Goal: Transaction & Acquisition: Purchase product/service

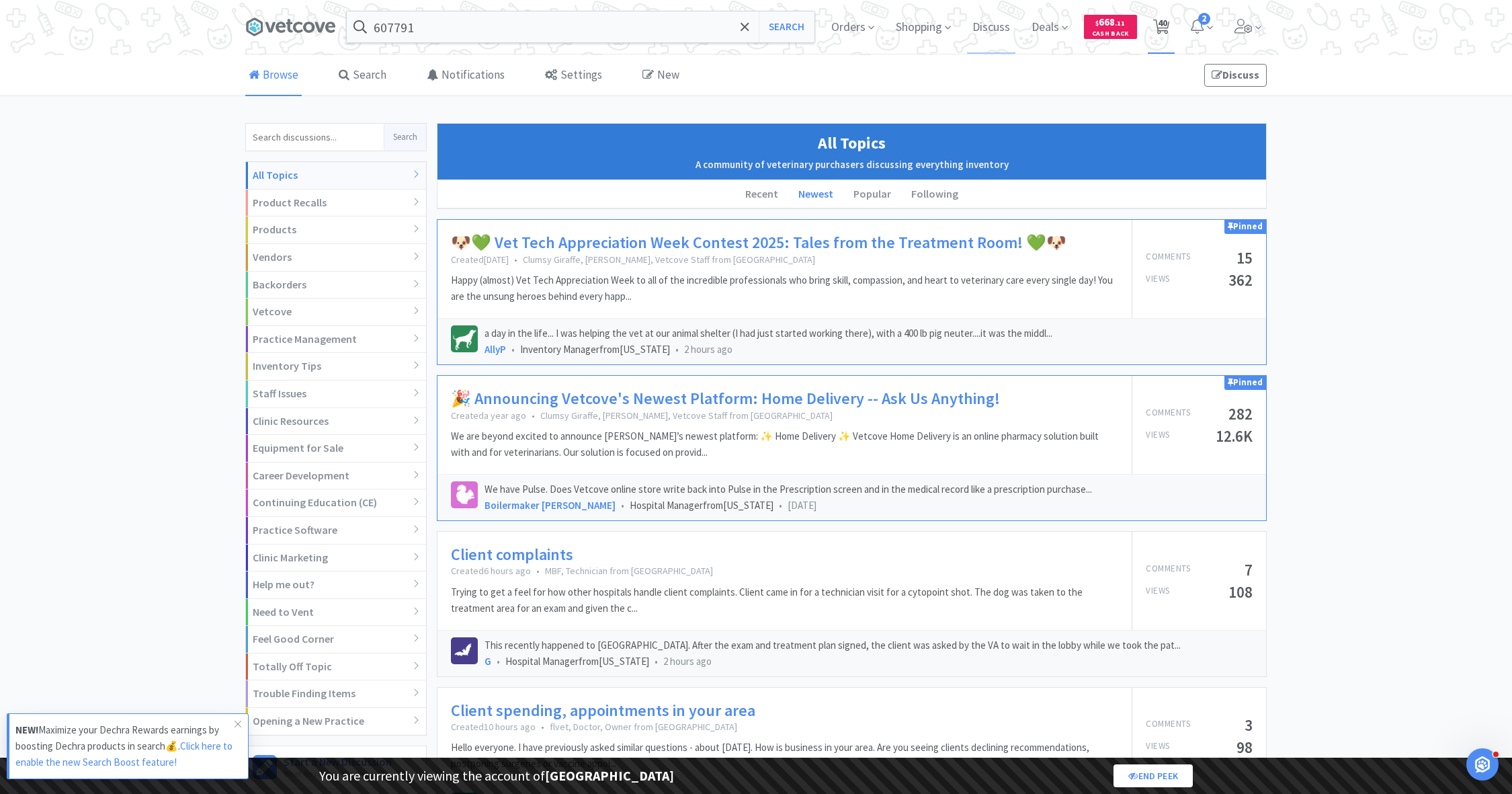
click at [1173, 29] on span "40" at bounding box center [1162, 27] width 28 height 54
select select "1"
select select "4"
select select "1"
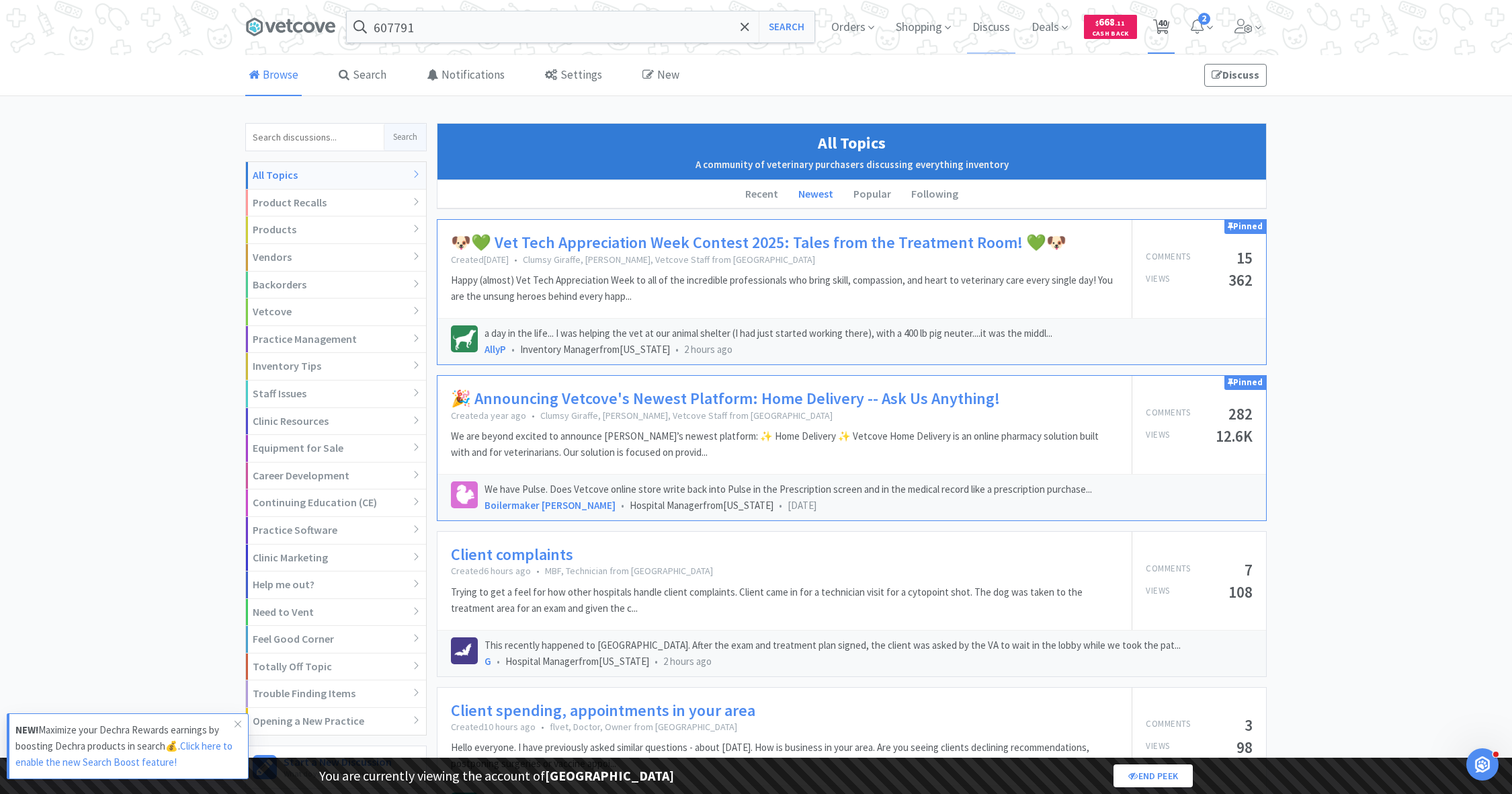
select select "3"
select select "1"
select select "8"
select select "1"
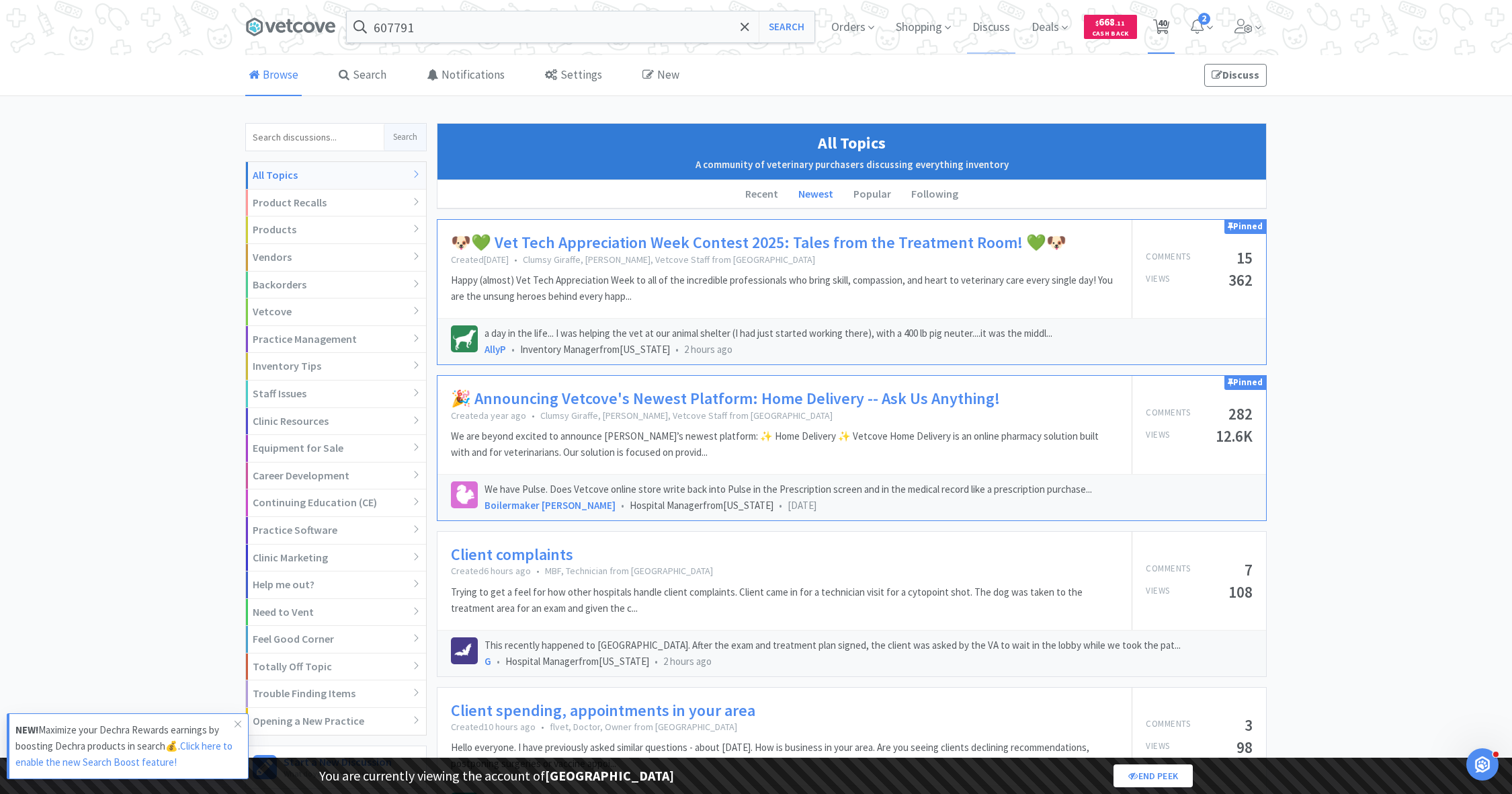
select select "1"
select select "2"
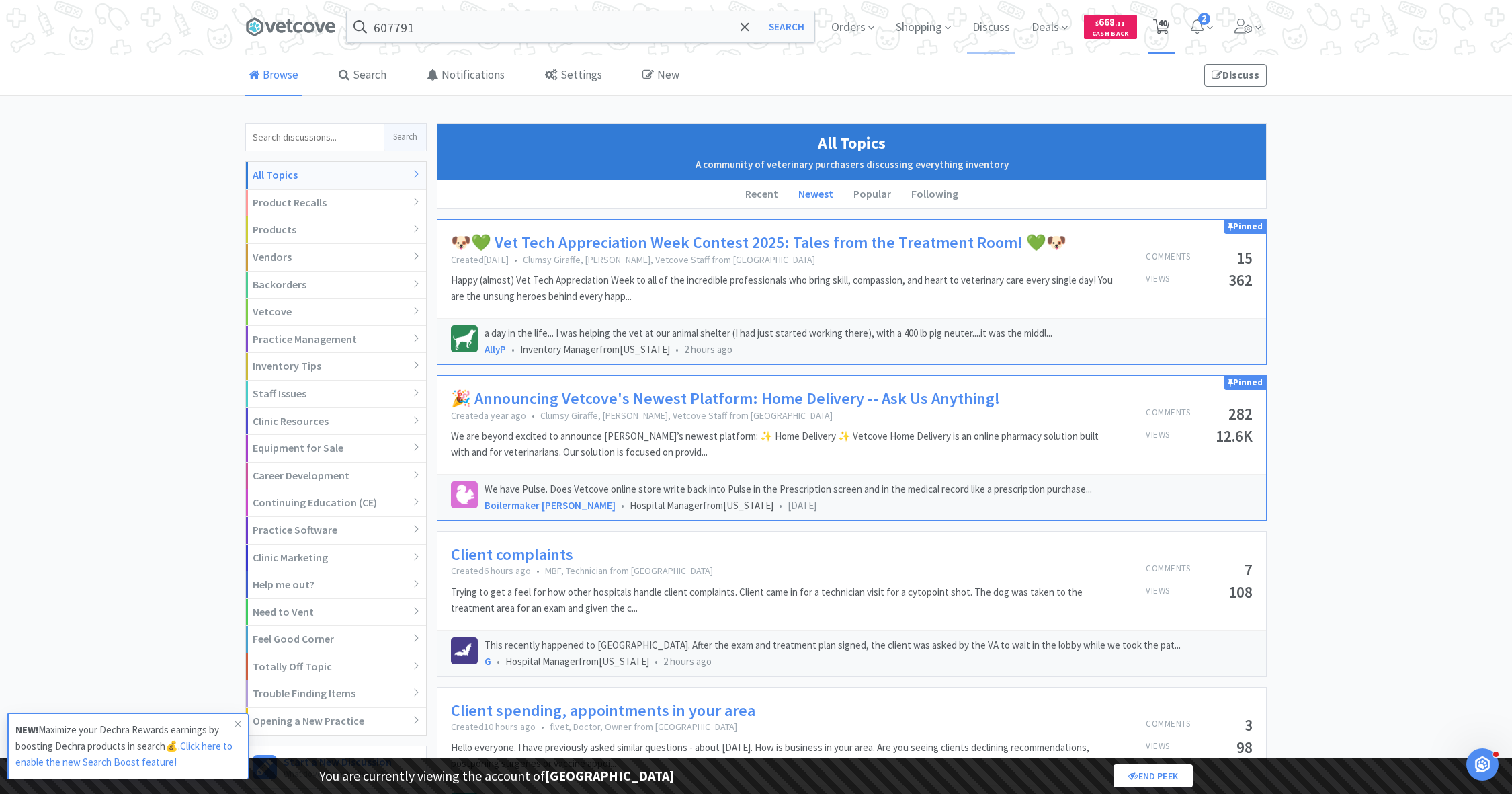
select select "1"
select select "3"
select select "1"
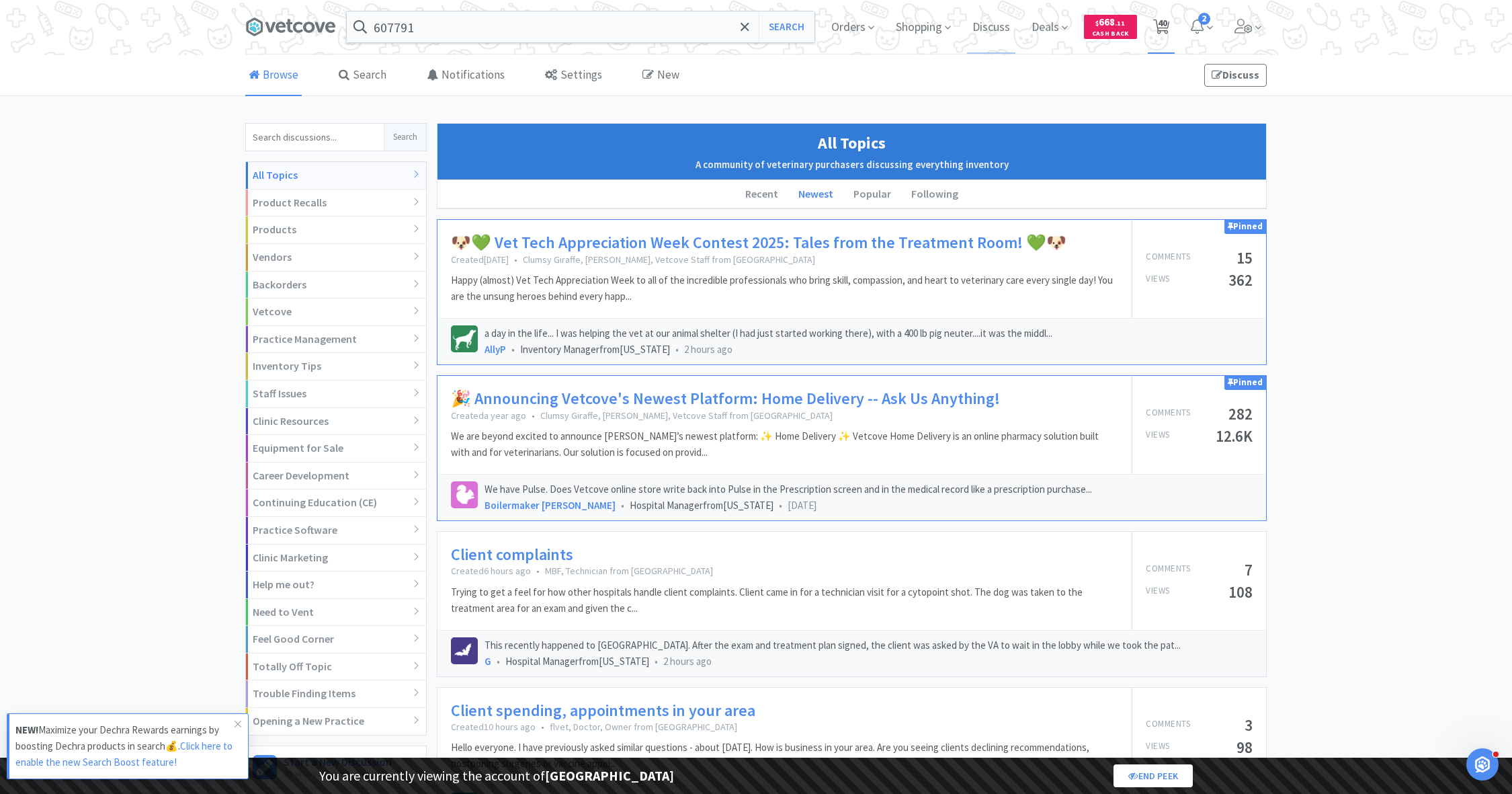
select select "2"
select select "1"
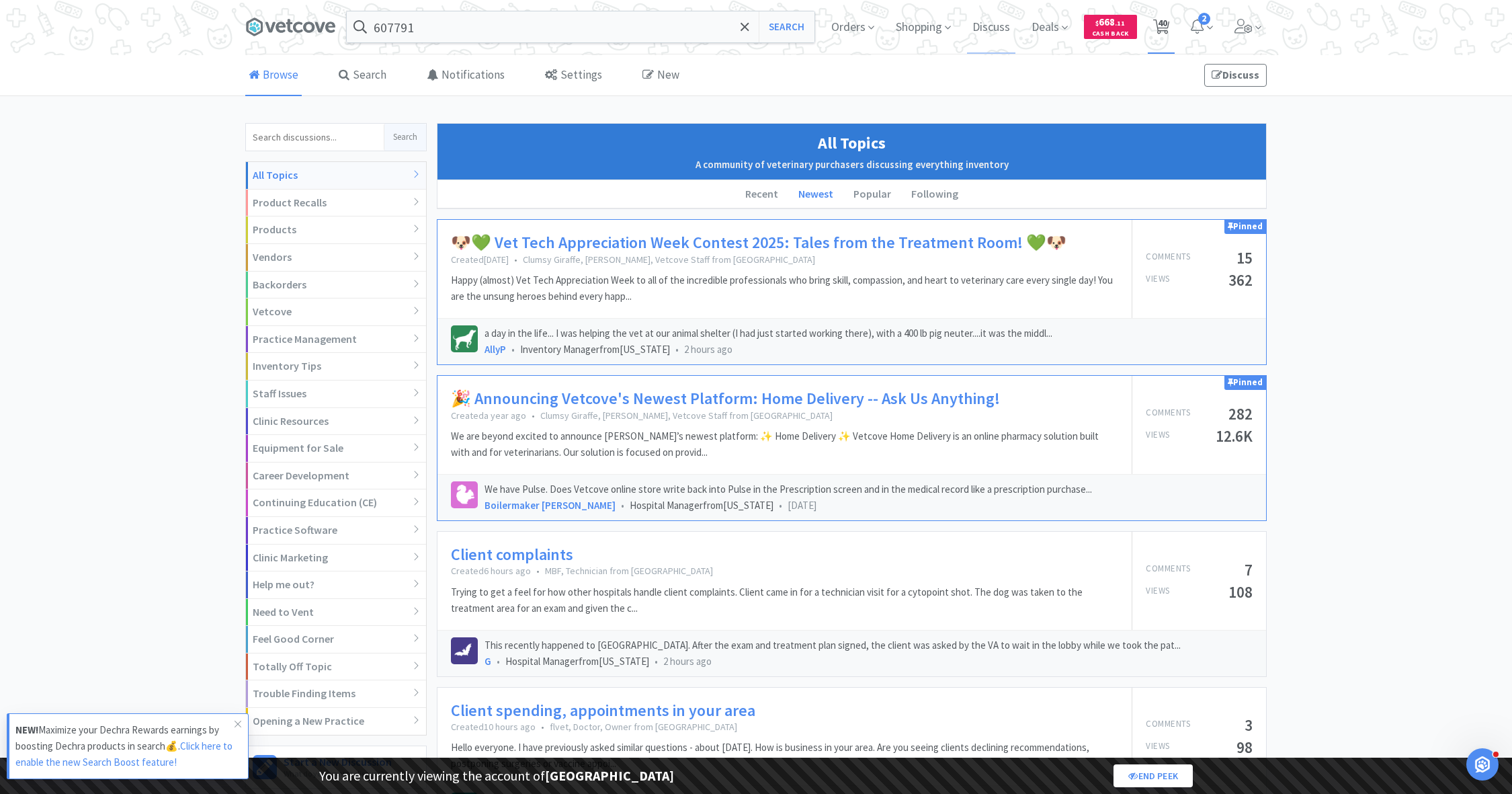
select select "1"
select select "5"
select select "2"
select select "1"
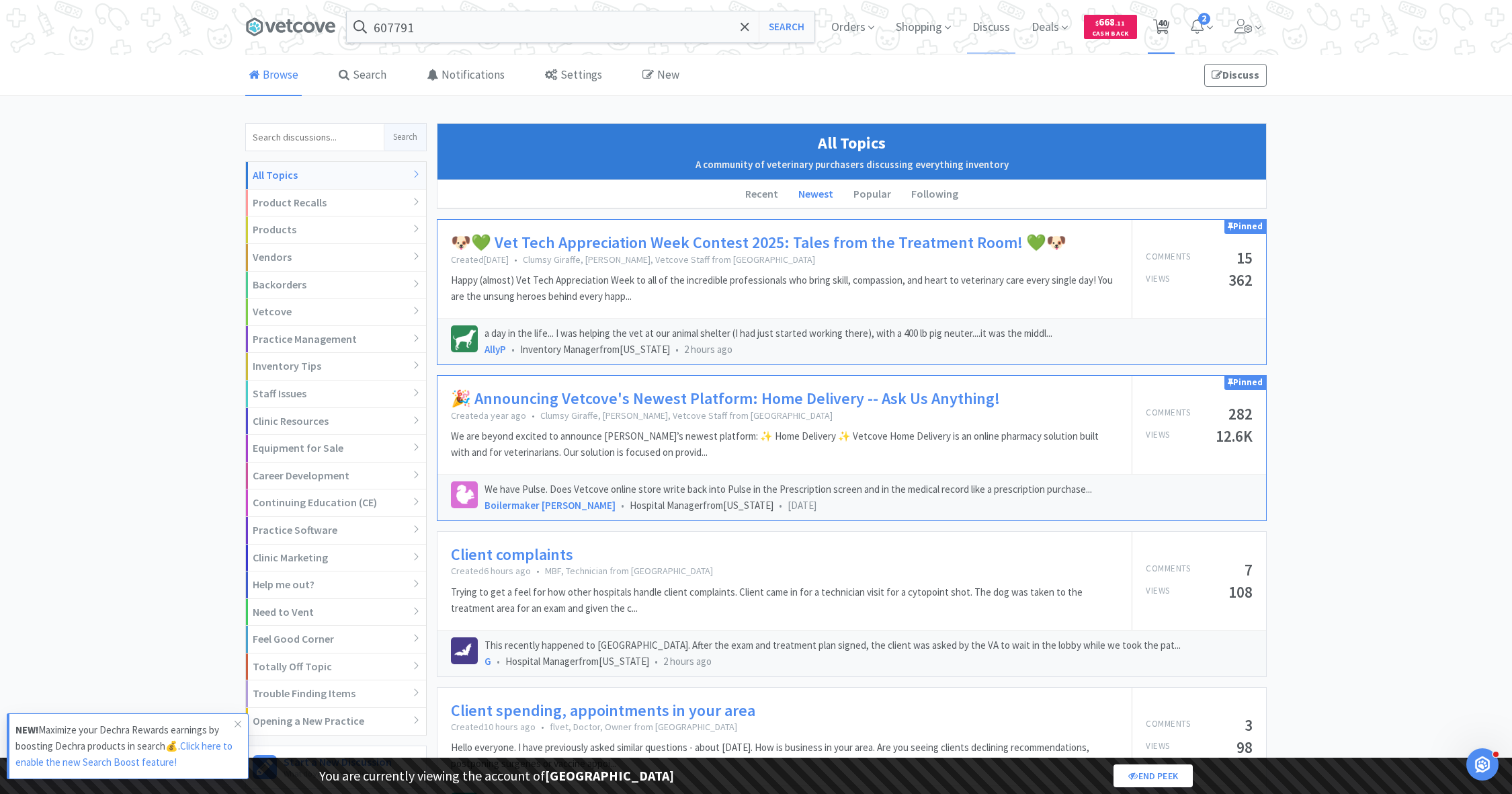
select select "1"
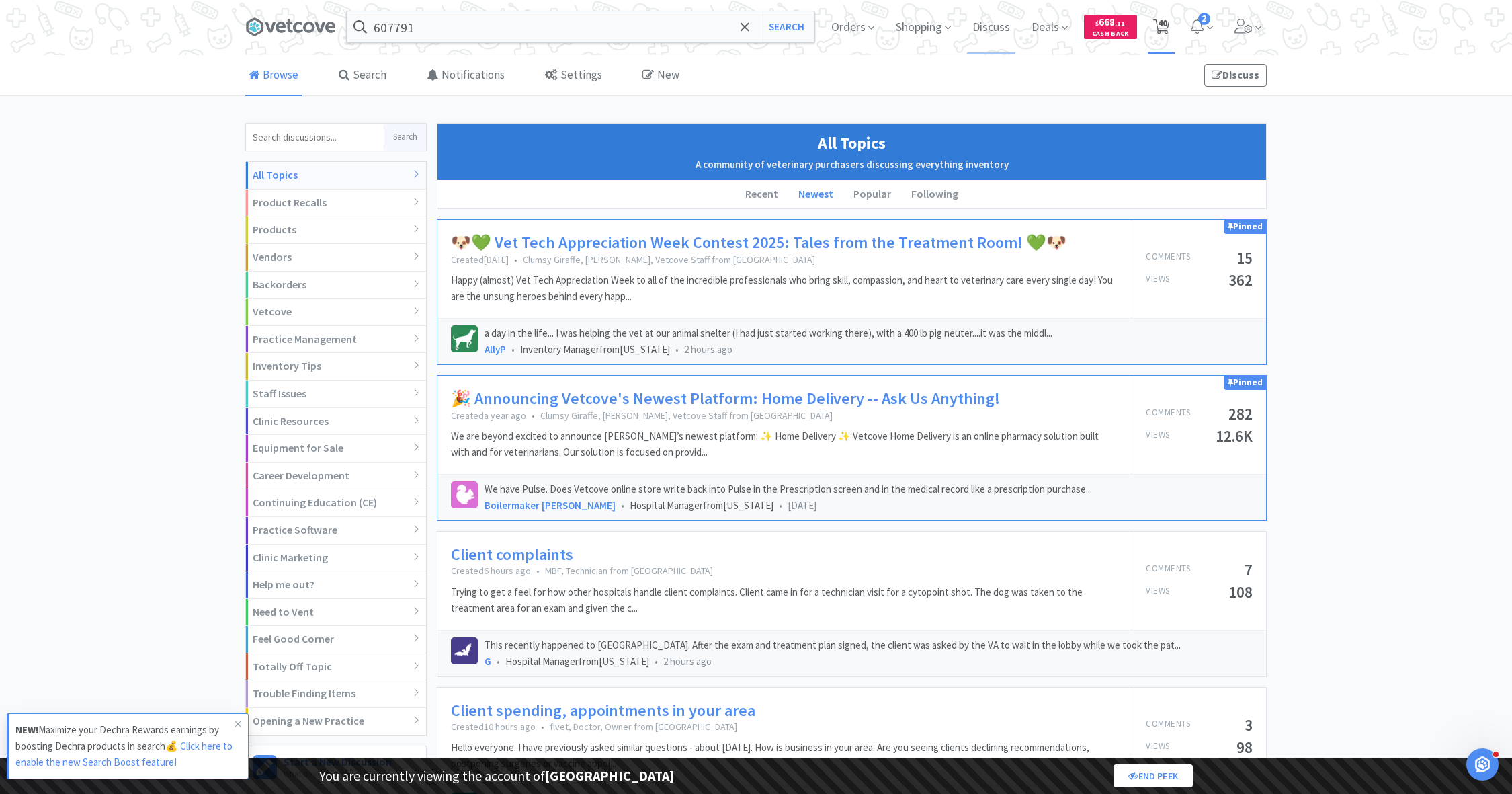
select select "1"
select select "3"
select select "2"
select select "3"
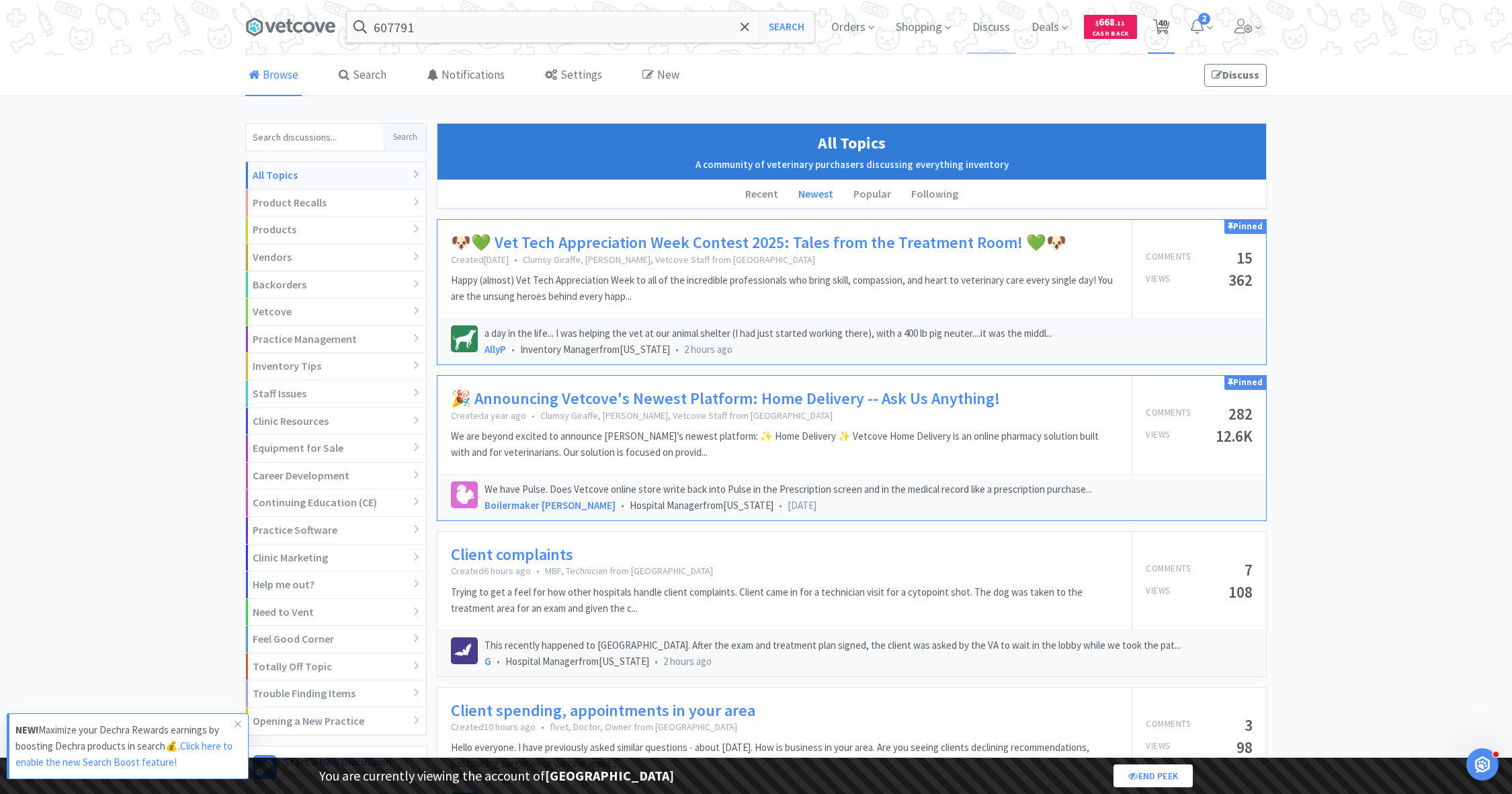
select select "1"
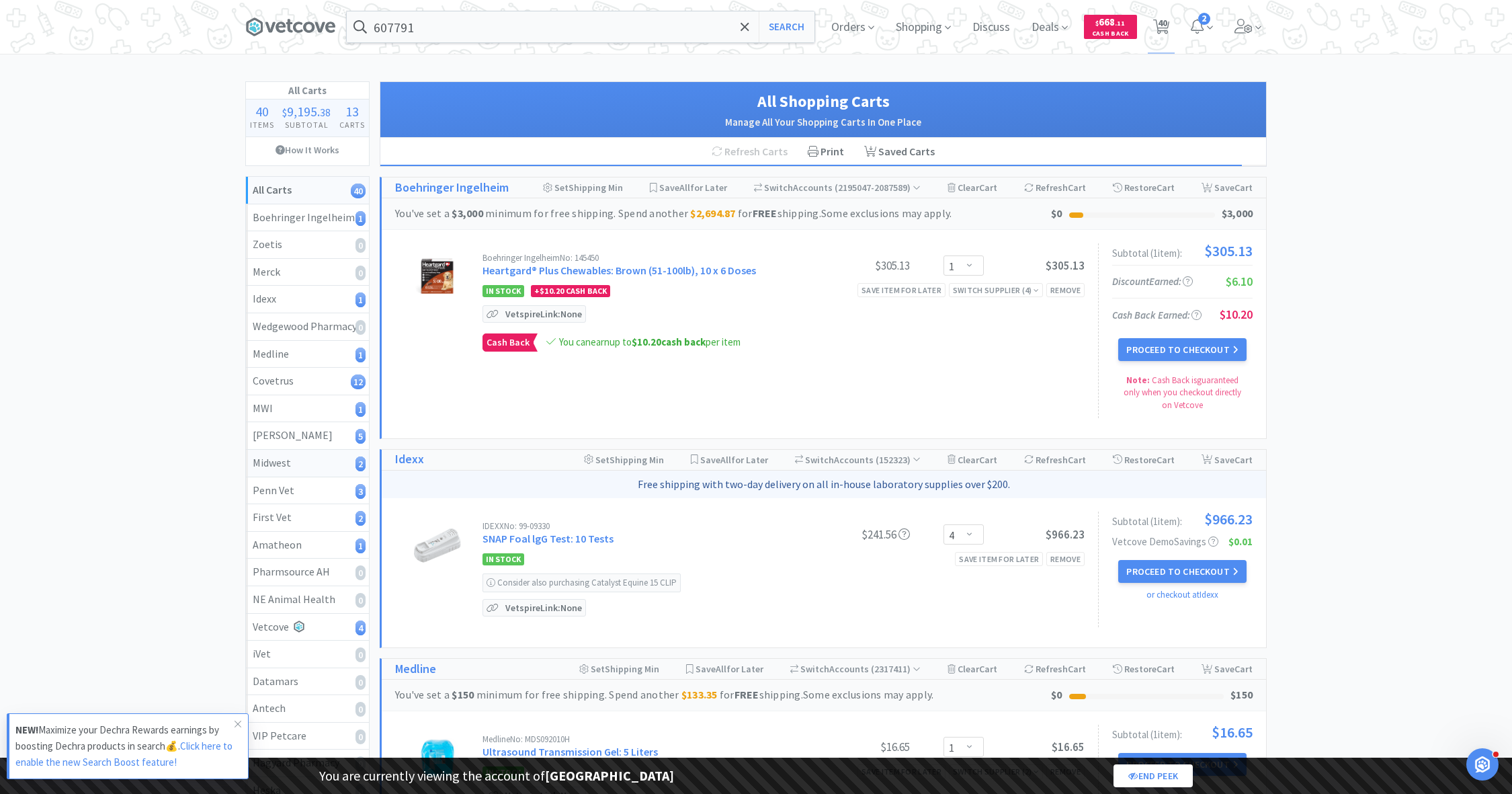
click at [305, 460] on div "Midwest 2" at bounding box center [308, 463] width 110 height 18
select select "1"
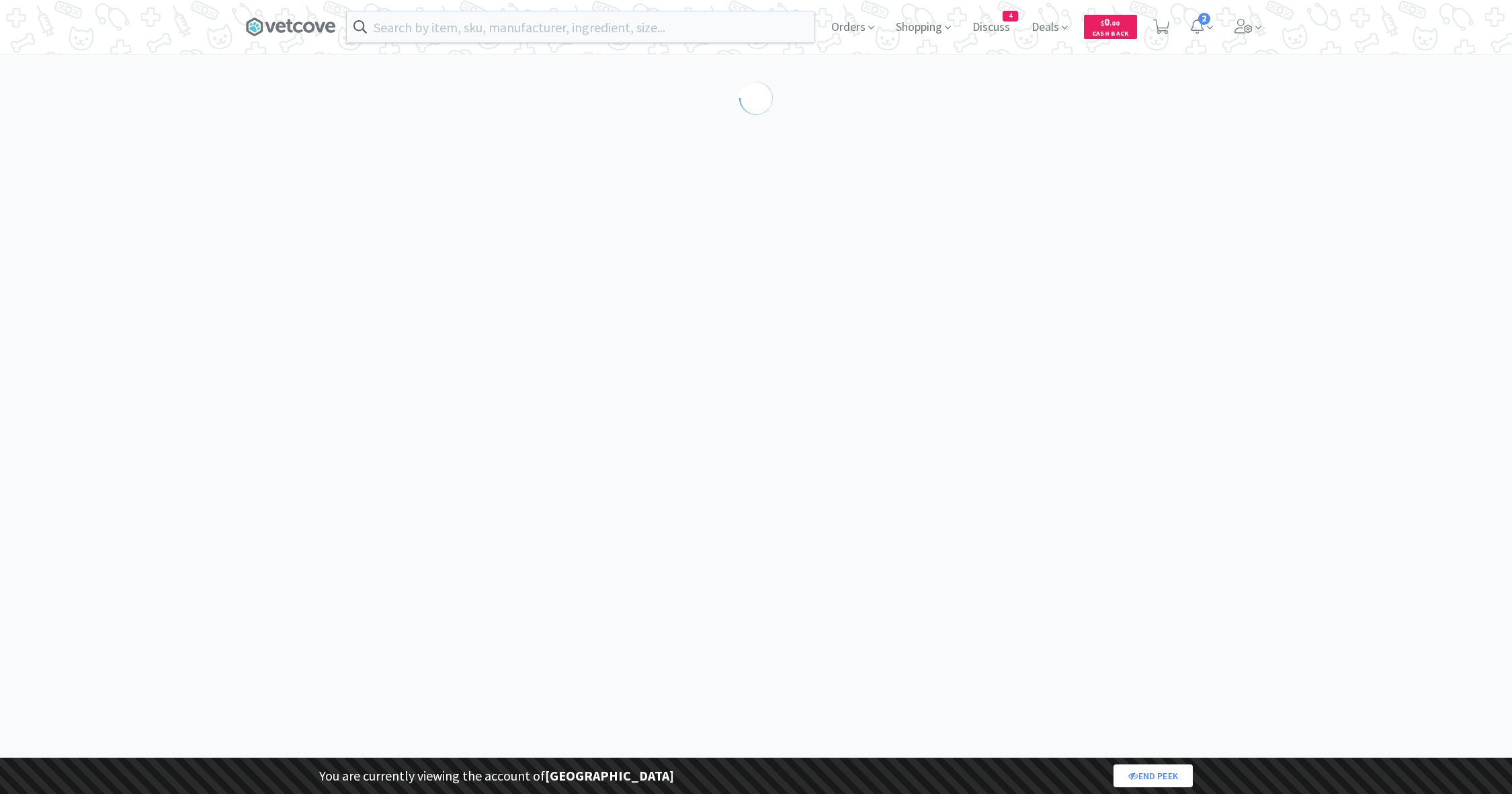
select select "189253"
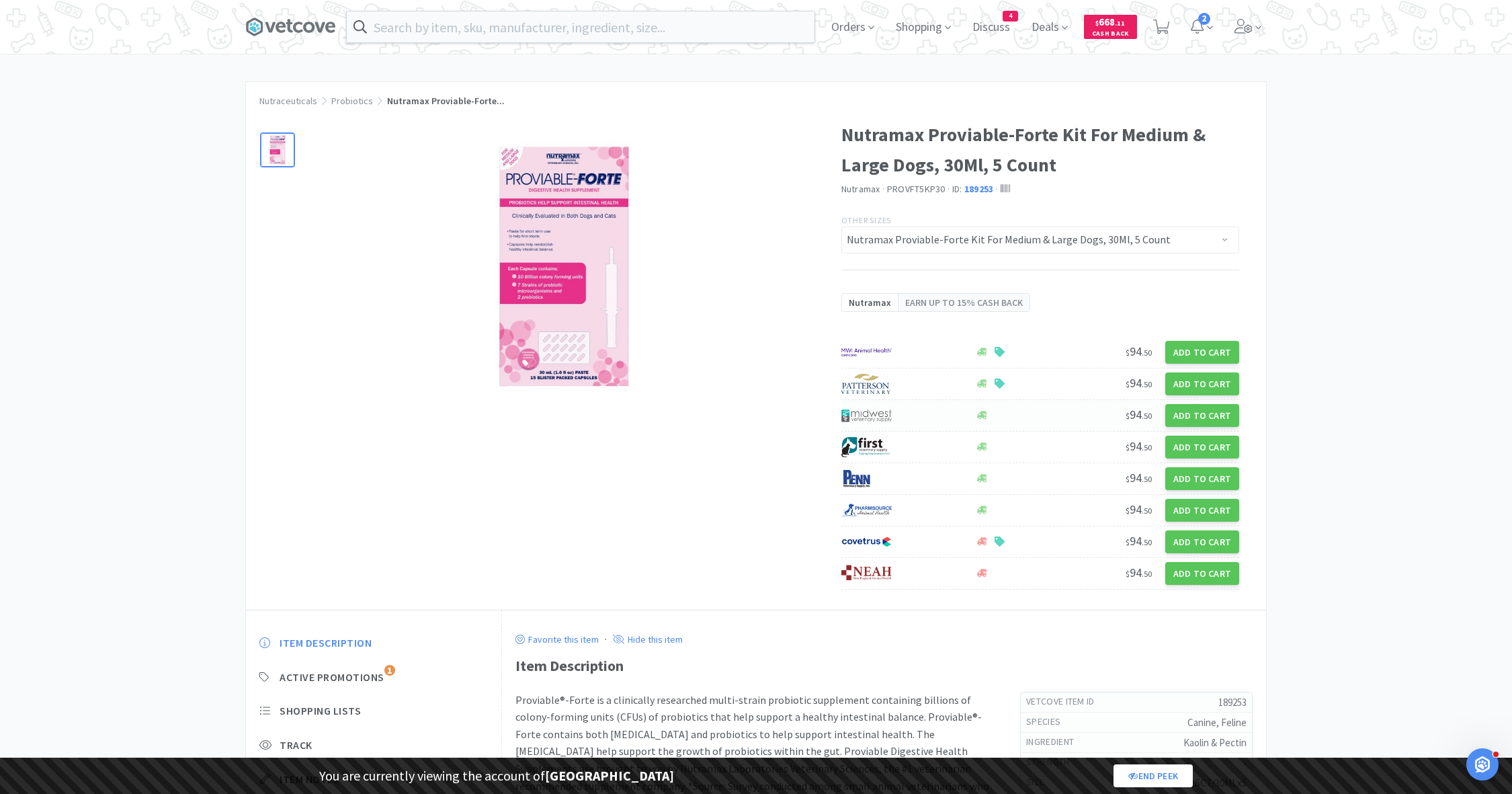
click at [889, 415] on img at bounding box center [867, 416] width 50 height 20
select select "1"
click at [905, 412] on div at bounding box center [901, 416] width 120 height 23
select select "1"
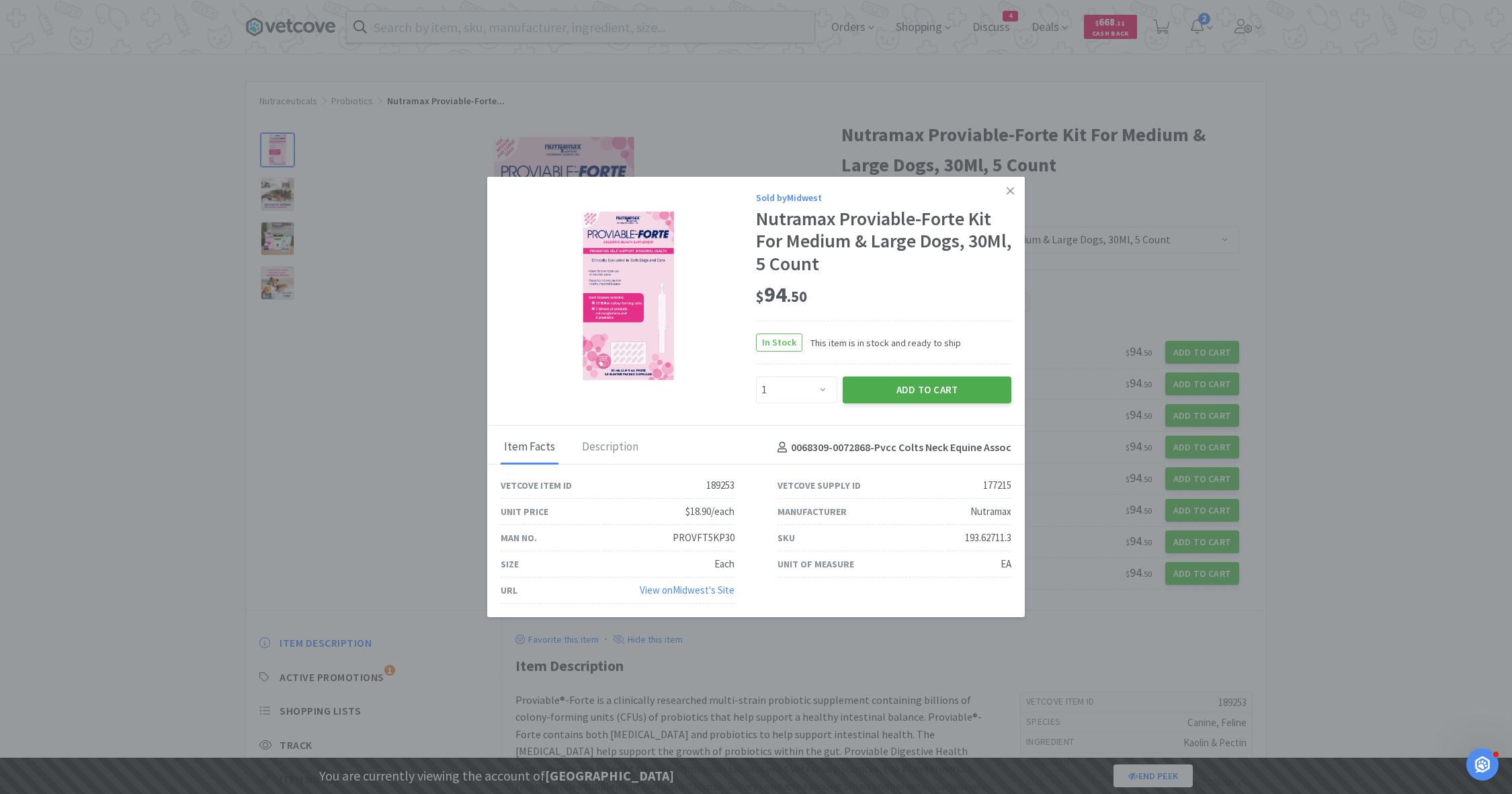
click at [898, 393] on button "Add to Cart" at bounding box center [927, 390] width 169 height 27
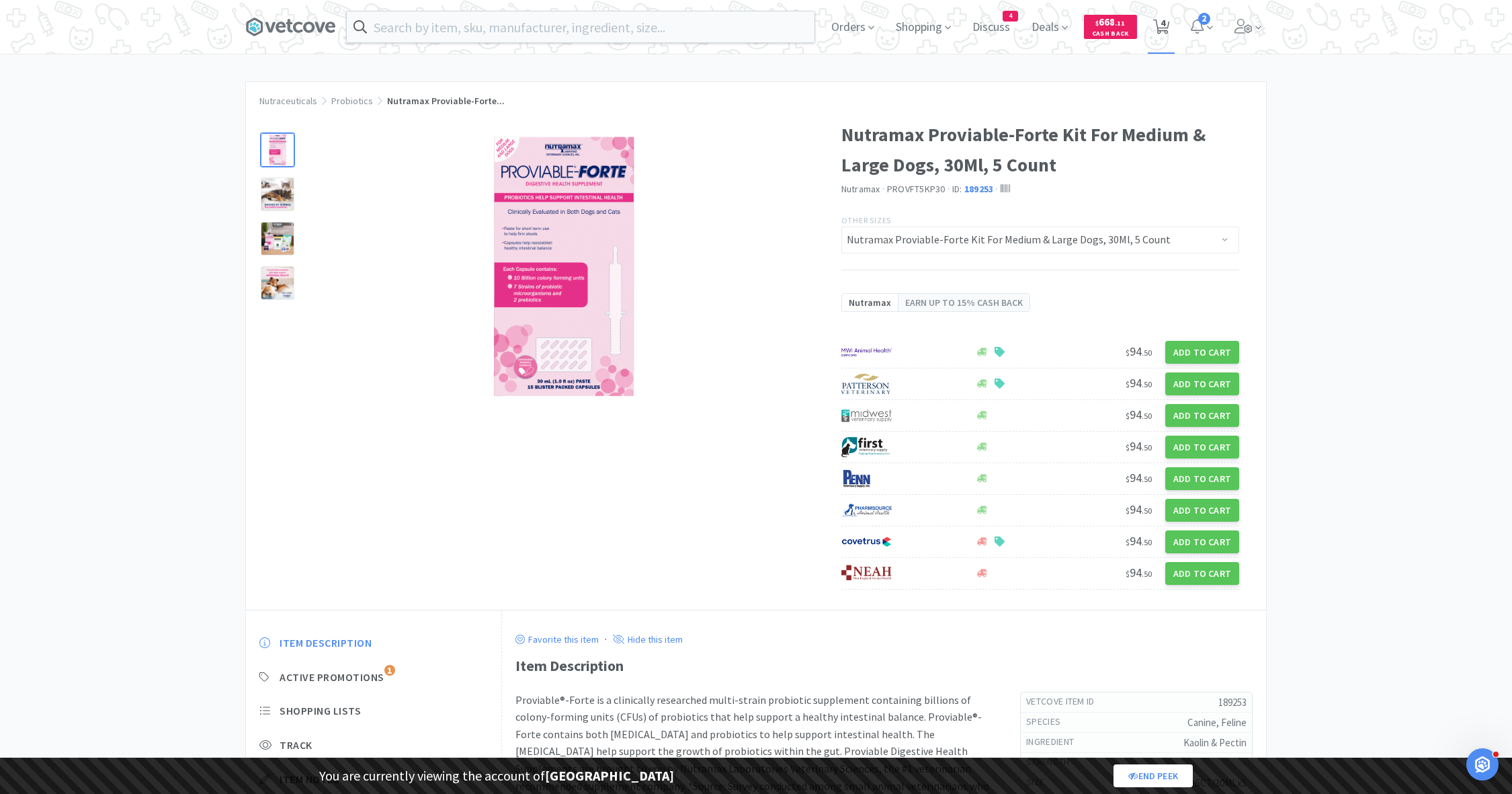
click at [1151, 35] on span "4" at bounding box center [1162, 27] width 28 height 54
select select "1"
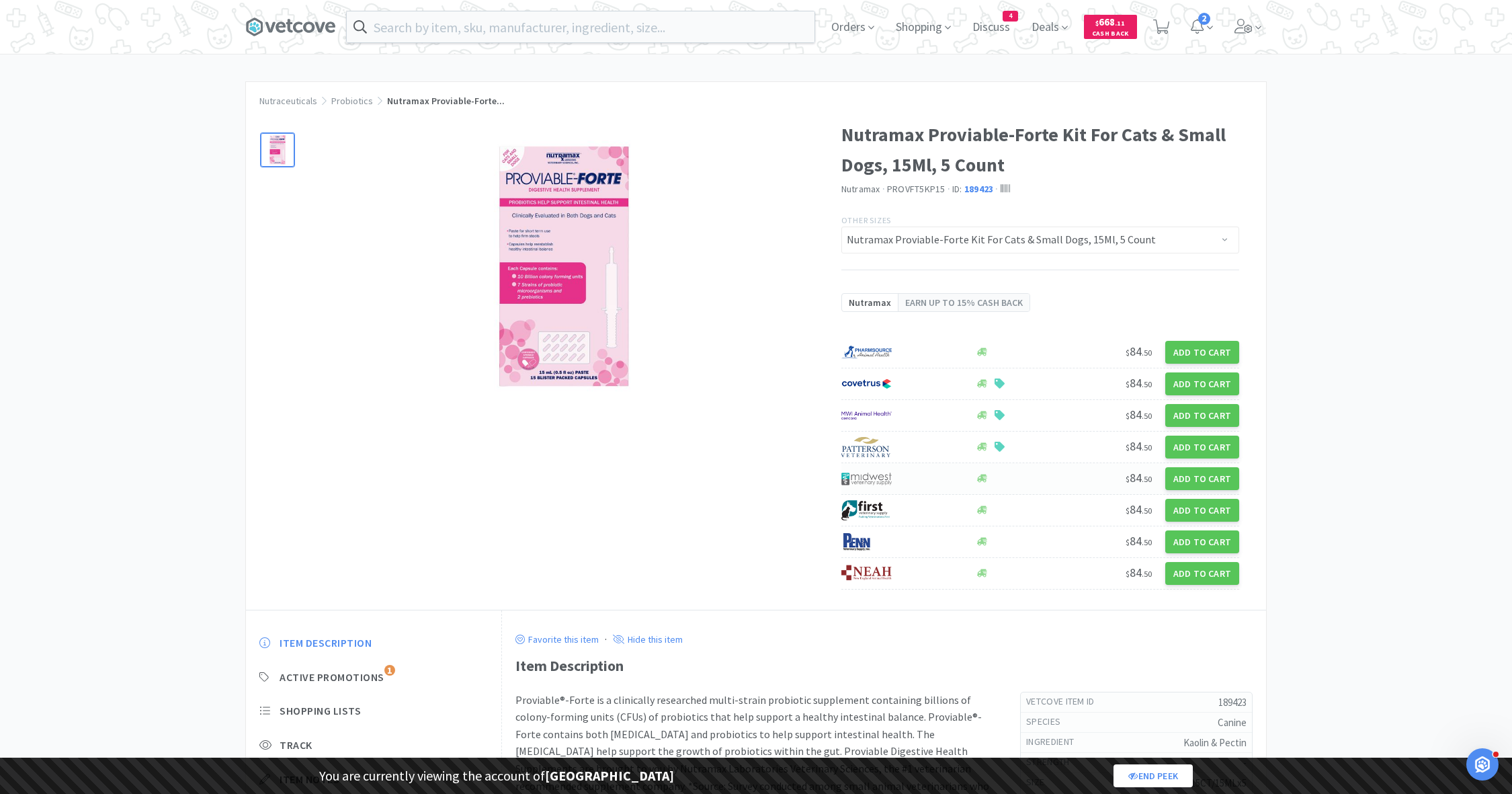
click at [889, 473] on img at bounding box center [867, 479] width 50 height 20
select select "1"
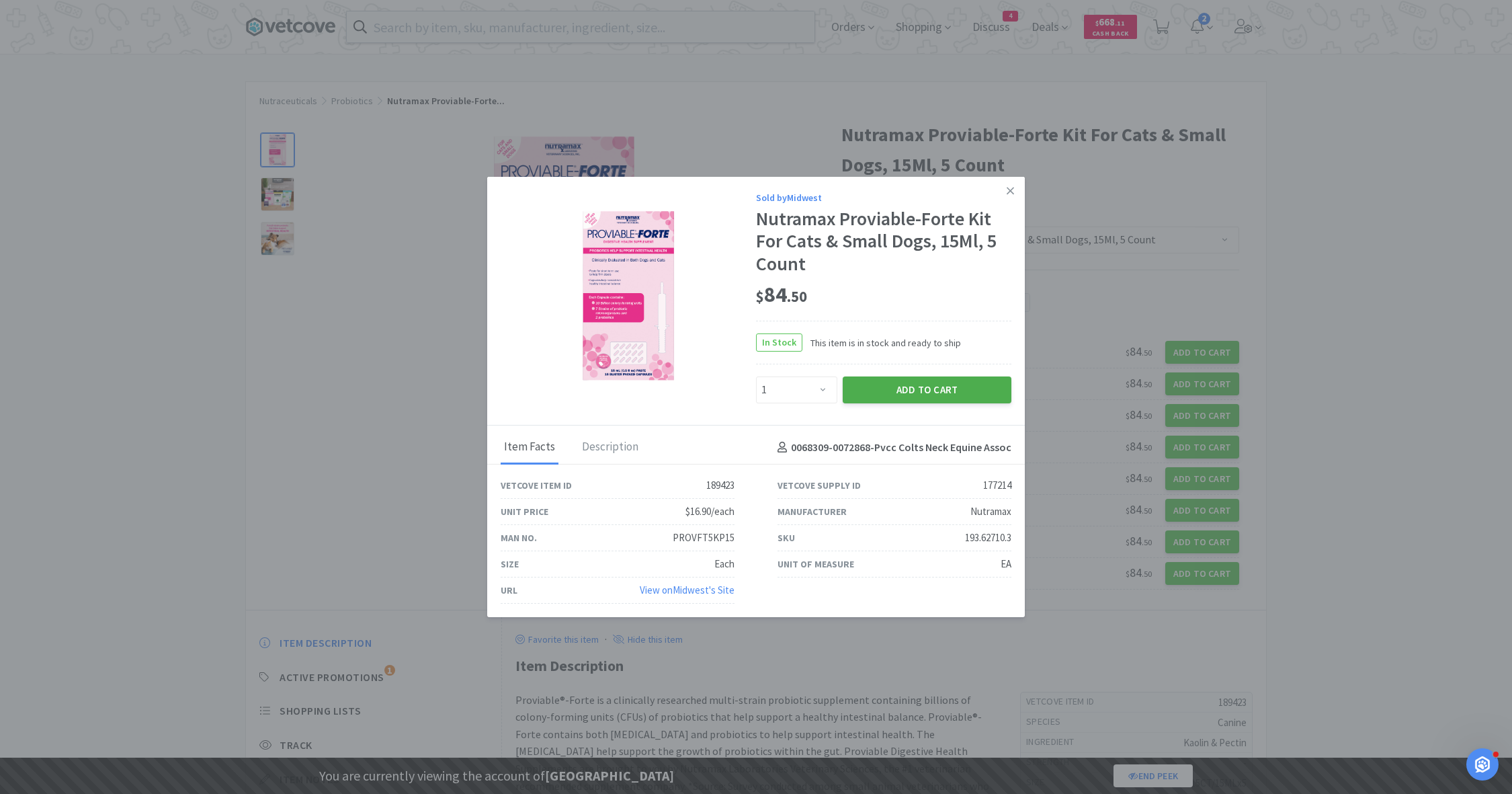
click at [927, 378] on button "Add to Cart" at bounding box center [927, 390] width 169 height 27
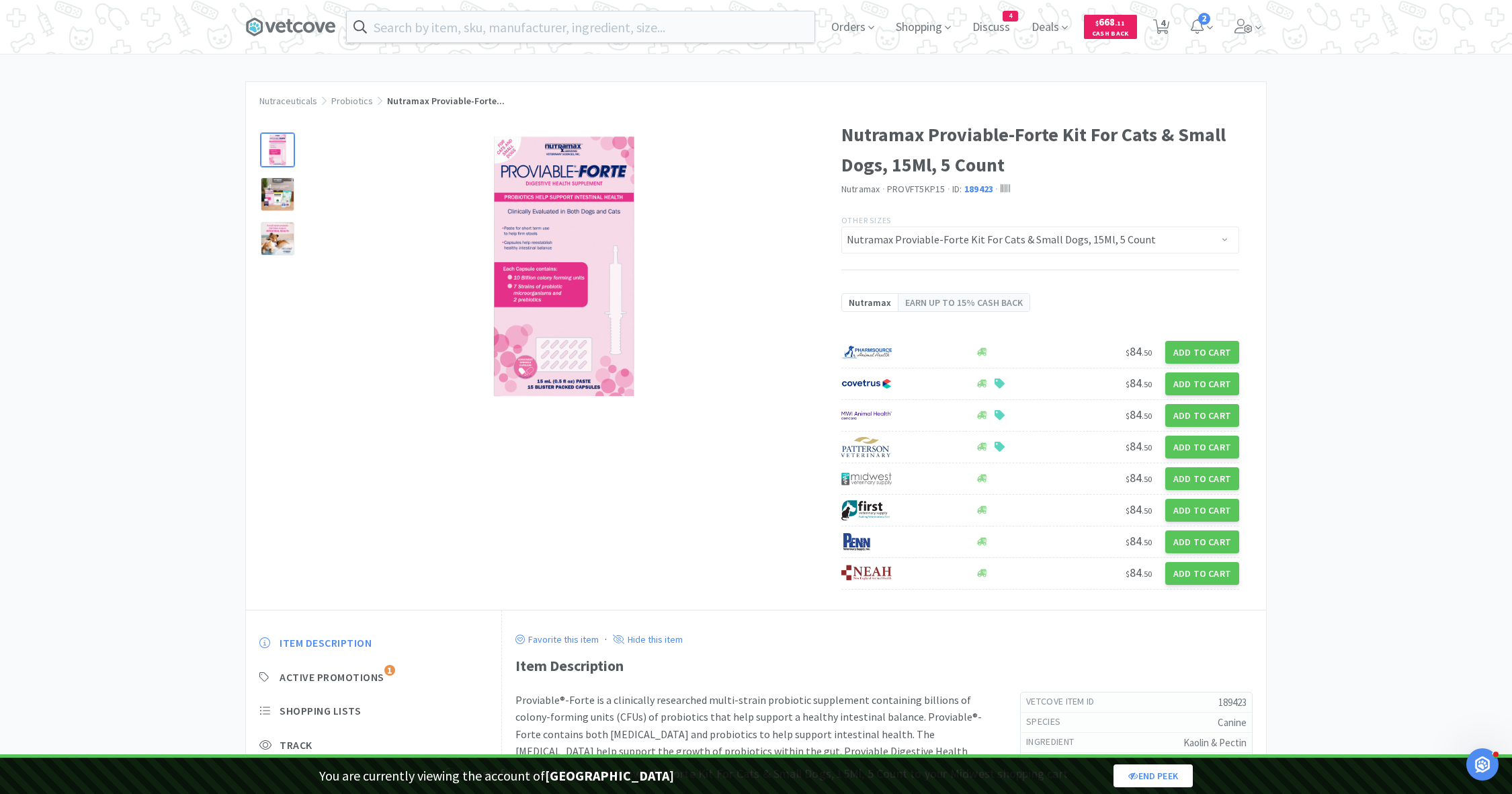
click at [766, 108] on div at bounding box center [544, 260] width 596 height 310
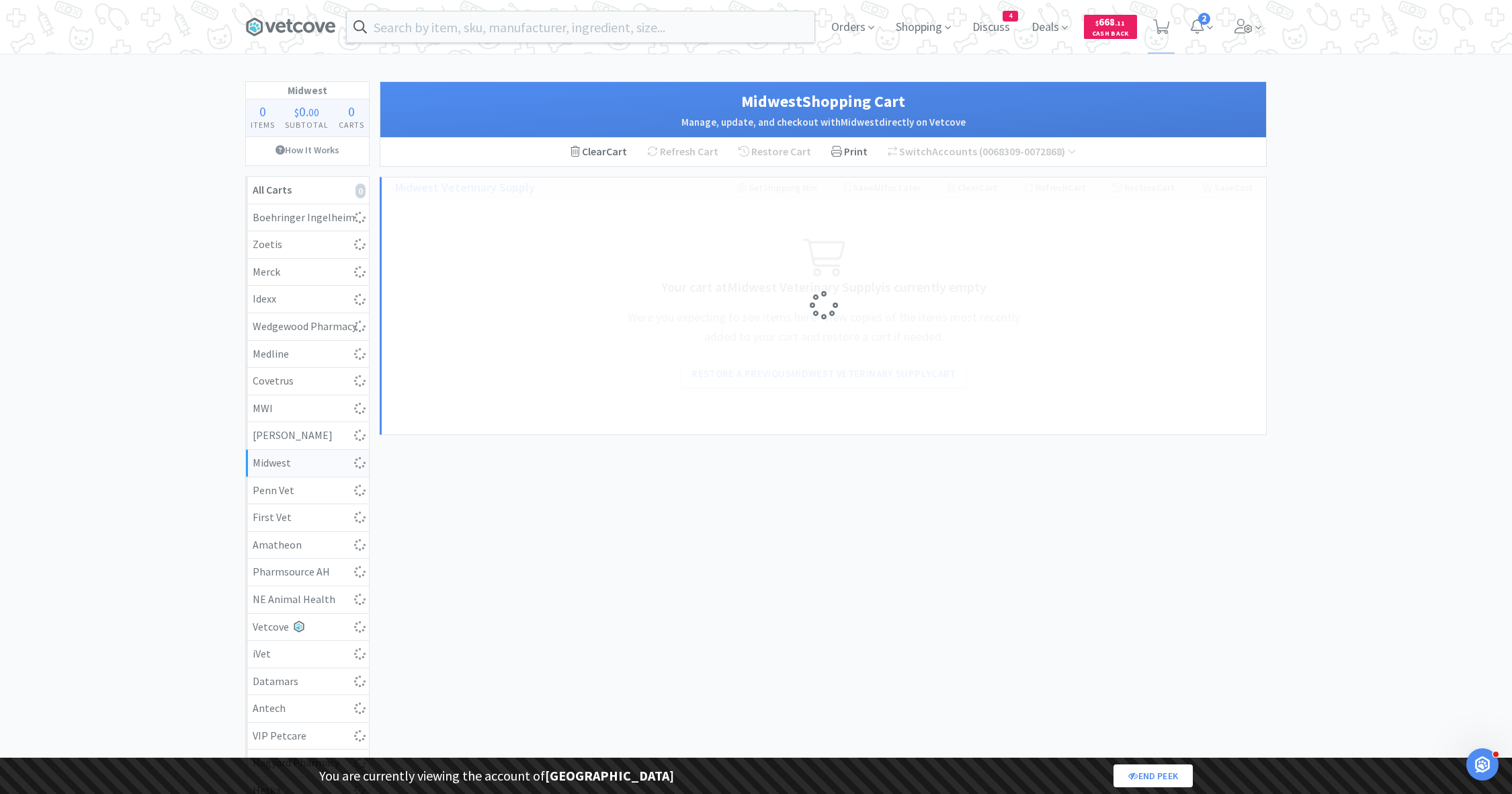
select select "1"
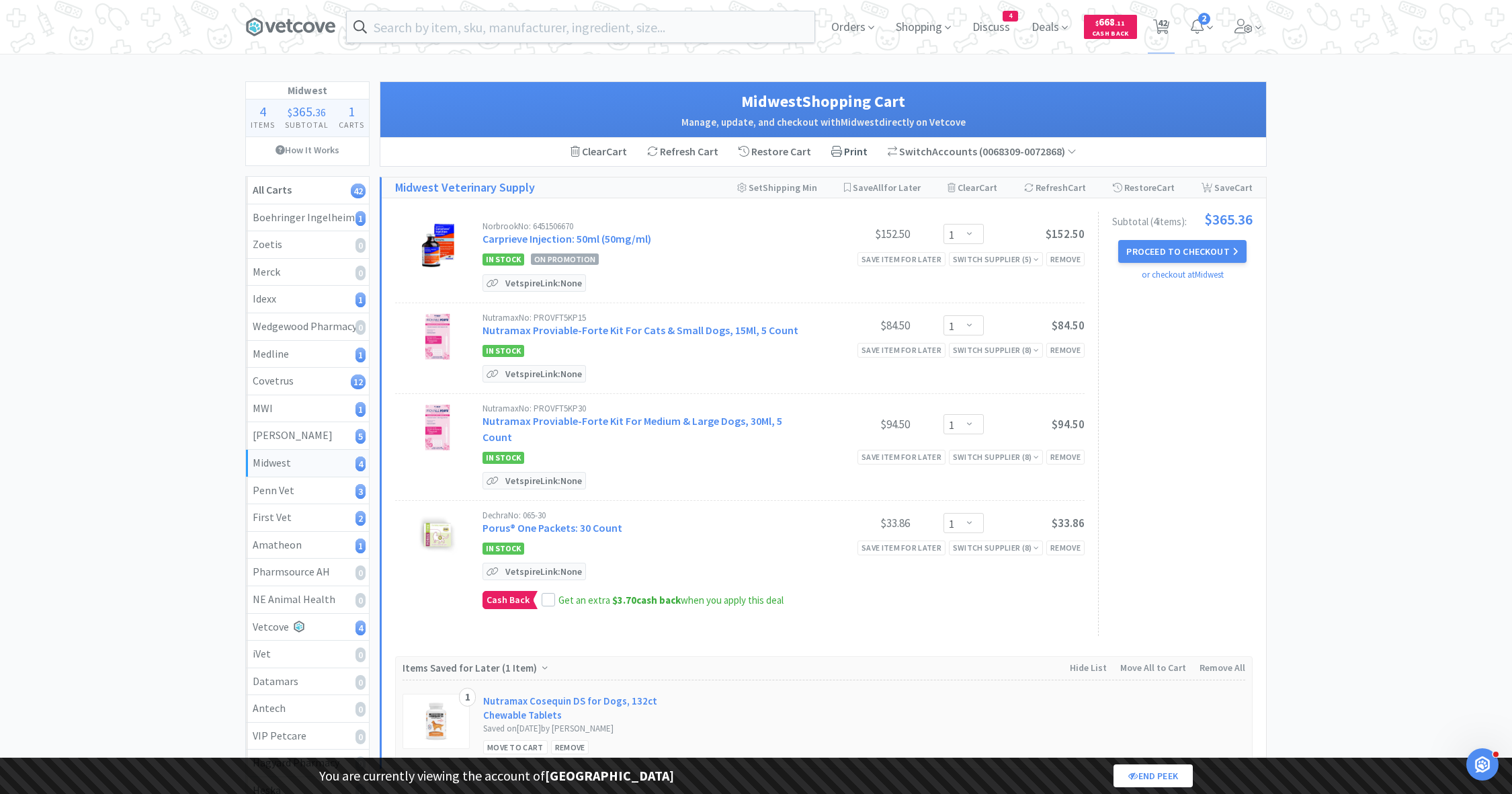
click at [850, 147] on div "Print" at bounding box center [849, 152] width 57 height 28
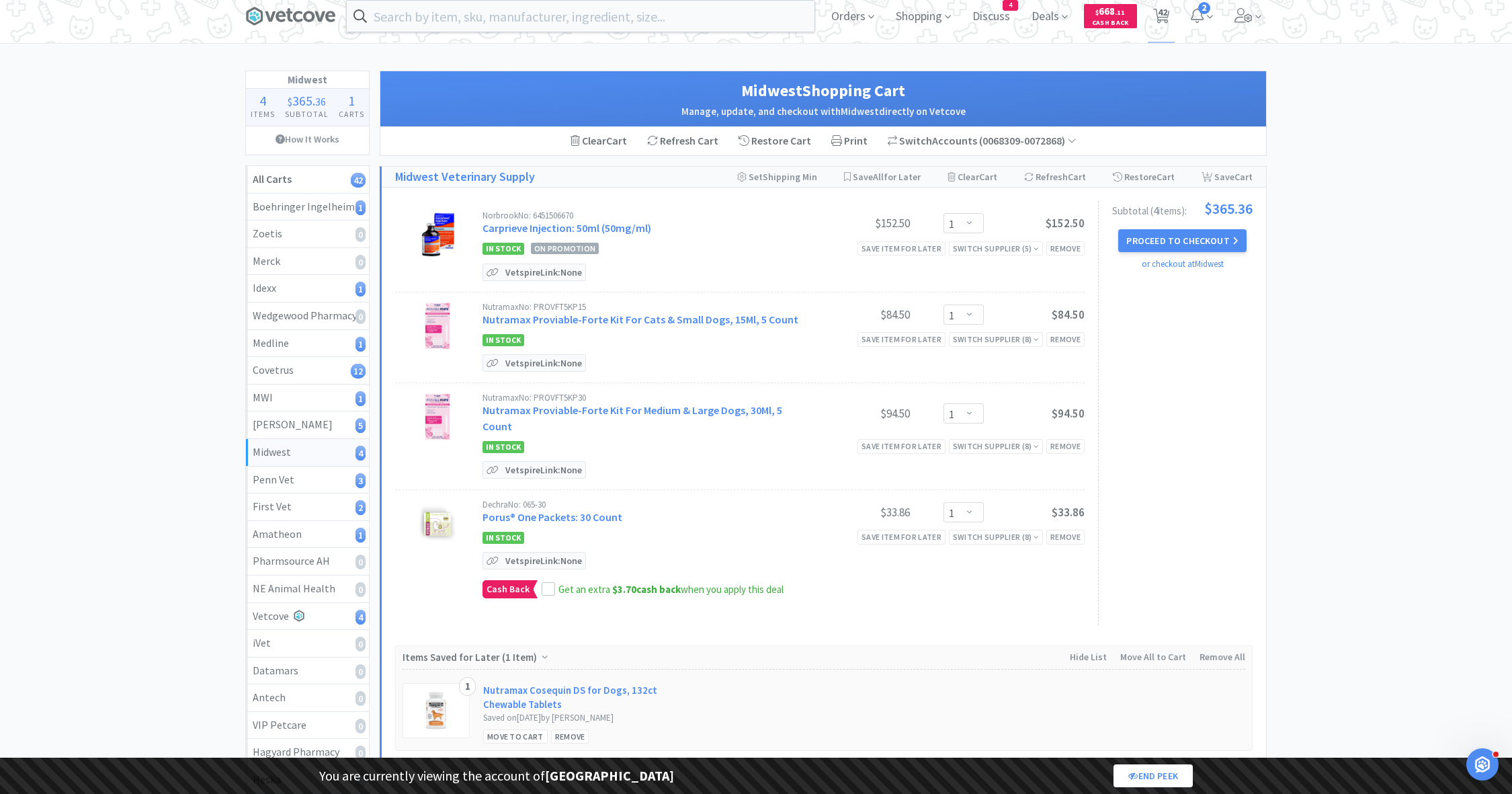
scroll to position [146, 0]
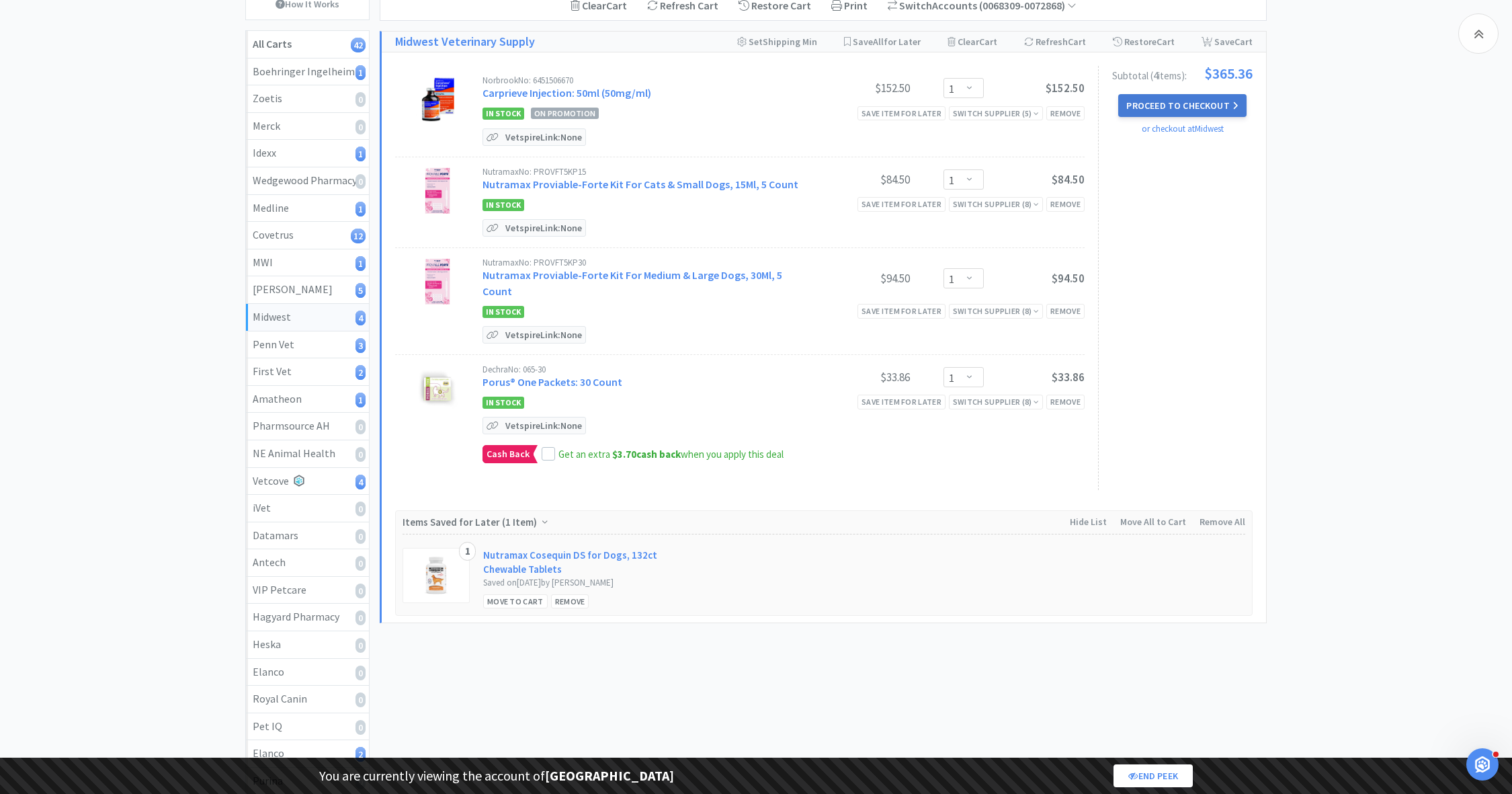
click at [1143, 106] on button "Proceed to Checkout" at bounding box center [1182, 105] width 127 height 23
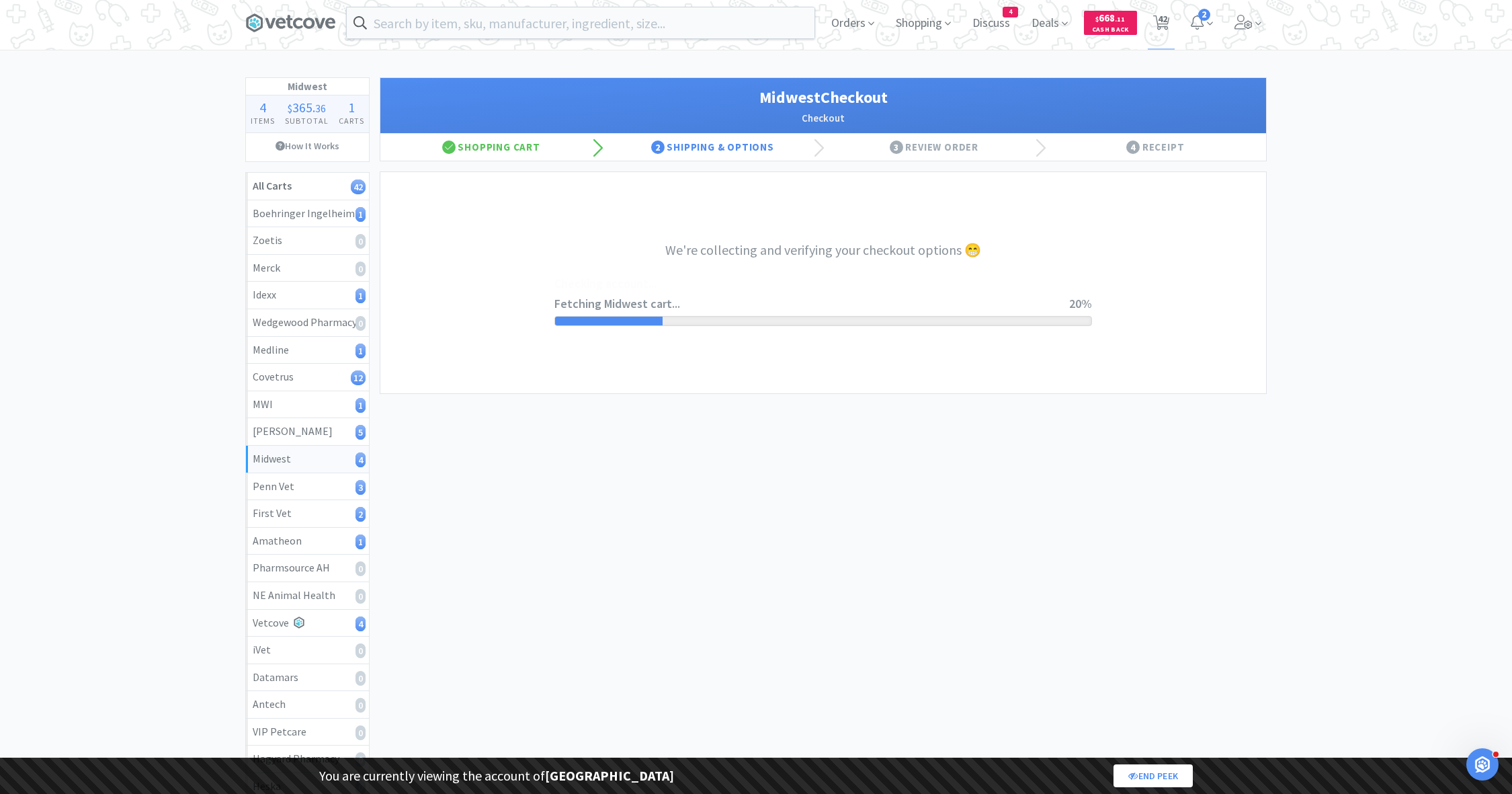
scroll to position [4, 0]
select select "0"
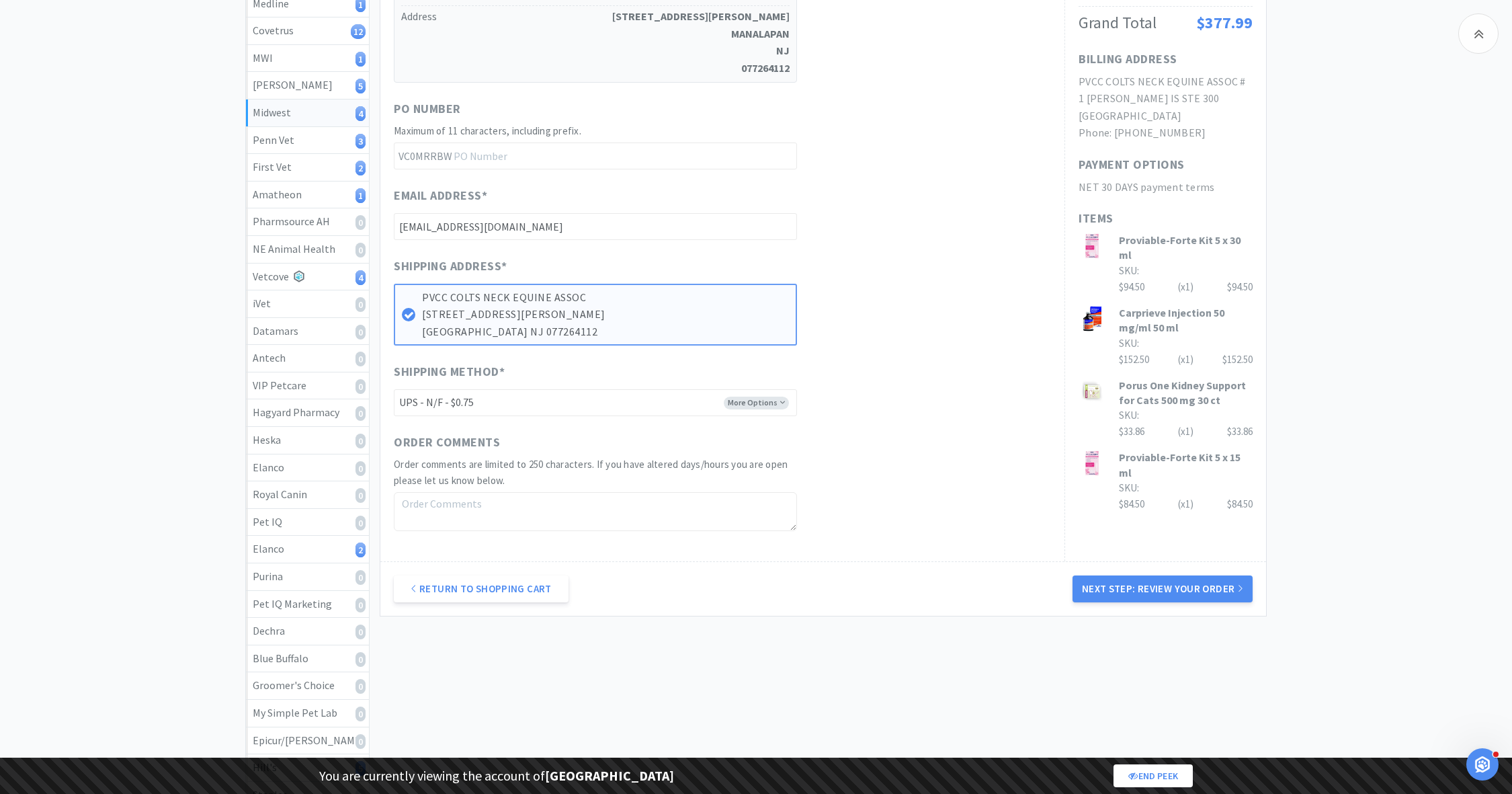
scroll to position [358, 0]
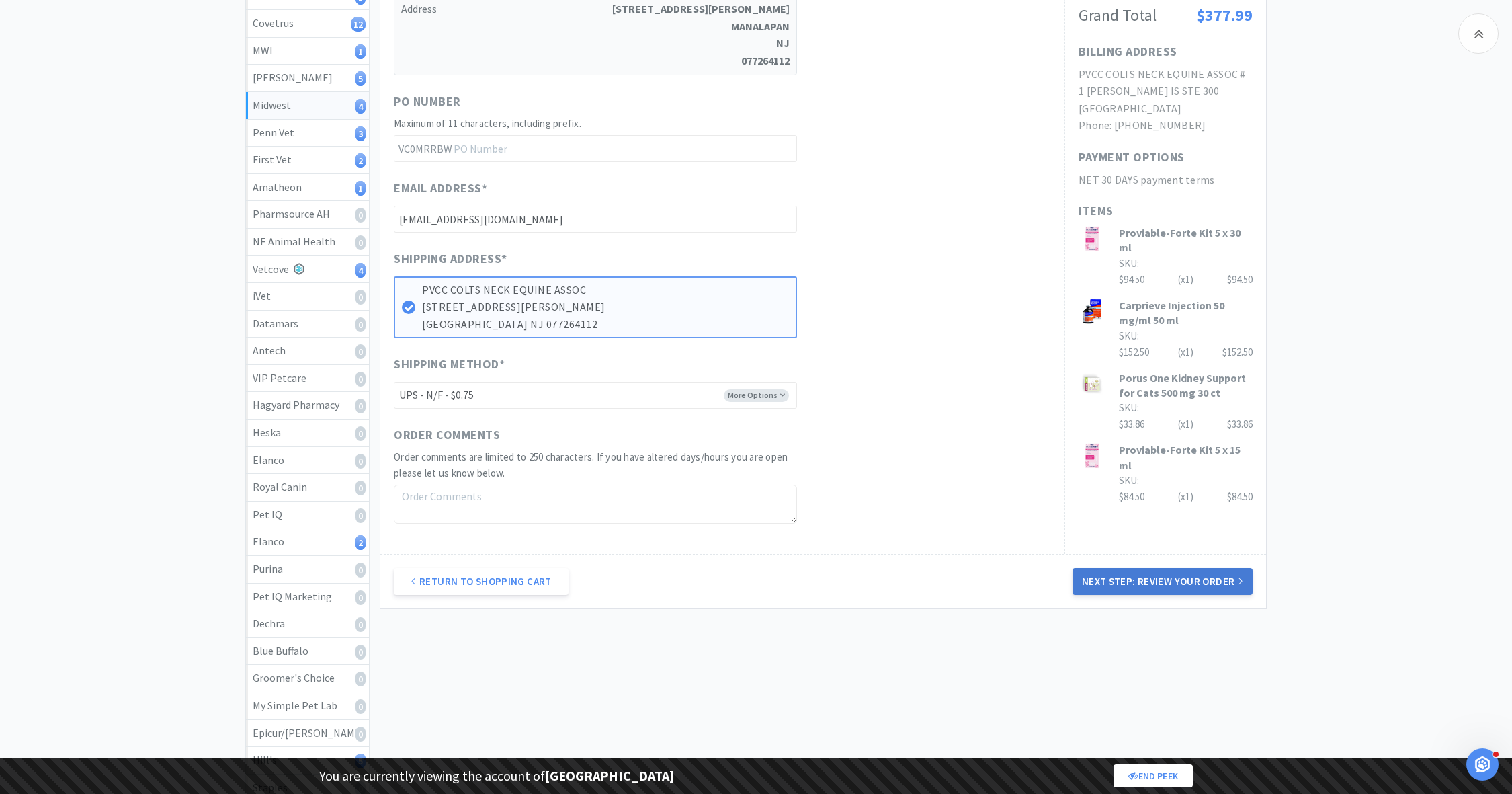
click at [1141, 574] on button "Next Step: Review Your Order" at bounding box center [1163, 581] width 180 height 27
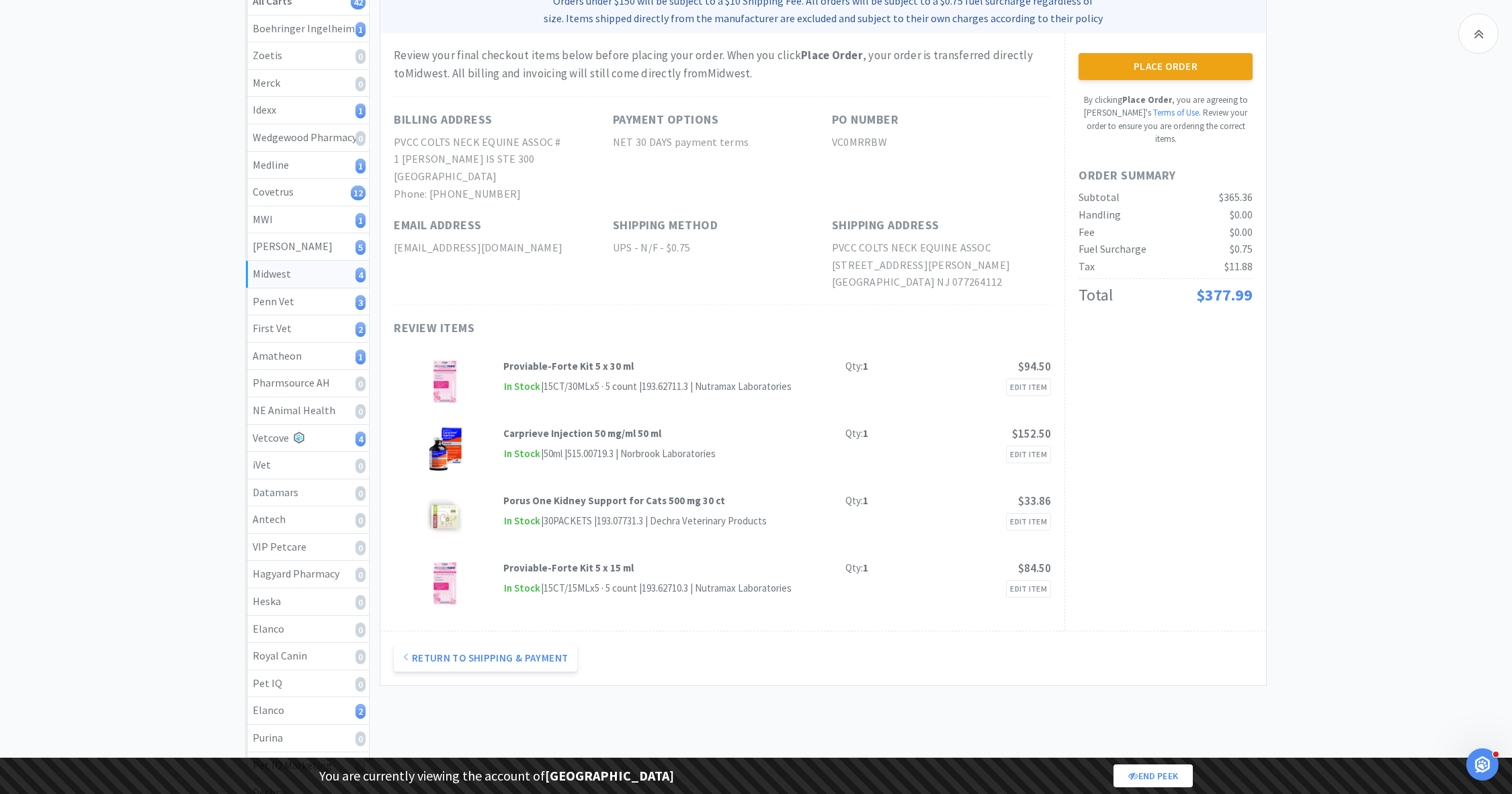
scroll to position [190, 0]
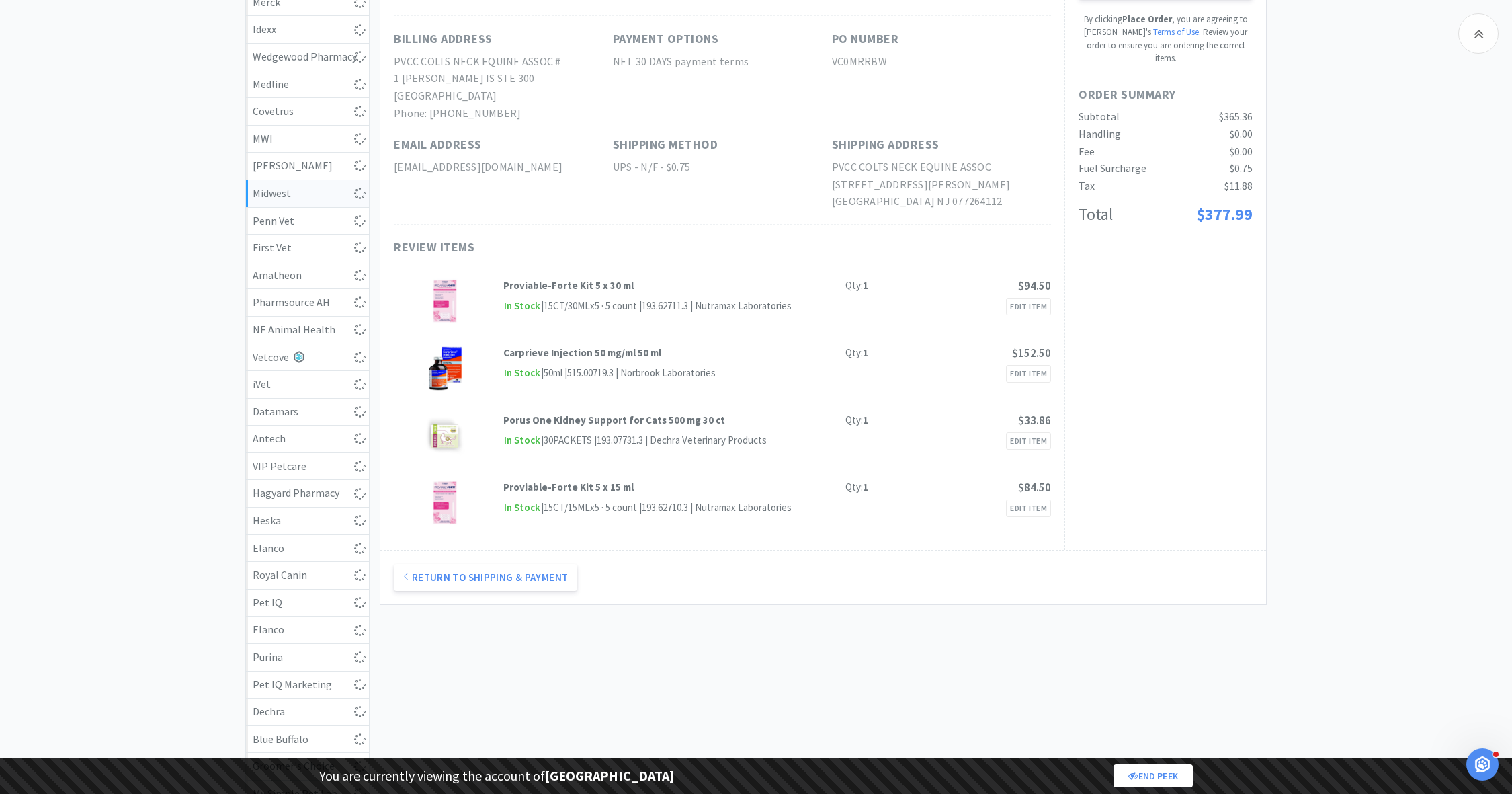
scroll to position [269, 0]
click at [506, 580] on button "Return to Shipping & Payment" at bounding box center [485, 578] width 183 height 27
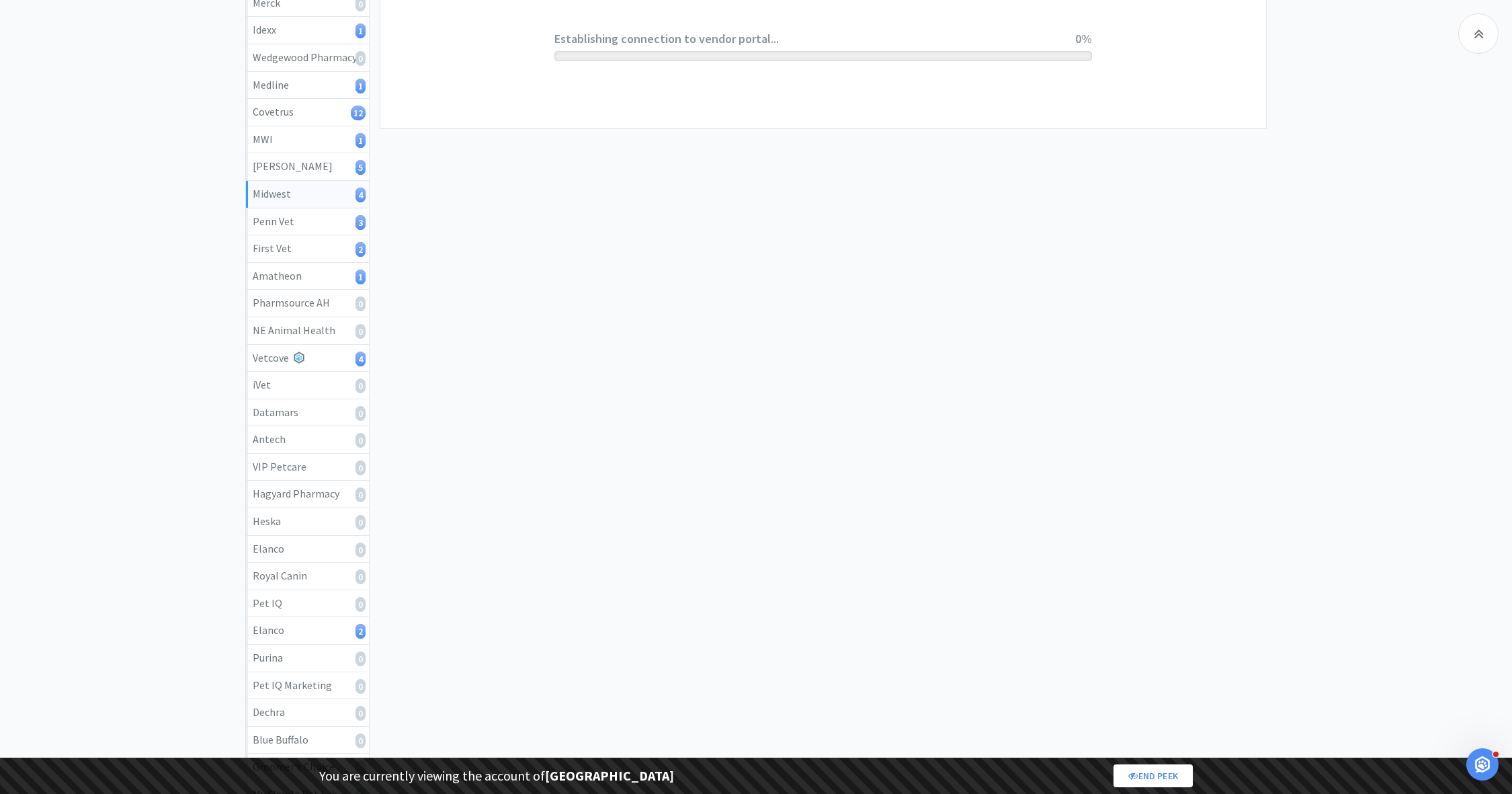
scroll to position [0, 0]
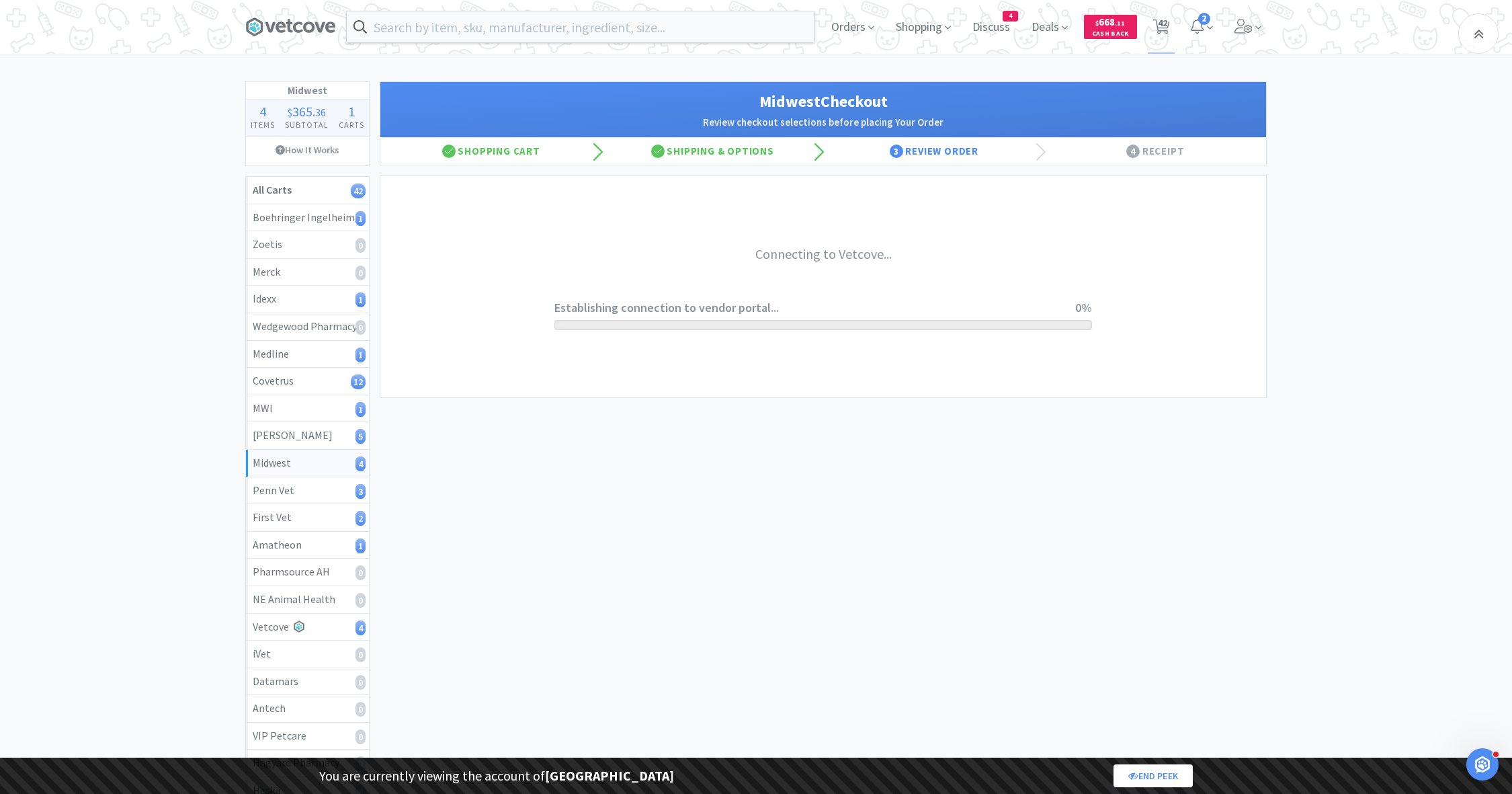
select select "0"
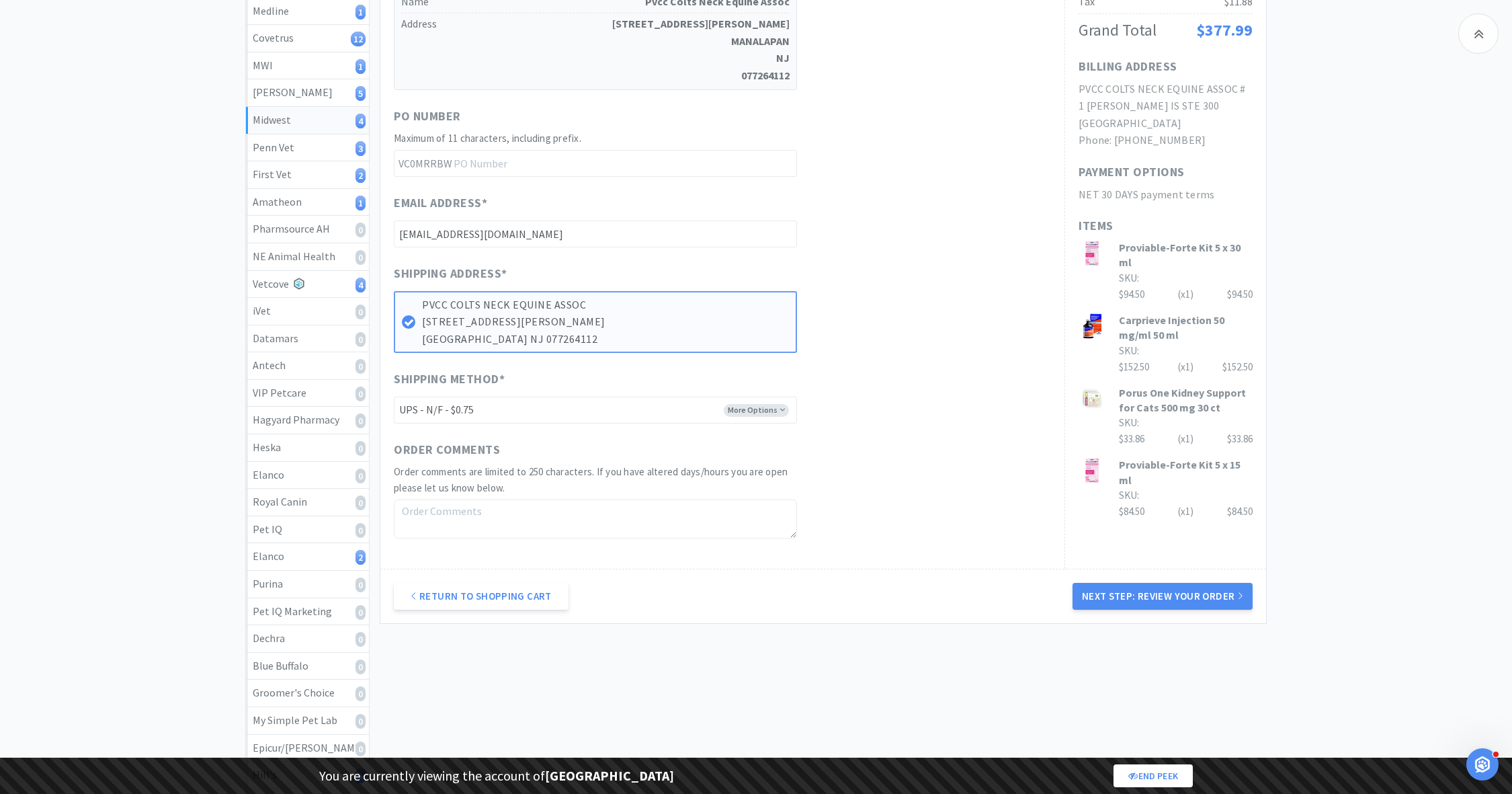
scroll to position [614, 0]
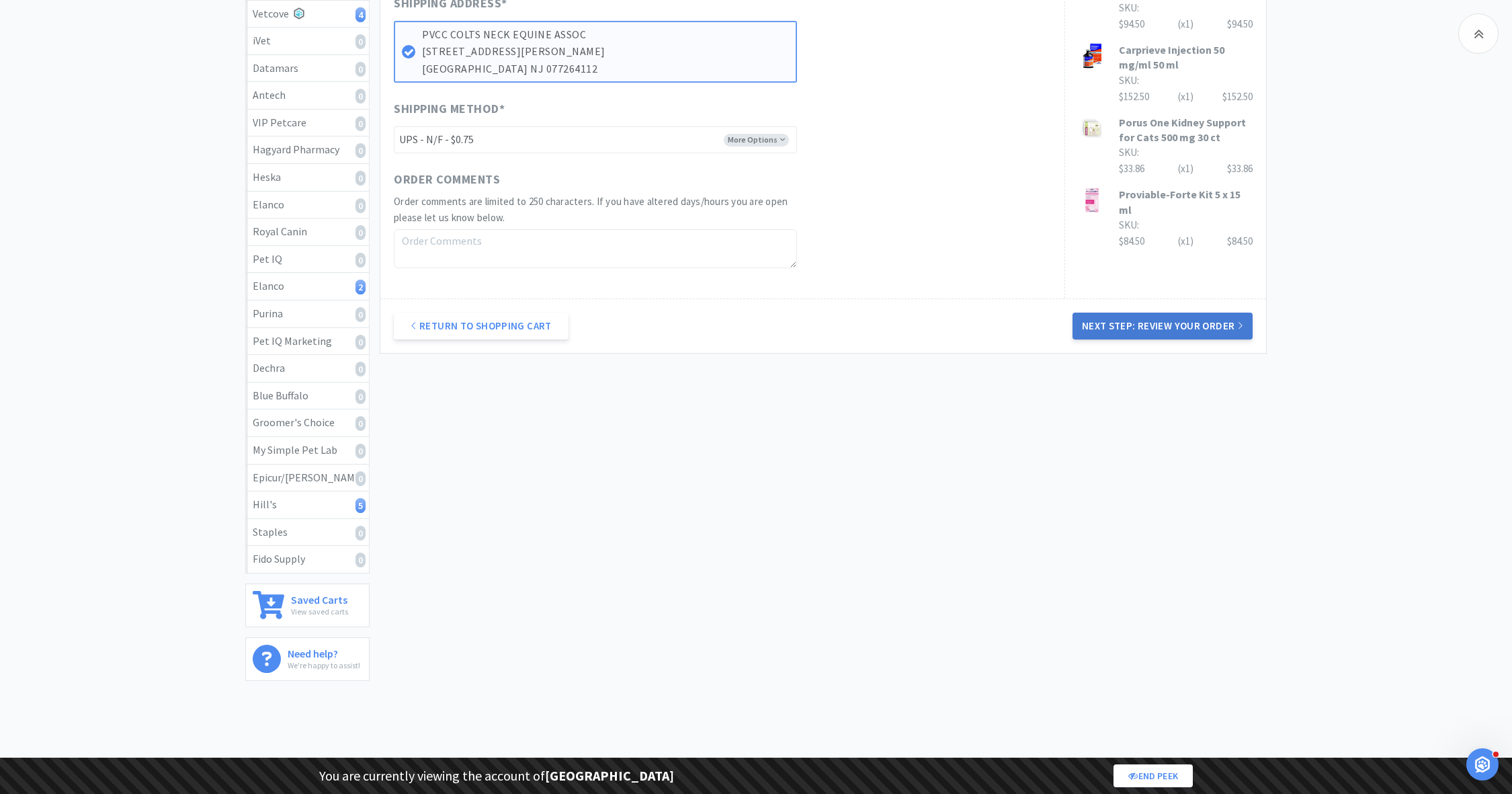
click at [1114, 317] on button "Next Step: Review Your Order" at bounding box center [1163, 325] width 180 height 27
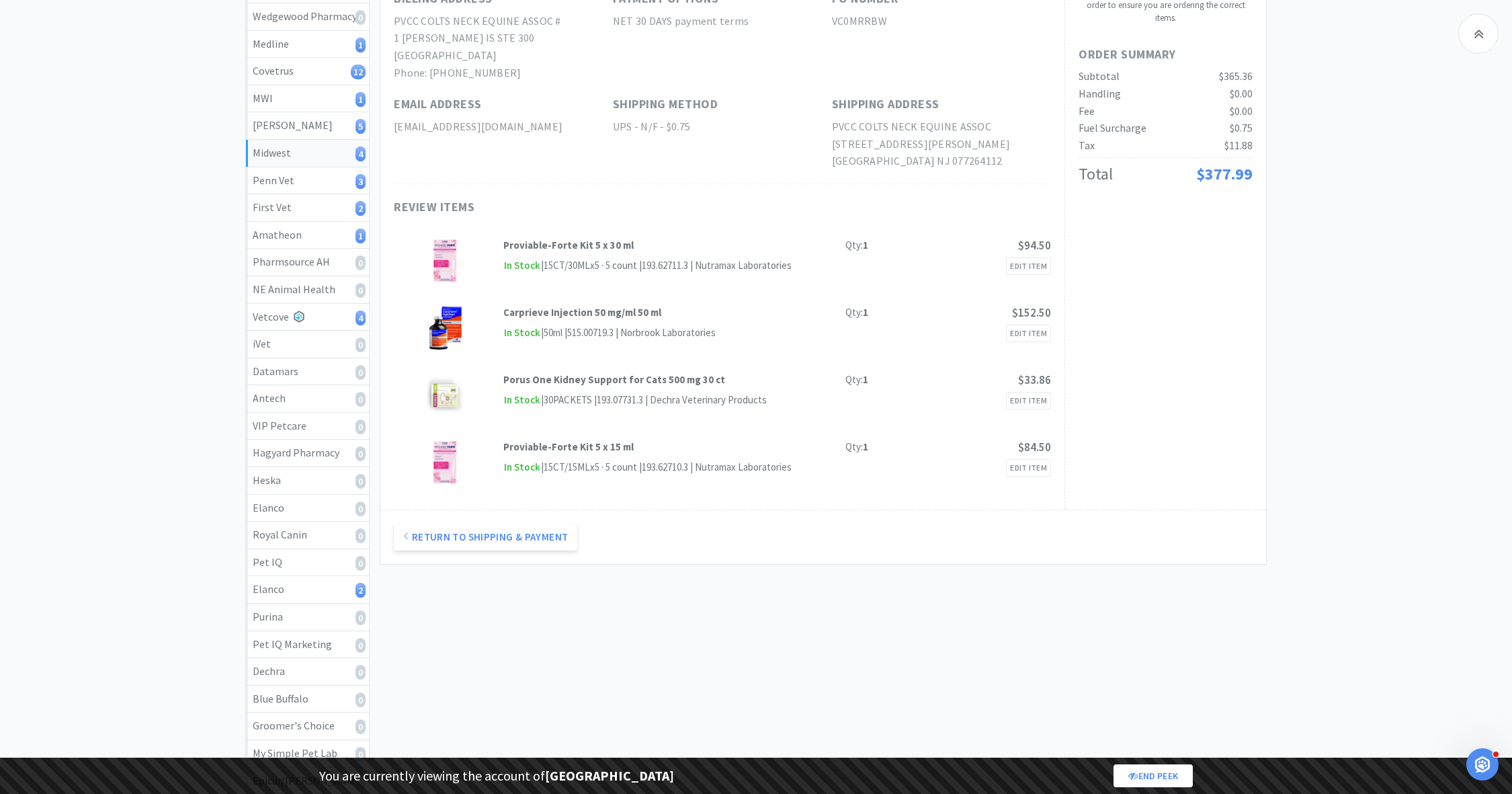
scroll to position [322, 0]
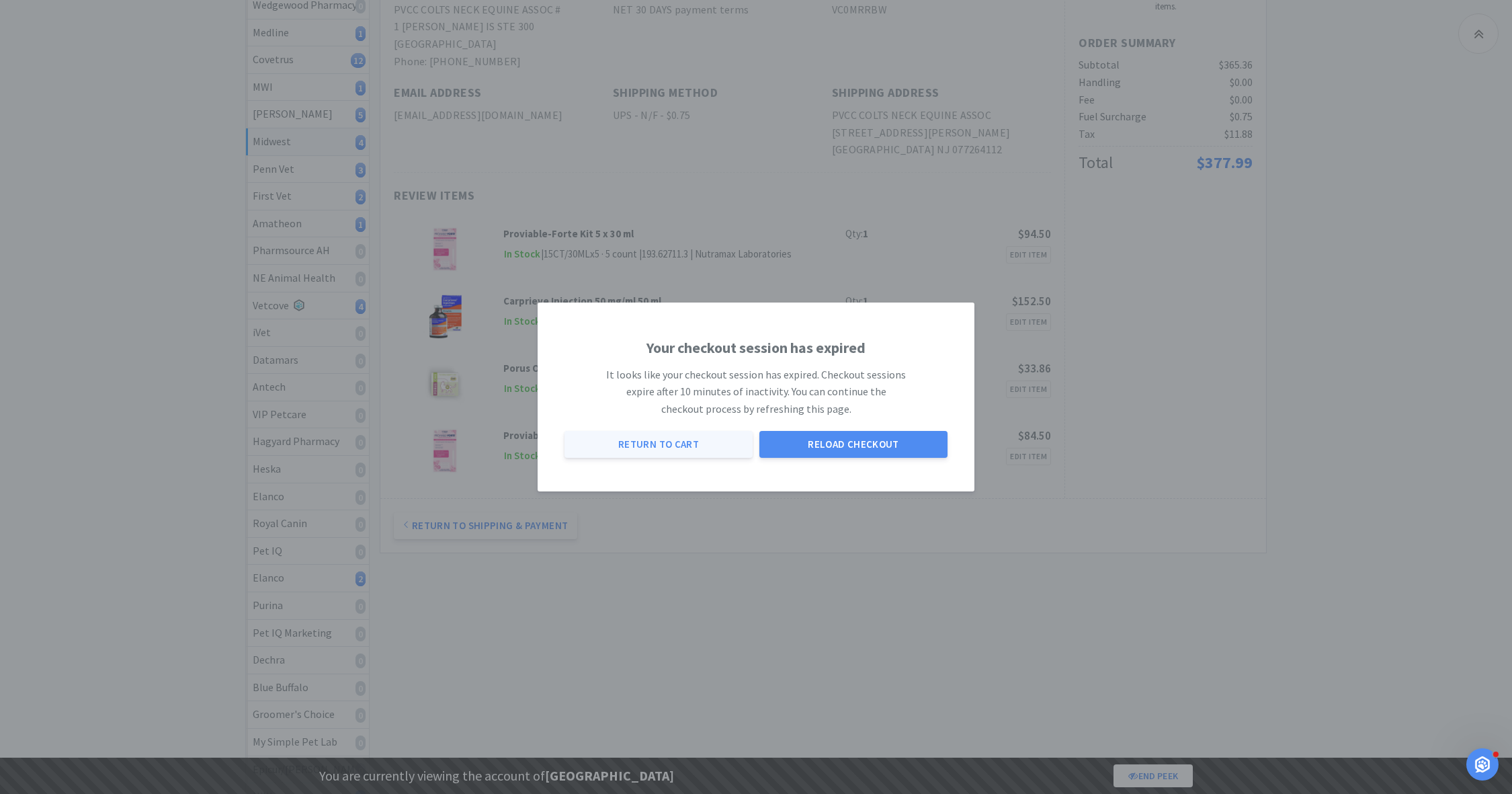
click at [682, 456] on button "Return to Cart" at bounding box center [659, 444] width 189 height 27
select select "1"
select select "4"
select select "1"
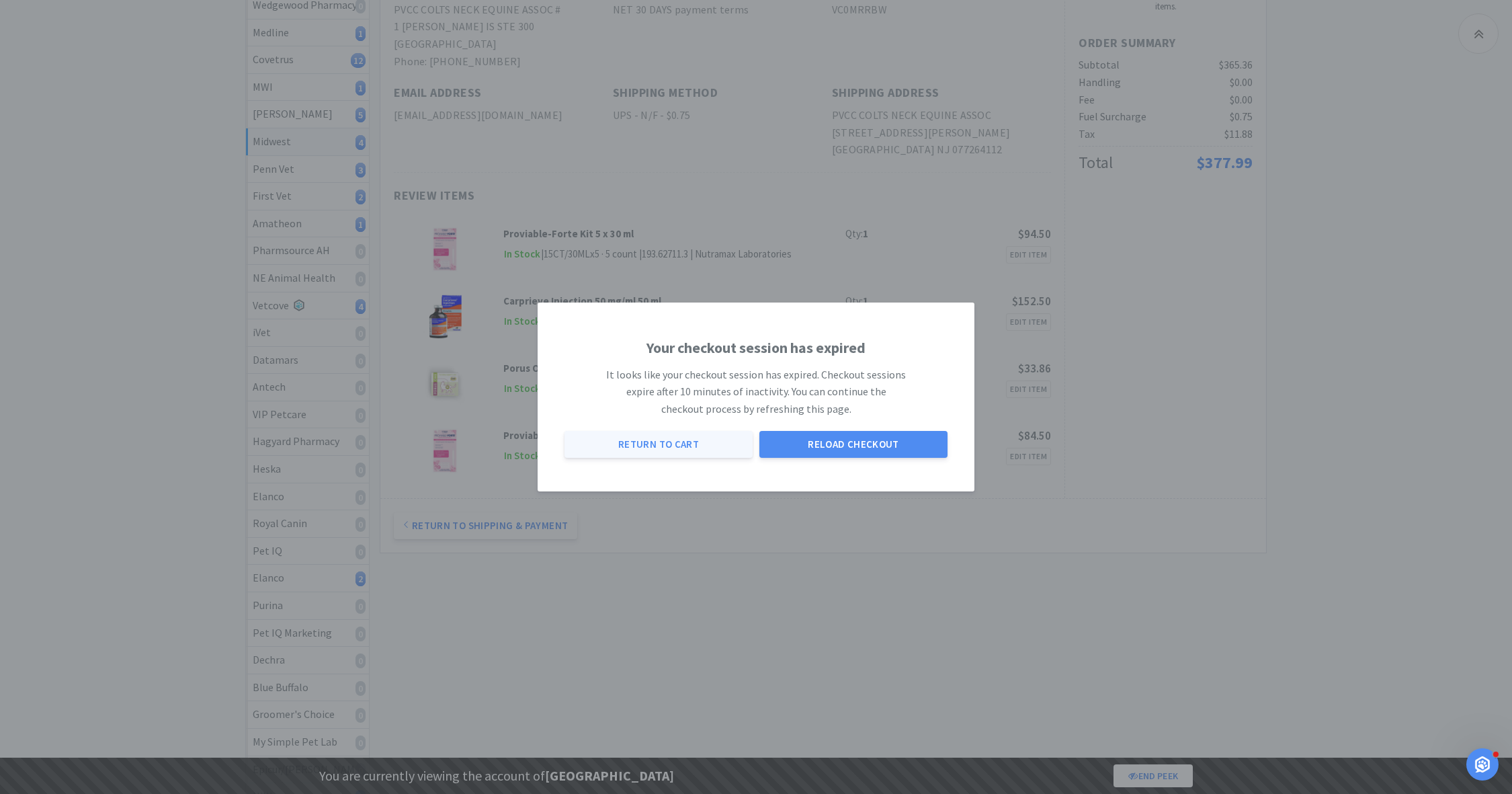
select select "3"
select select "1"
select select "8"
select select "1"
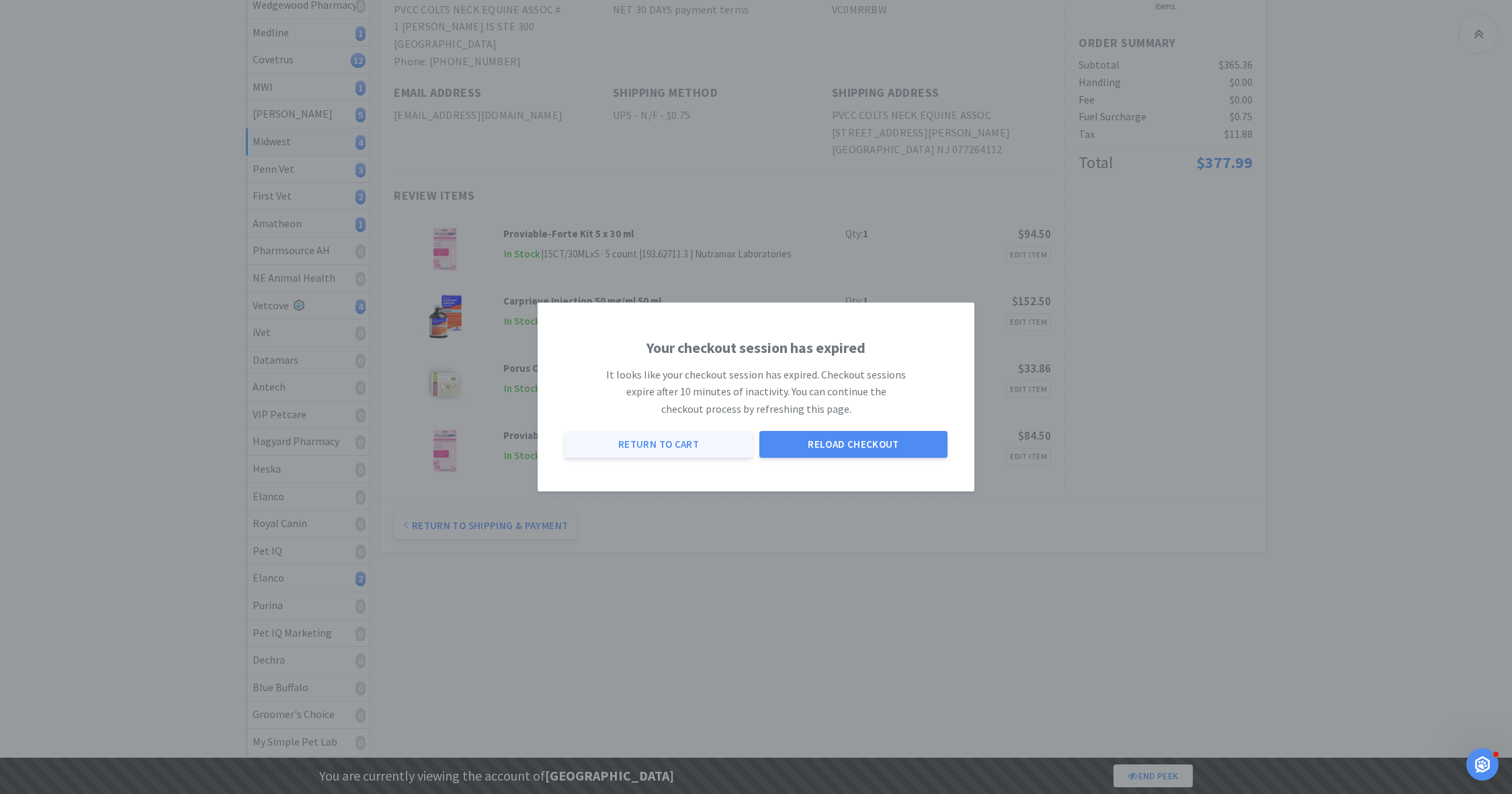
select select "1"
select select "2"
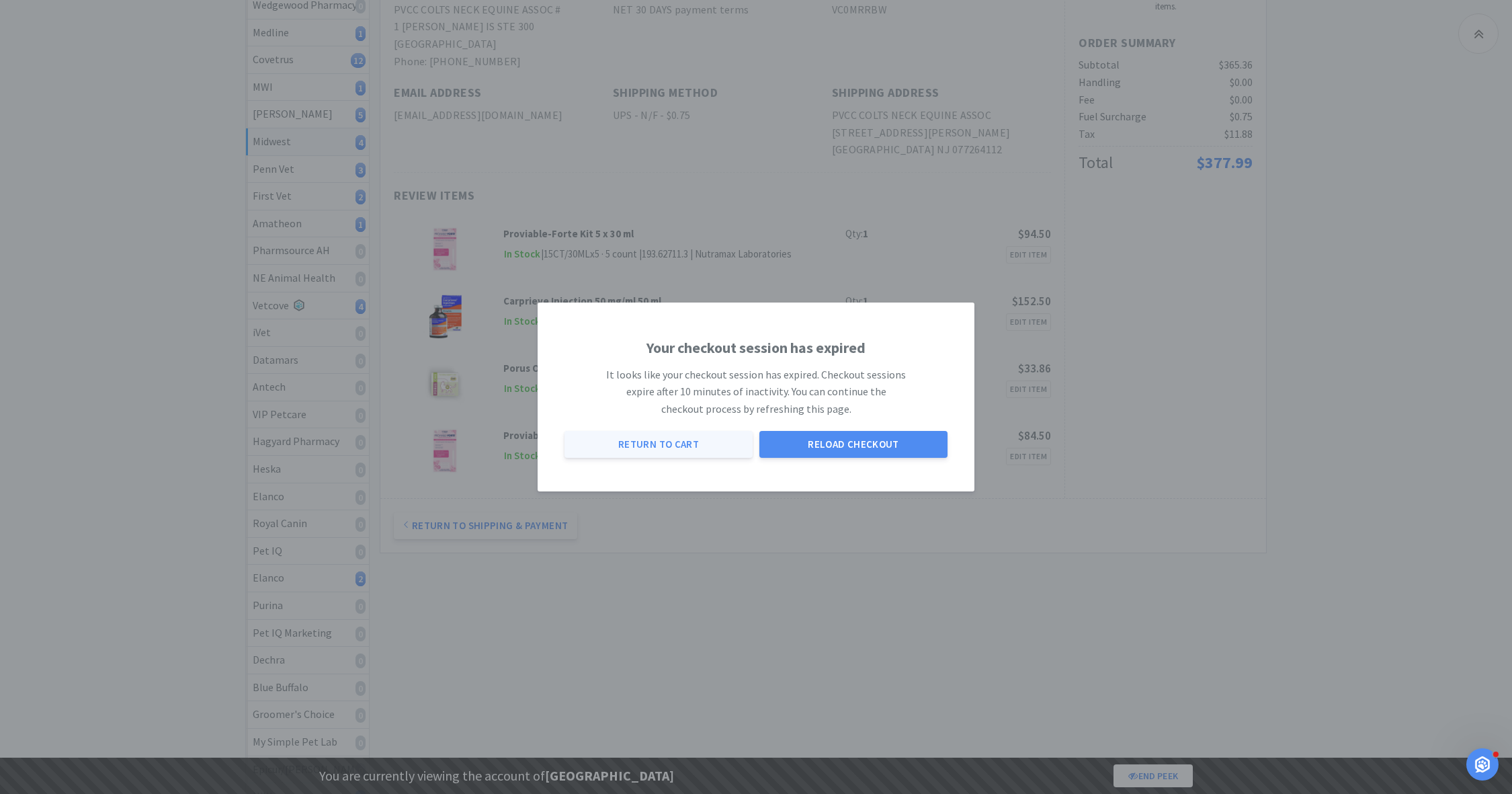
select select "1"
select select "3"
select select "1"
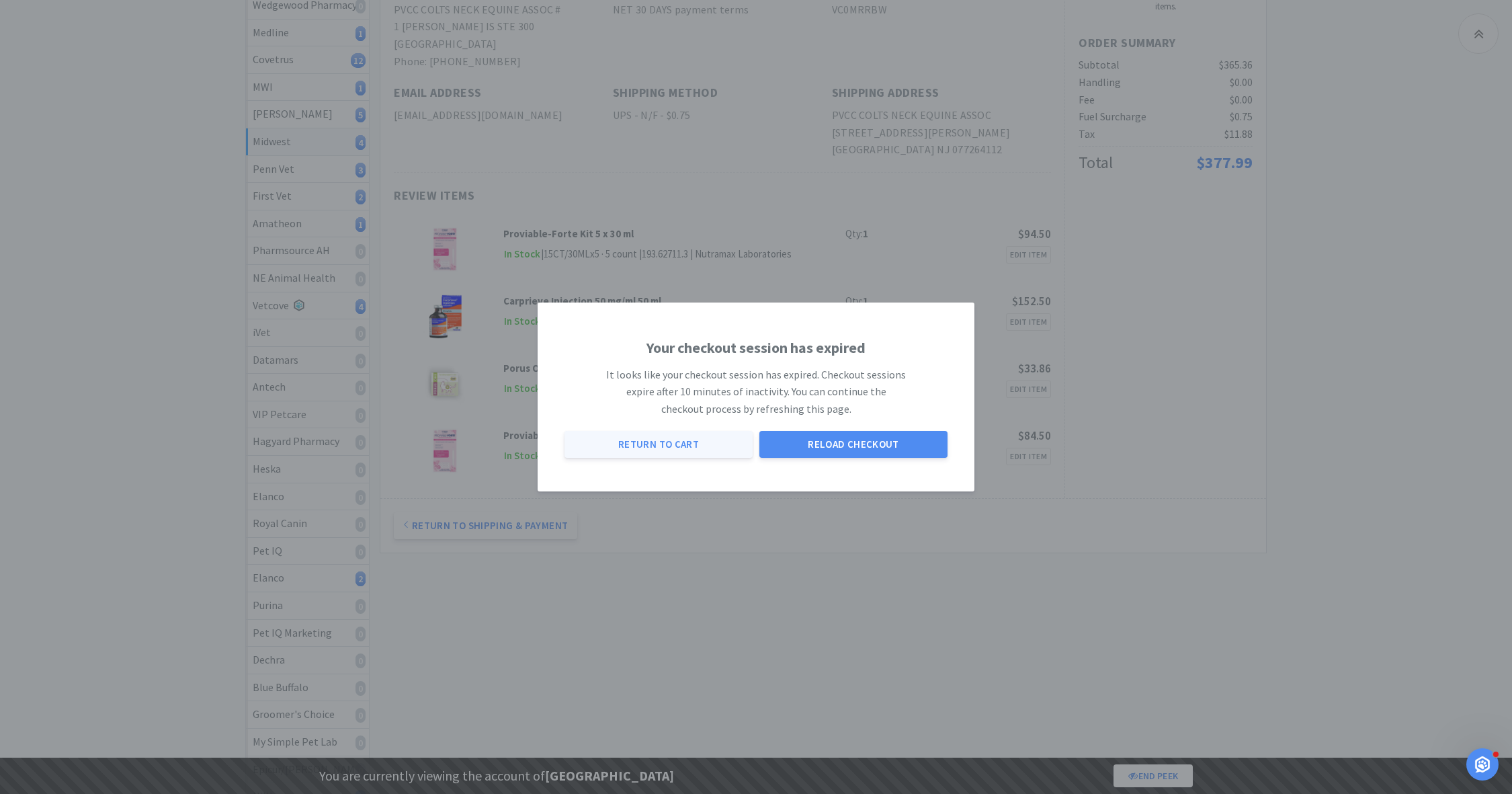
select select "2"
select select "1"
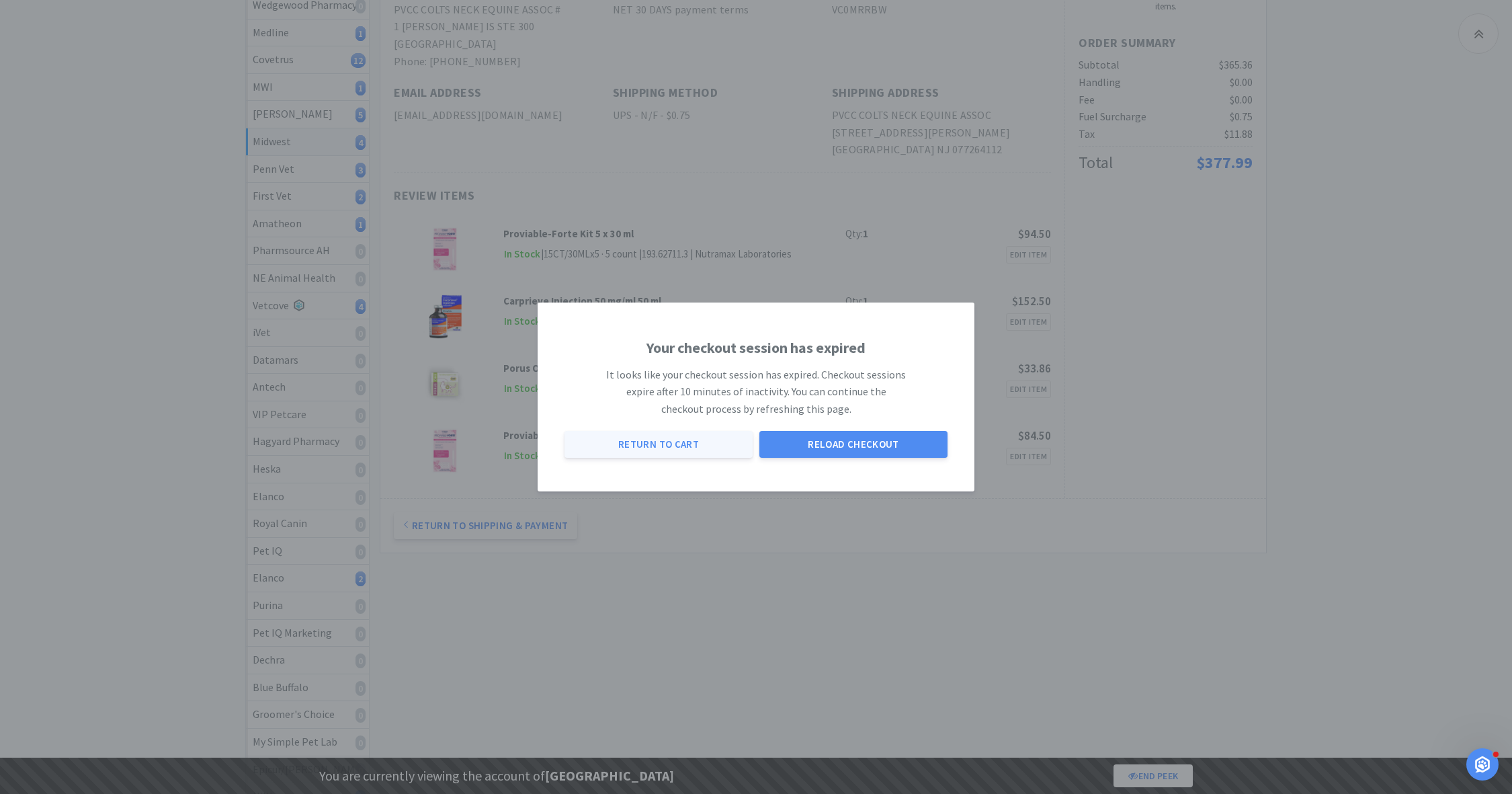
select select "1"
select select "5"
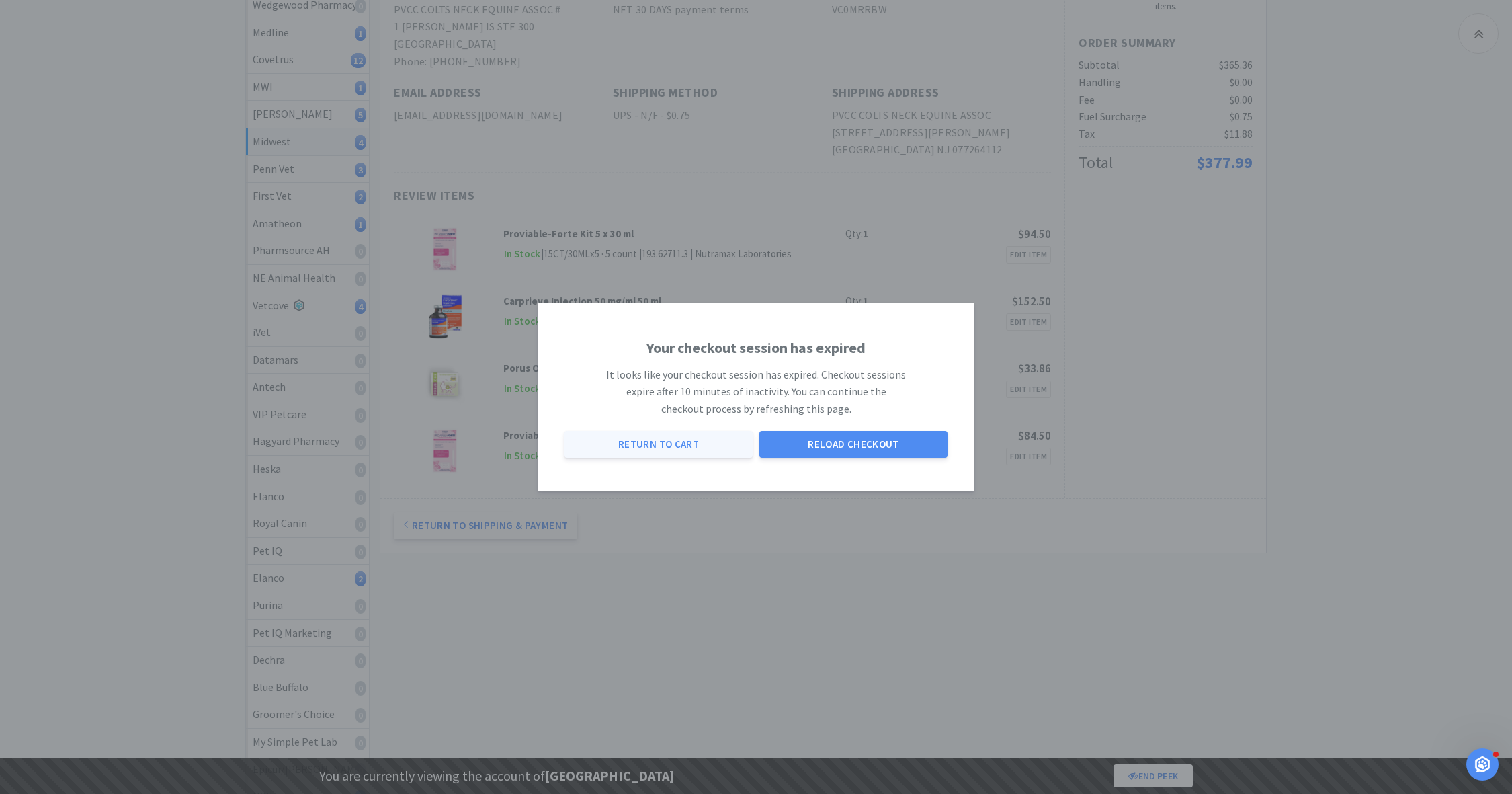
select select "2"
select select "1"
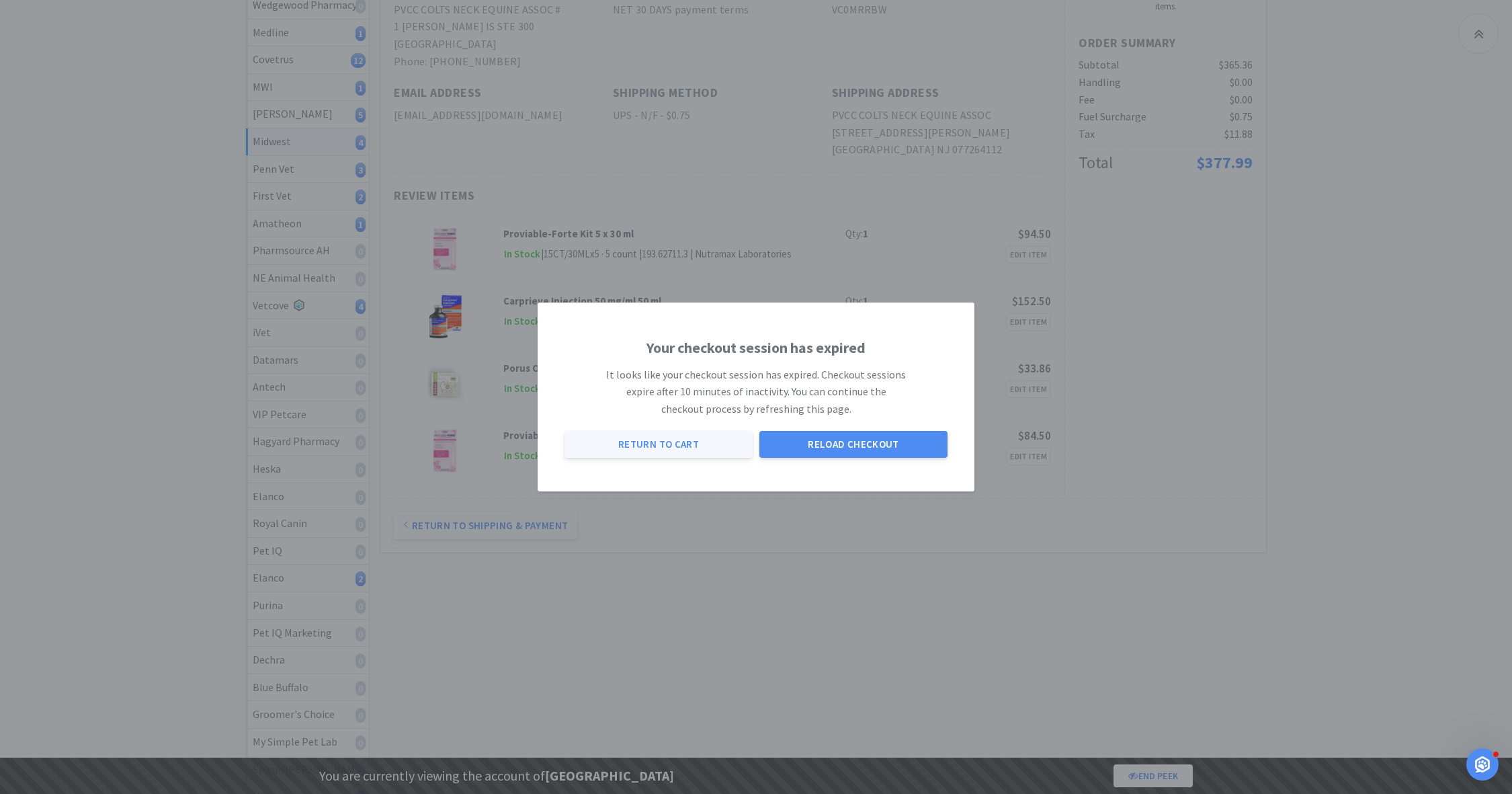
select select "1"
select select "3"
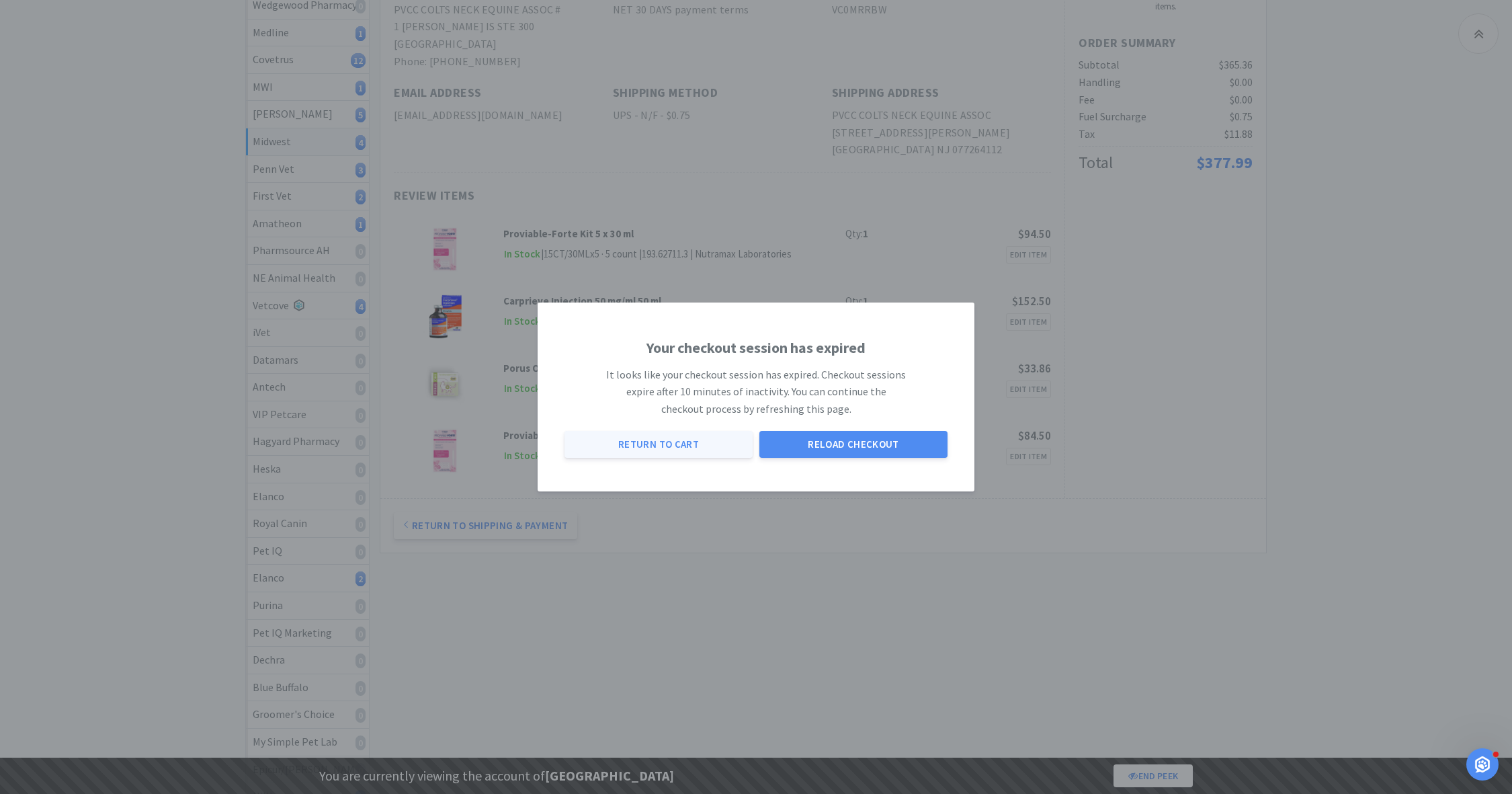
select select "2"
select select "3"
select select "1"
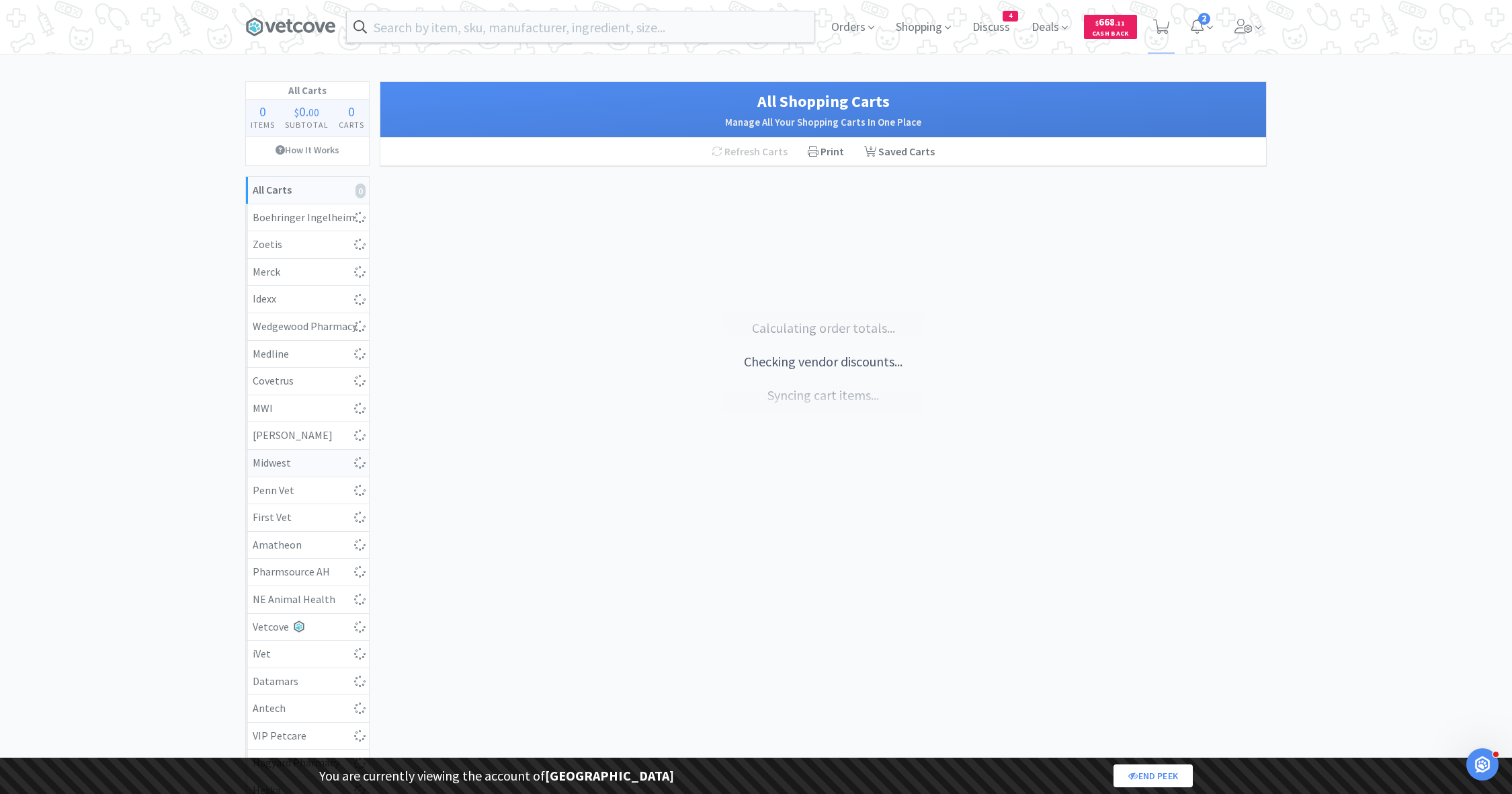
click at [320, 464] on div "Midwest" at bounding box center [308, 463] width 110 height 18
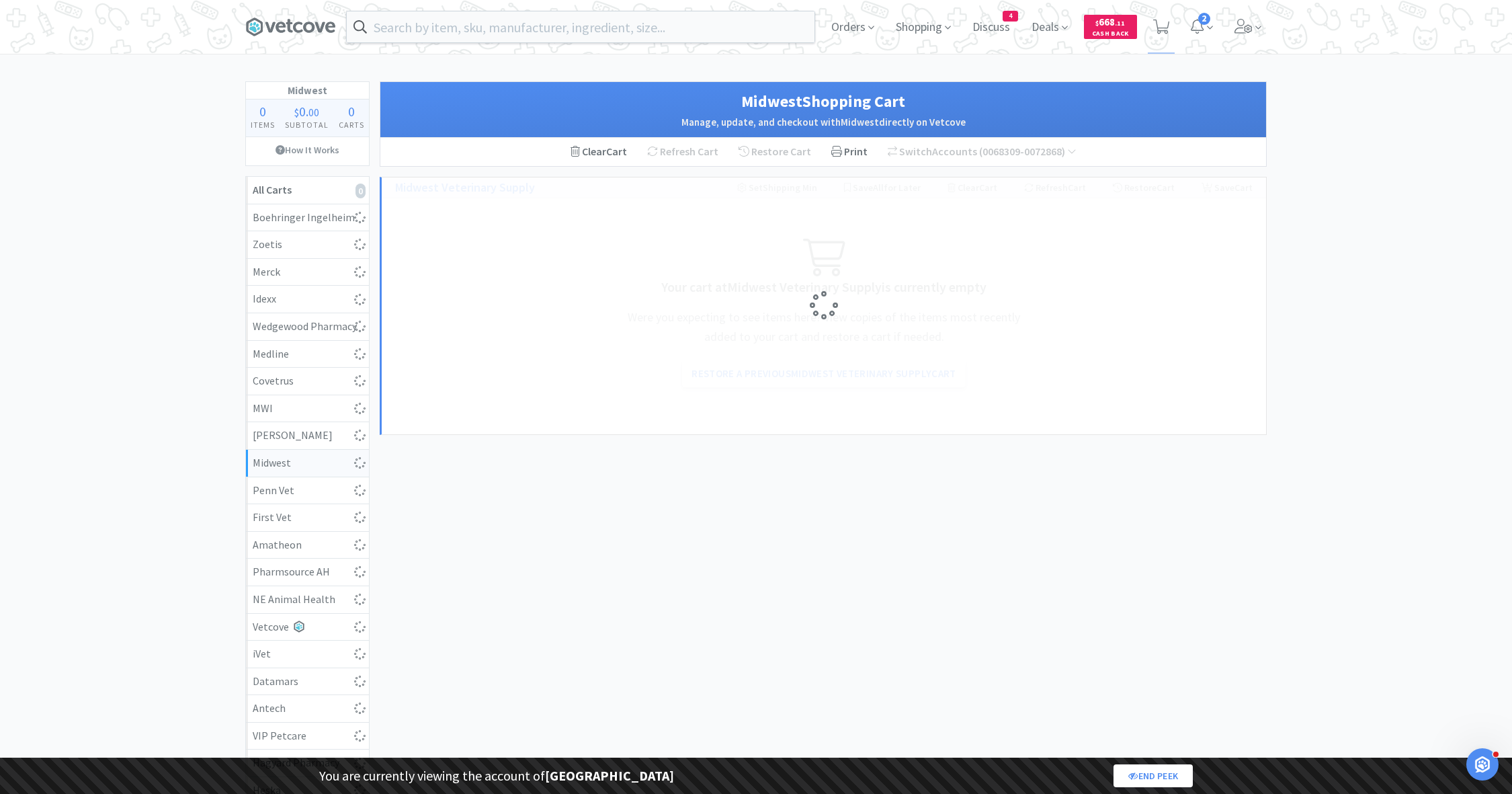
click at [320, 464] on div "Midwest" at bounding box center [308, 463] width 110 height 18
select select "1"
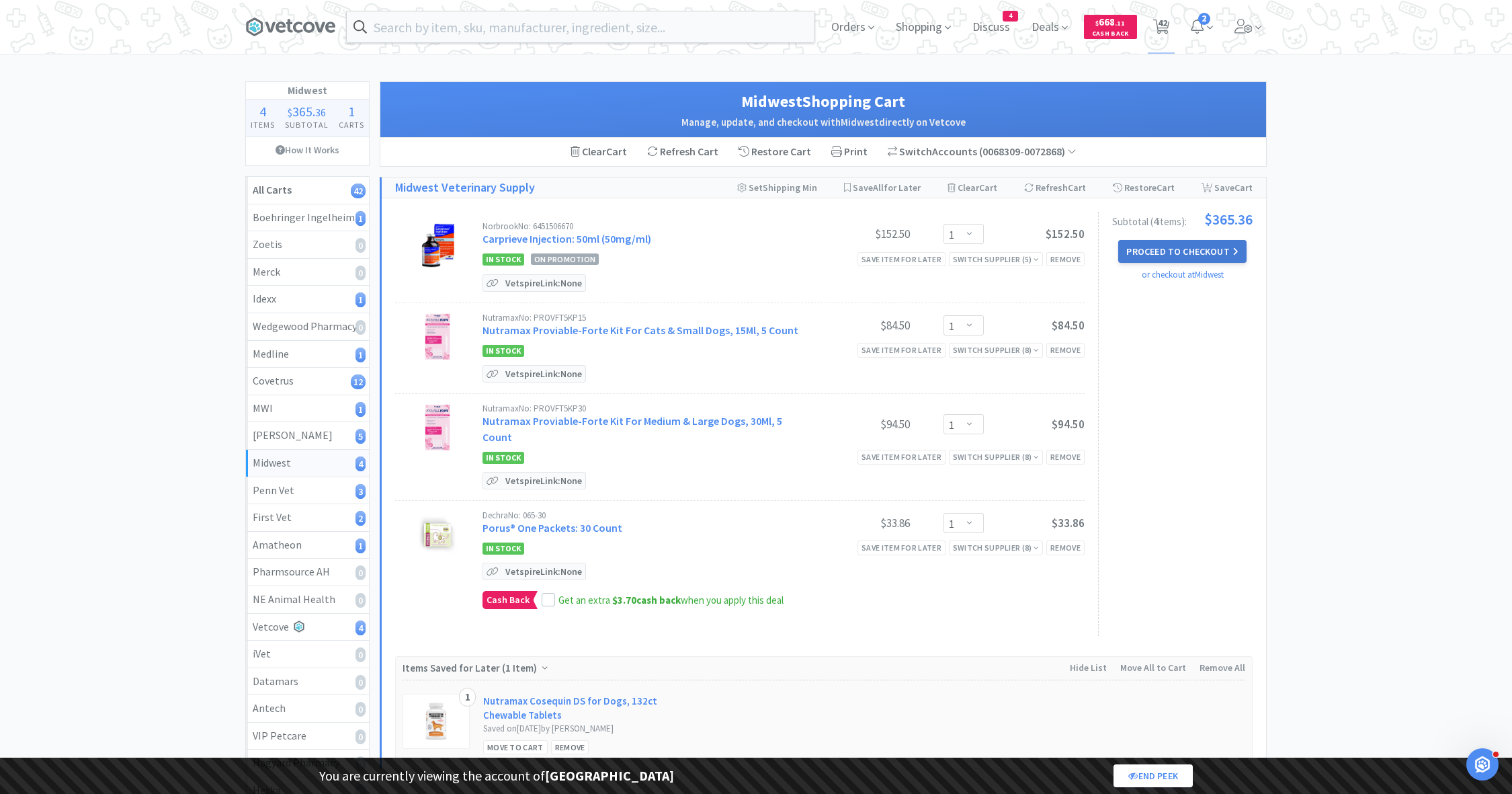
click at [1150, 249] on button "Proceed to Checkout" at bounding box center [1182, 251] width 127 height 23
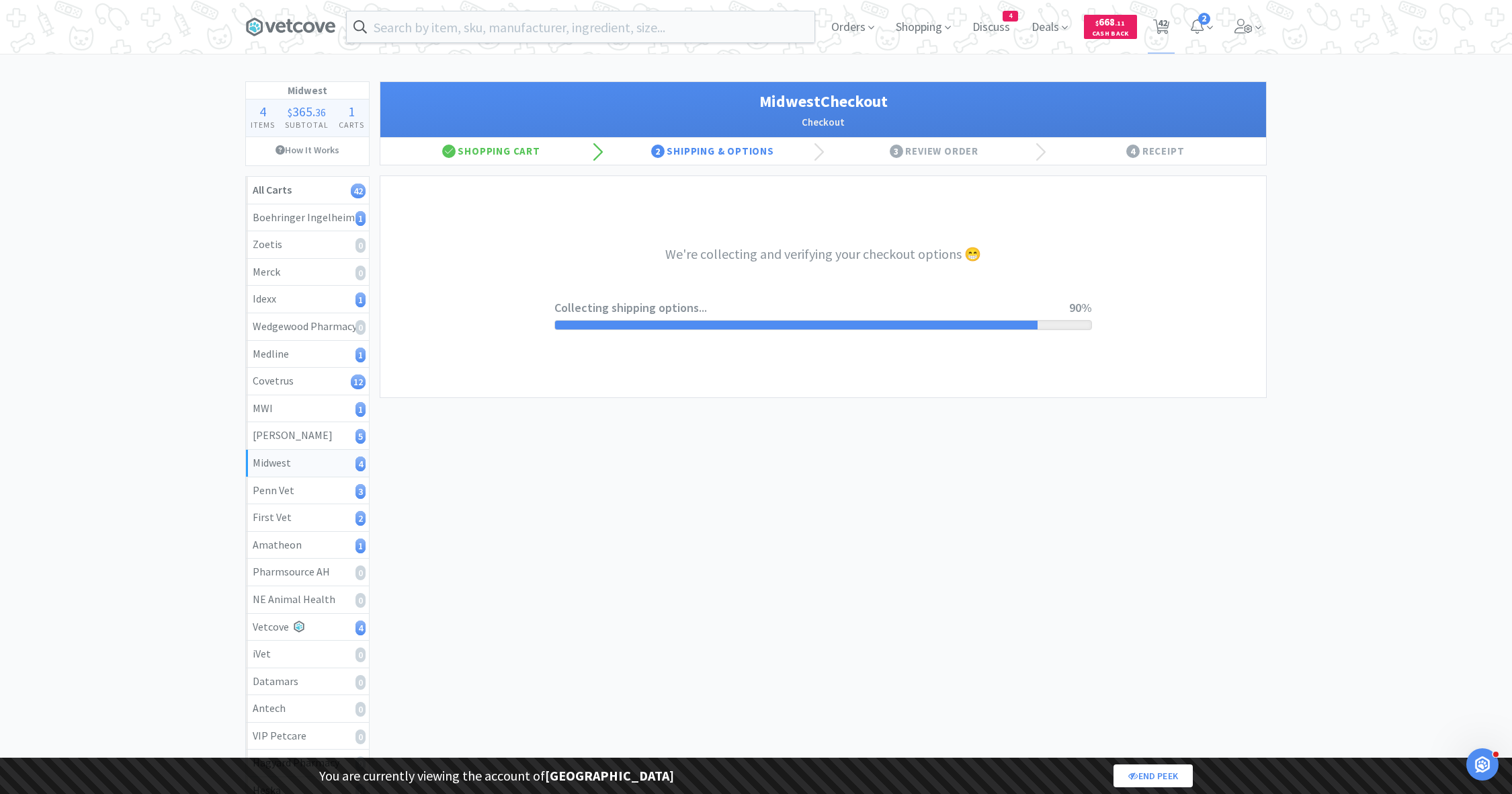
select select "0"
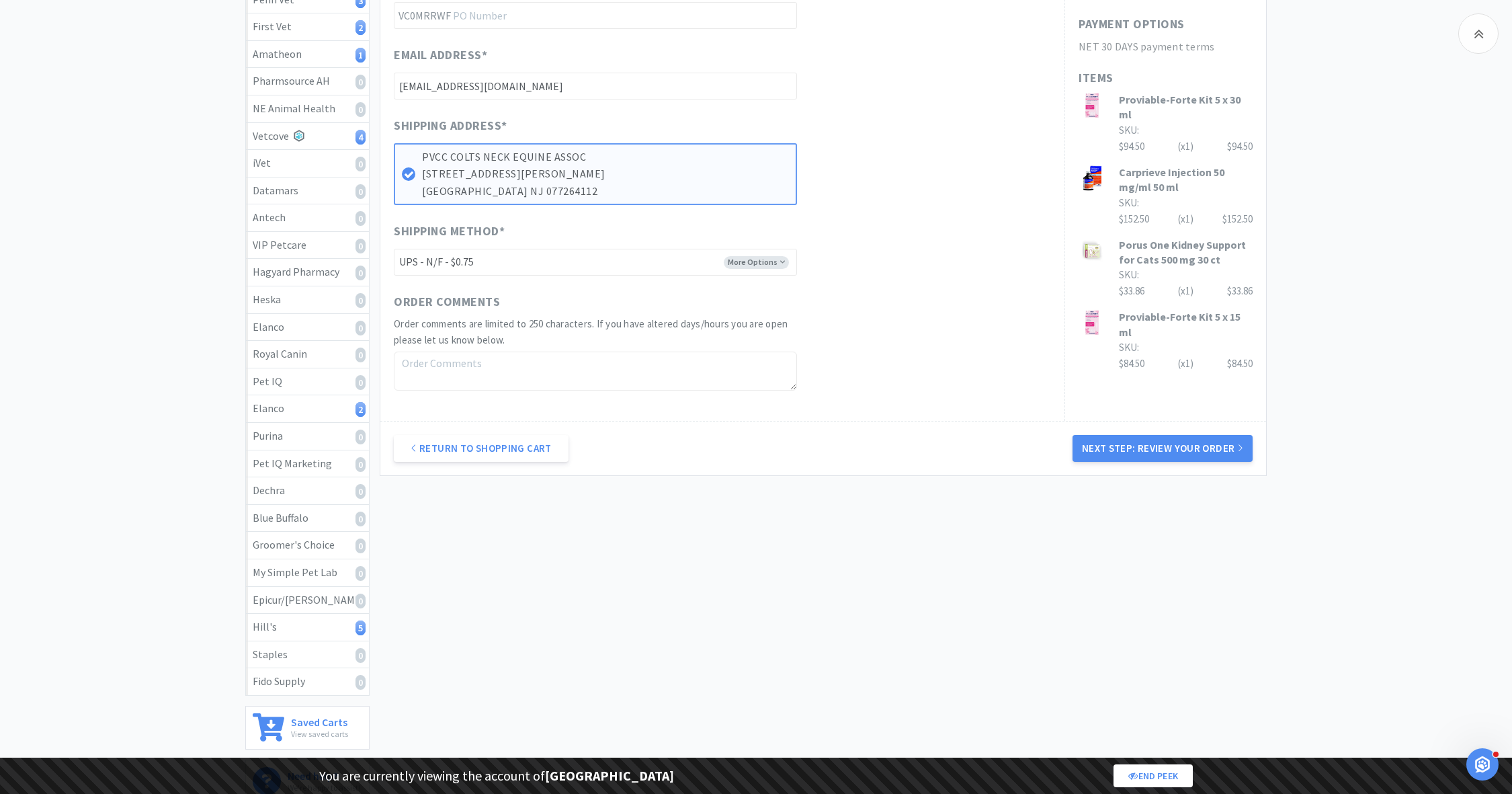
scroll to position [479, 0]
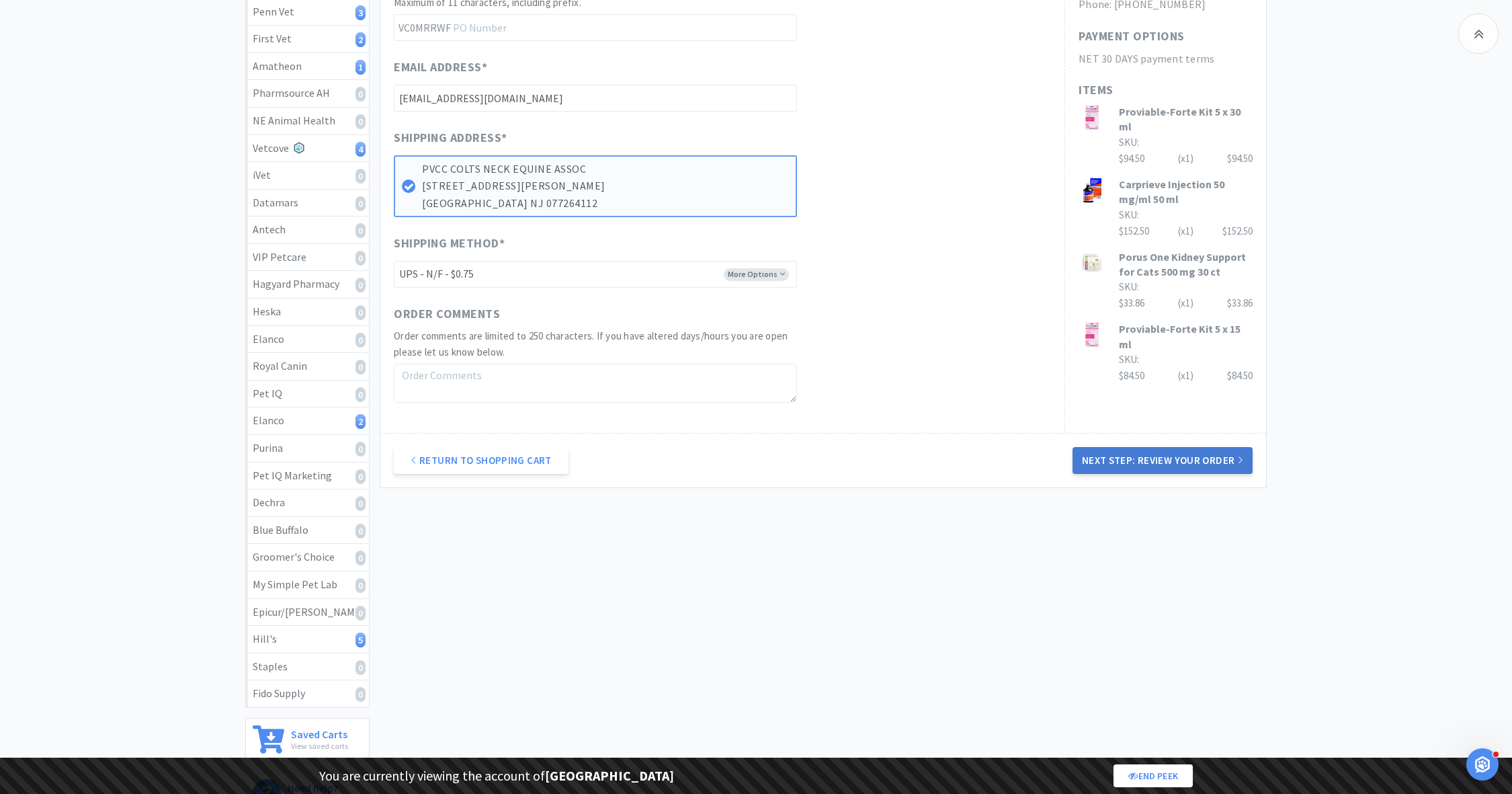
click at [1116, 457] on button "Next Step: Review Your Order" at bounding box center [1163, 460] width 180 height 27
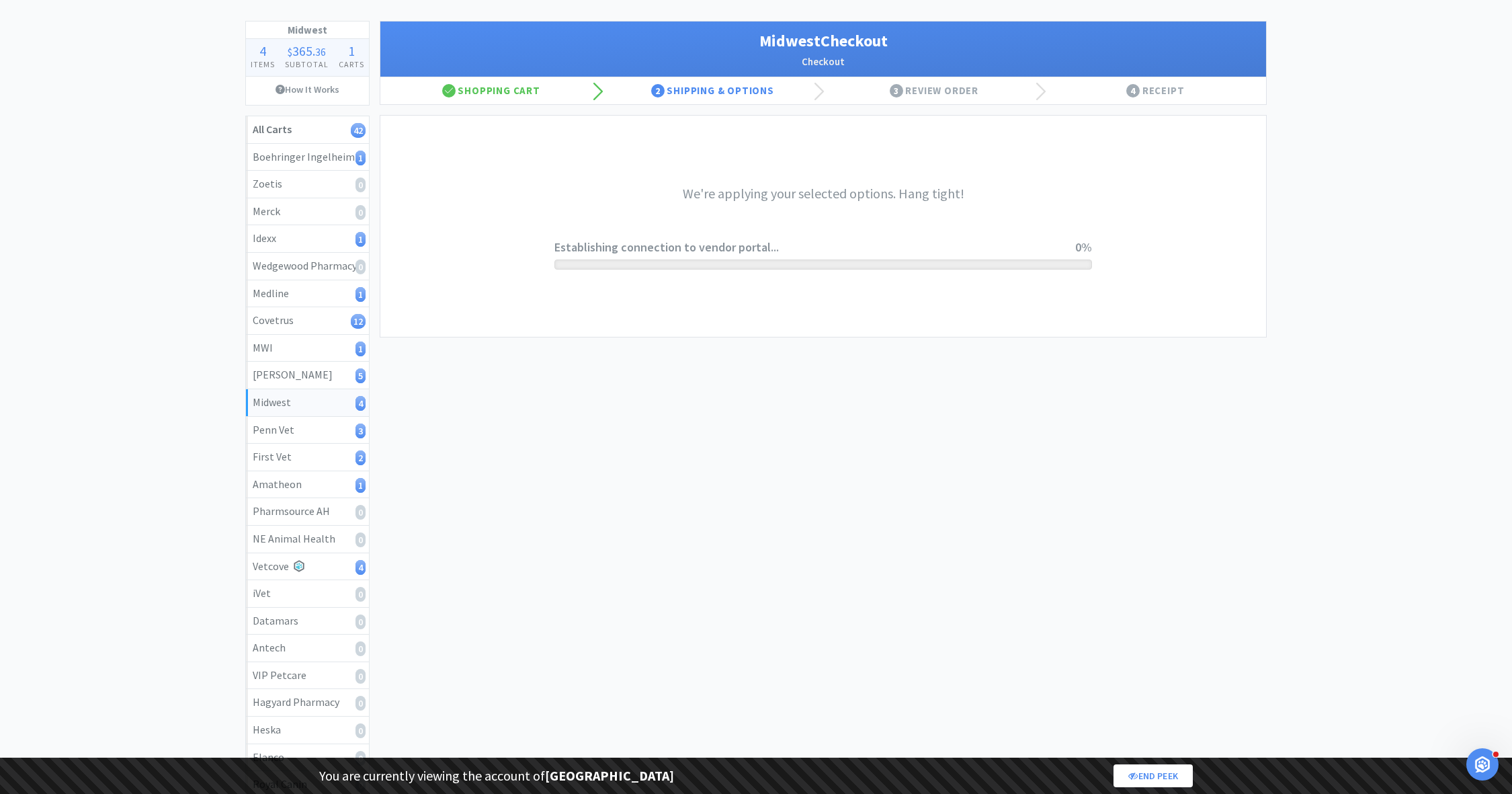
scroll to position [0, 0]
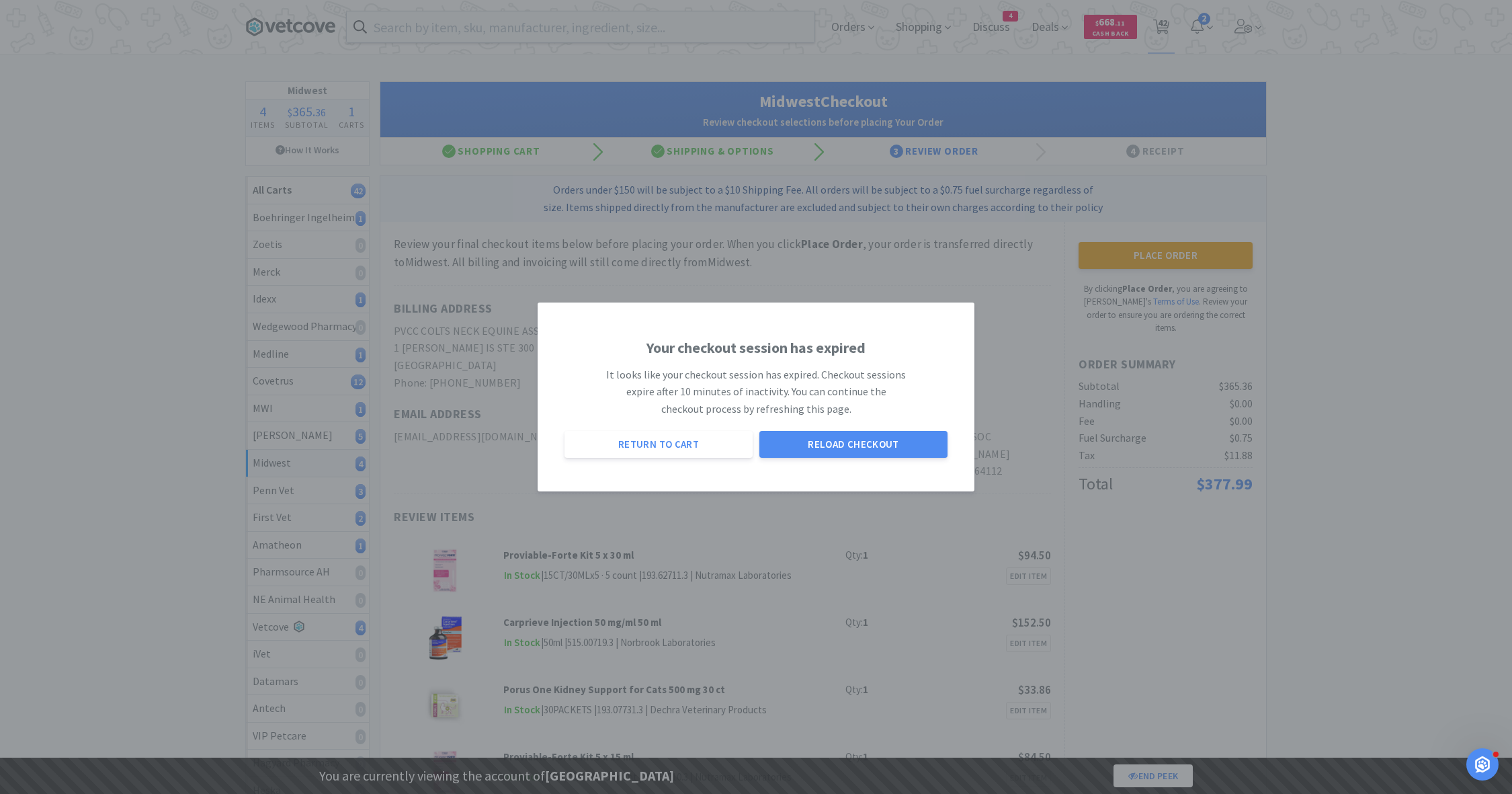
click at [429, 45] on div "Your checkout session has expired It looks like your checkout session has expir…" at bounding box center [756, 397] width 1512 height 794
click at [645, 443] on button "Return to Cart" at bounding box center [659, 444] width 189 height 27
select select "1"
select select "4"
select select "1"
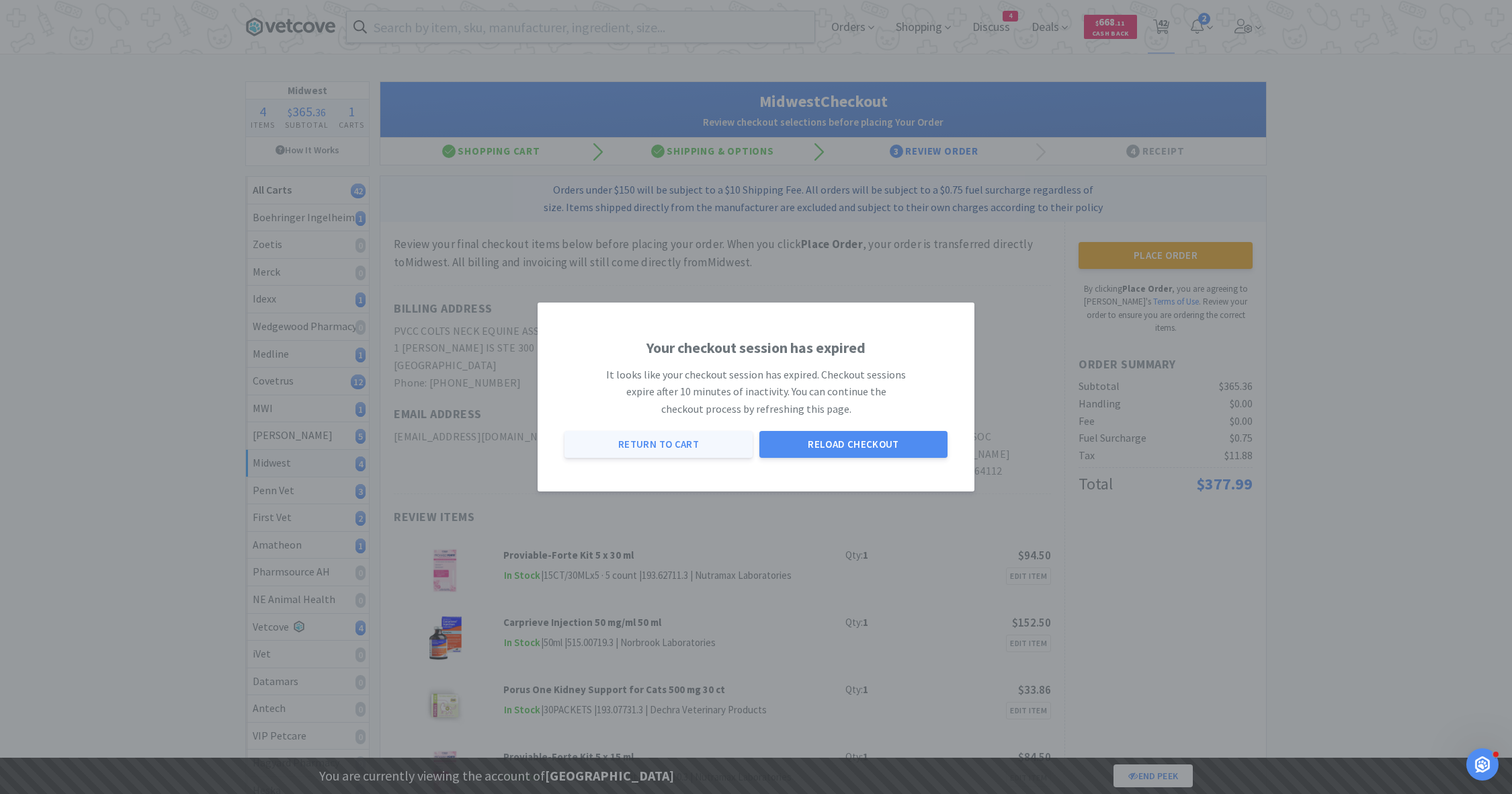
select select "1"
select select "3"
select select "1"
select select "8"
select select "1"
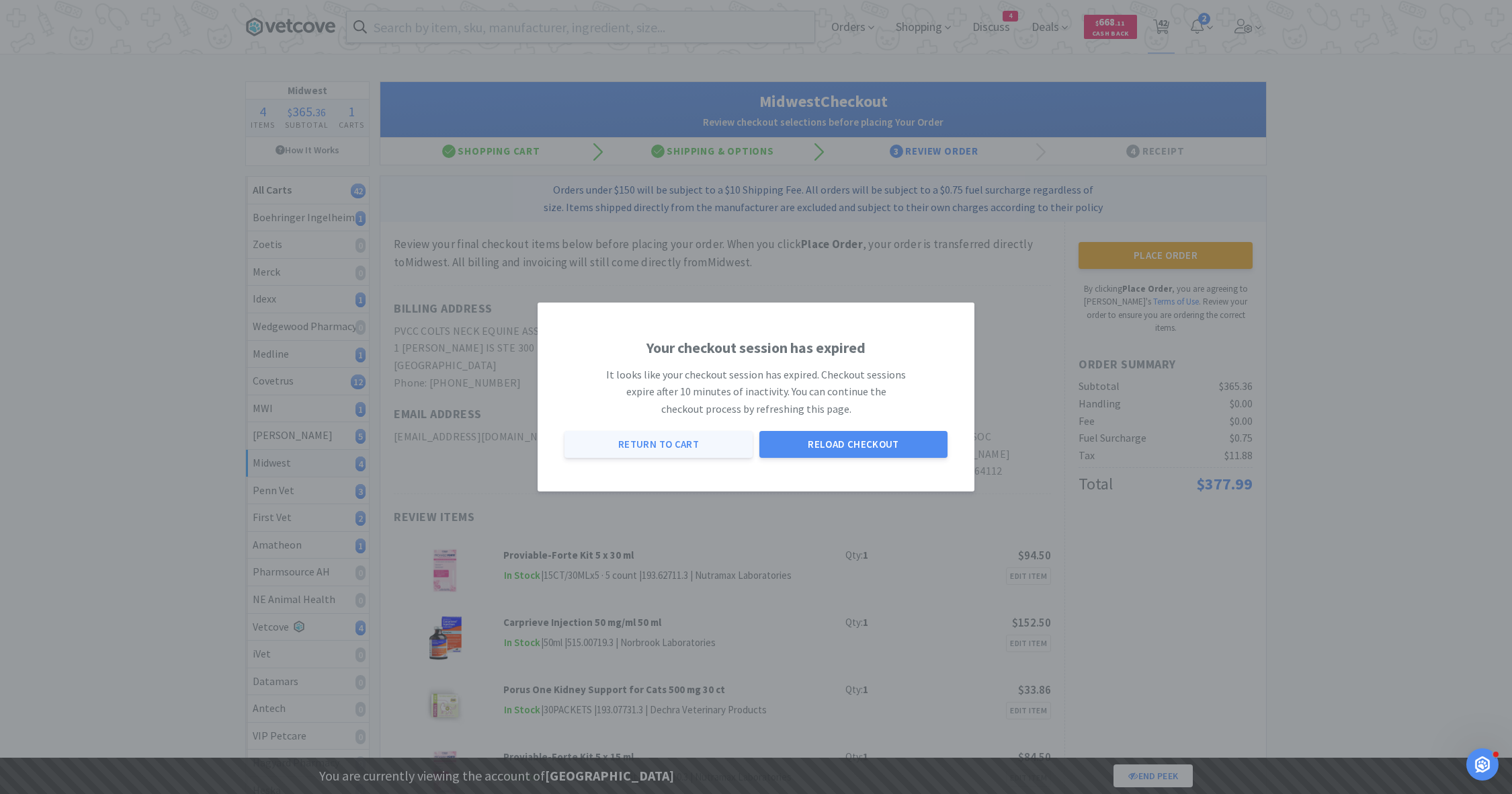
select select "1"
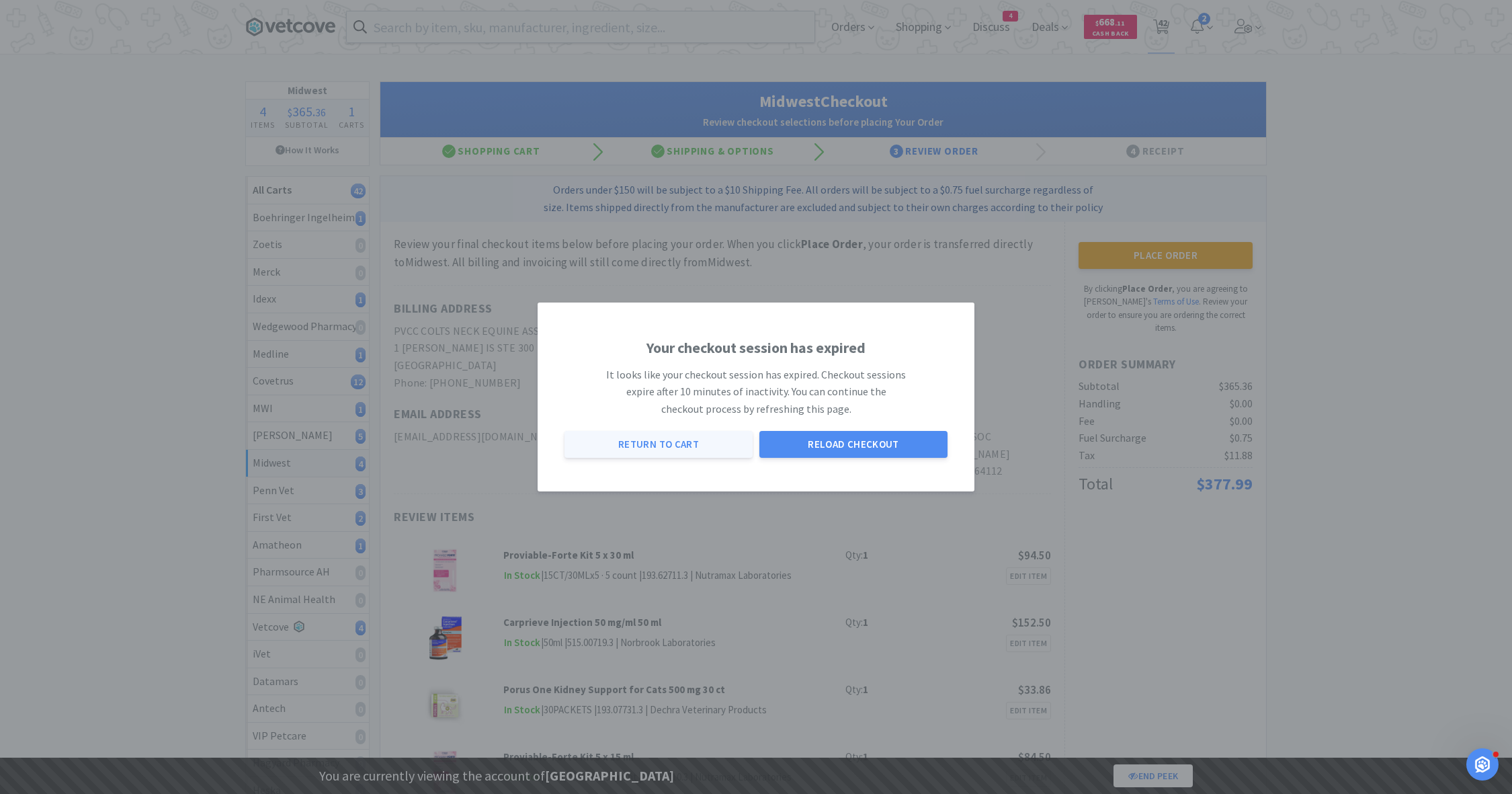
select select "2"
select select "1"
select select "3"
select select "1"
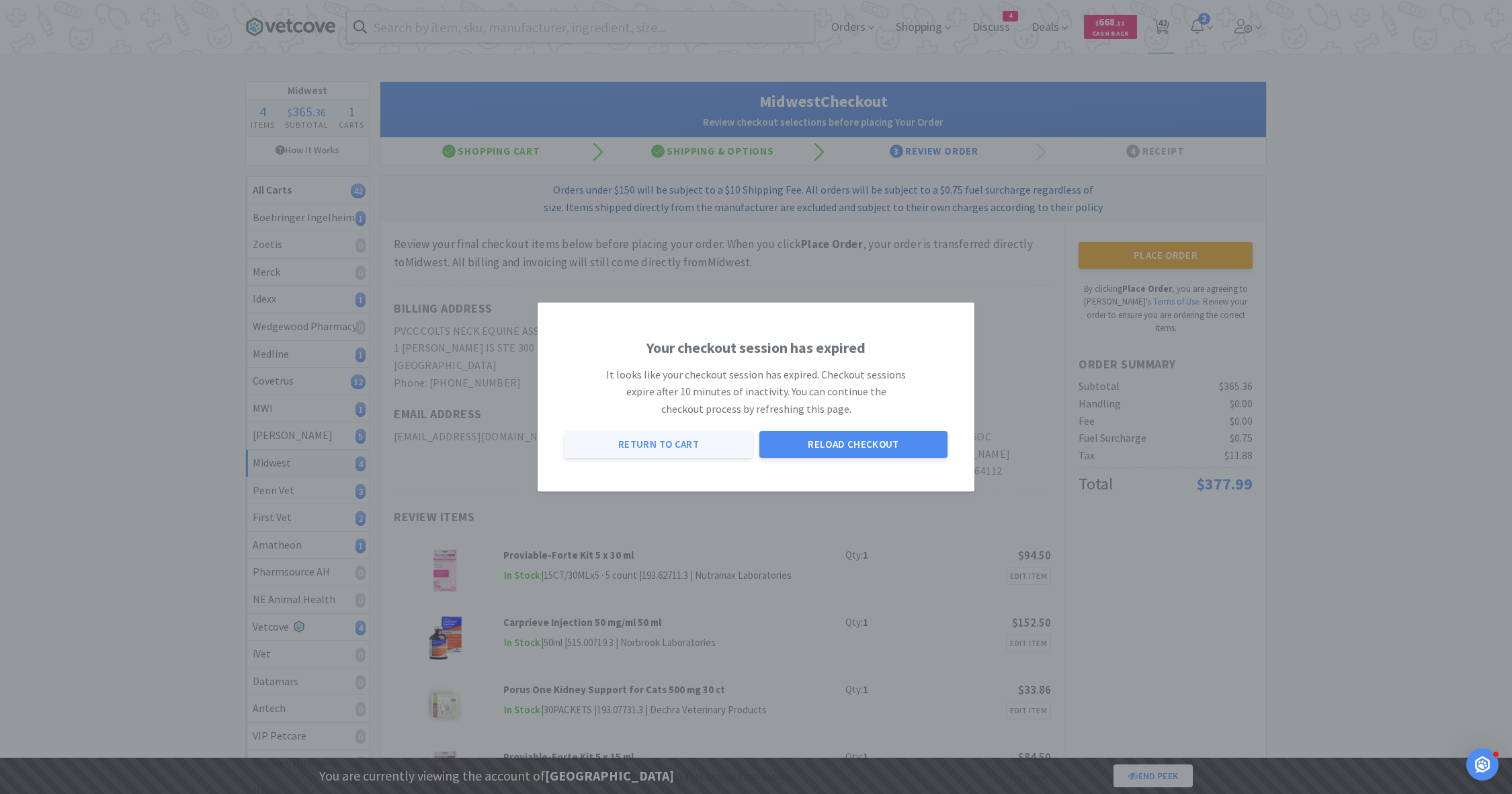
select select "1"
select select "2"
select select "1"
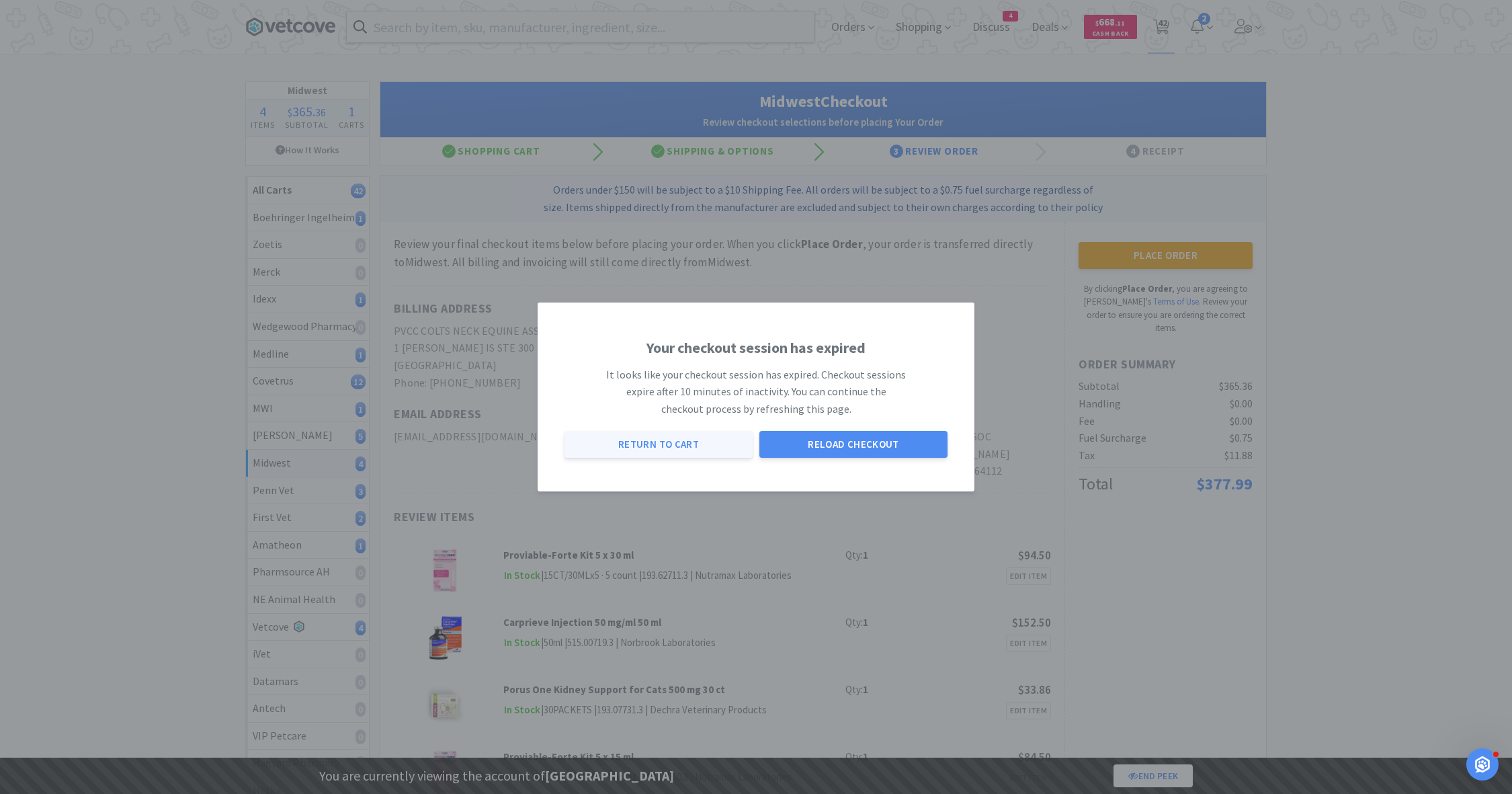
select select "1"
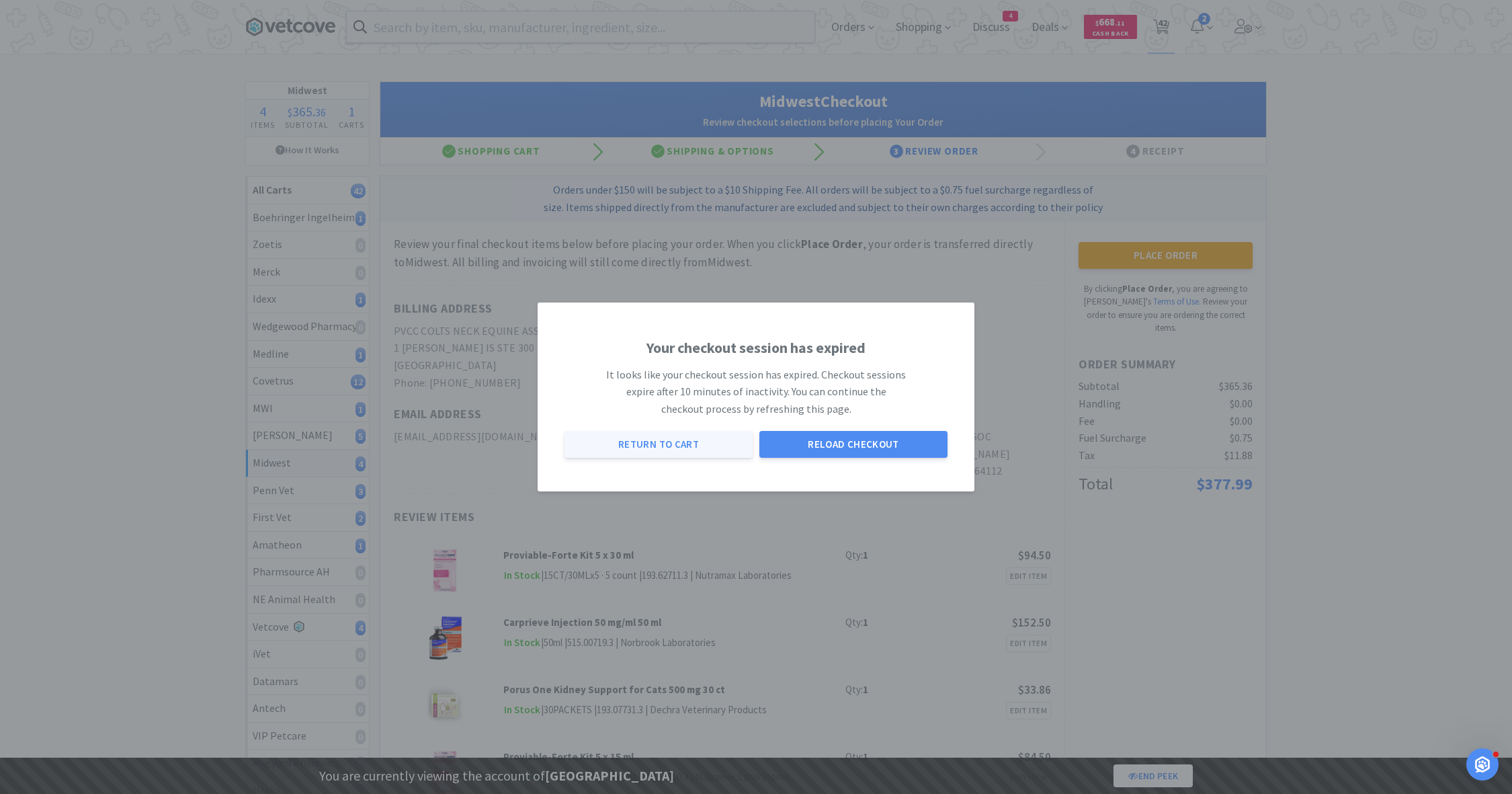
select select "5"
select select "2"
select select "1"
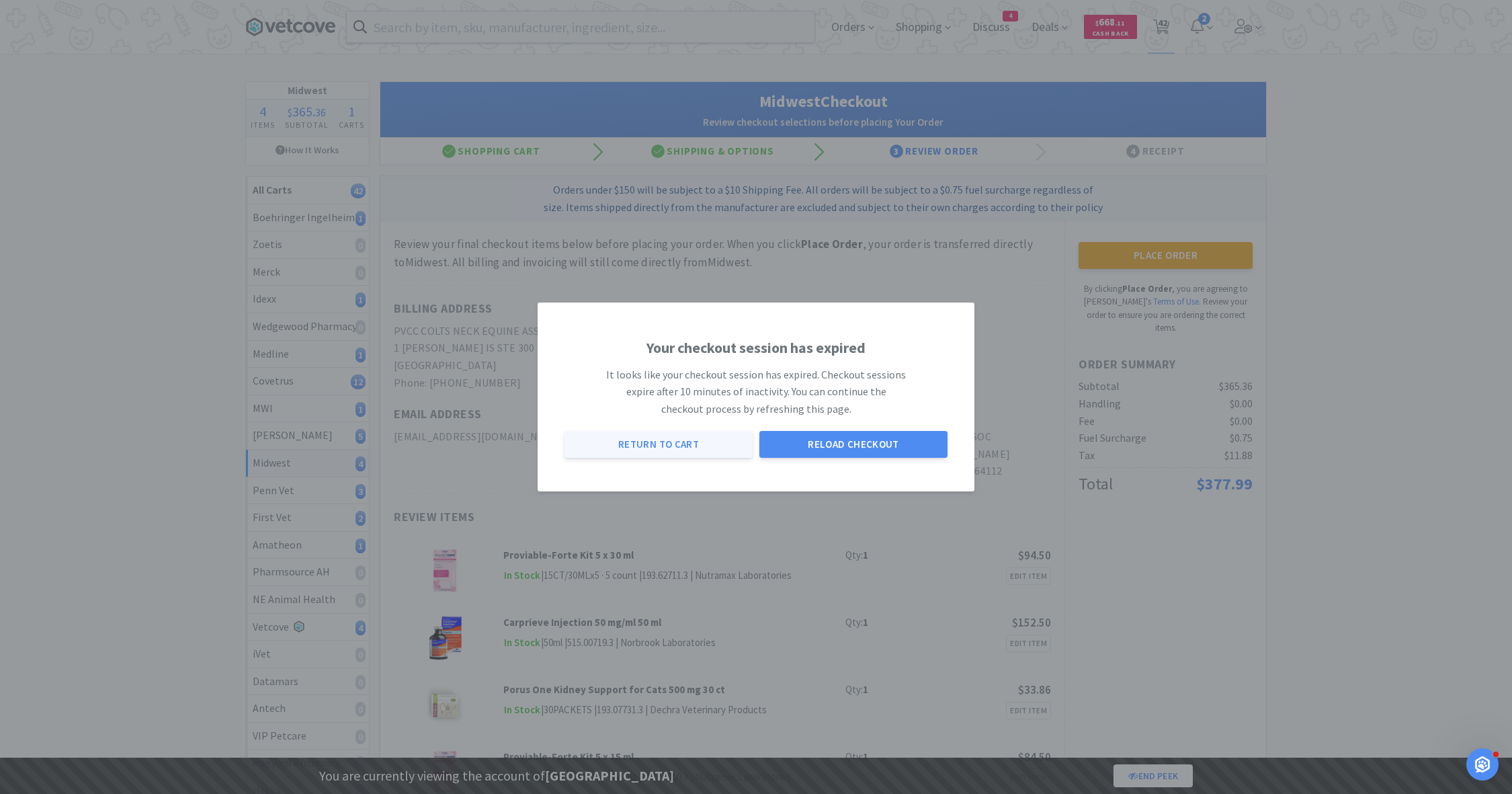
select select "1"
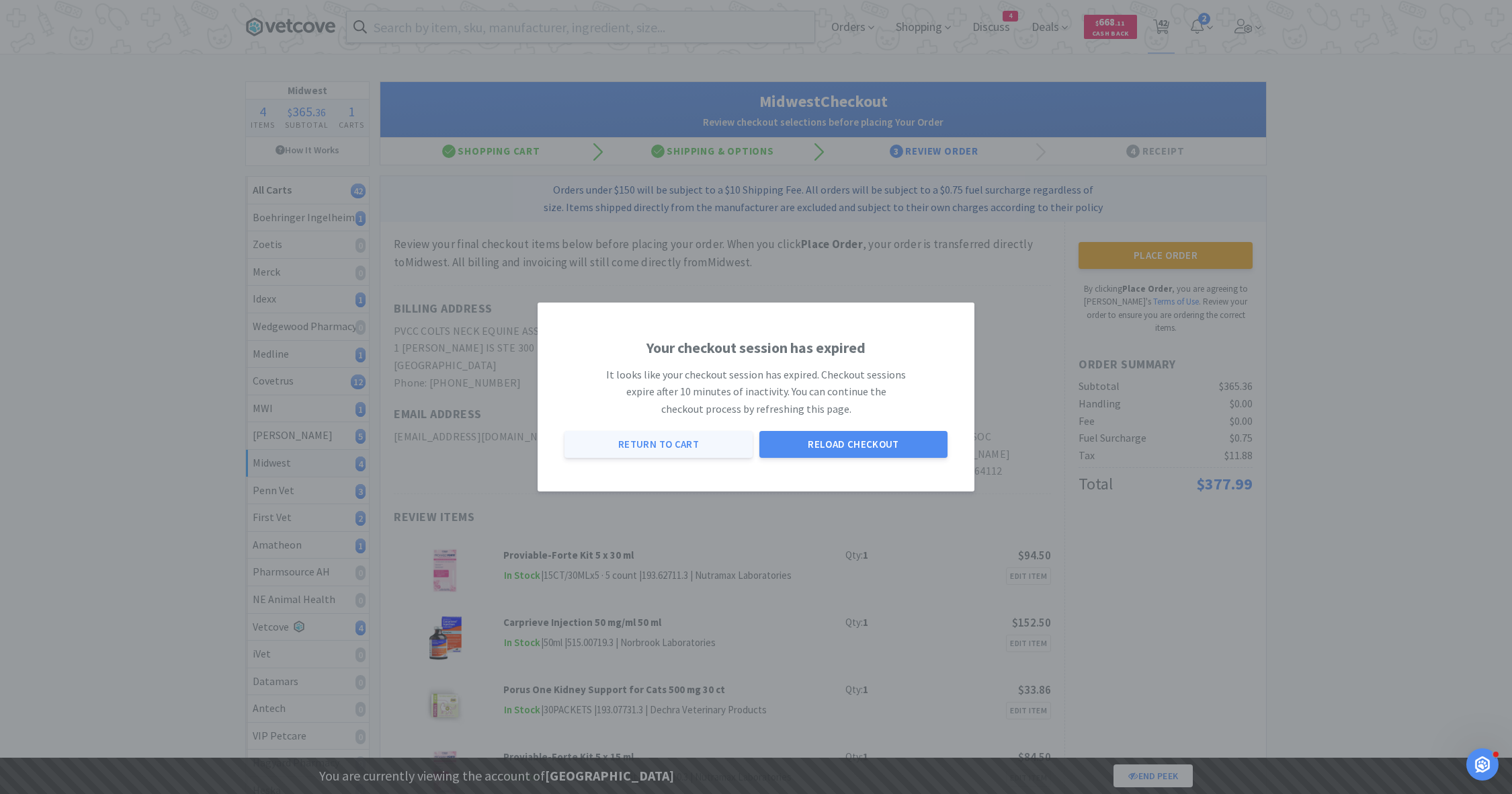
select select "3"
select select "2"
select select "3"
select select "1"
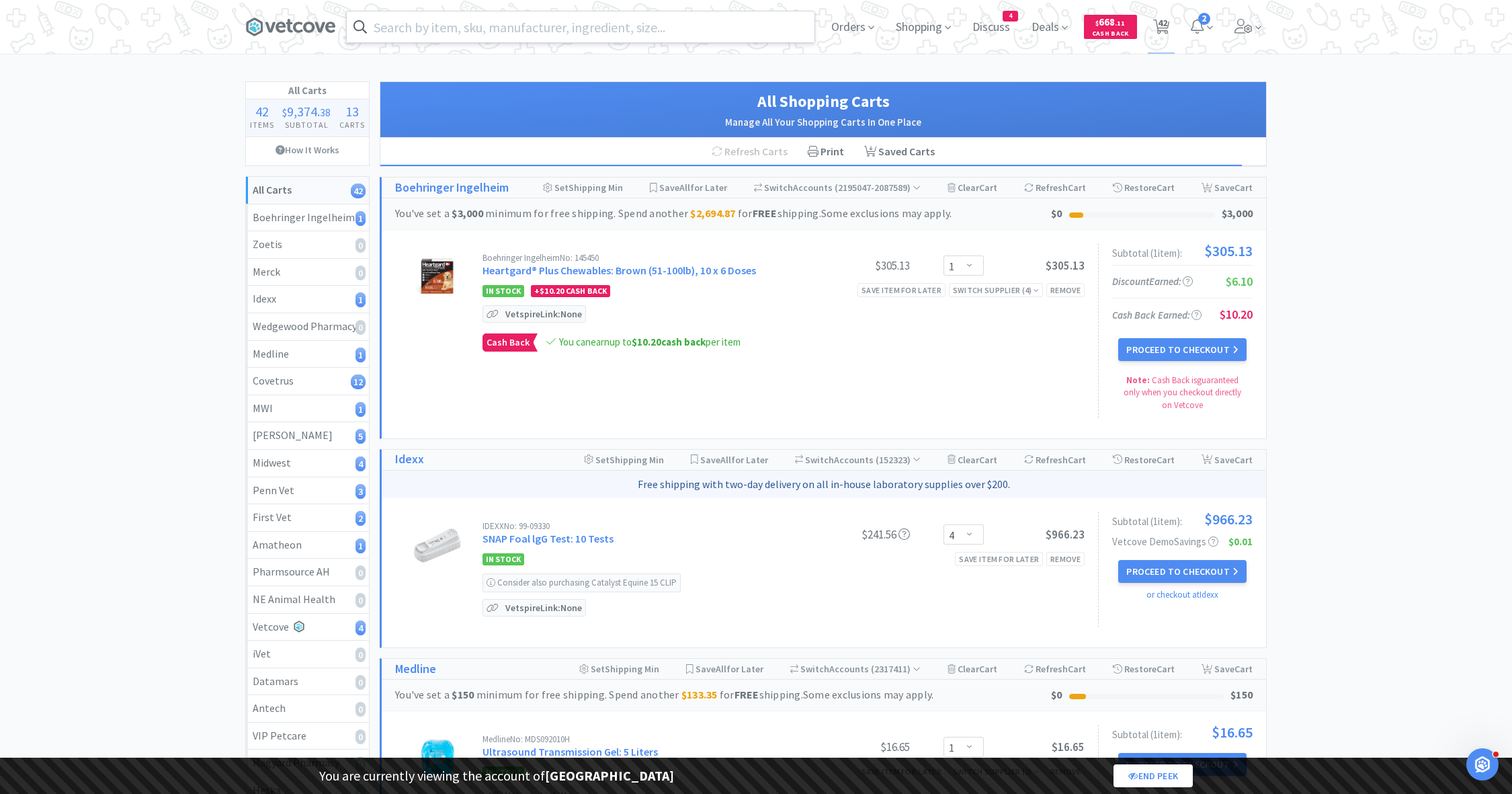
click at [455, 34] on input "text" at bounding box center [580, 26] width 467 height 31
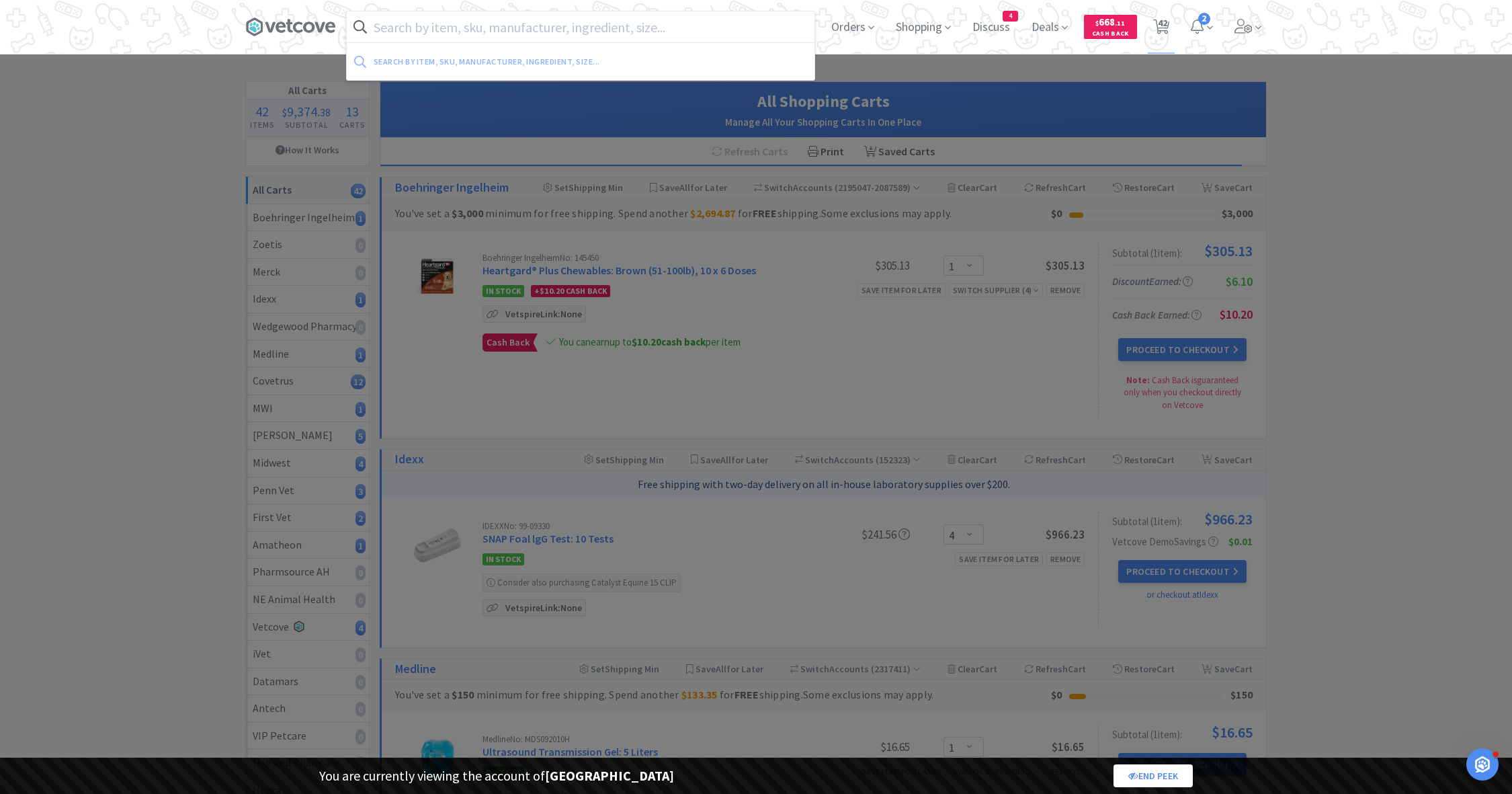
paste input "140354"
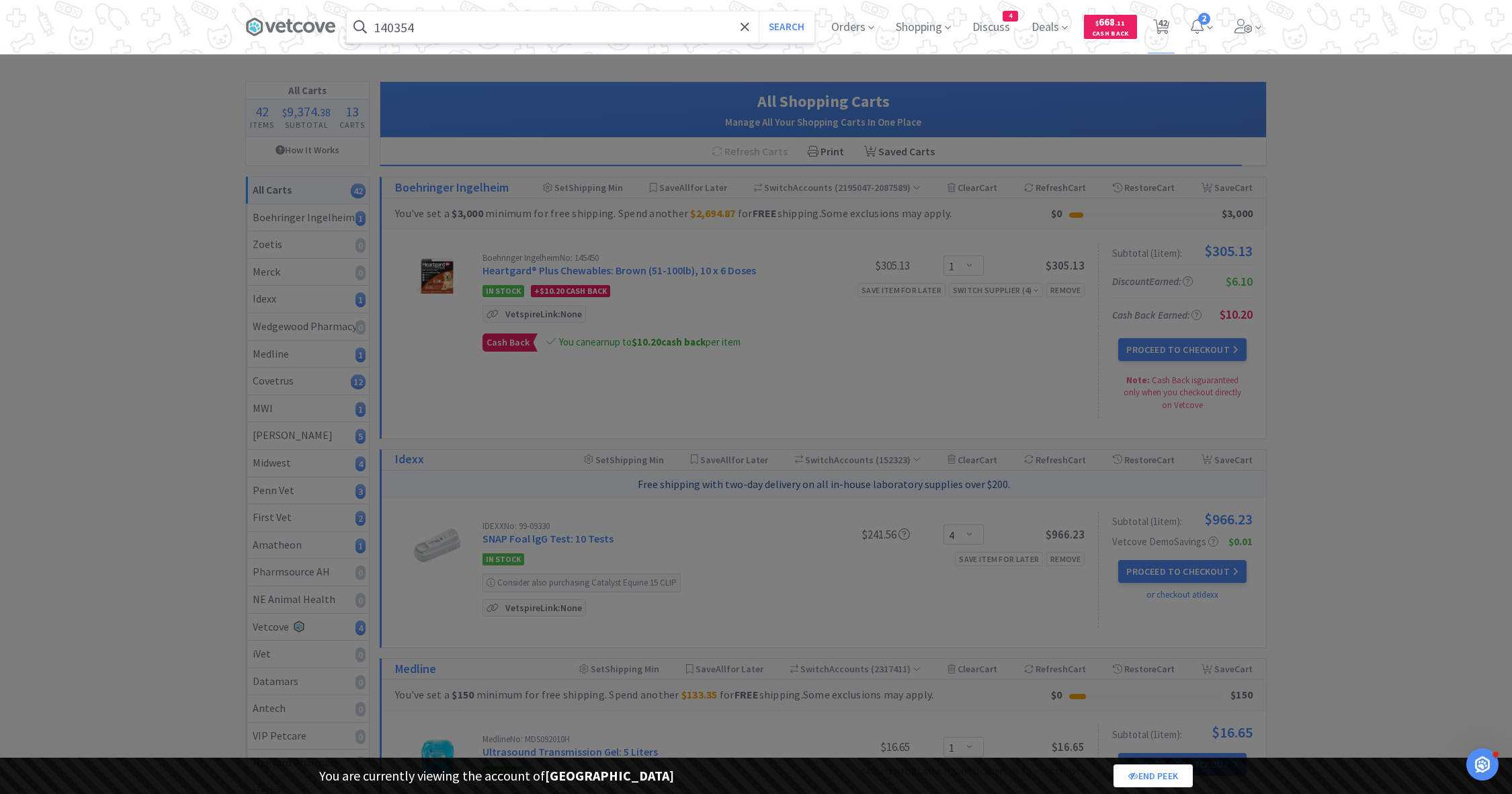
type input "140354"
click at [759, 11] on button "Search" at bounding box center [787, 26] width 56 height 31
select select "1"
select select "3"
select select "1"
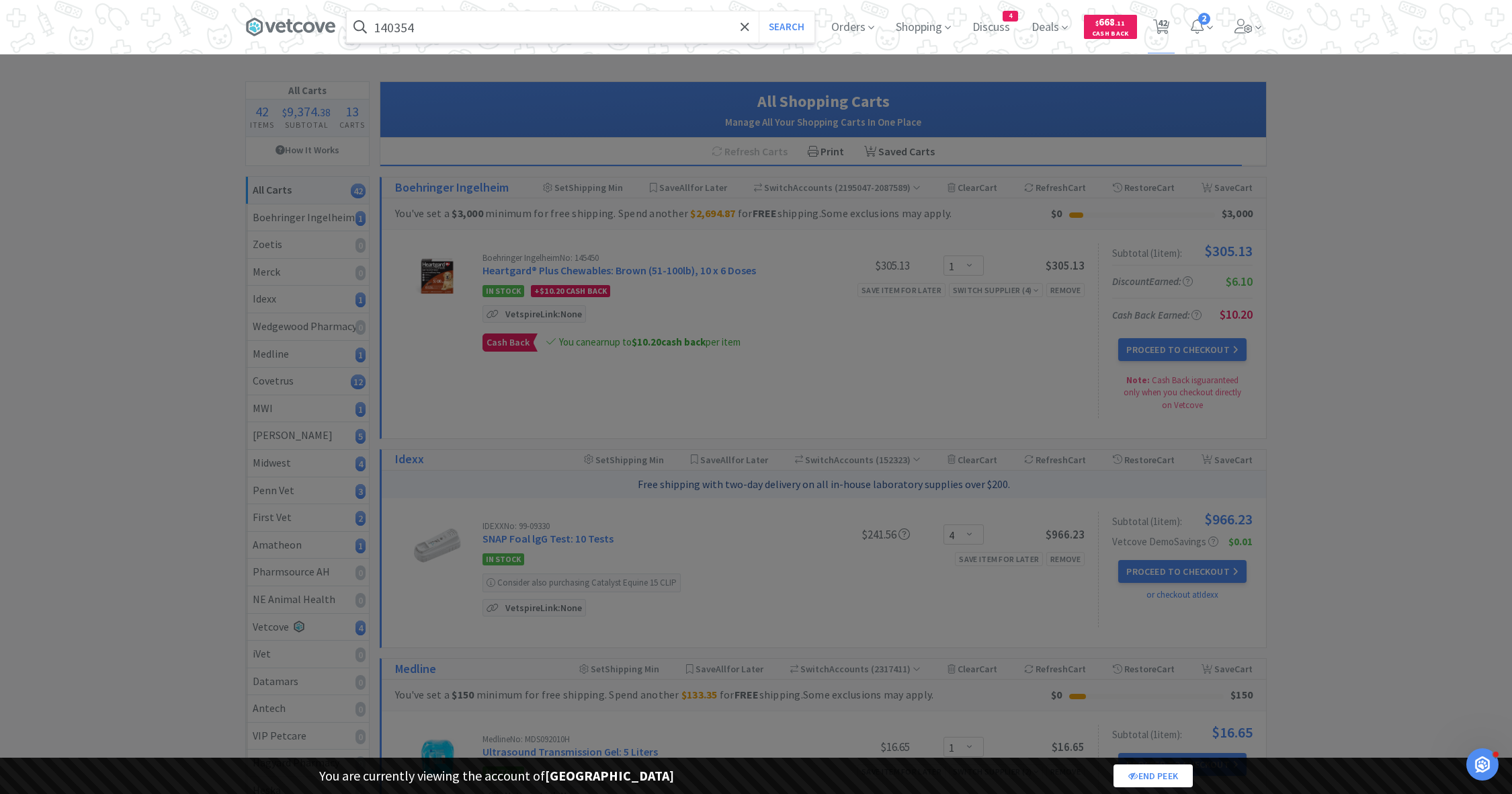
select select "8"
select select "1"
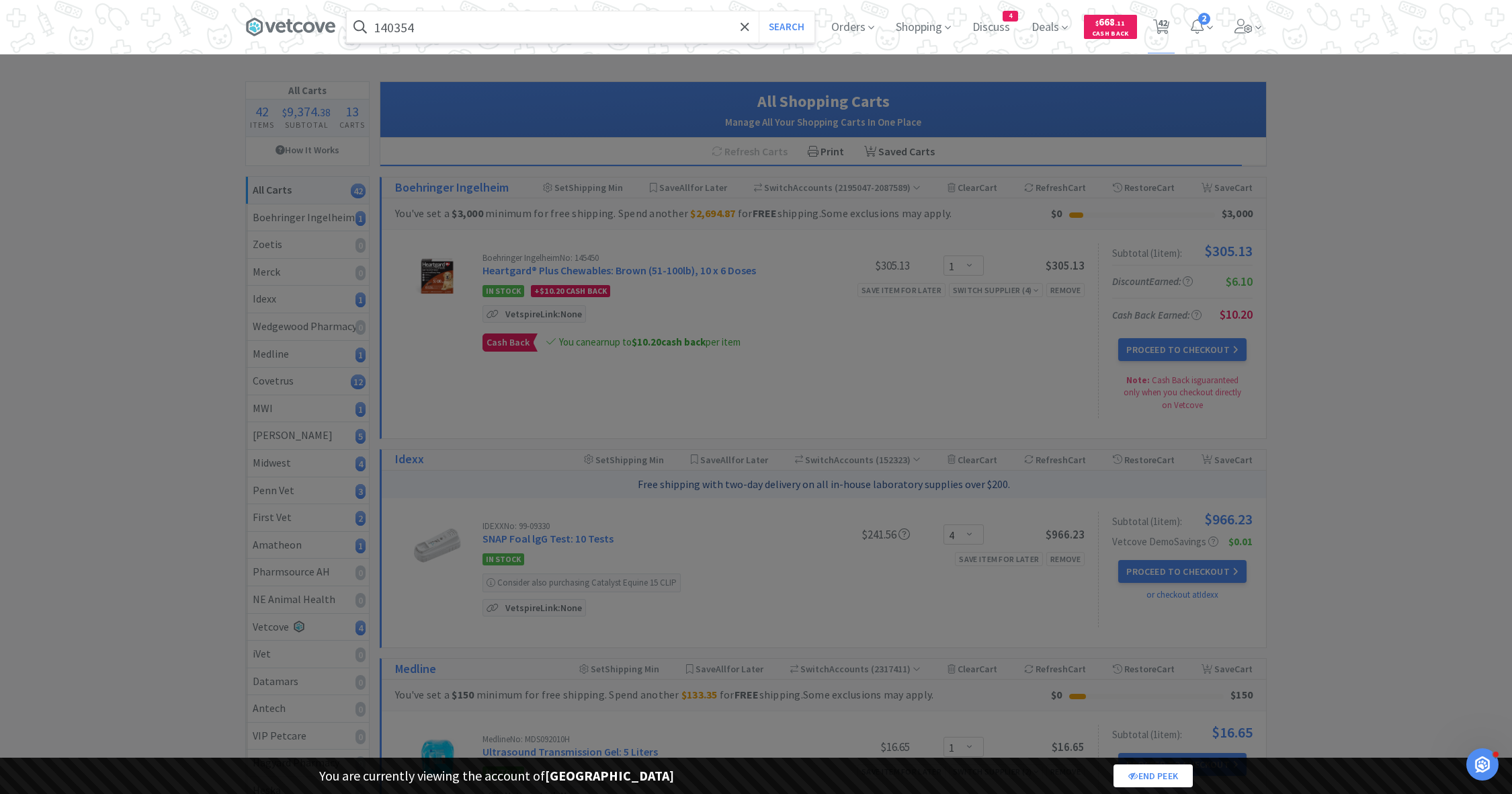
select select "1"
select select "2"
select select "3"
select select "1"
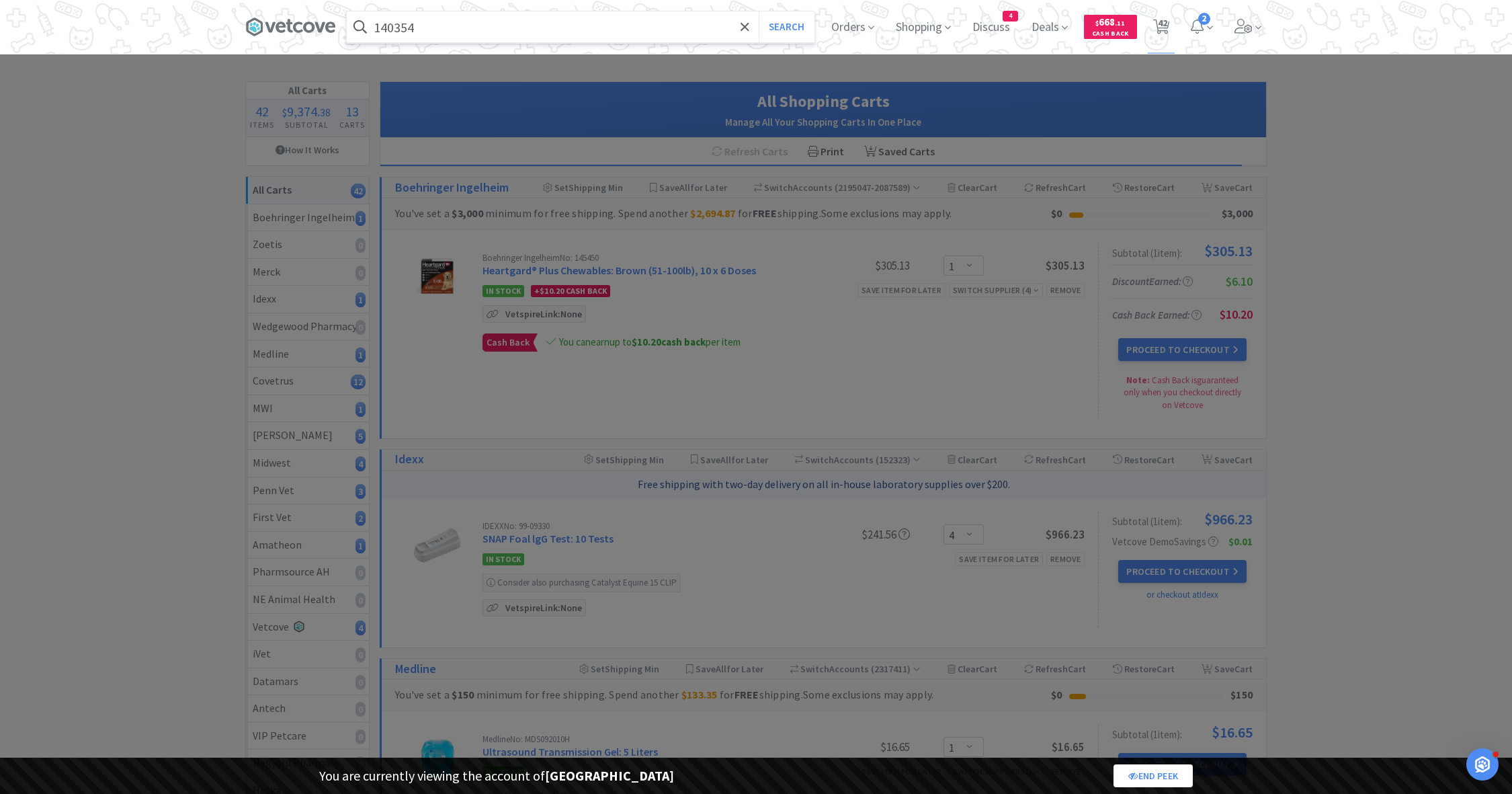
select select "1"
select select "2"
select select "1"
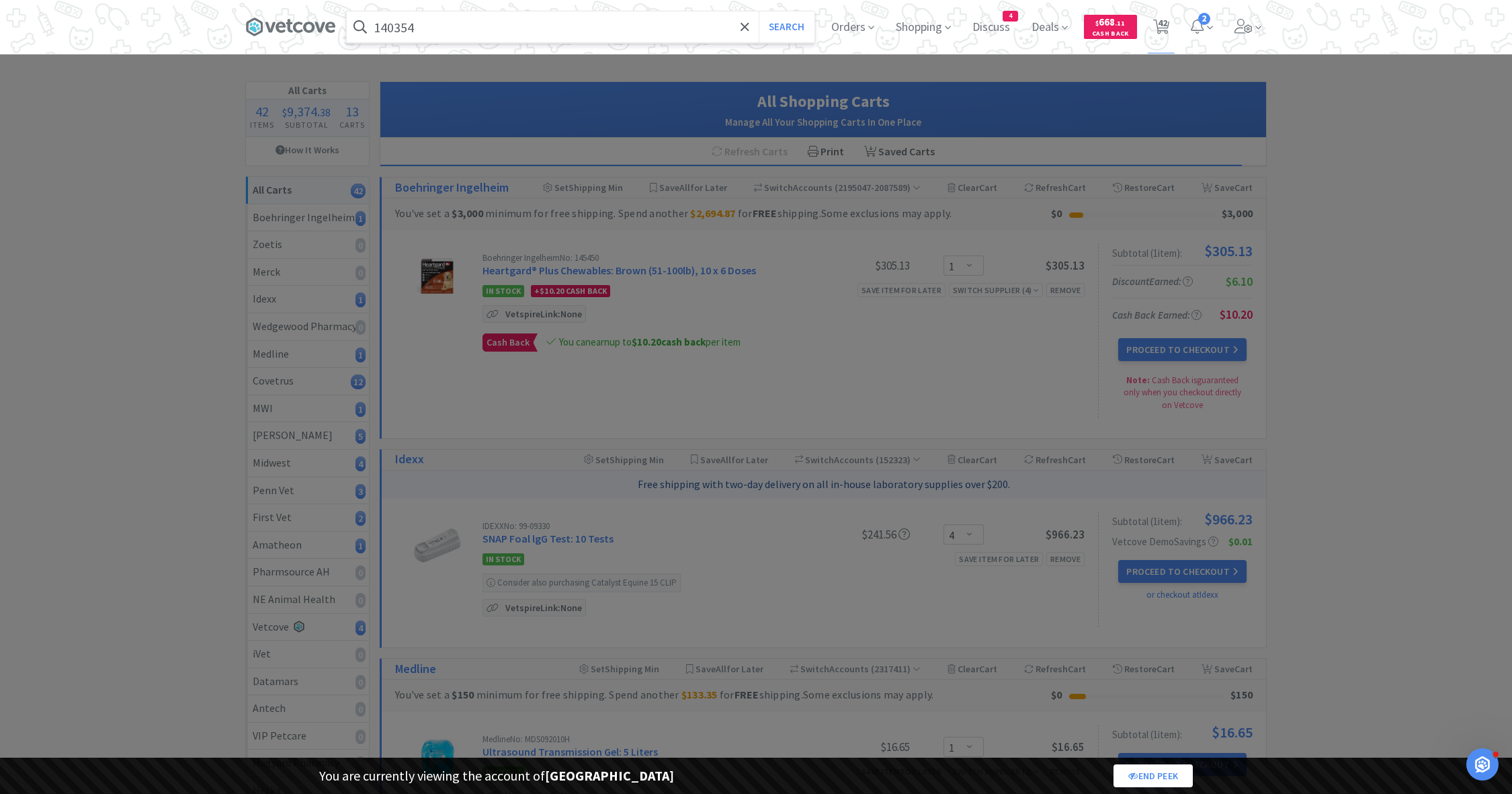
select select "1"
select select "5"
select select "2"
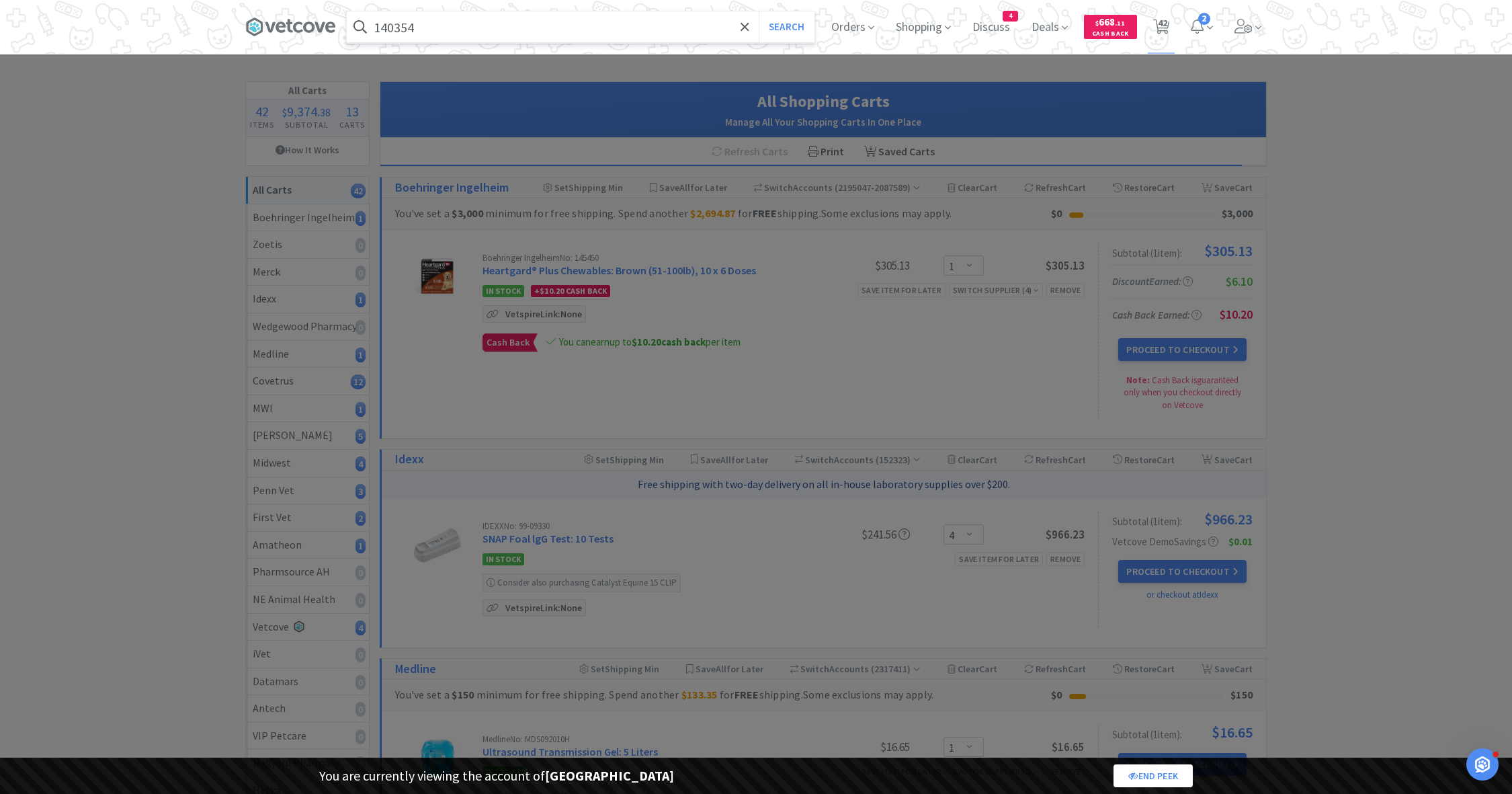
select select "1"
select select "4"
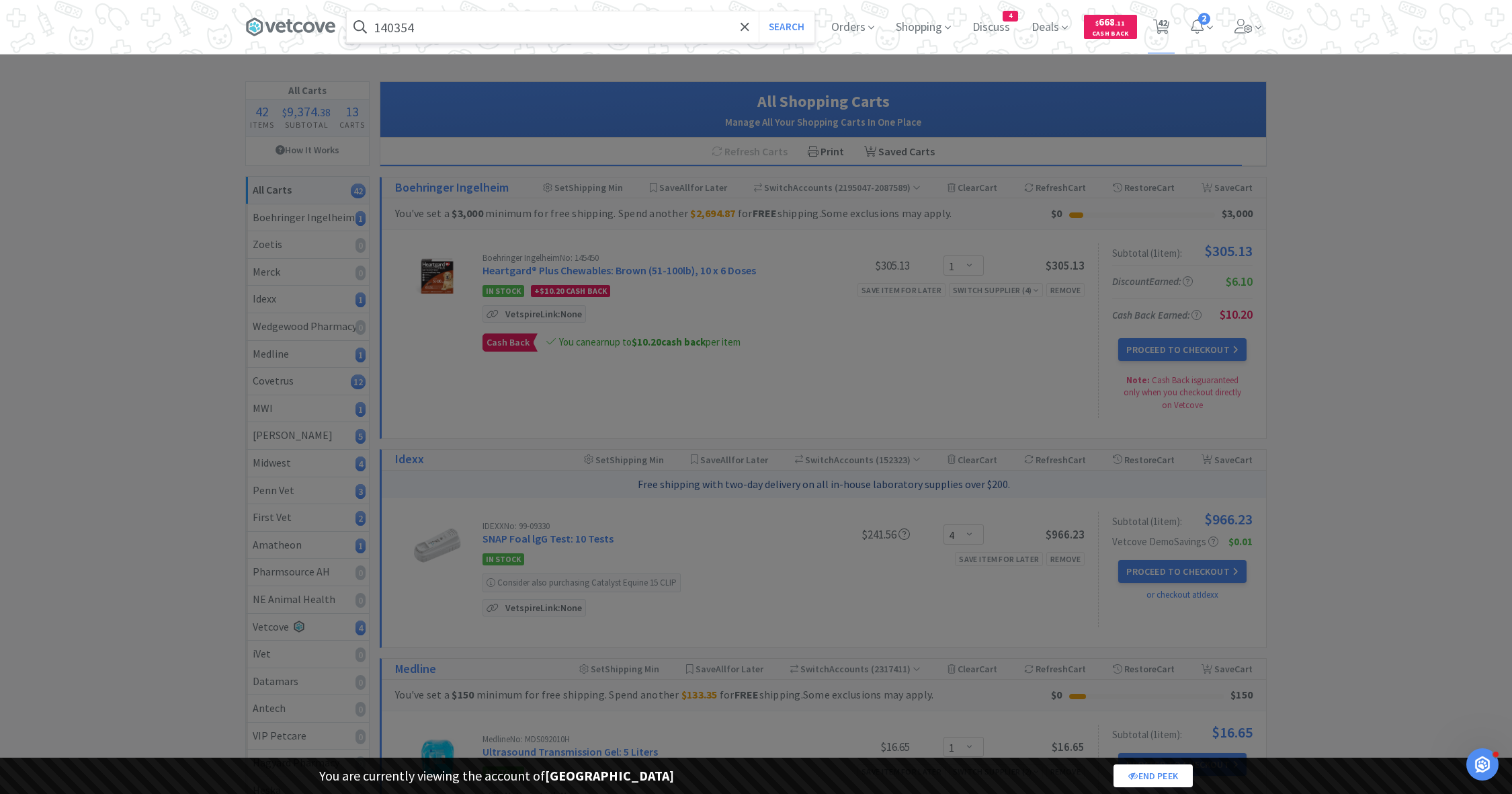
select select "1"
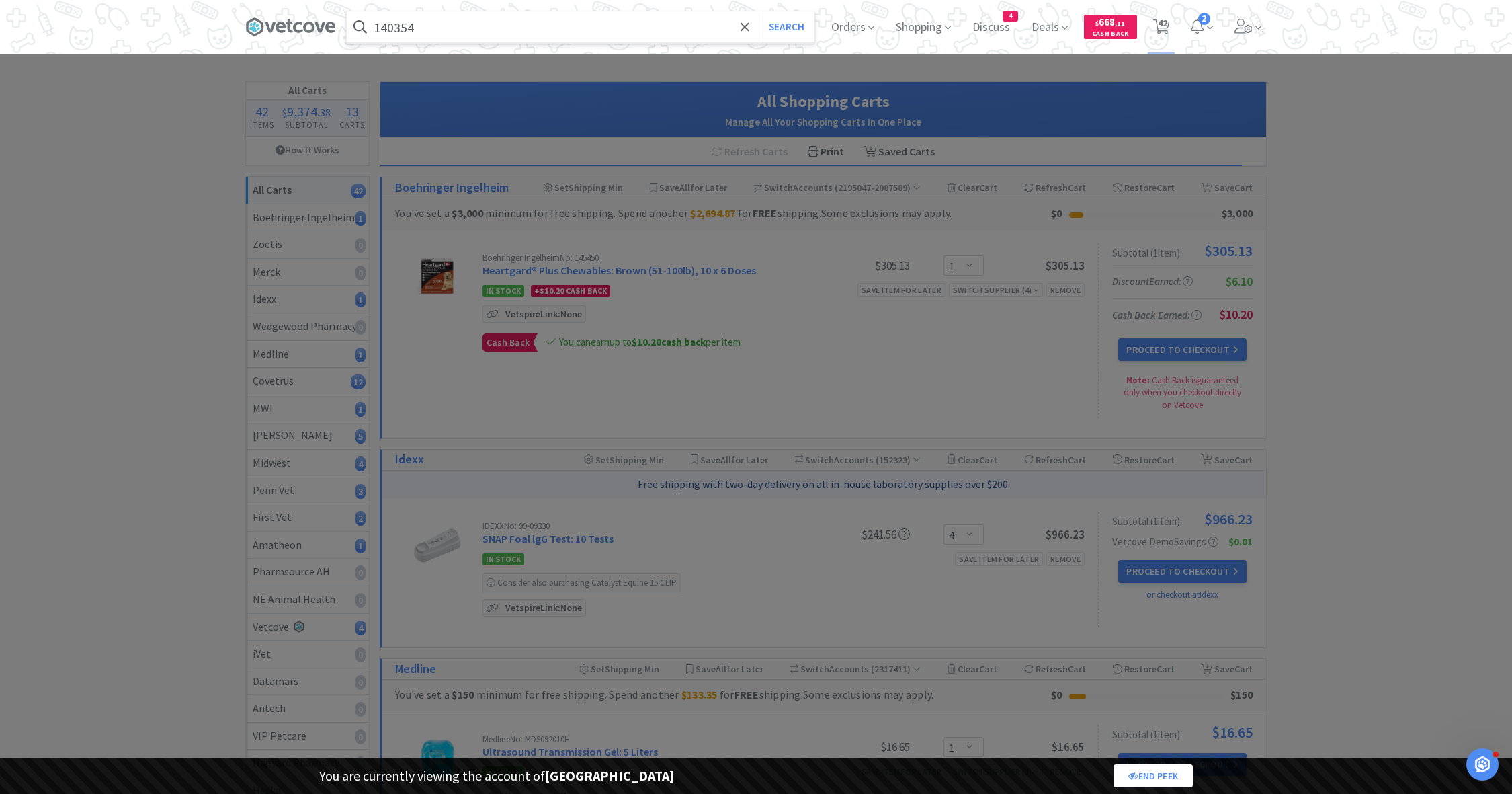
select select "1"
select select "3"
select select "2"
select select "3"
select select "1"
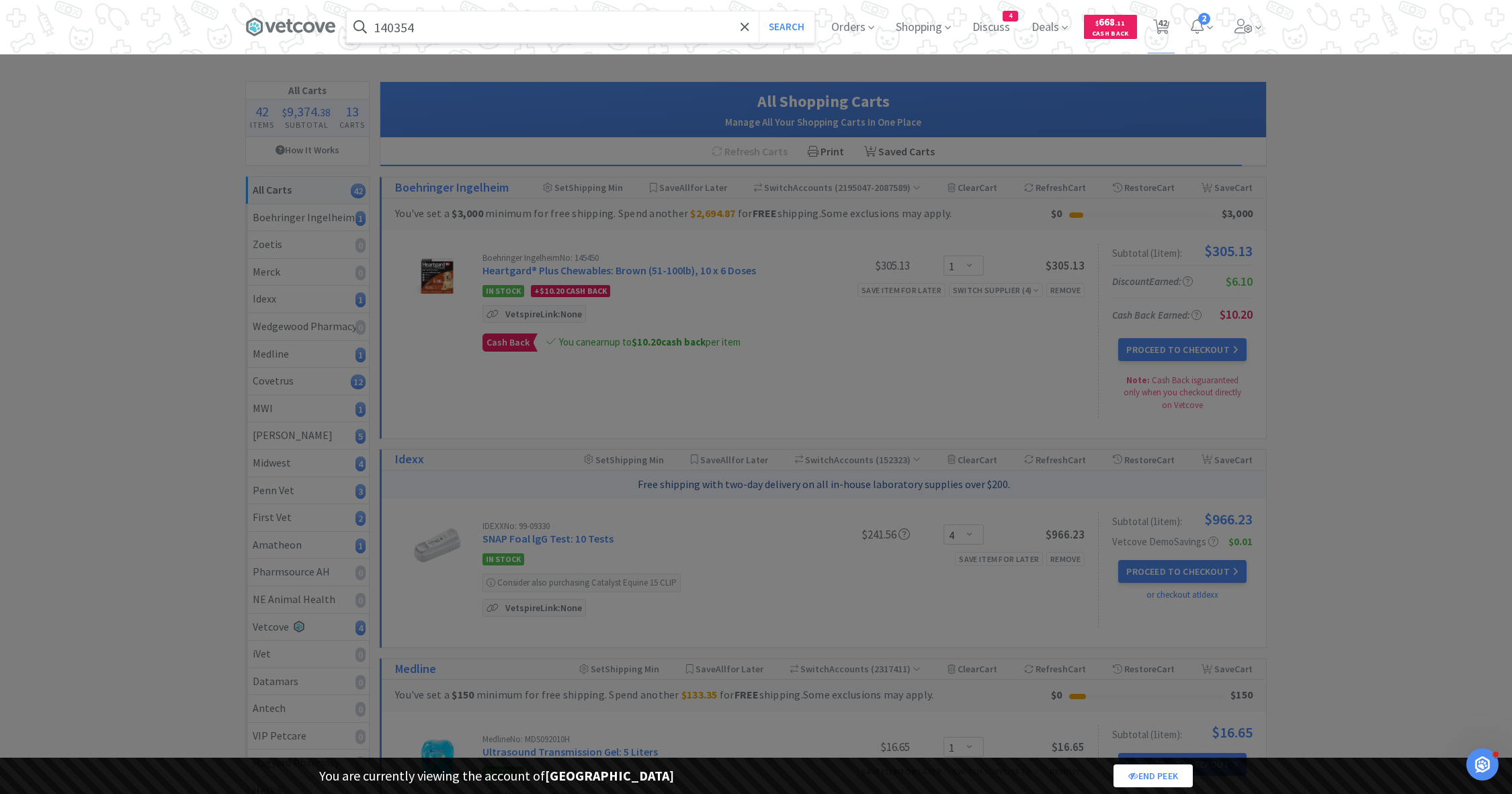
select select "1"
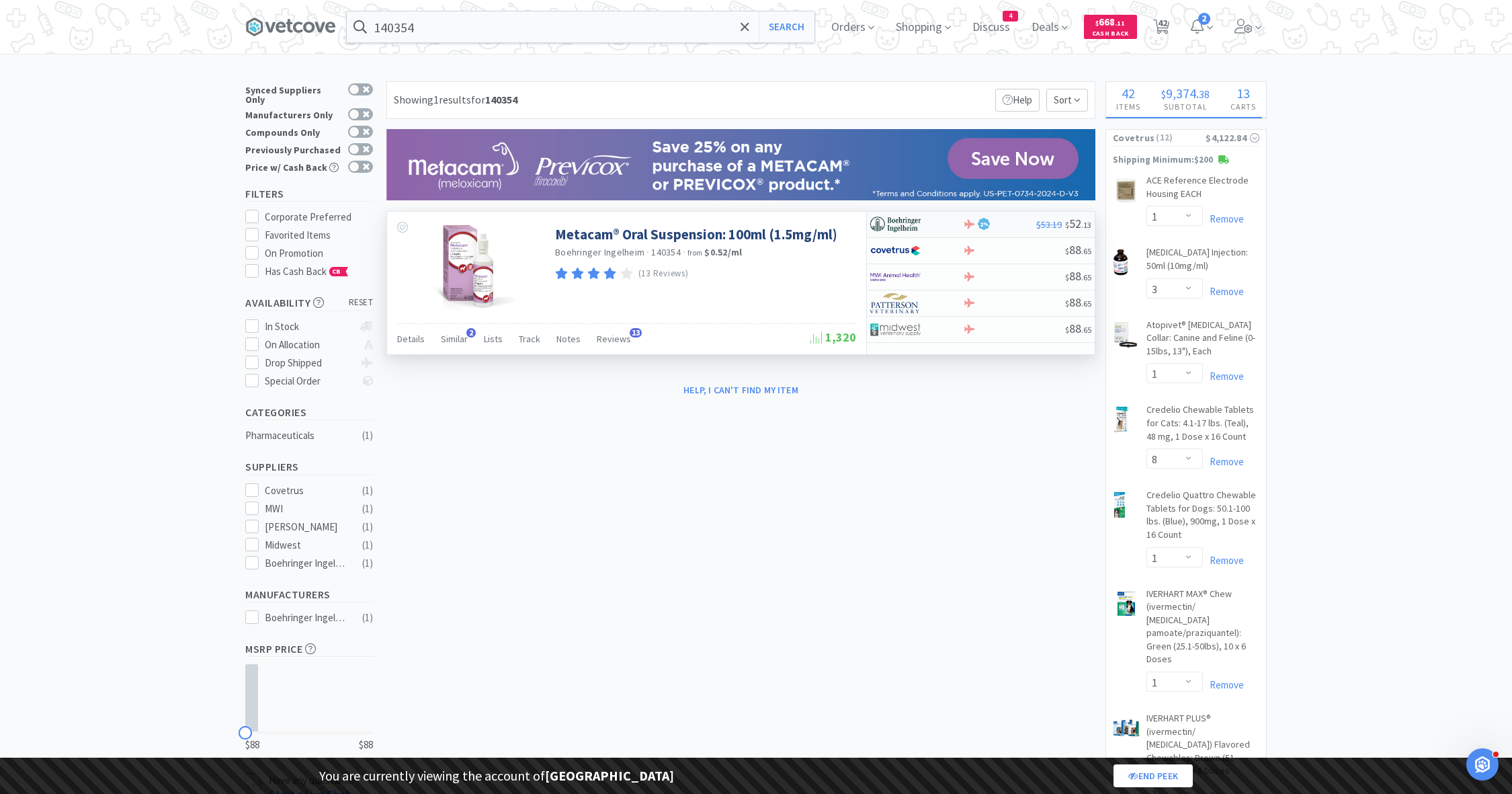
click at [940, 229] on div at bounding box center [908, 224] width 74 height 23
select select "1"
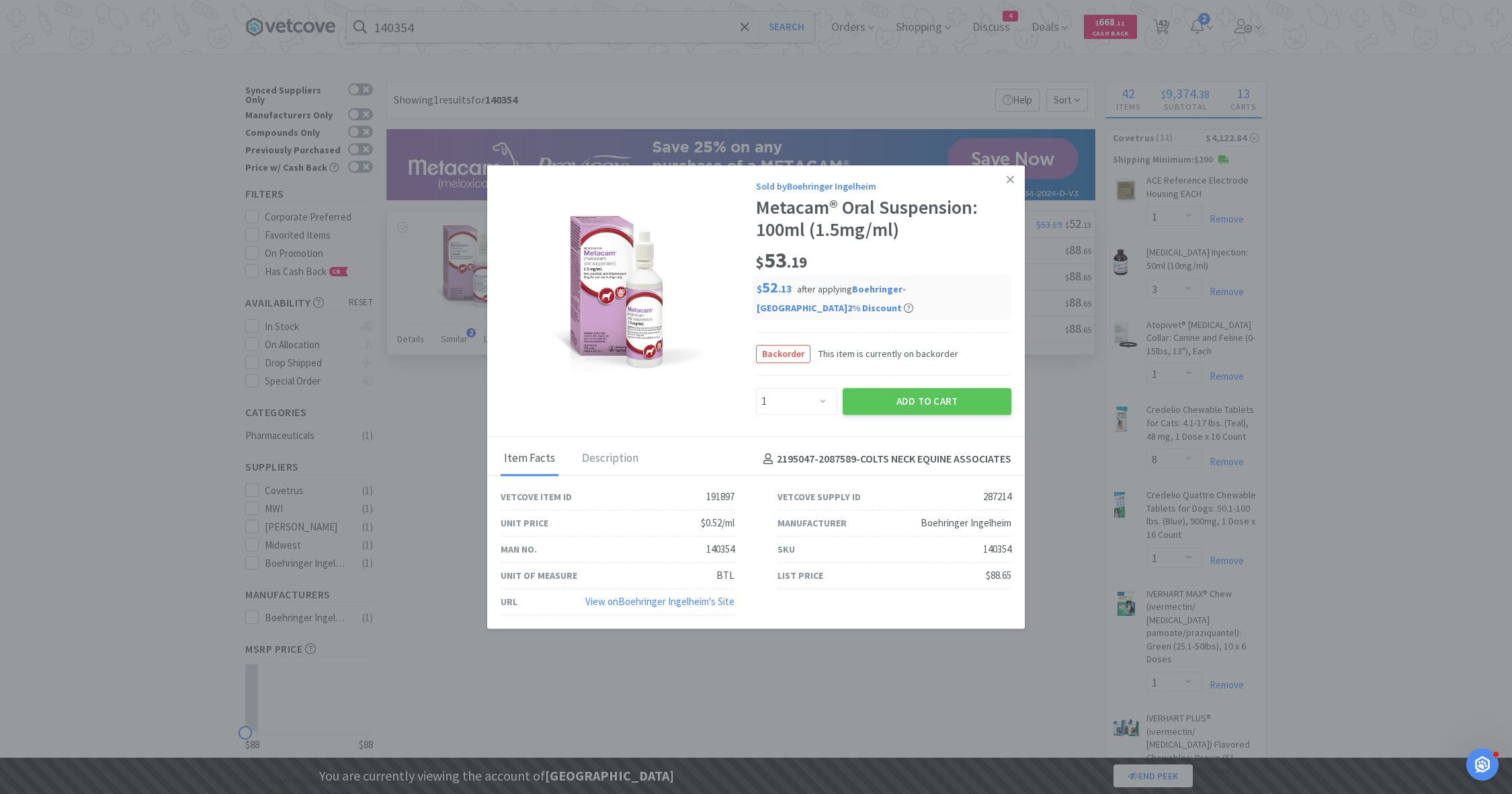
click at [996, 541] on div "140354" at bounding box center [997, 549] width 28 height 16
copy div "140354"
click at [711, 489] on div "191897" at bounding box center [720, 496] width 28 height 16
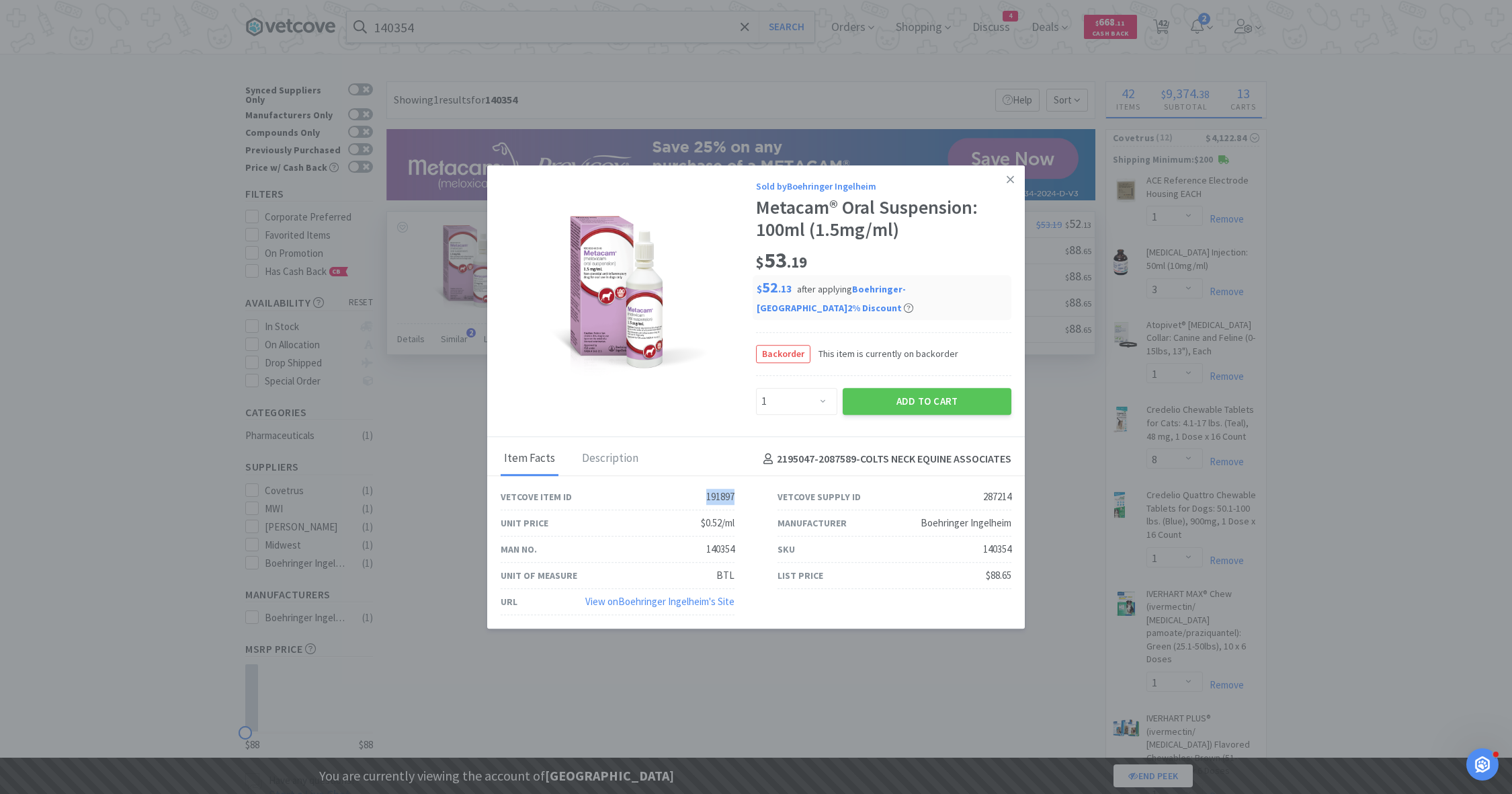
copy div "191897"
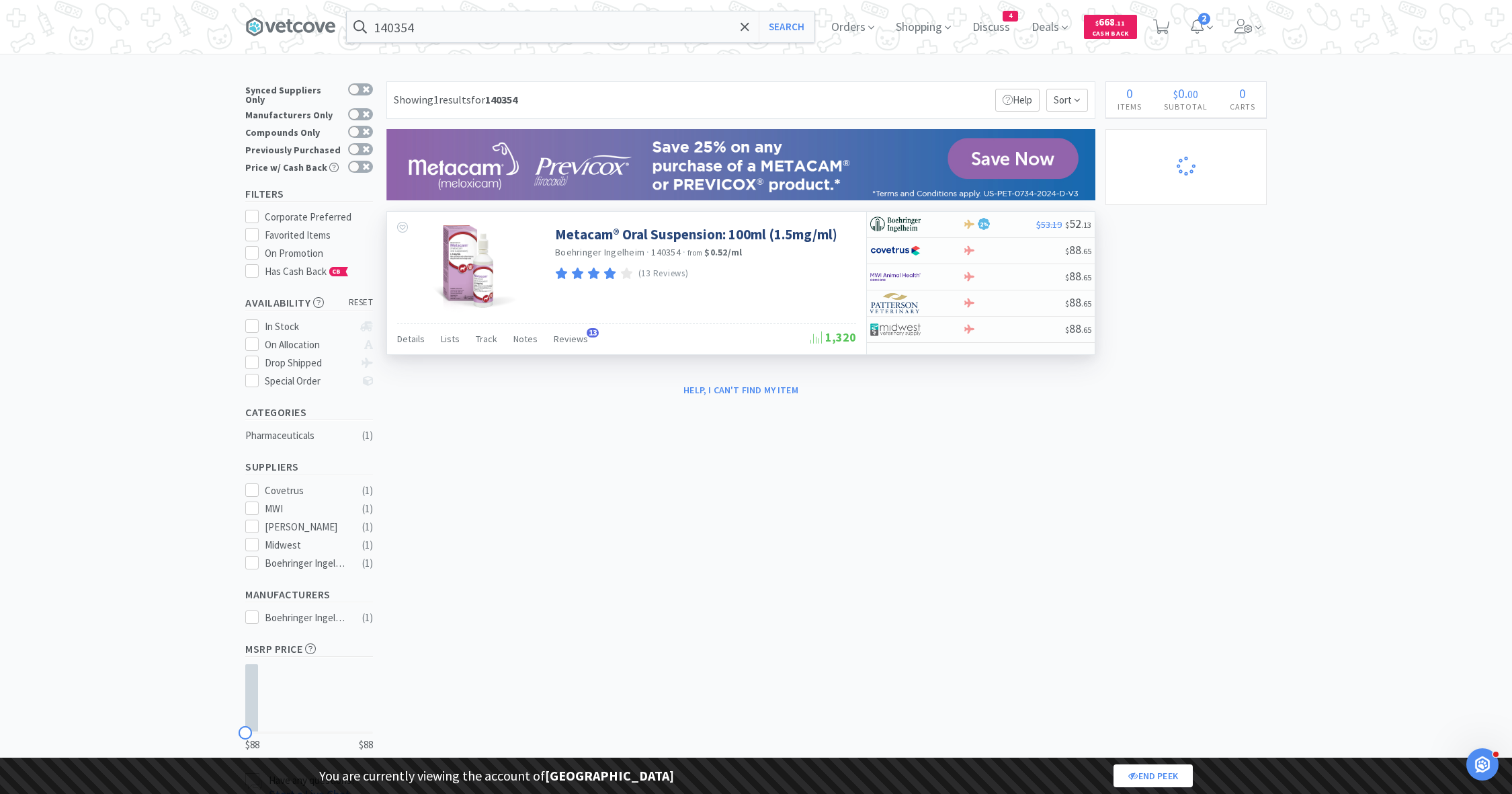
select select "1"
select select "3"
select select "1"
select select "8"
select select "1"
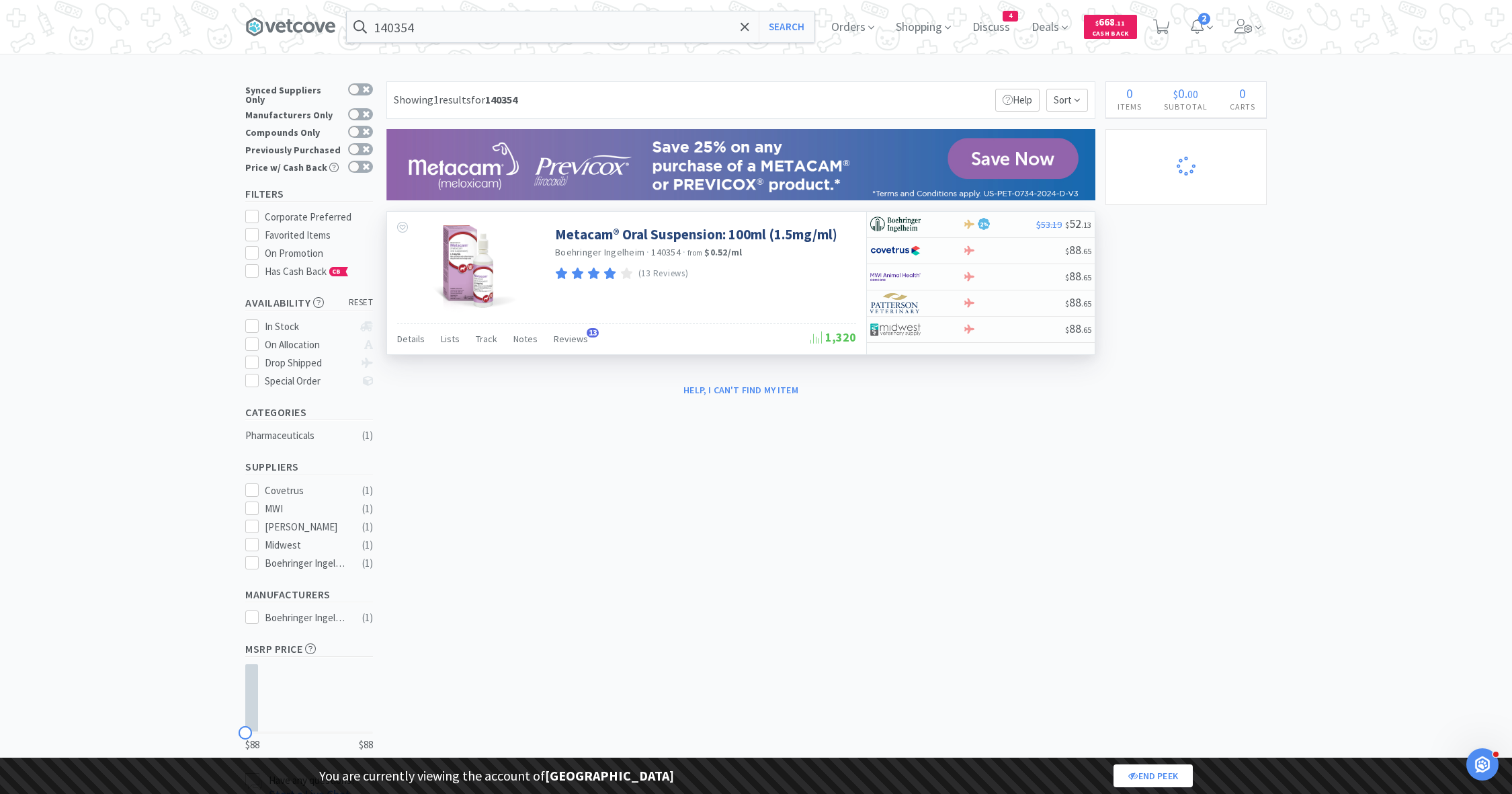
select select "1"
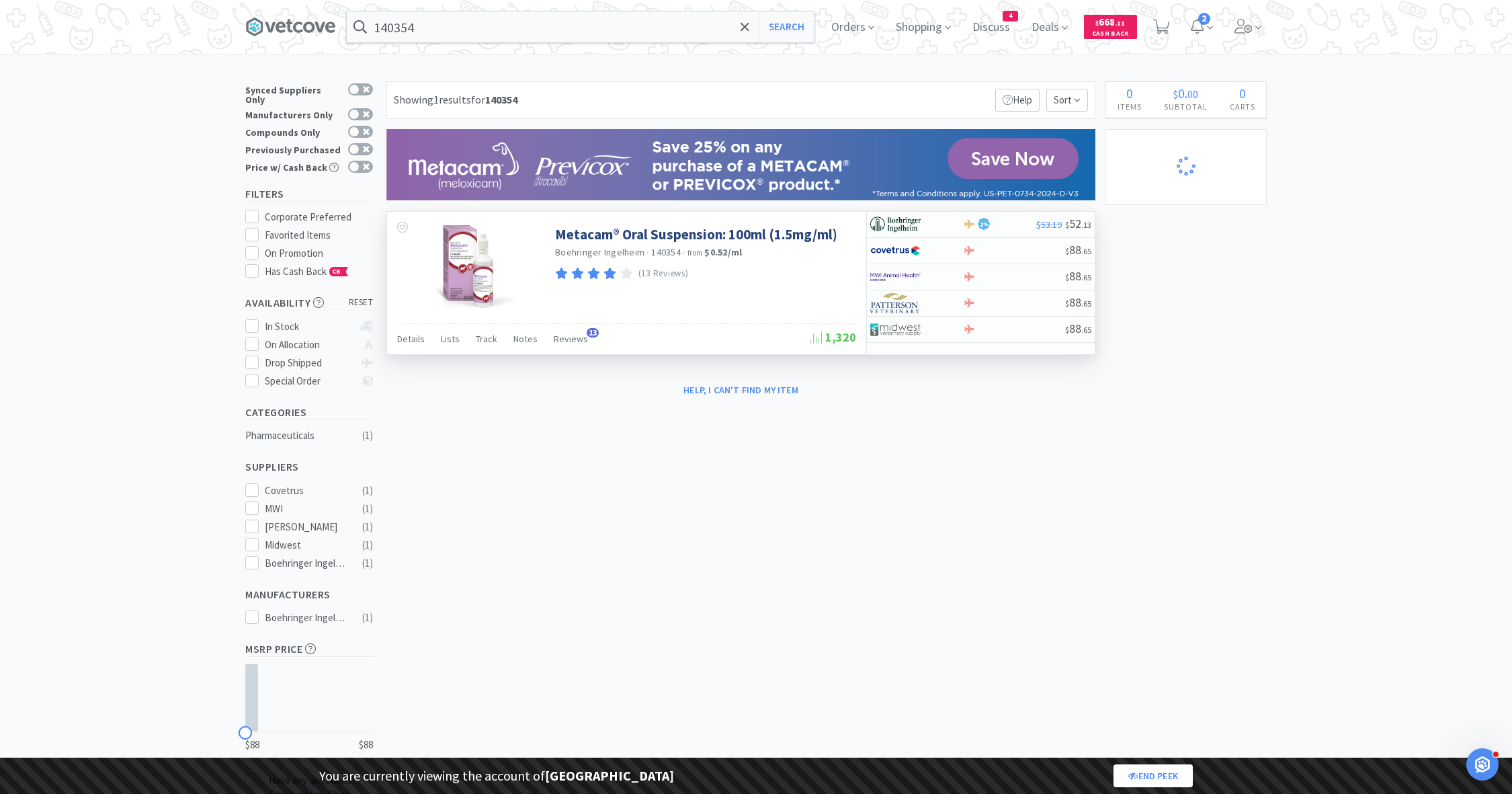
select select "2"
select select "3"
select select "1"
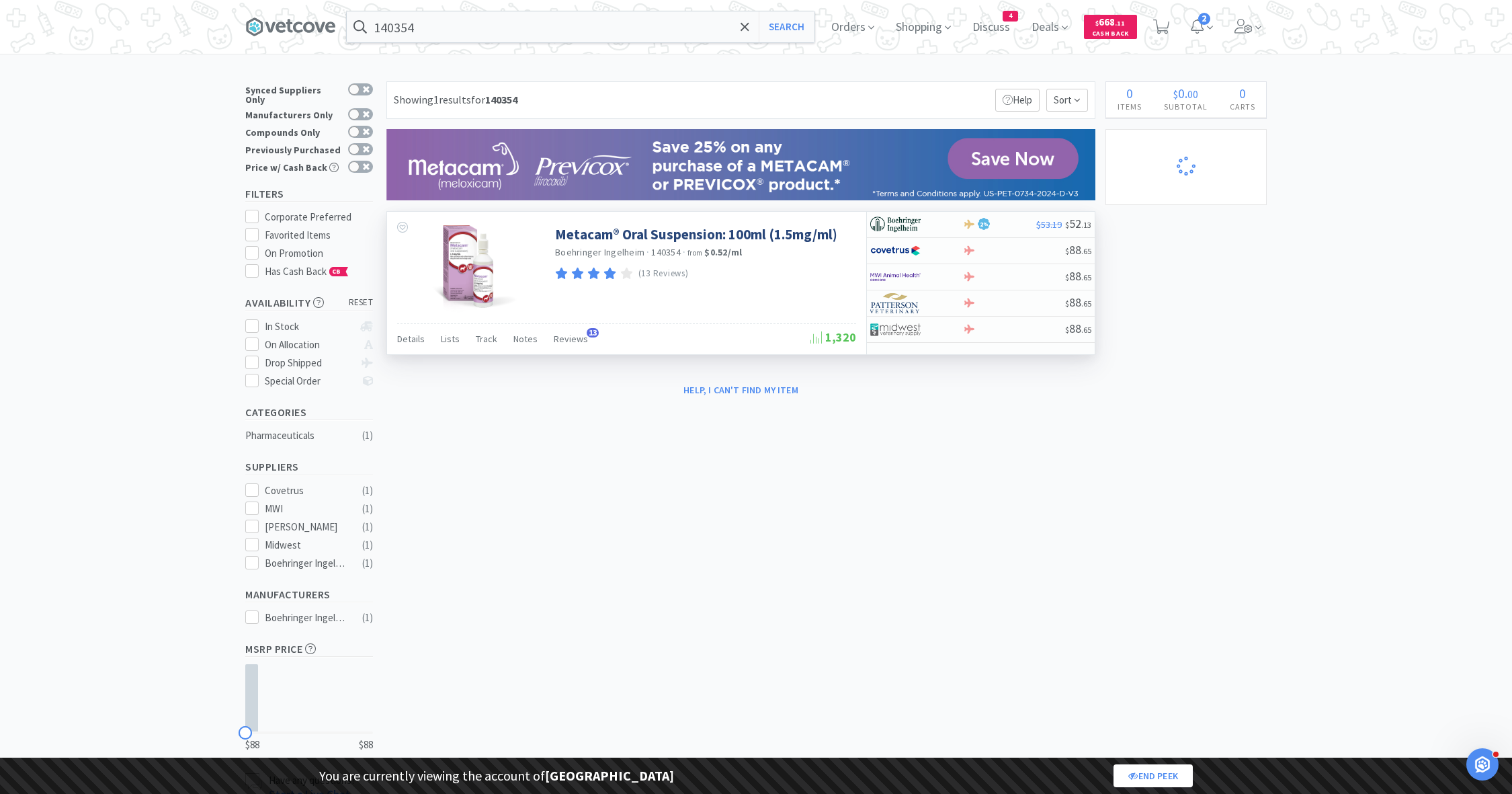
select select "2"
select select "1"
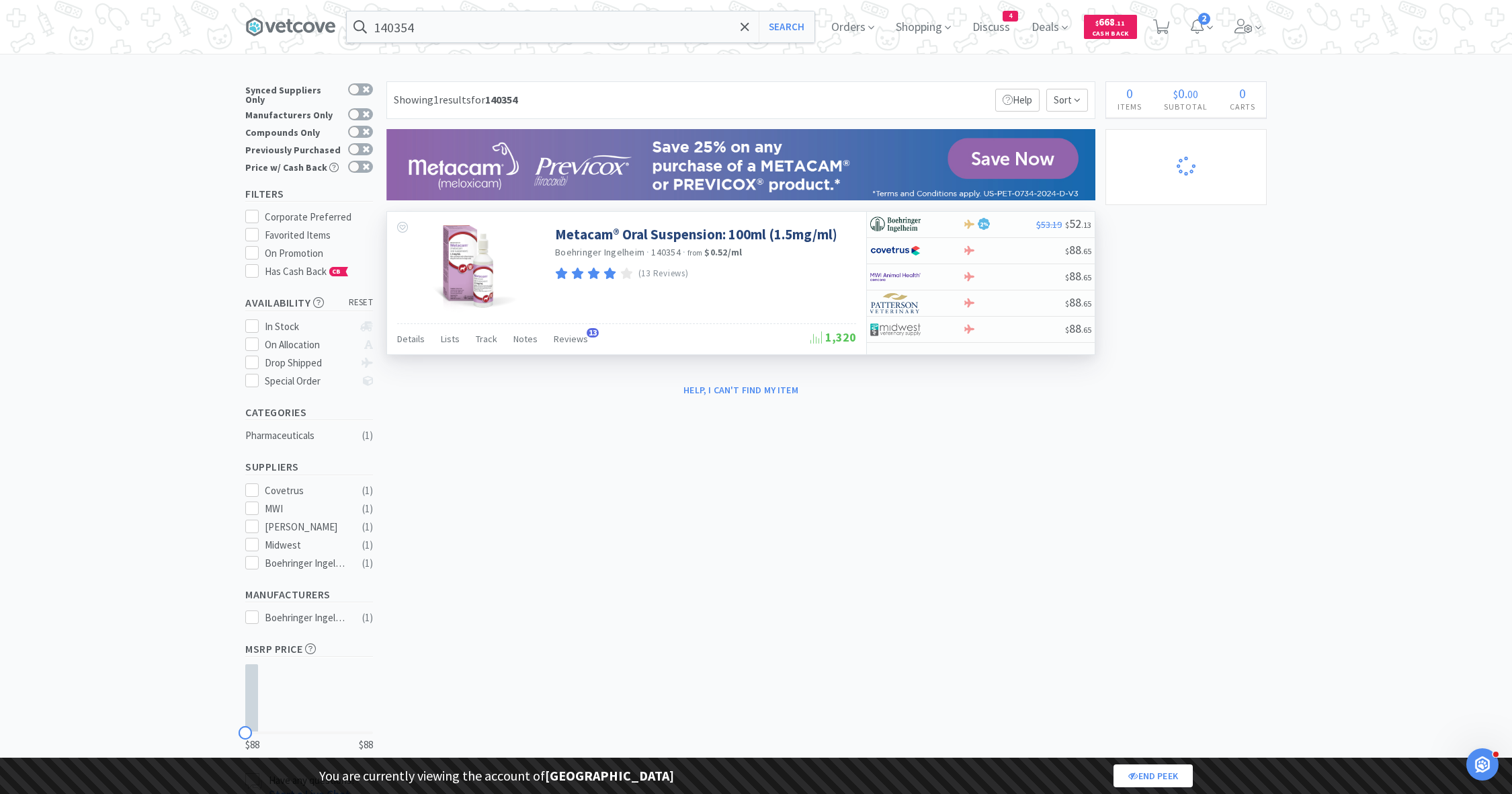
select select "1"
select select "5"
select select "2"
select select "1"
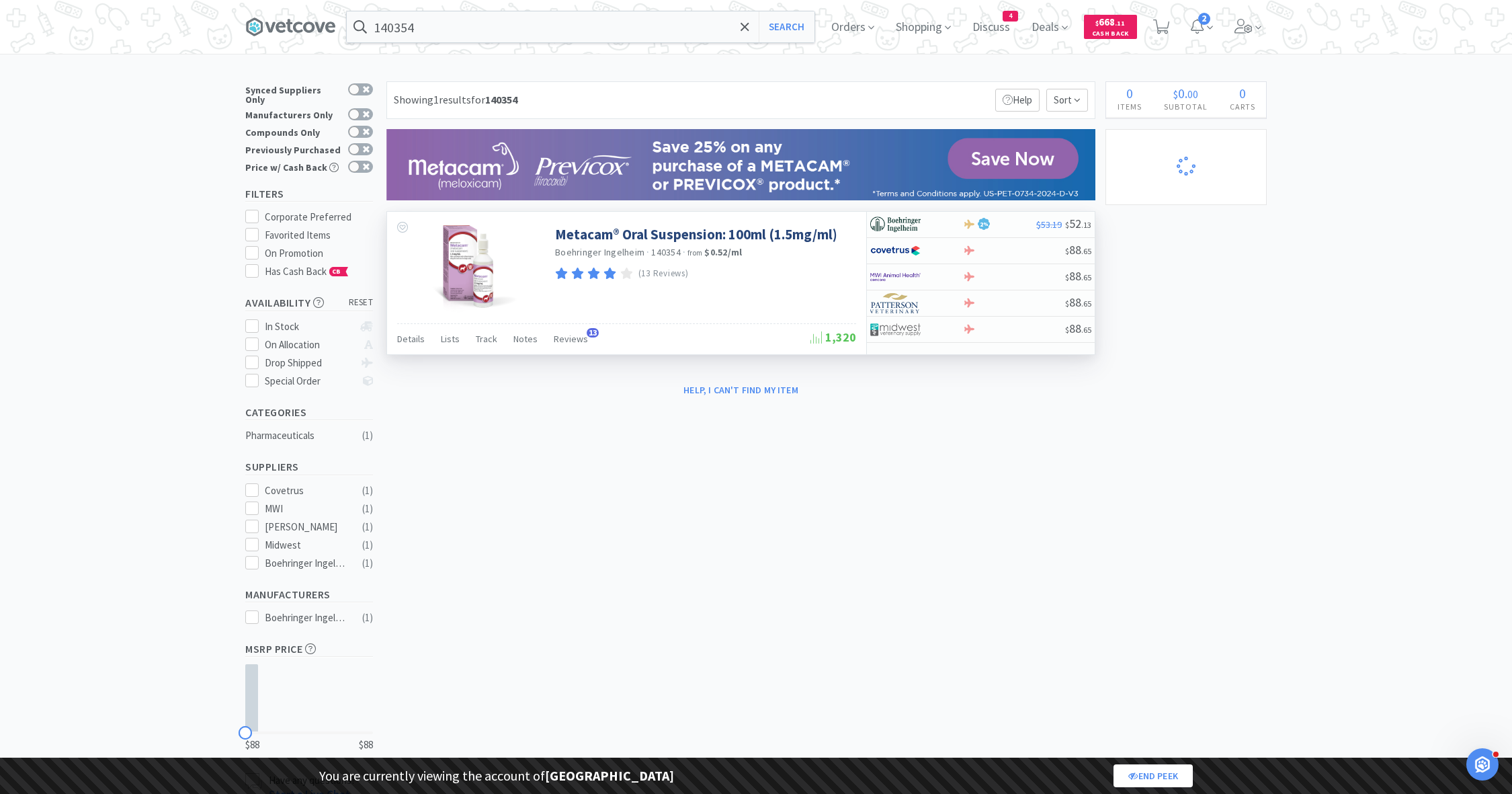
select select "1"
select select "4"
select select "1"
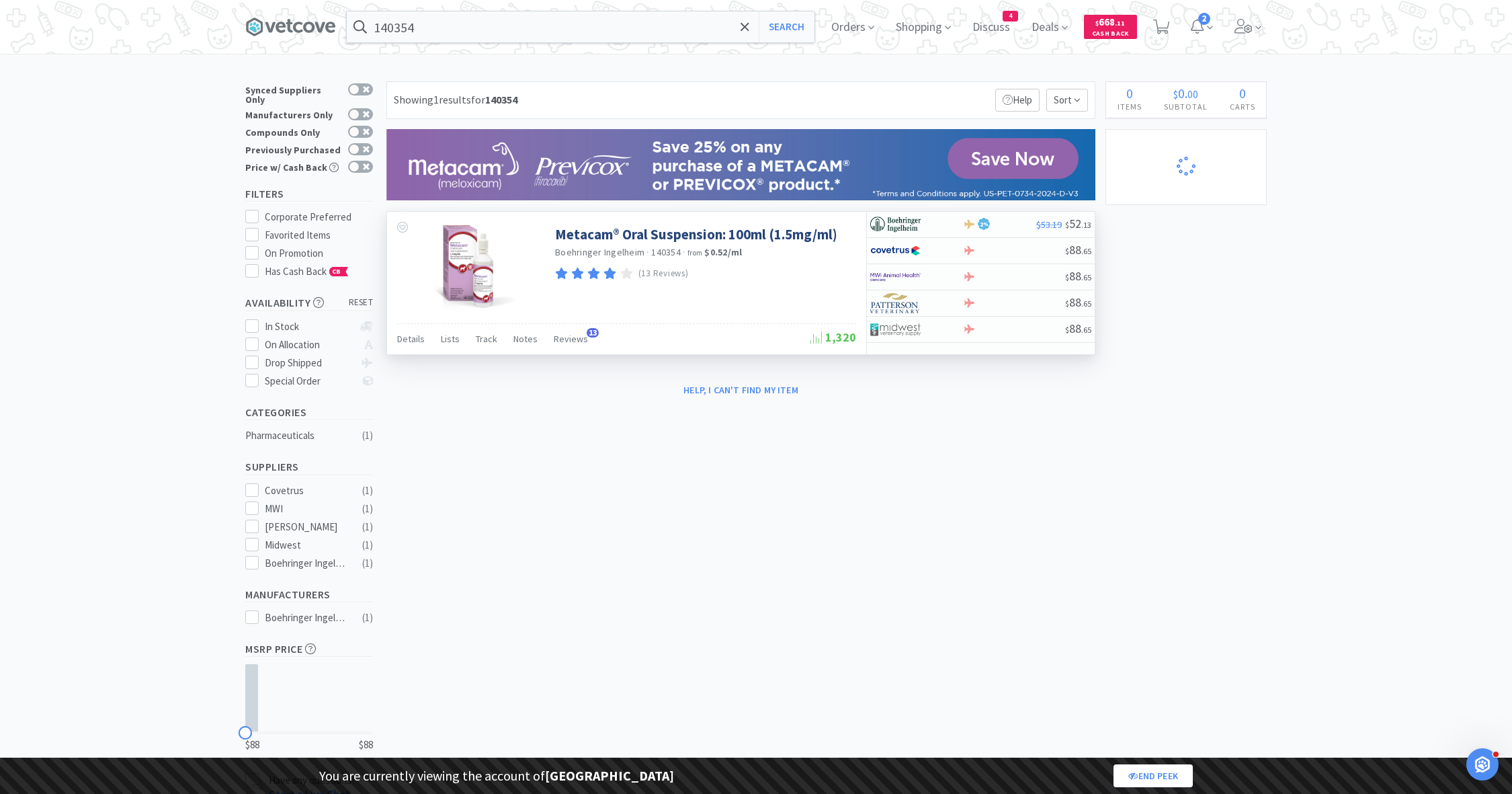
select select "1"
select select "3"
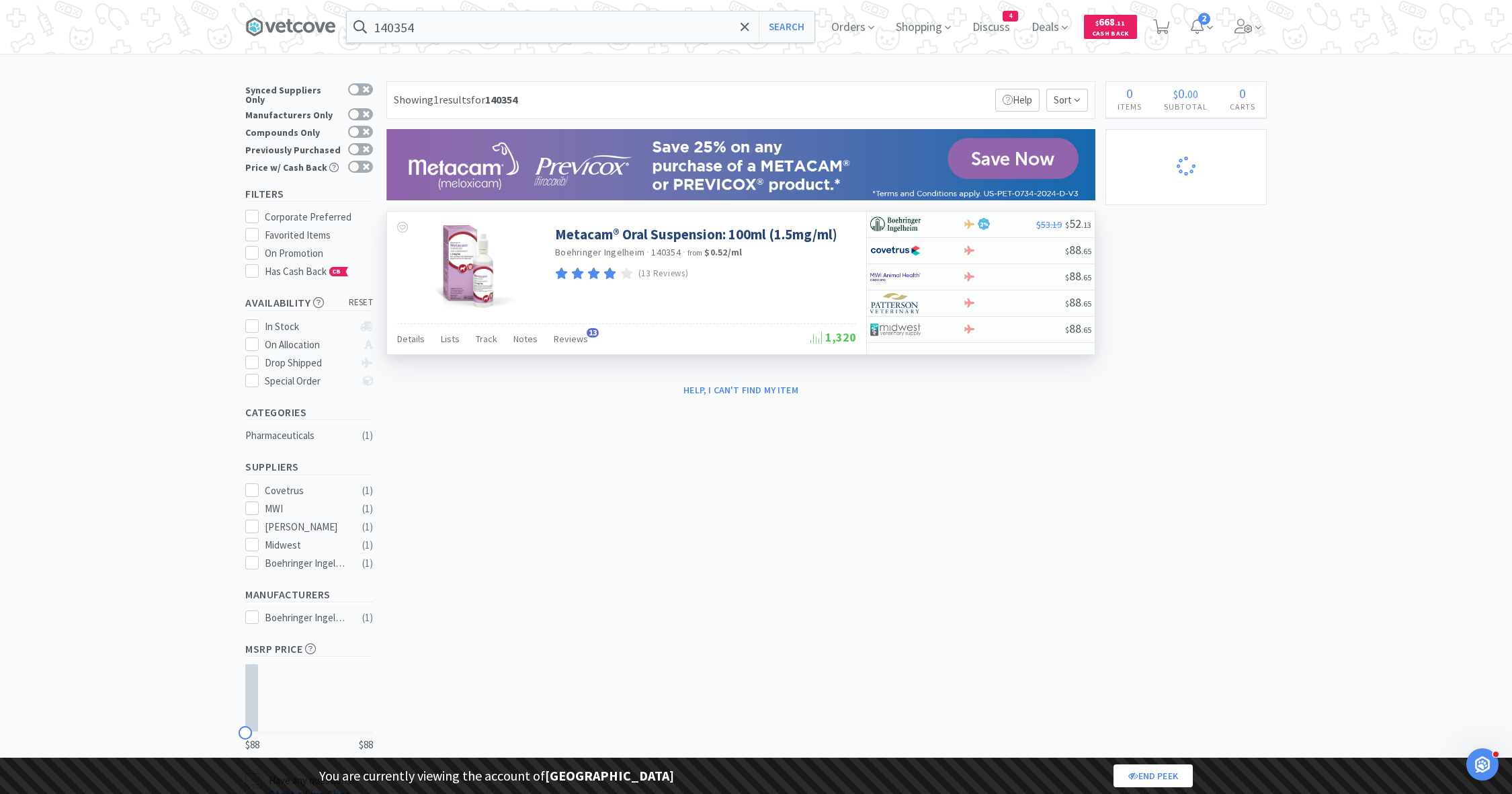
select select "2"
select select "3"
select select "1"
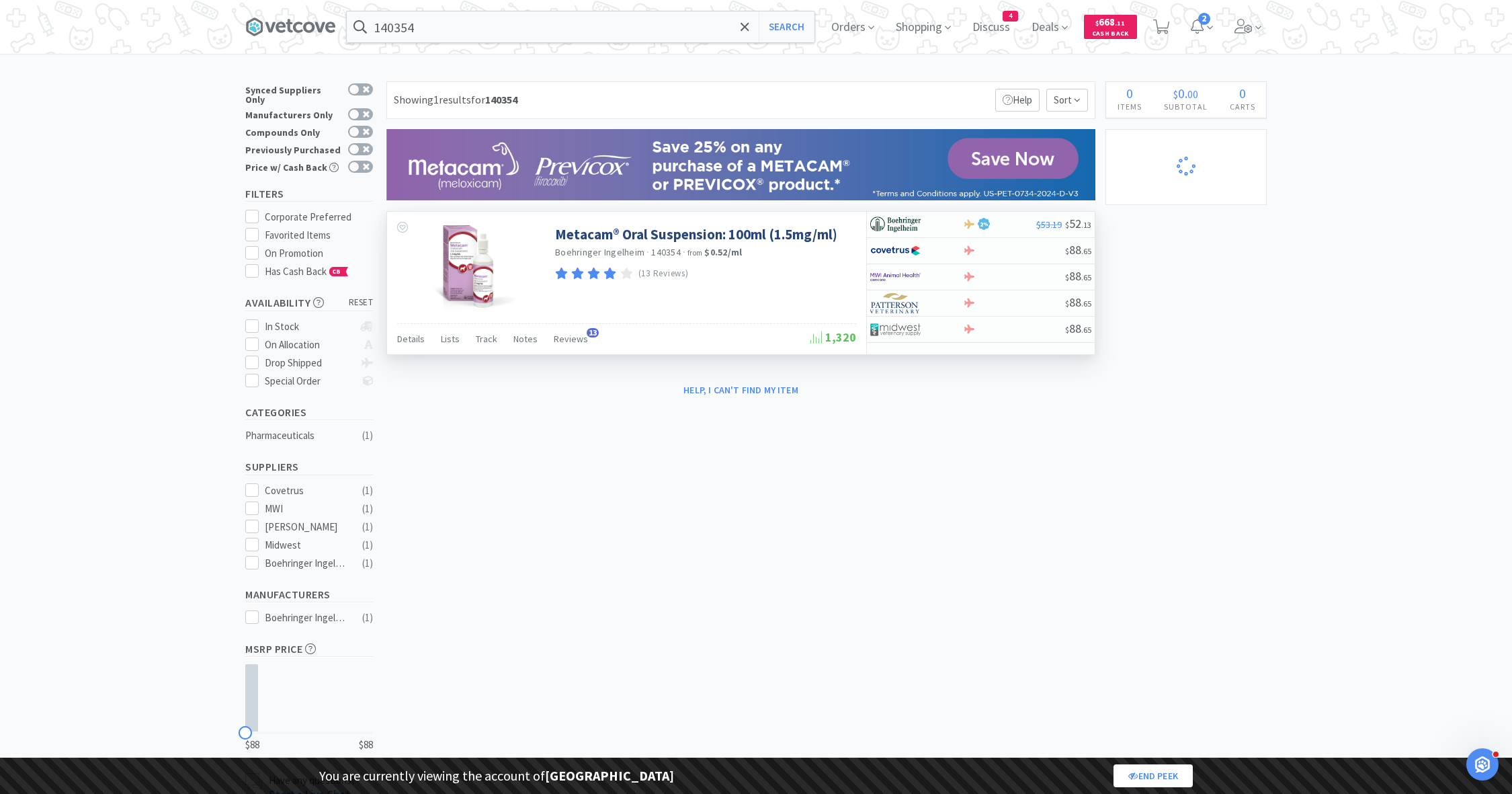
select select "1"
select select "3"
select select "1"
select select "8"
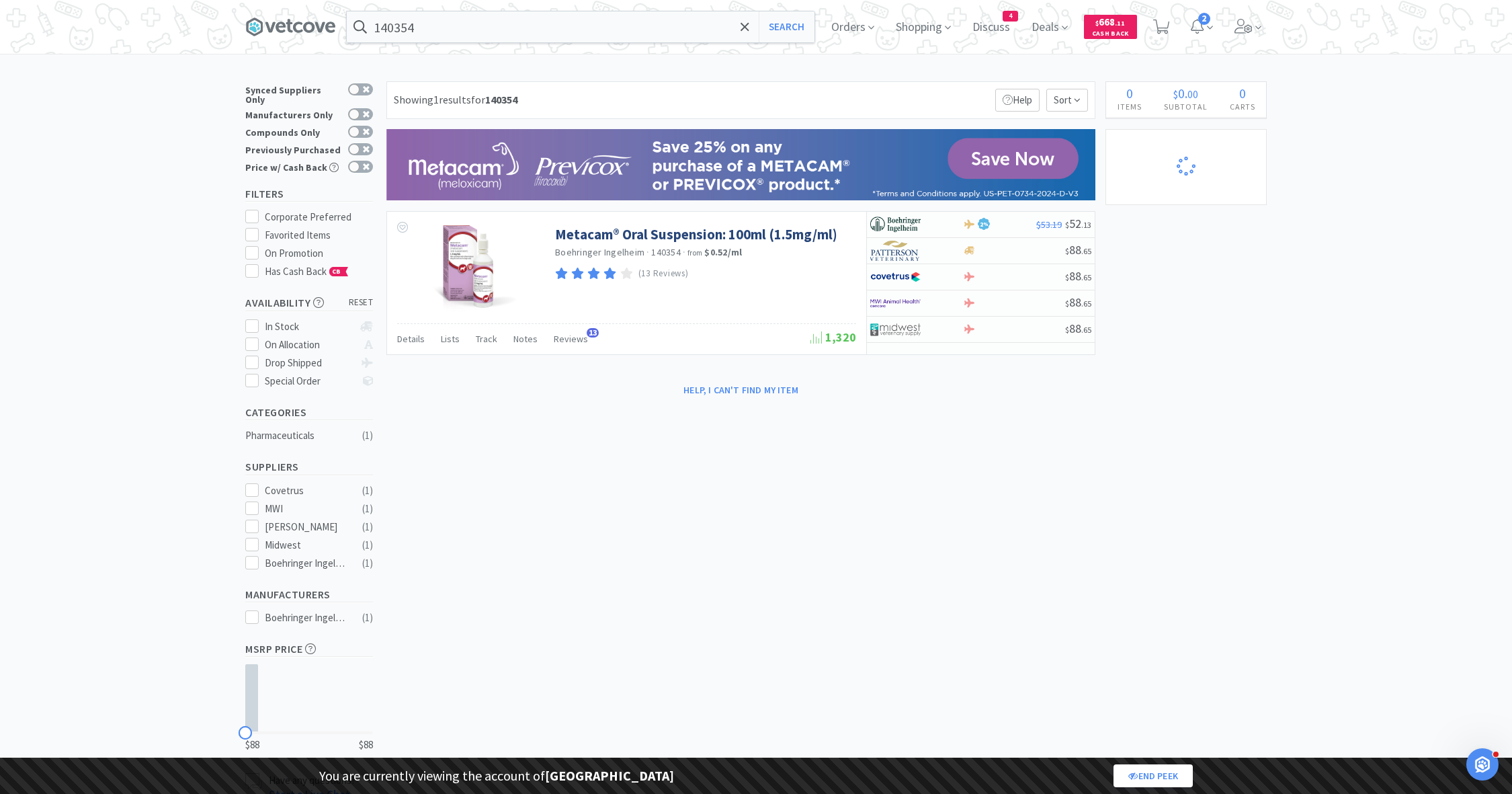
select select "1"
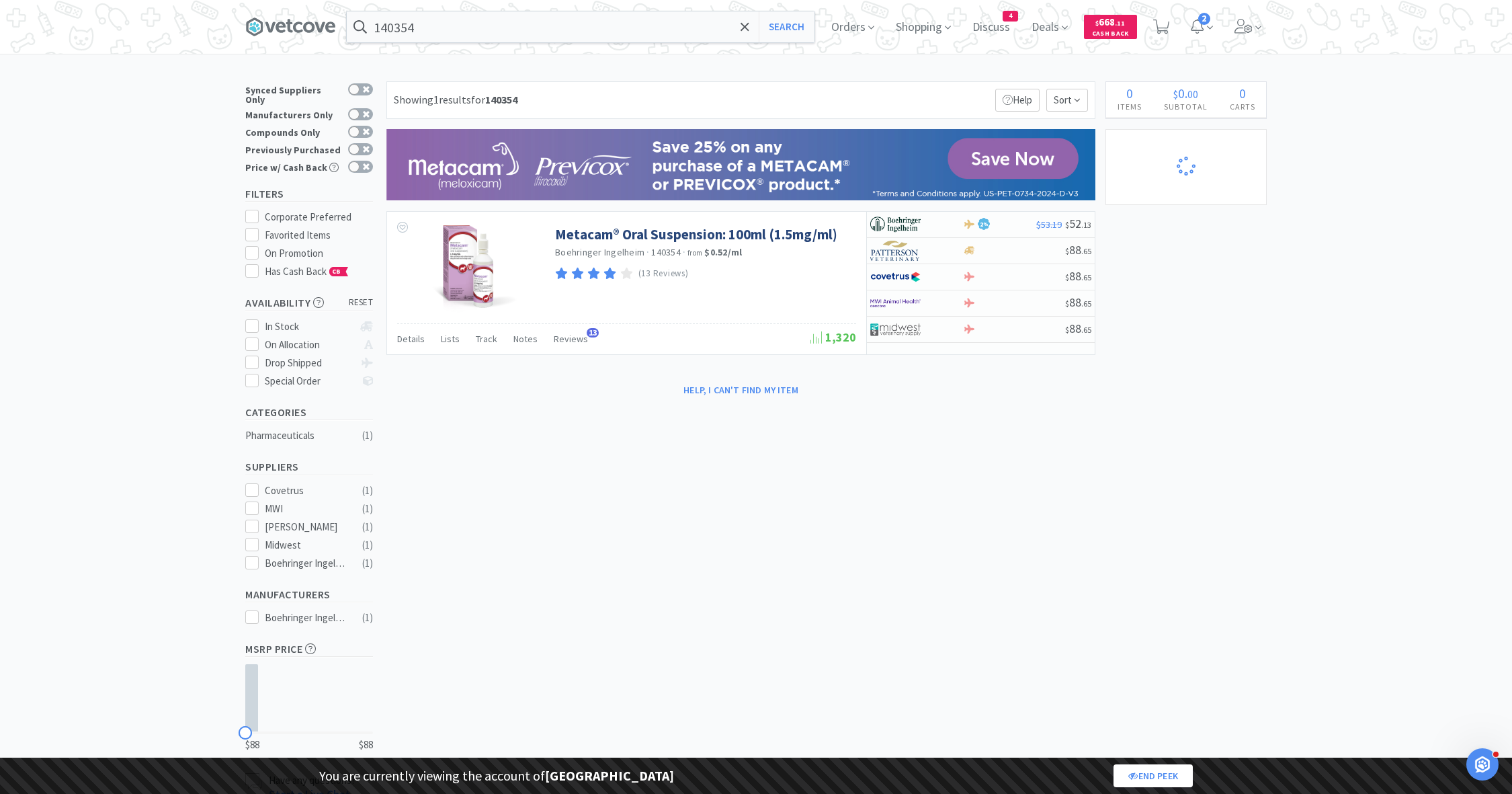
select select "1"
select select "2"
select select "3"
select select "1"
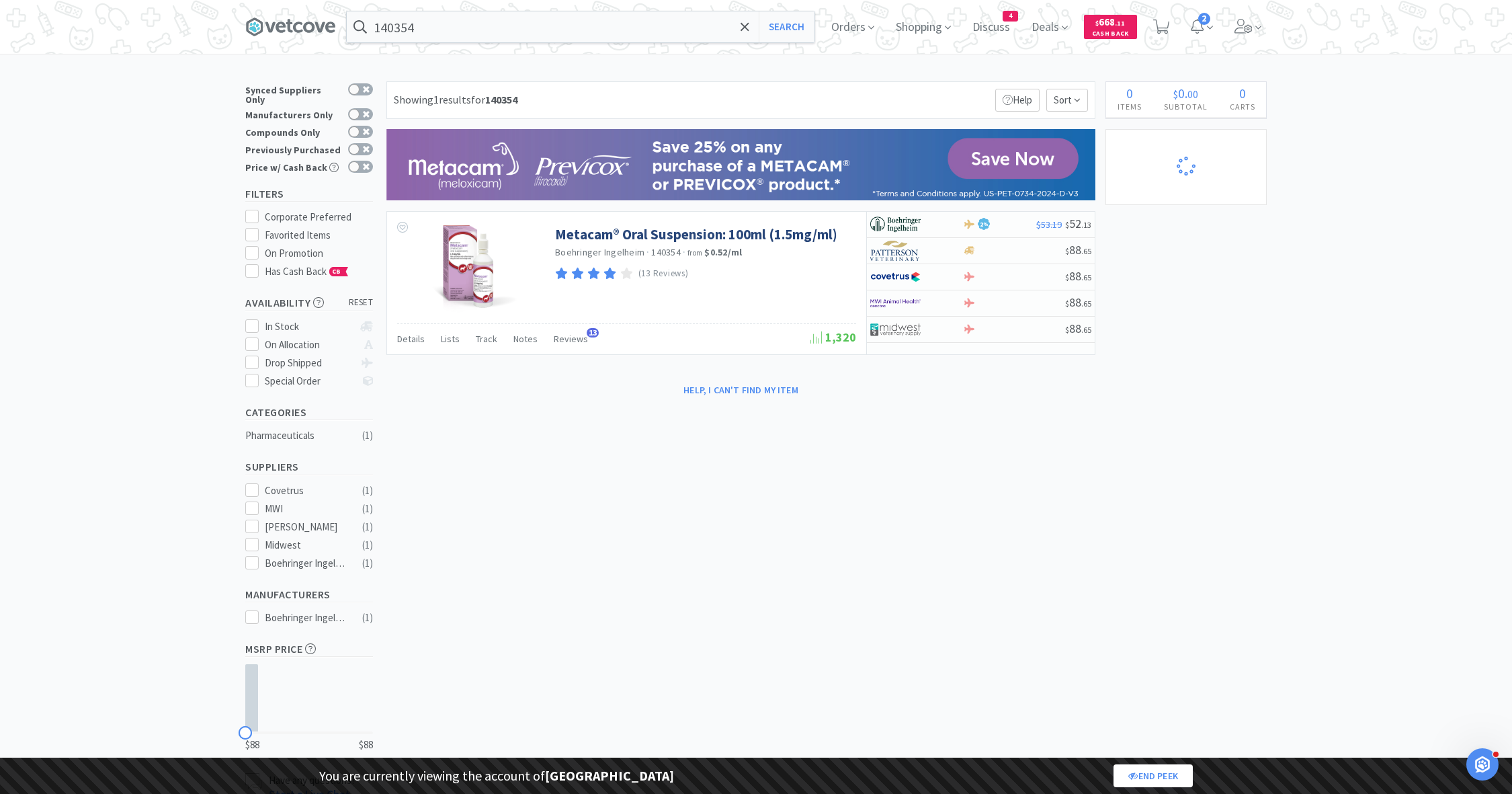
select select "1"
select select "2"
select select "1"
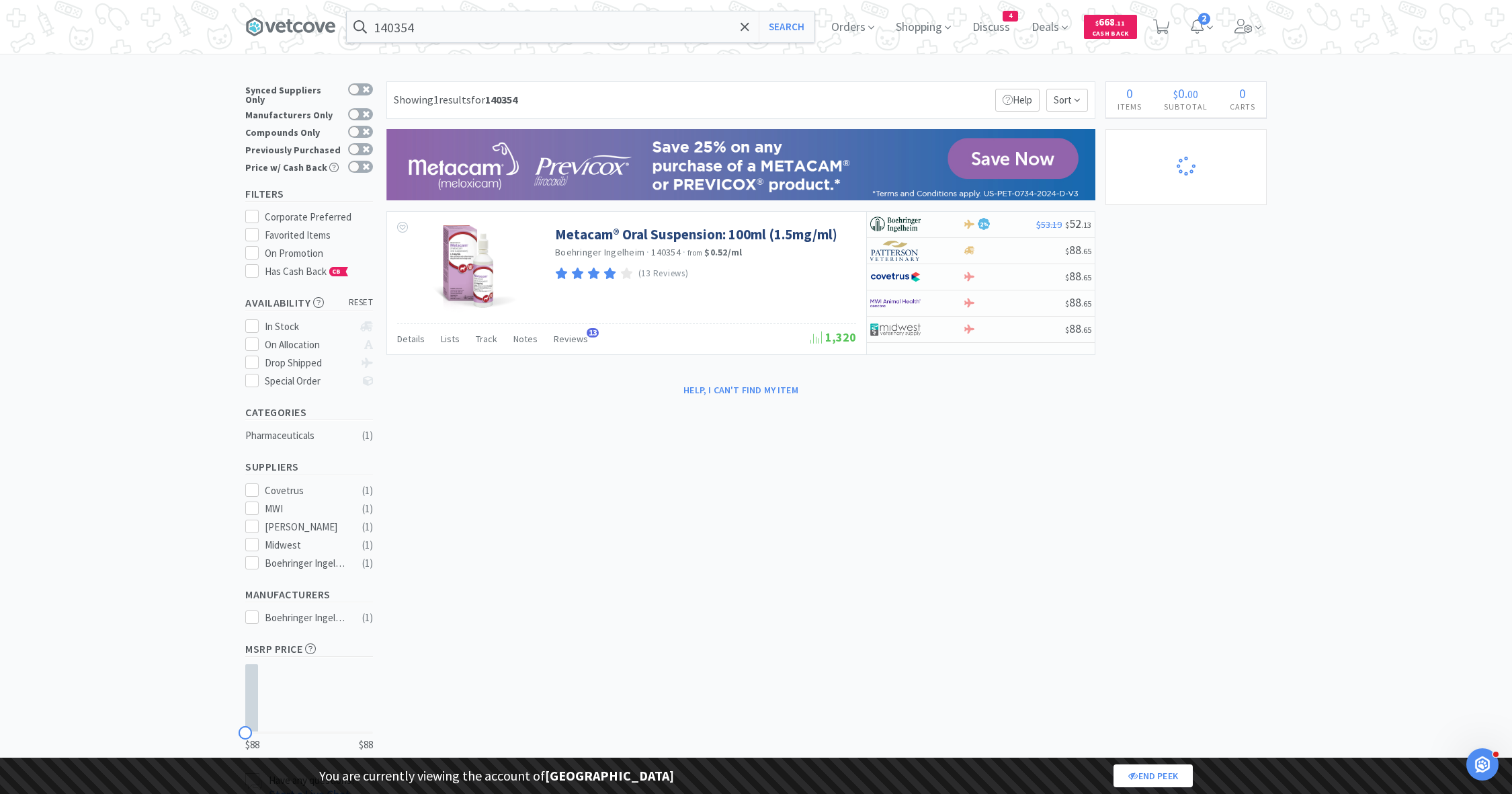
select select "1"
select select "5"
select select "2"
select select "1"
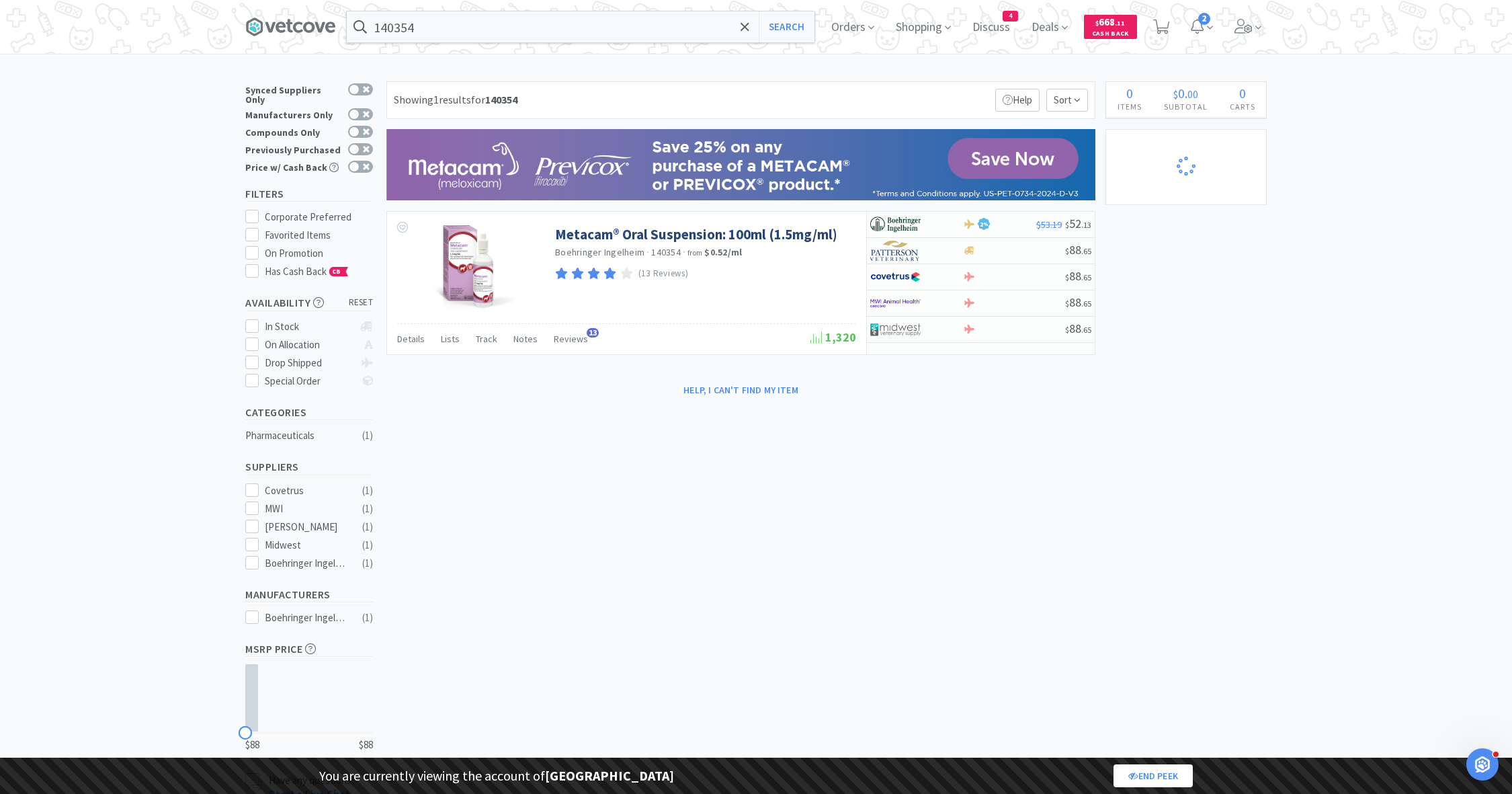
select select "1"
select select "4"
select select "1"
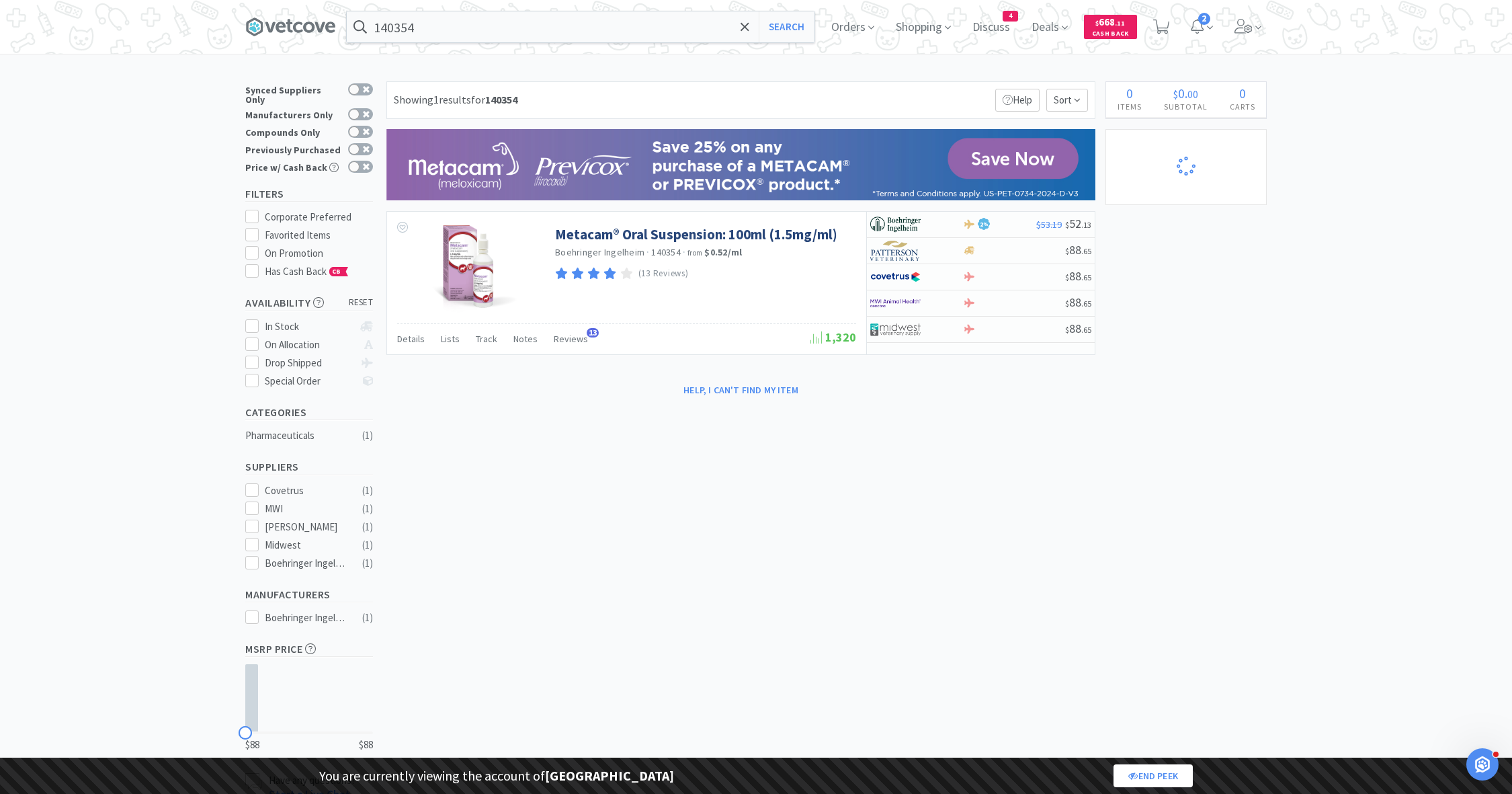
select select "1"
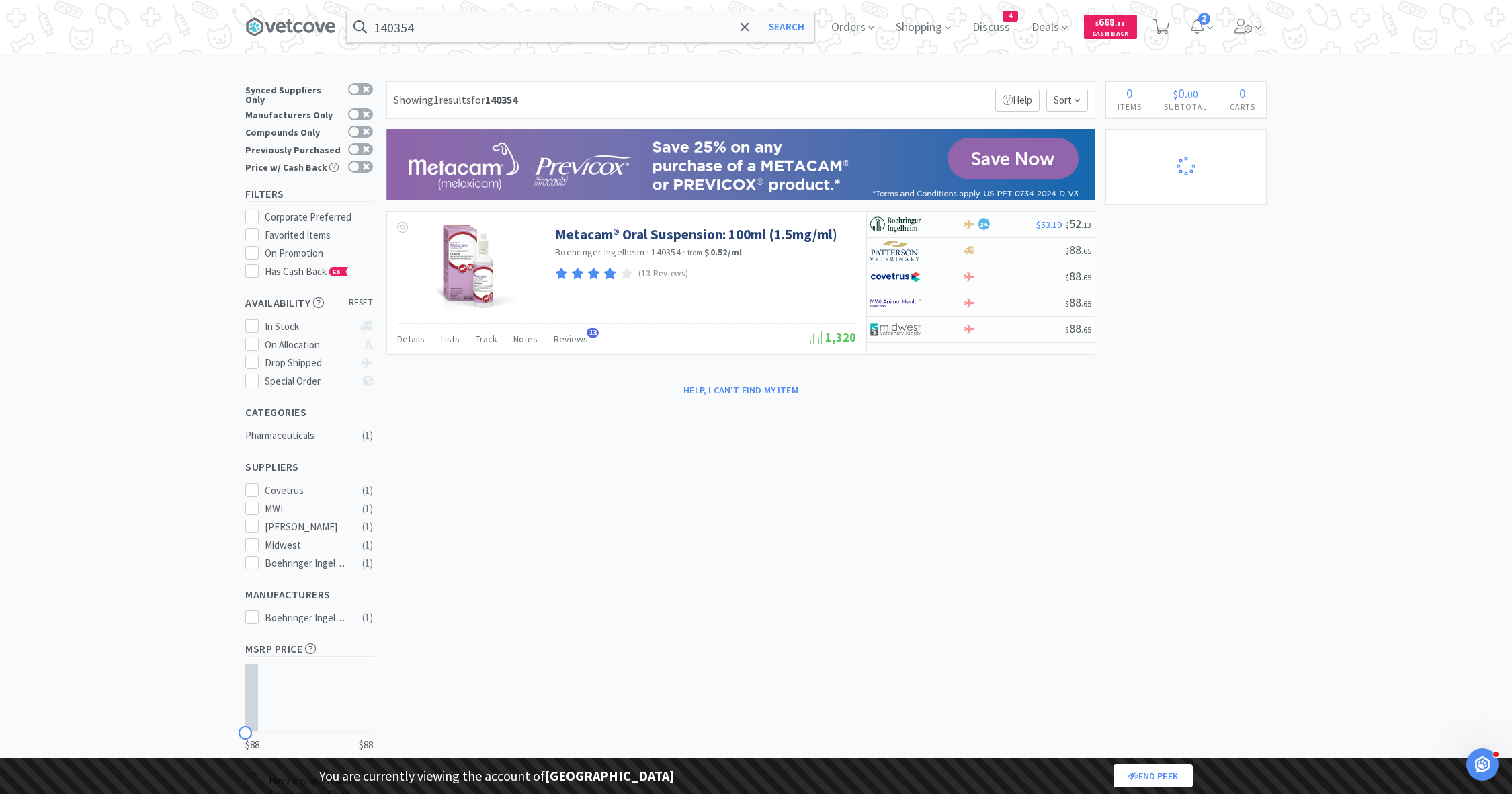
select select "3"
select select "2"
select select "3"
select select "1"
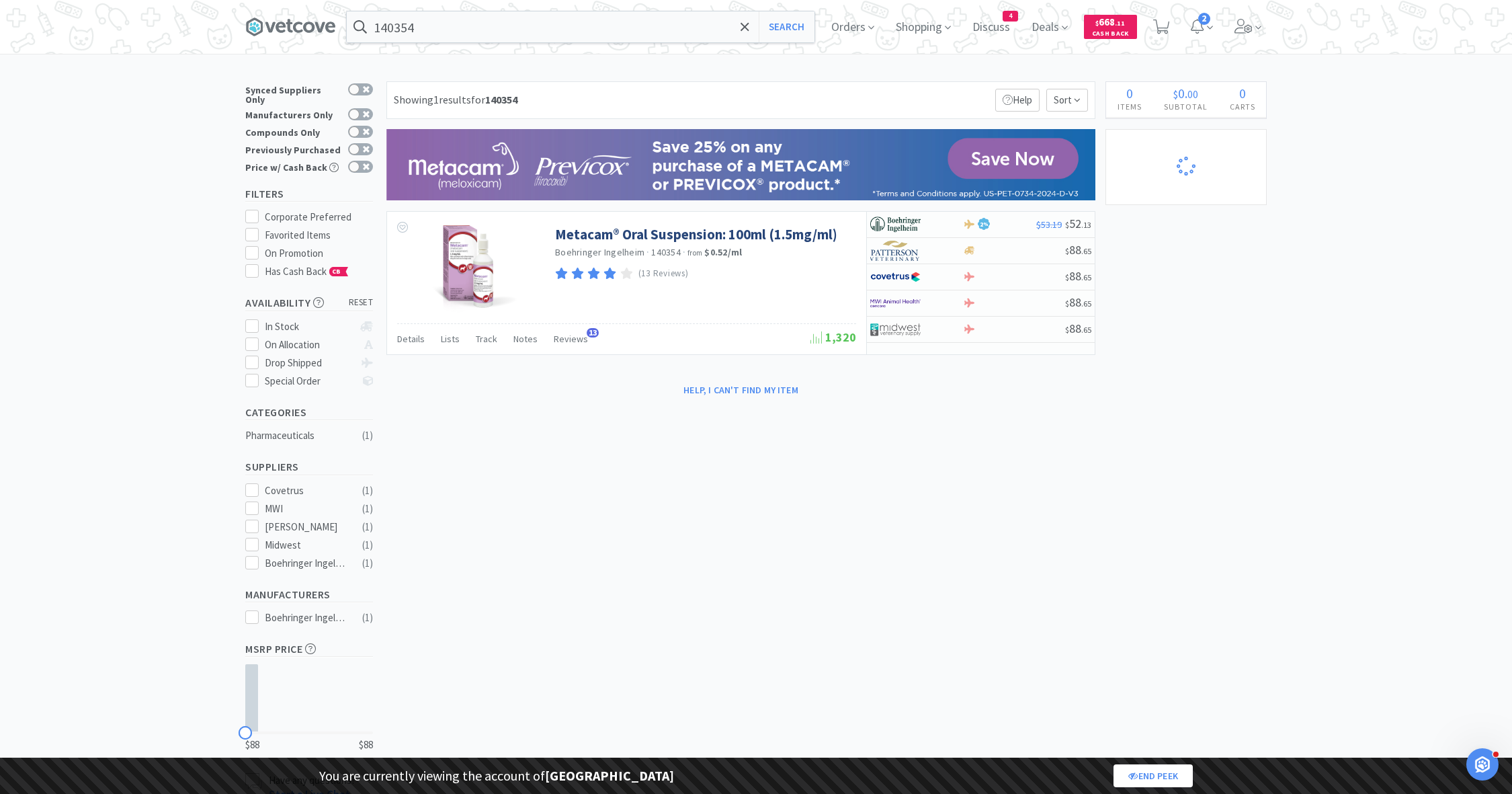
select select "1"
select select "3"
select select "1"
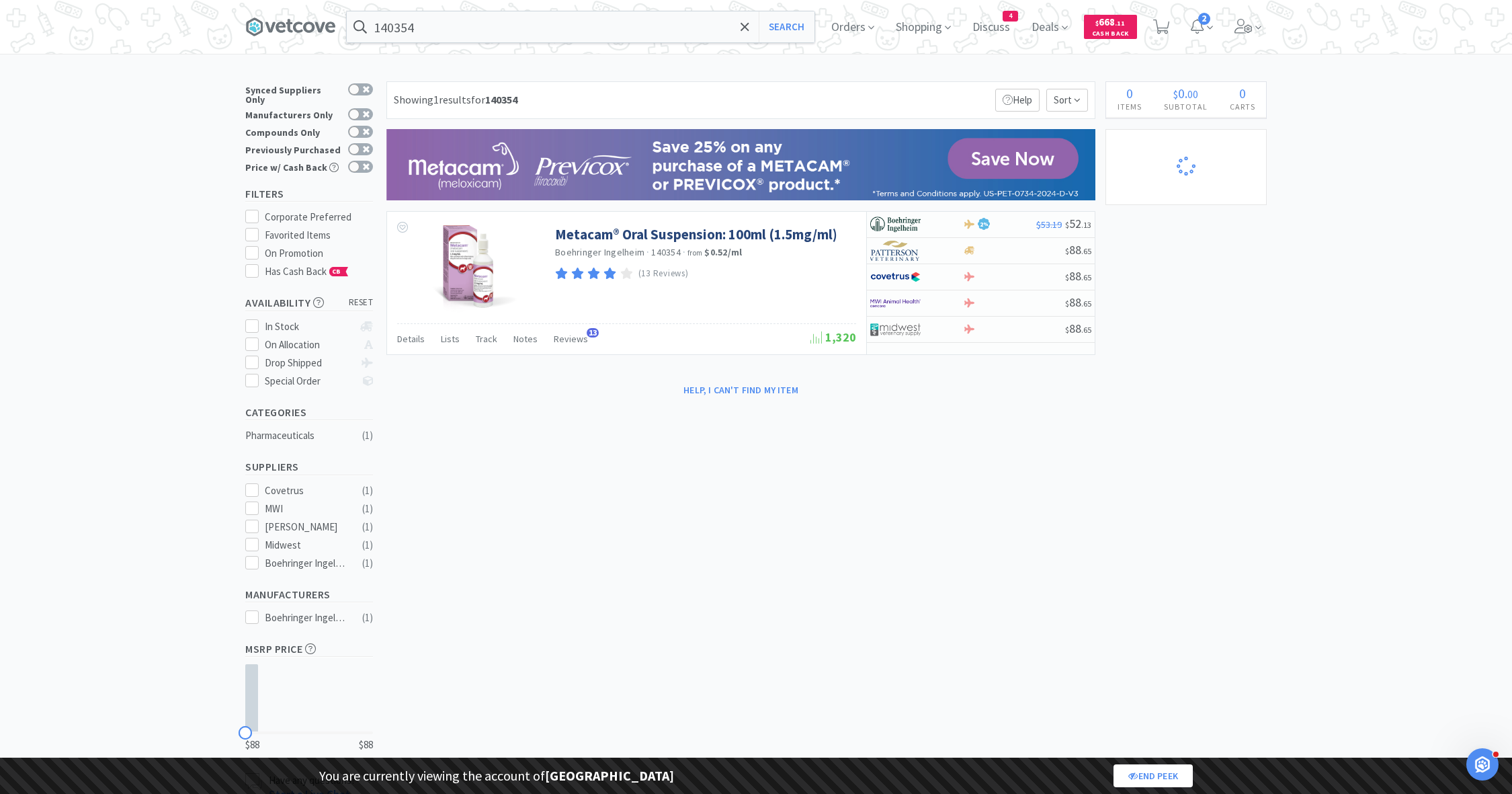
select select "8"
select select "1"
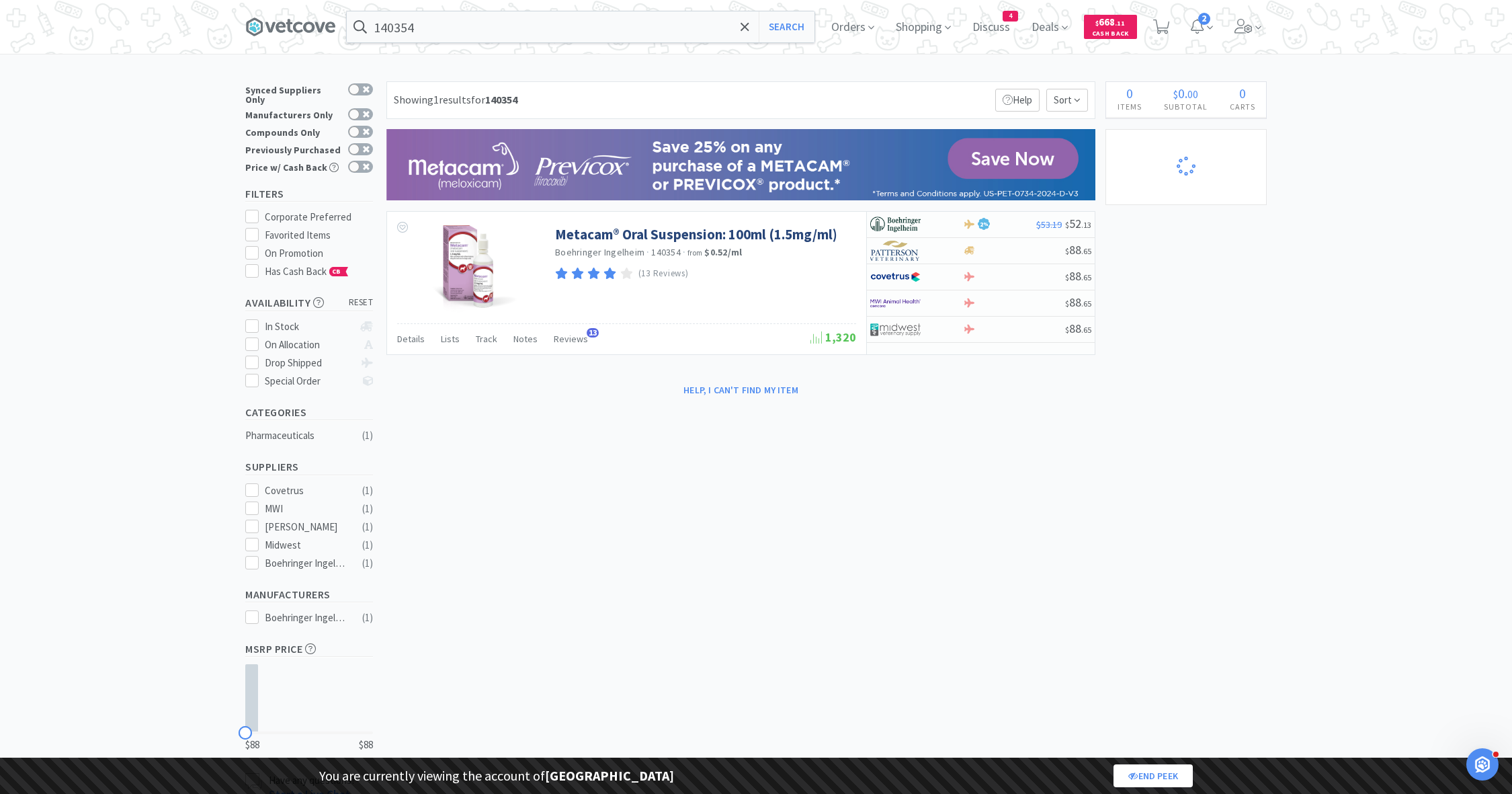
select select "1"
select select "2"
select select "3"
select select "1"
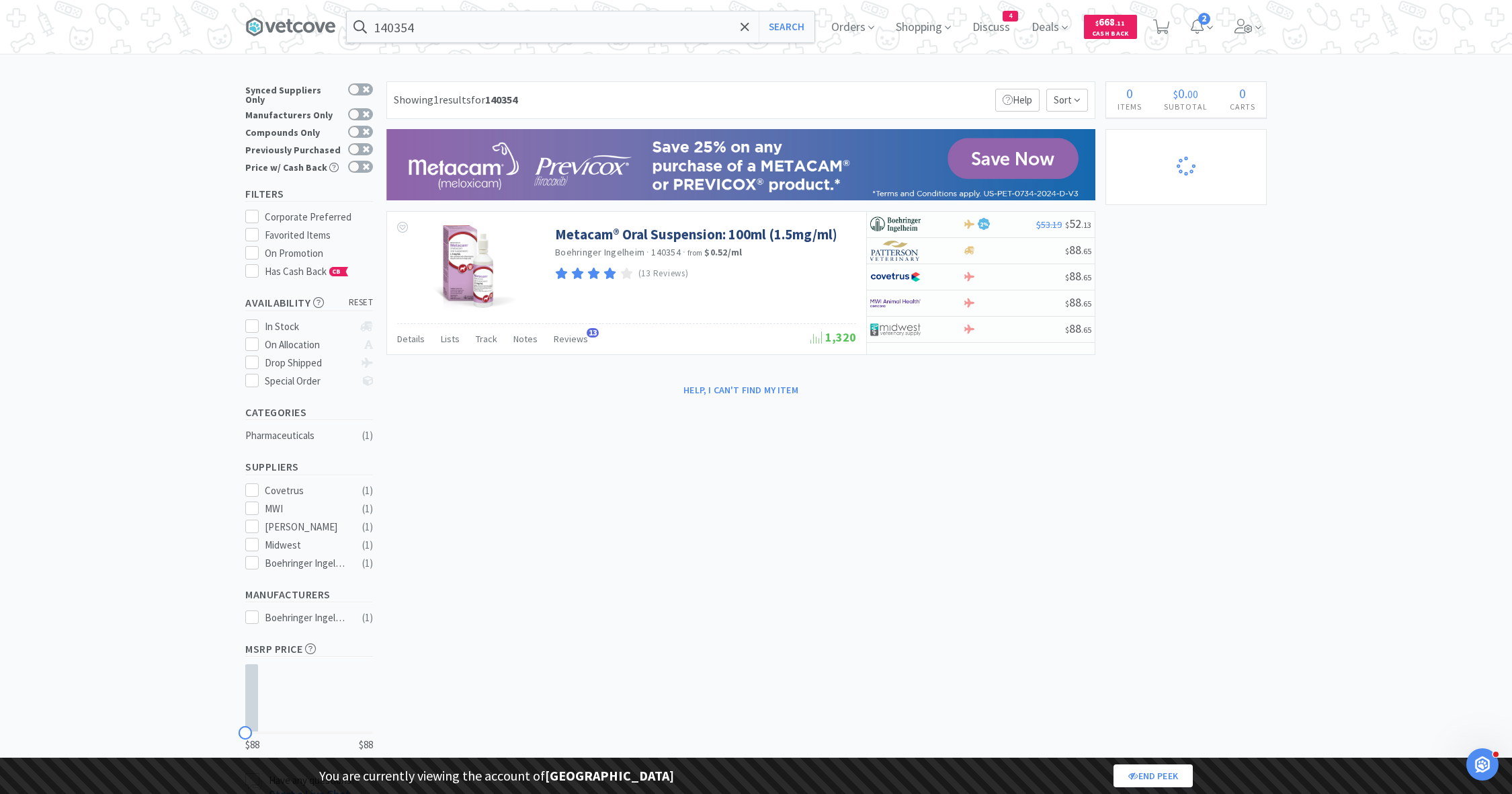
select select "1"
select select "2"
select select "1"
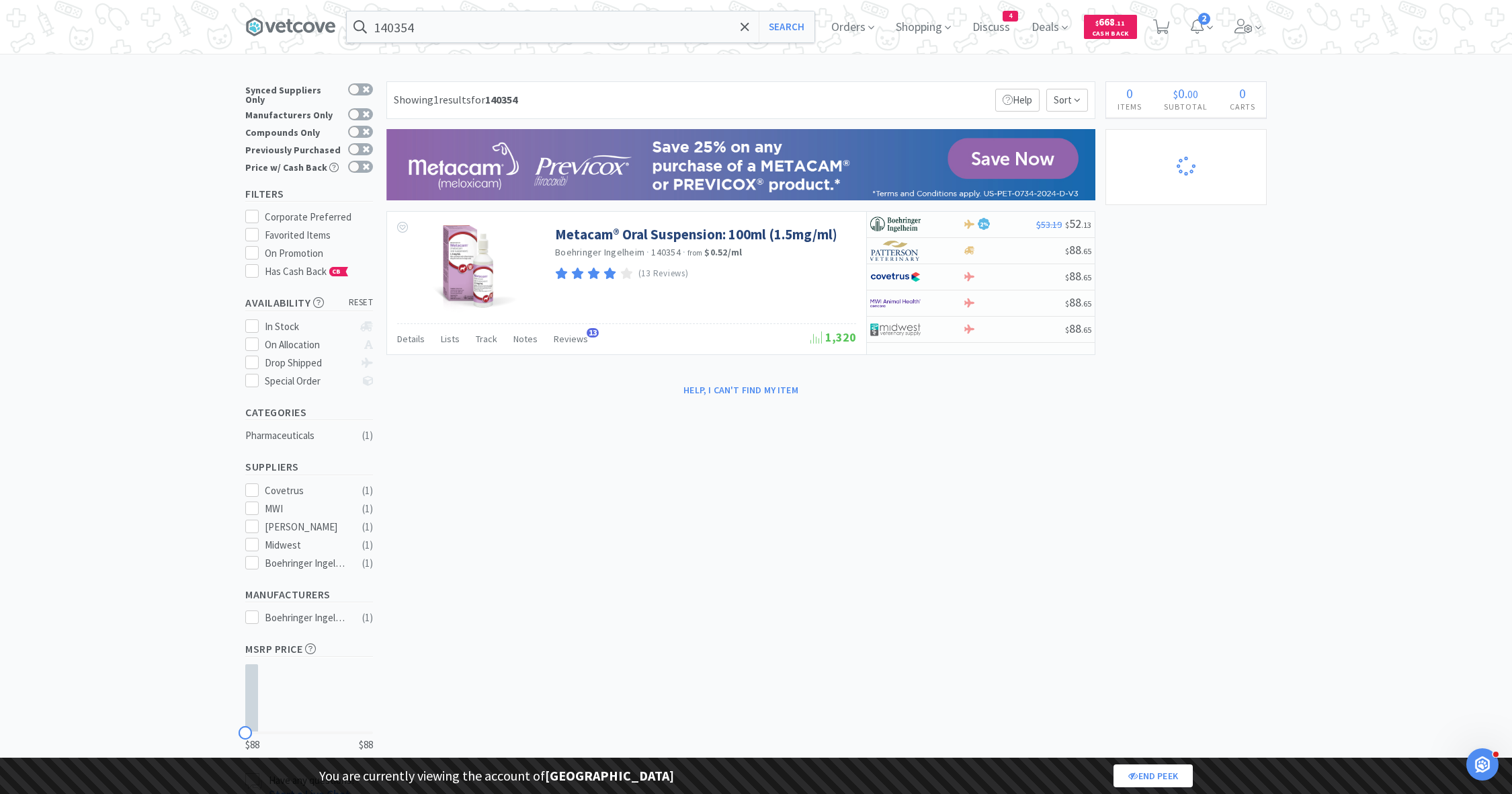
select select "1"
select select "5"
select select "2"
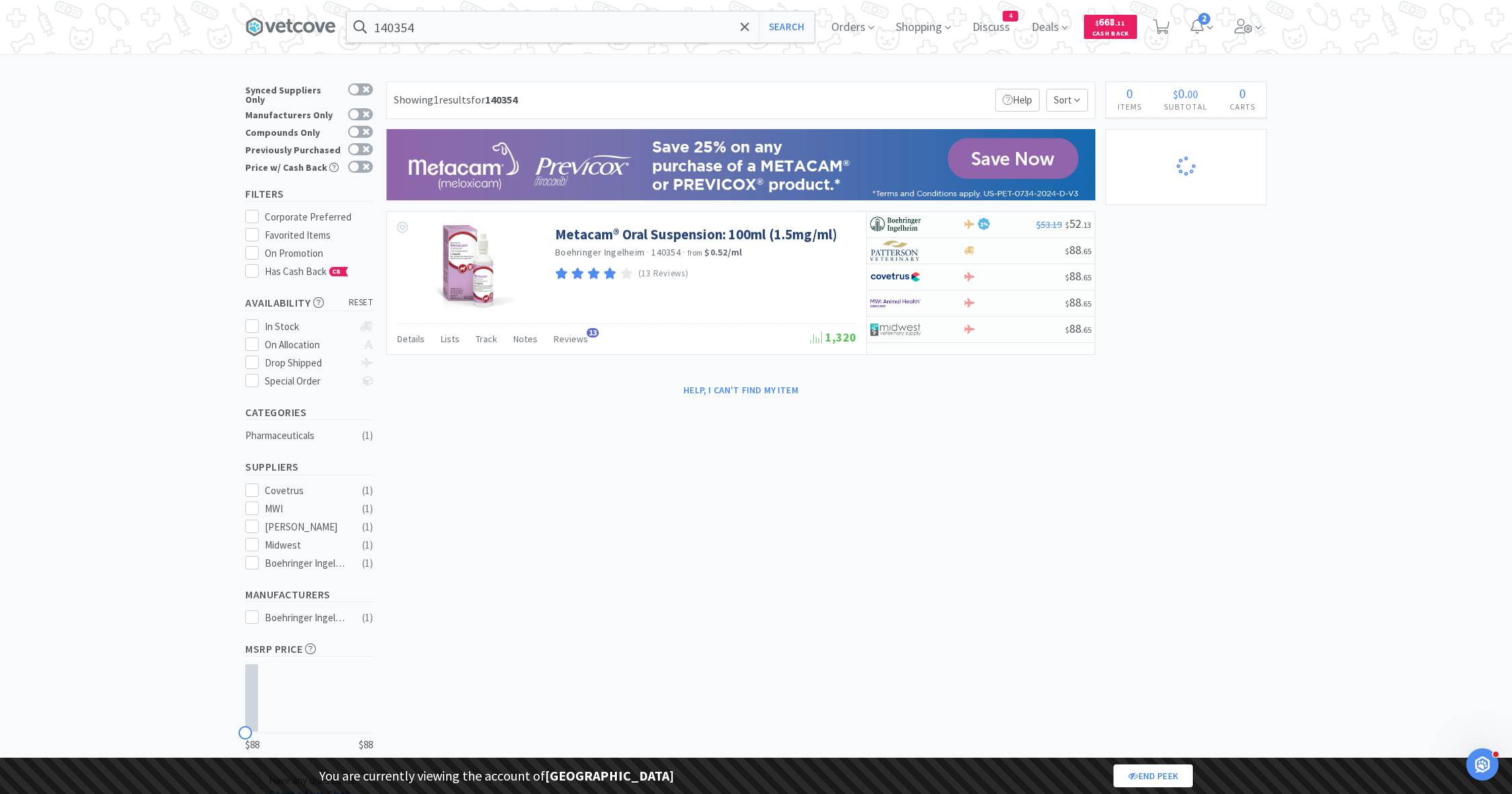
select select "1"
select select "4"
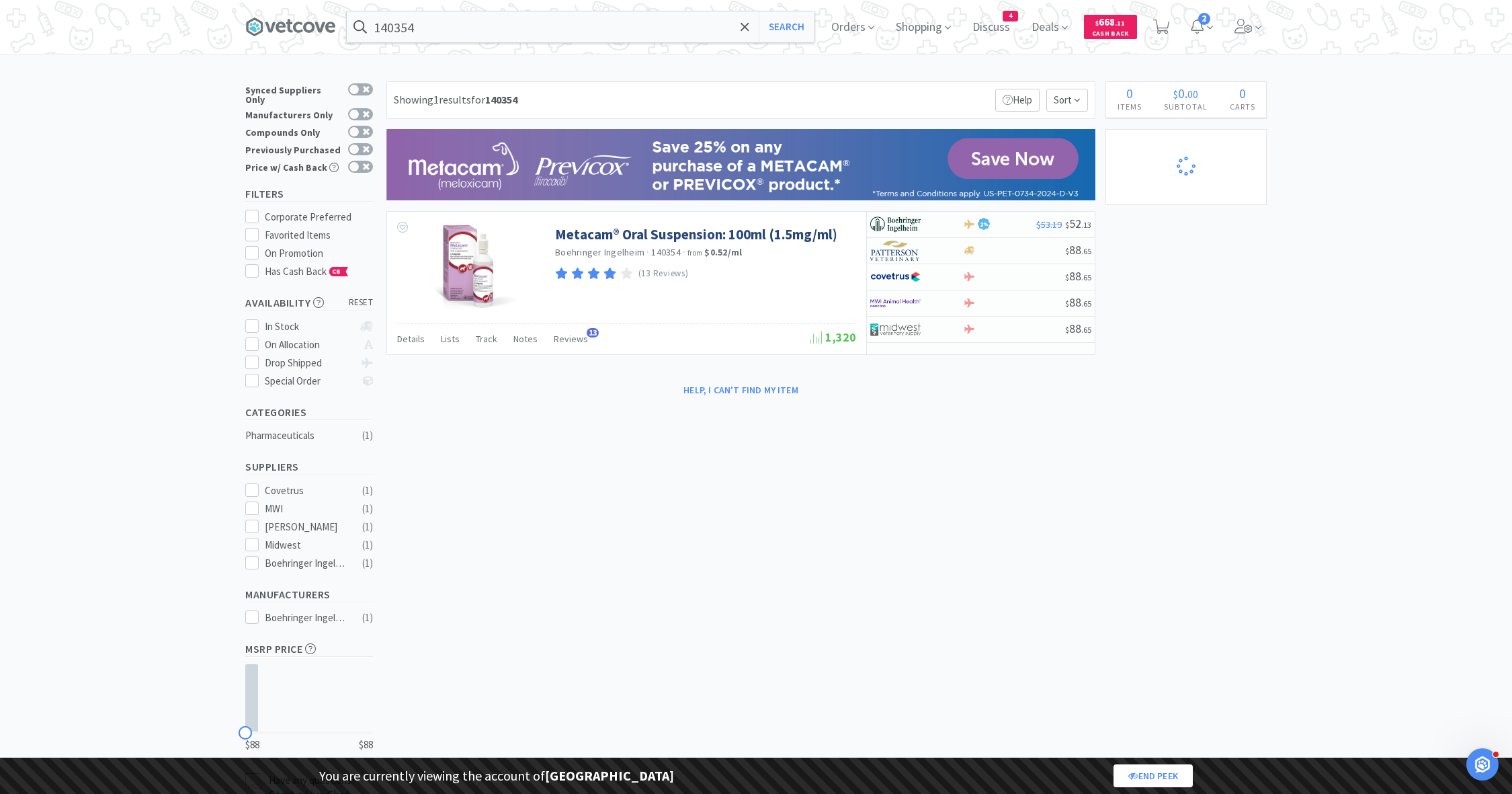
select select "1"
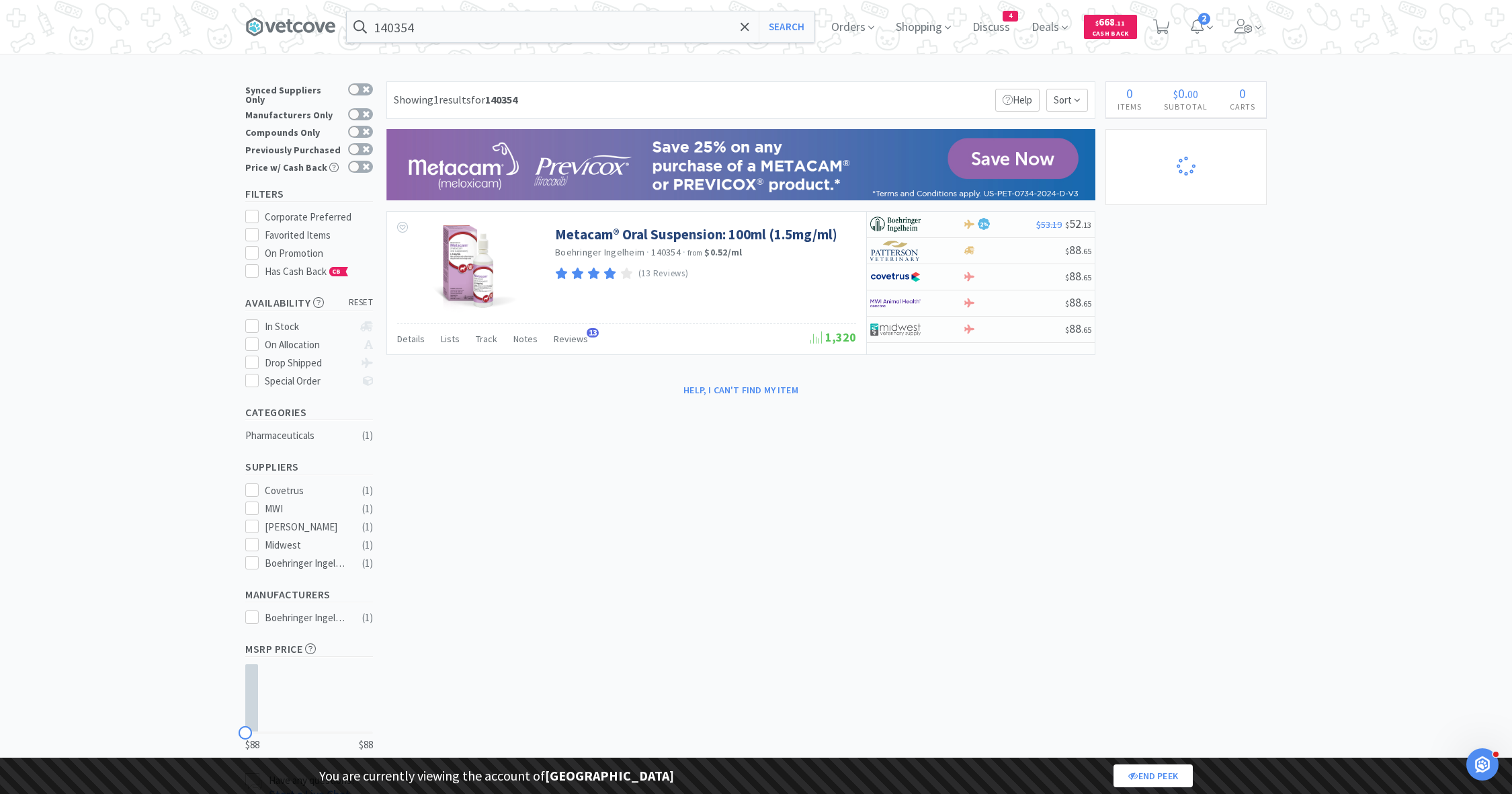
select select "1"
select select "3"
select select "2"
select select "3"
select select "1"
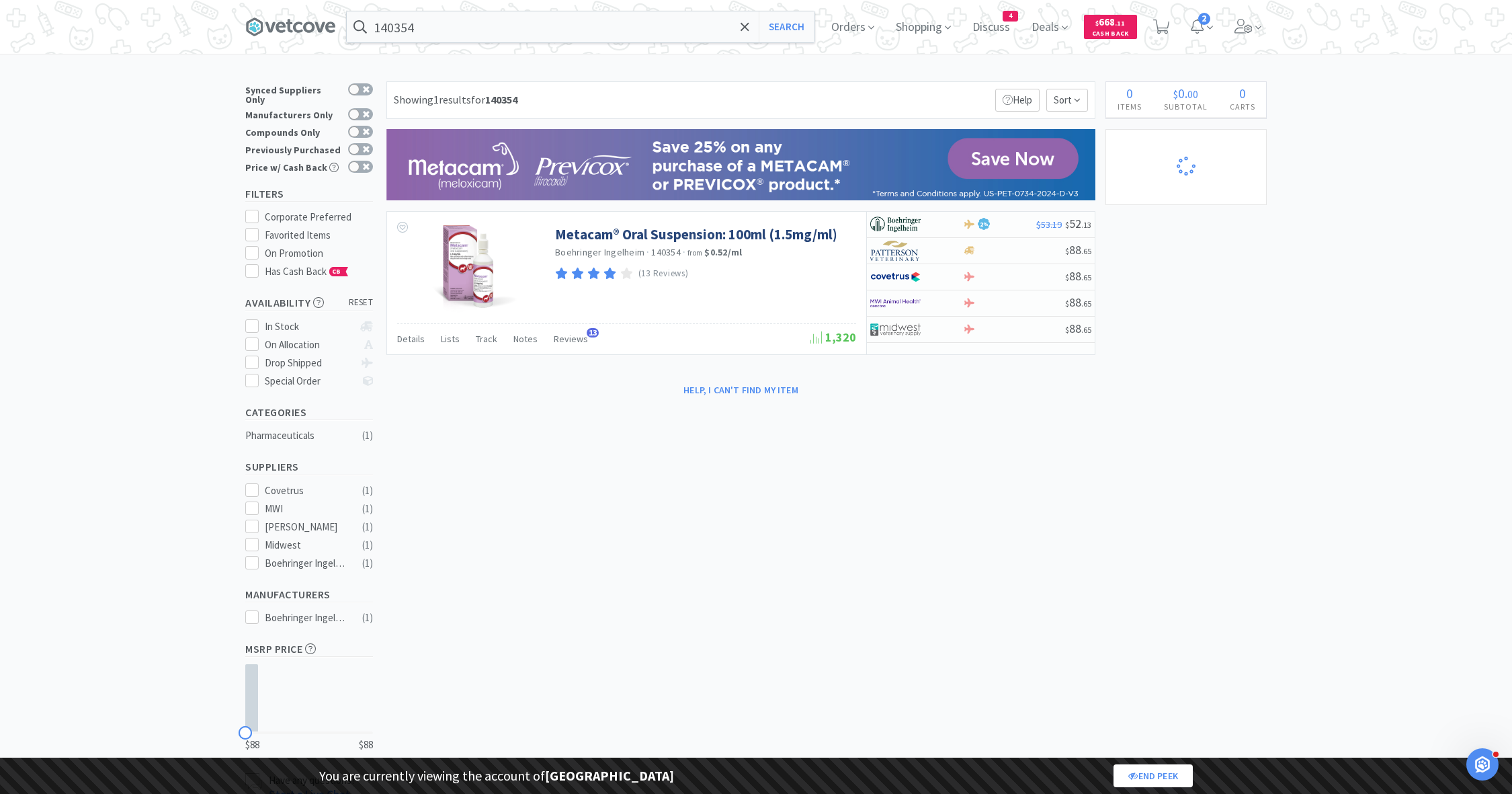
select select "1"
select select "3"
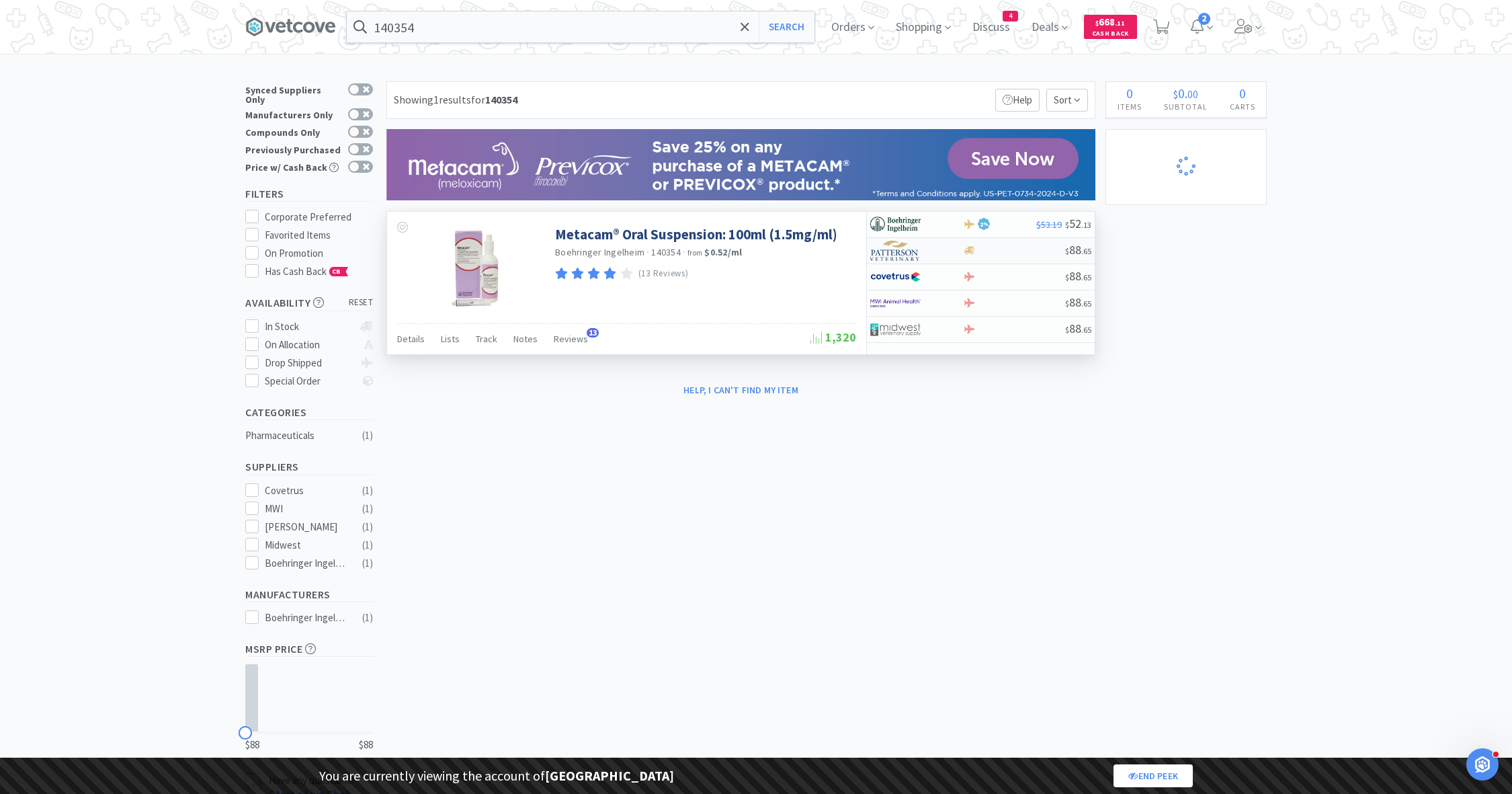
select select "1"
select select "8"
select select "1"
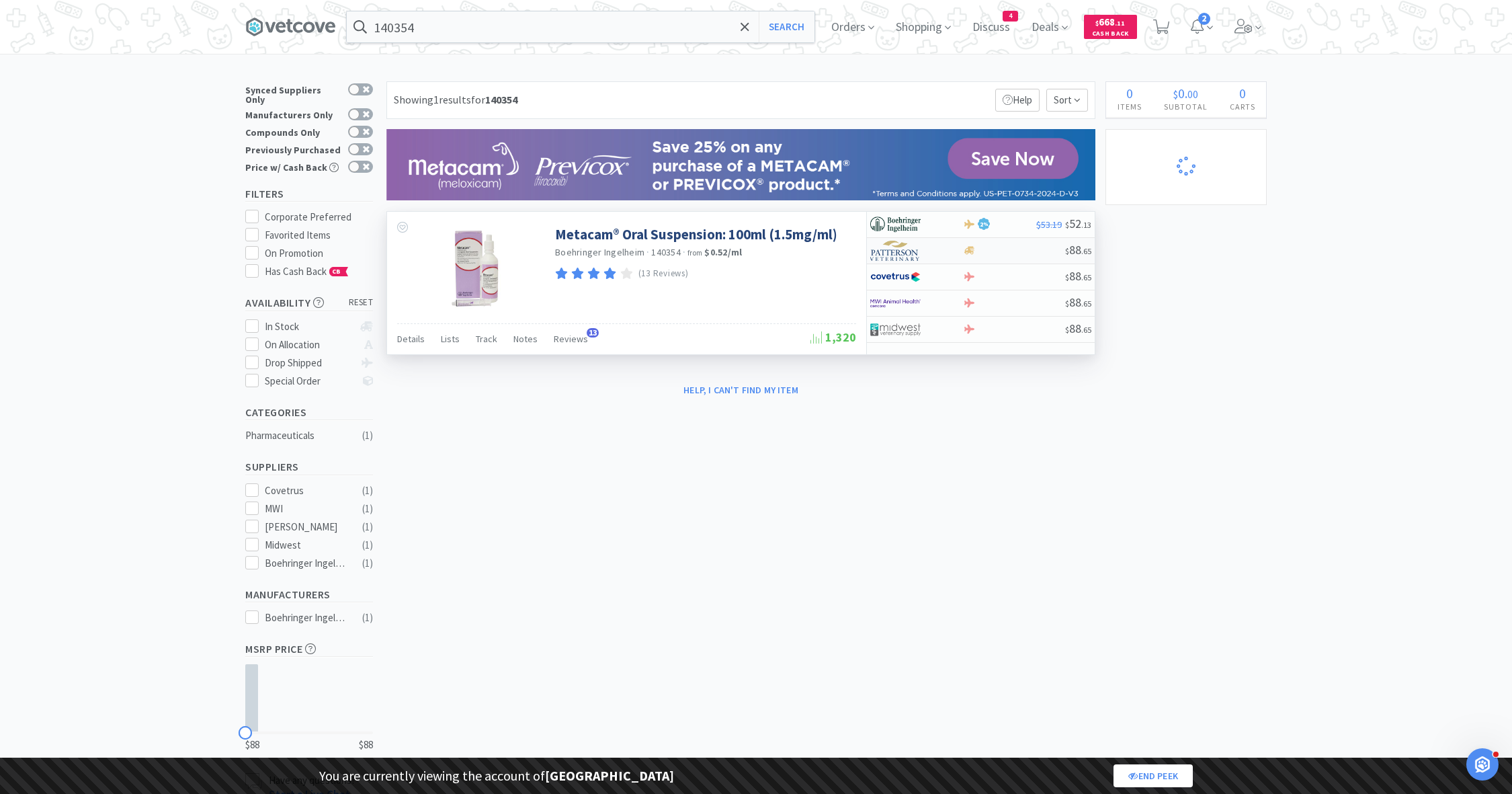
select select "1"
select select "2"
select select "3"
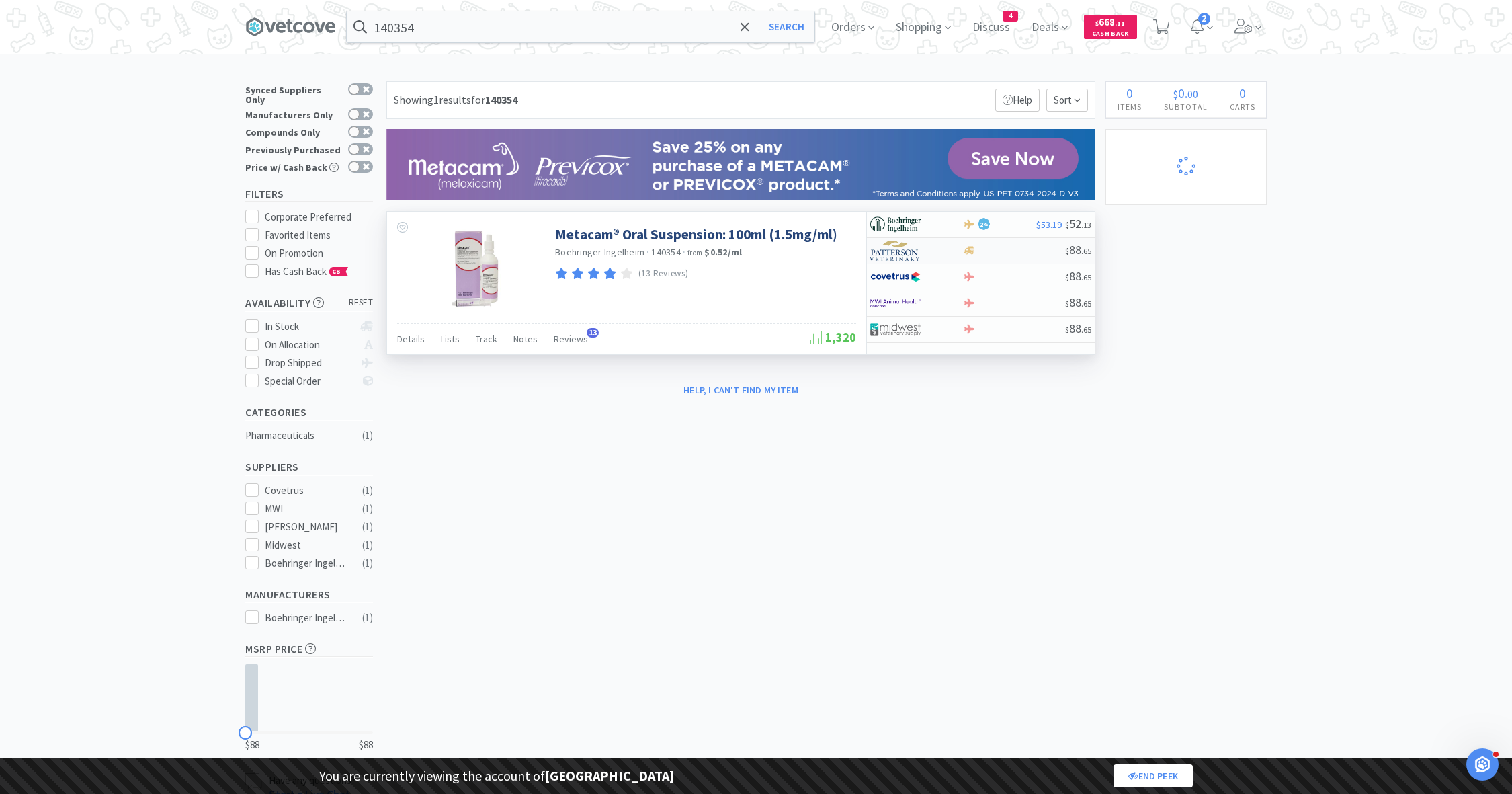
select select "1"
select select "2"
select select "1"
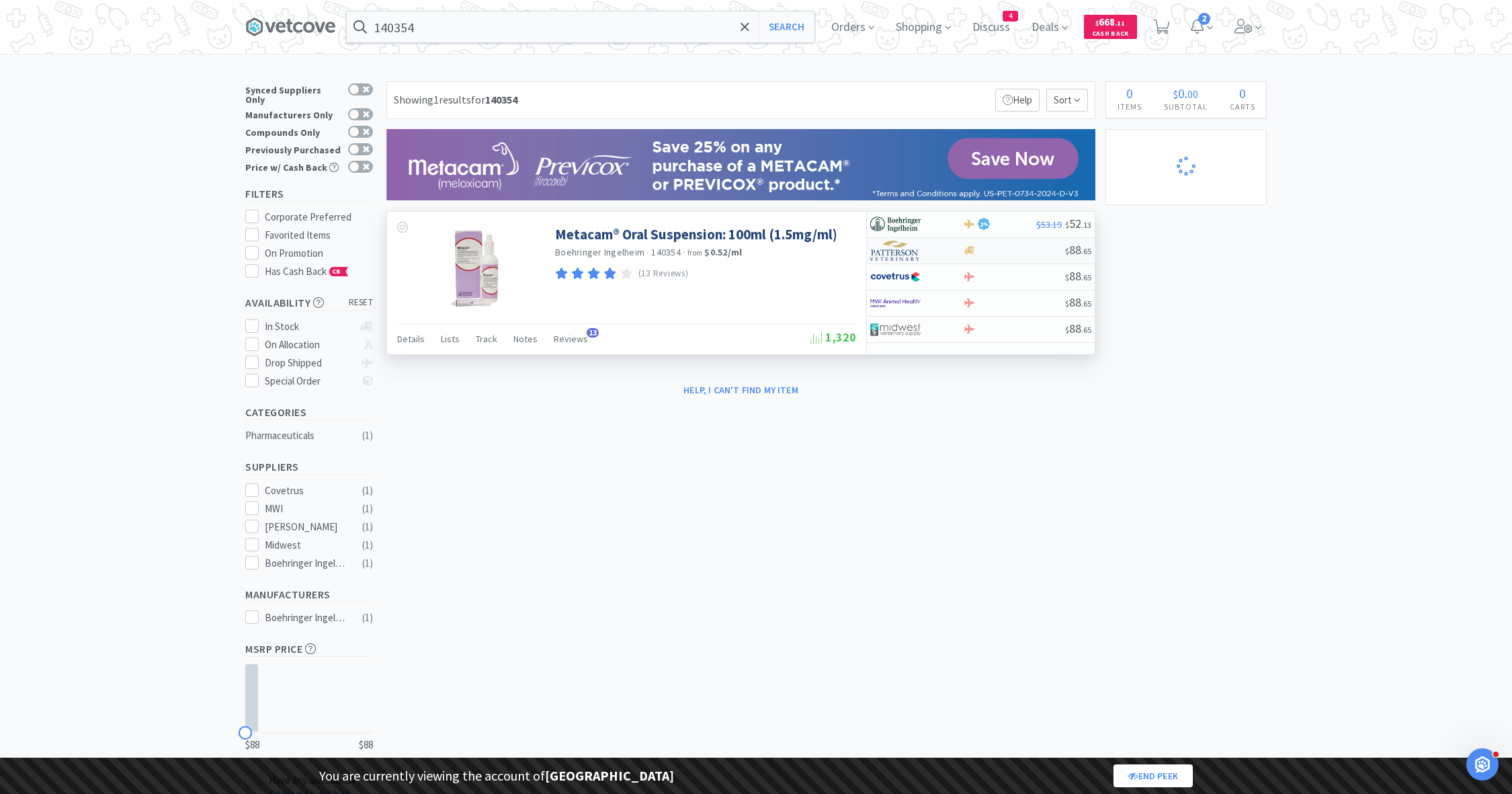
select select "1"
select select "5"
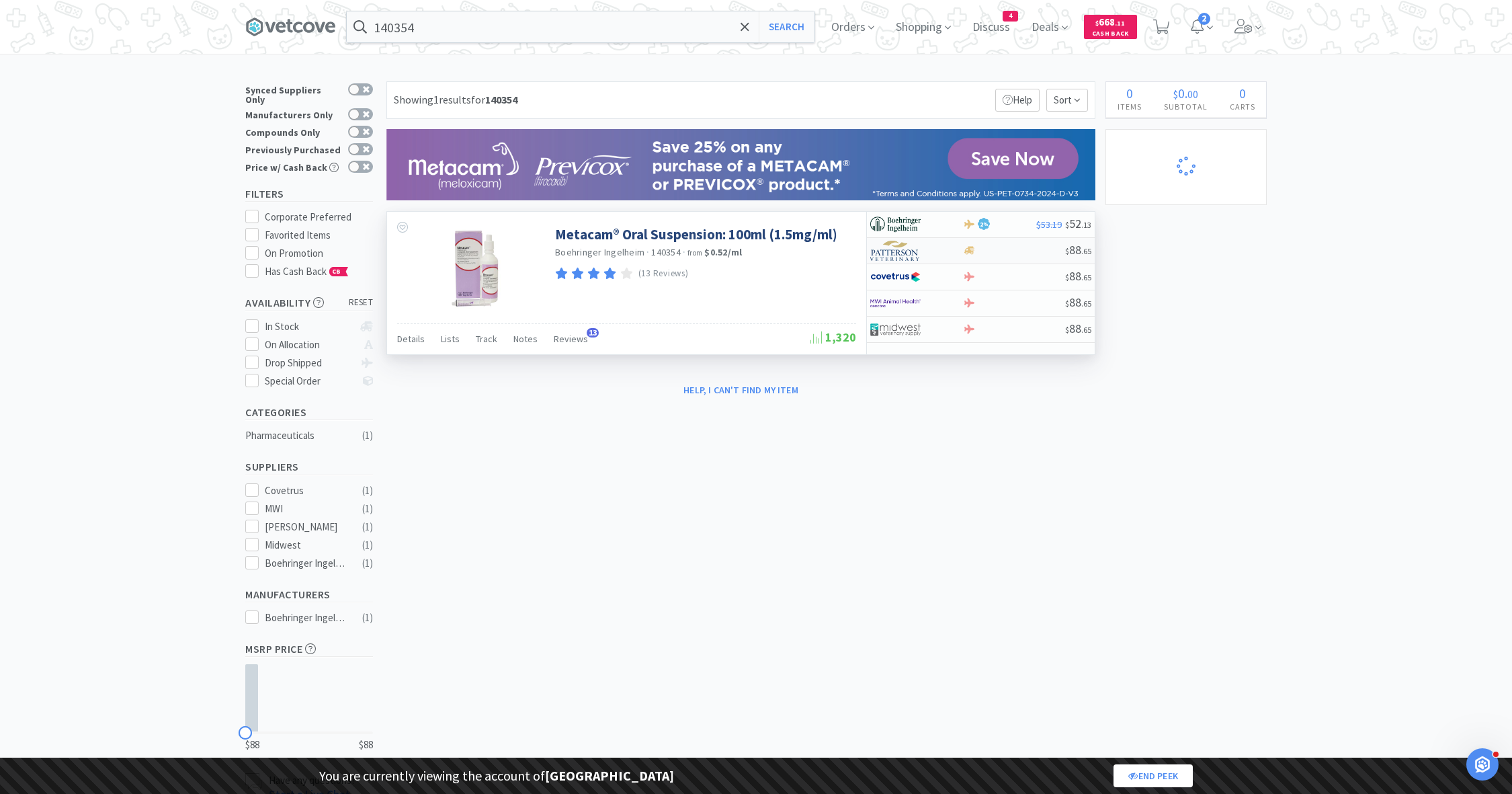
select select "2"
select select "1"
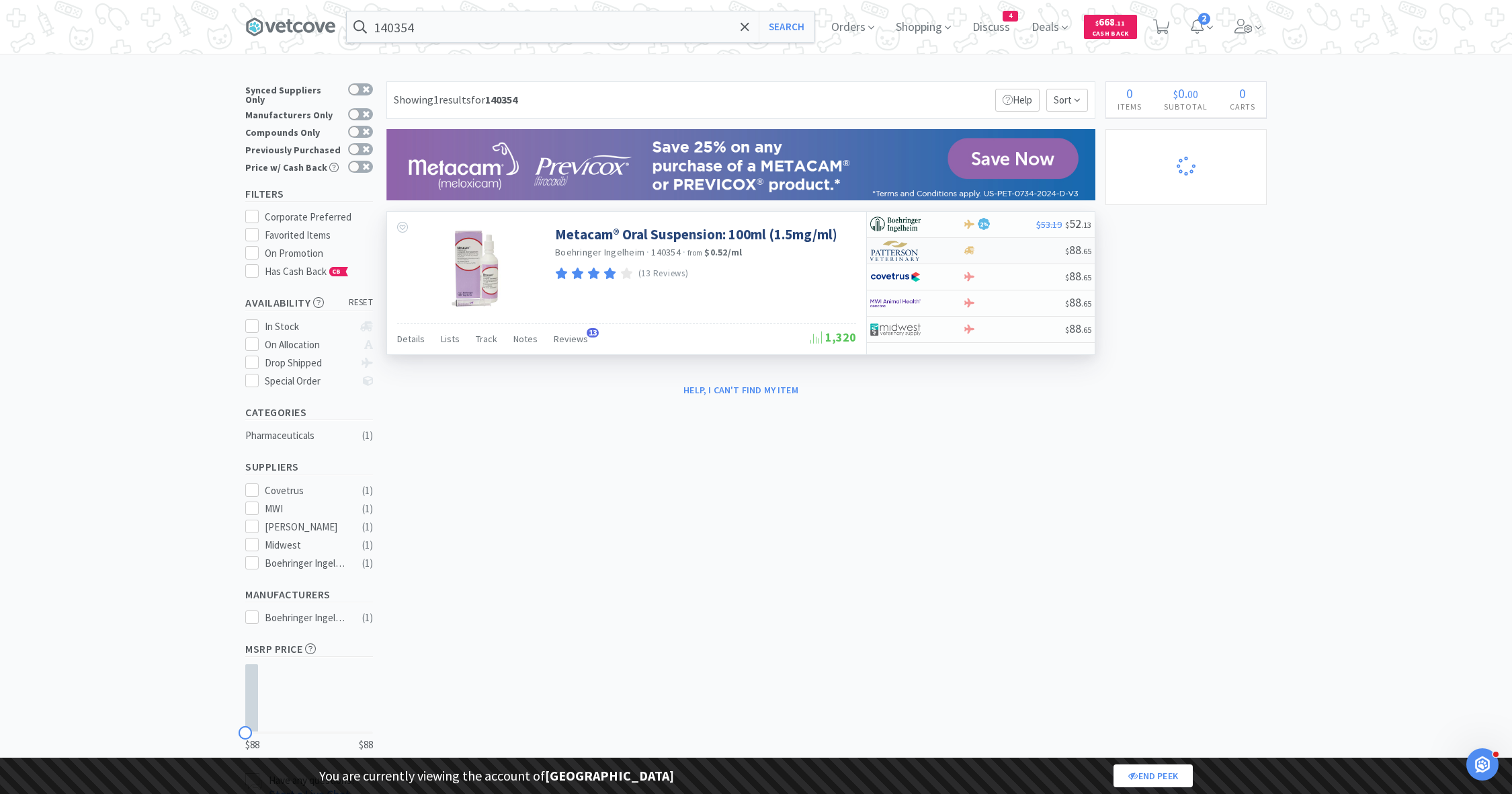
select select "4"
select select "1"
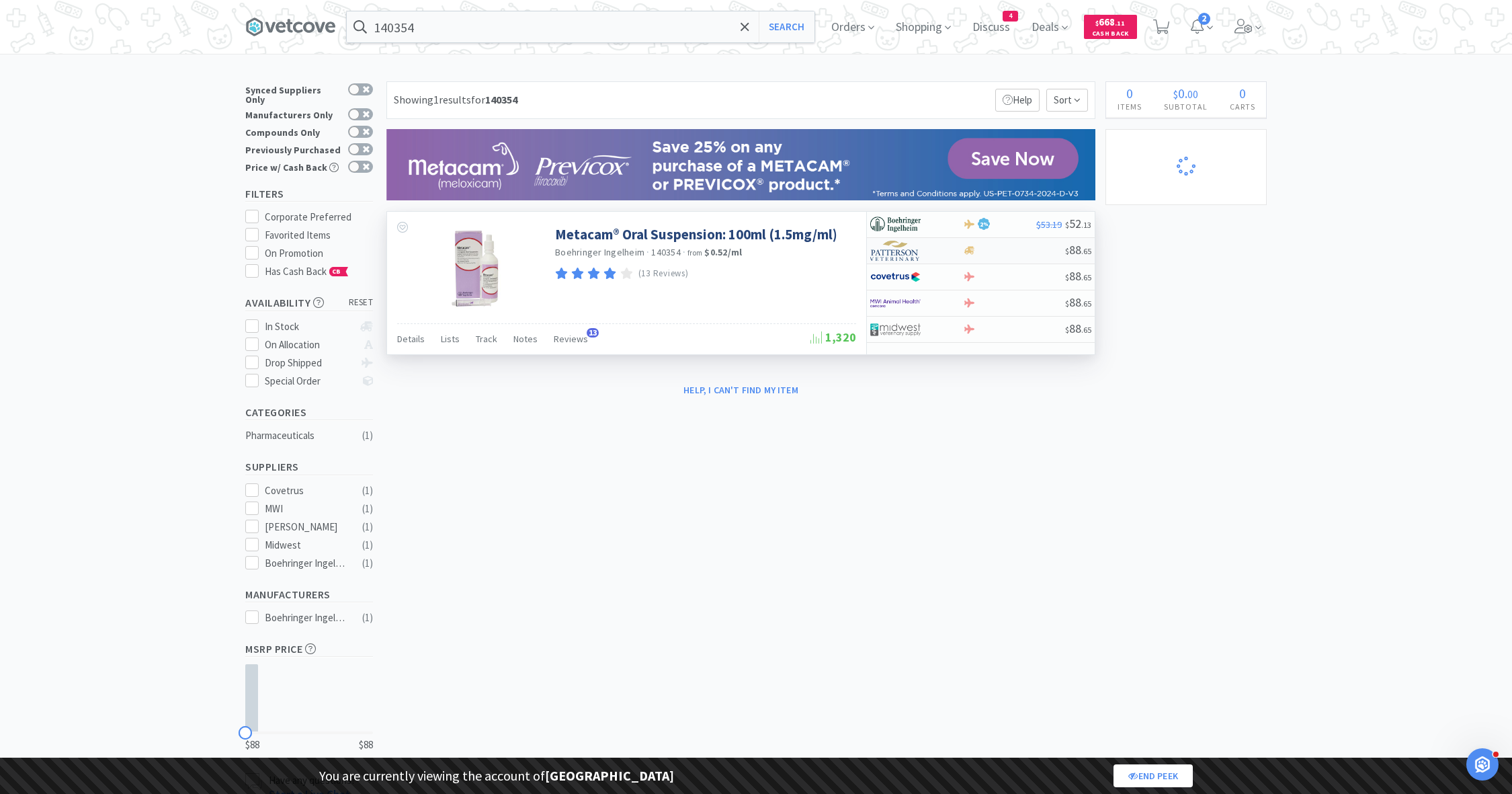
select select "1"
select select "3"
select select "2"
select select "3"
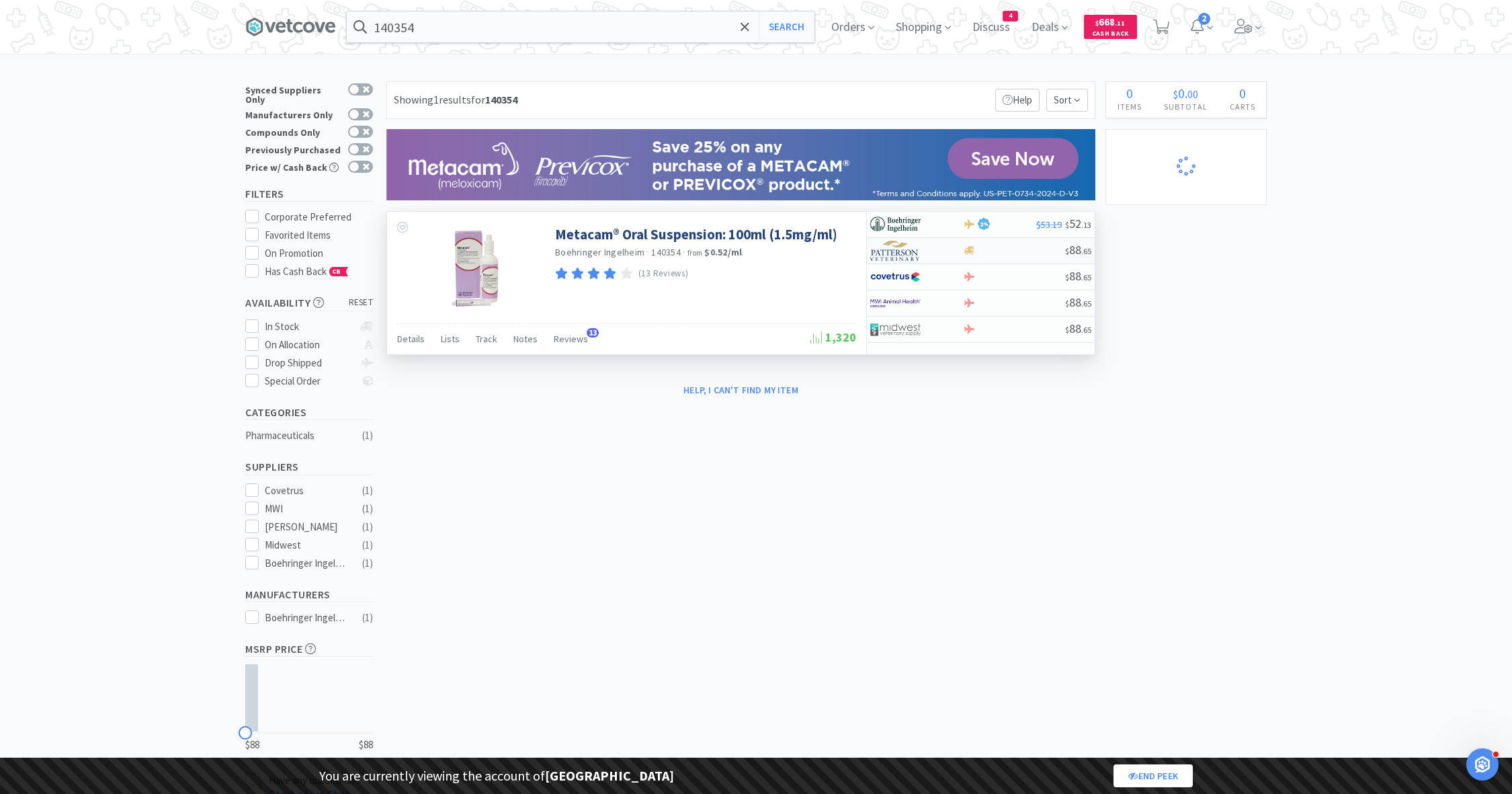
select select "1"
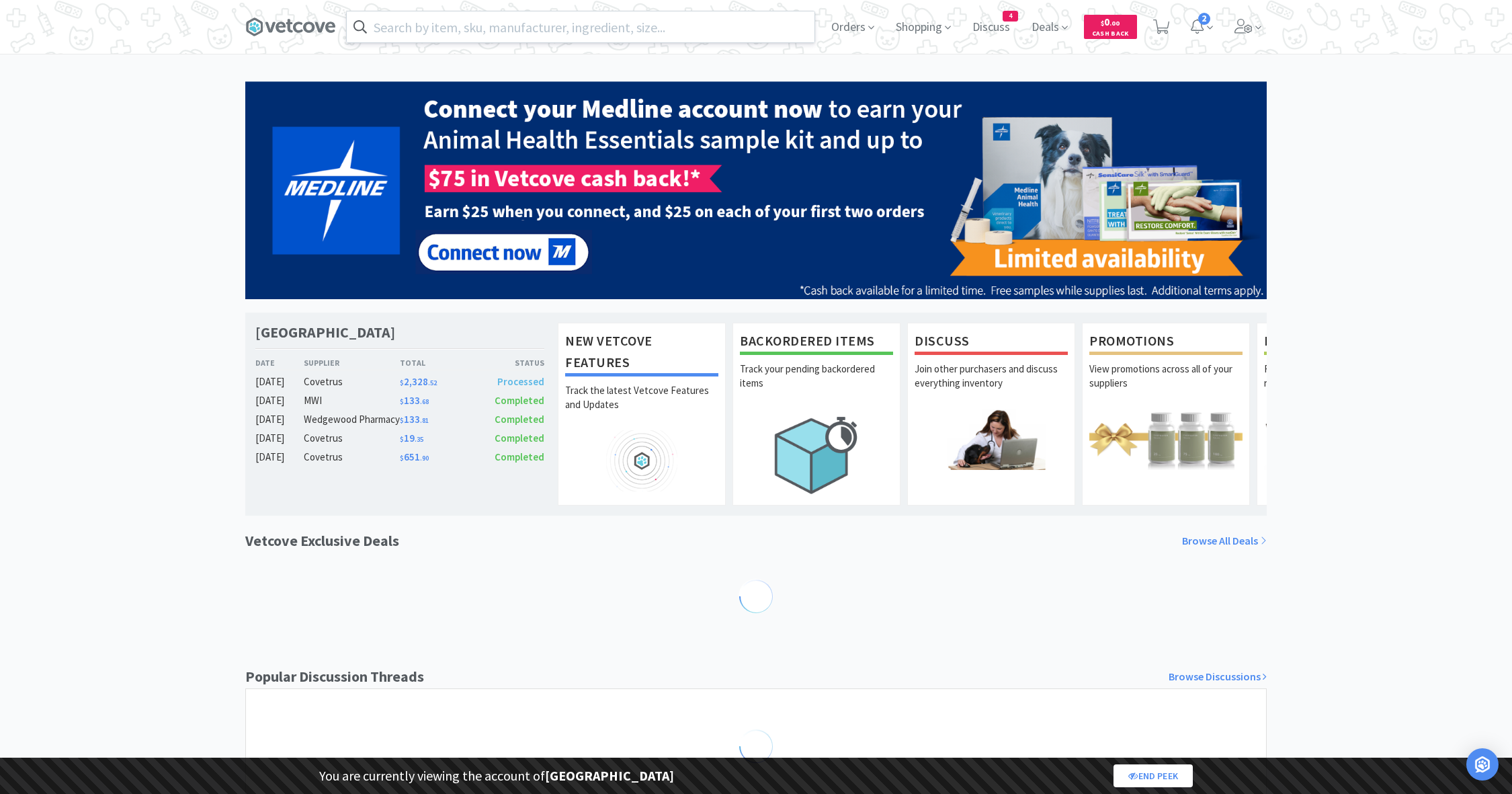
click at [427, 31] on input "text" at bounding box center [580, 26] width 467 height 31
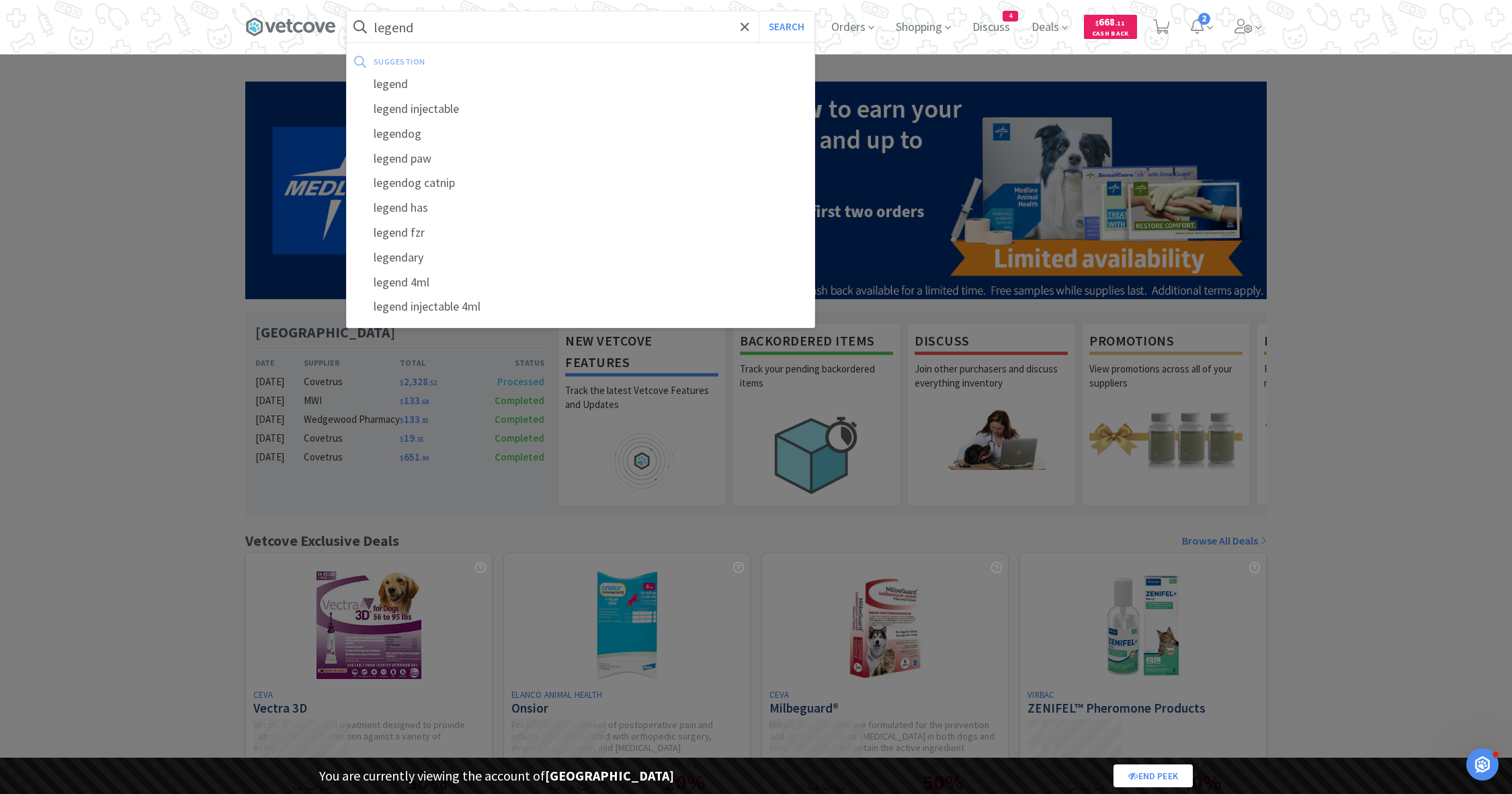
type input "legend"
click at [759, 11] on button "Search" at bounding box center [787, 26] width 56 height 31
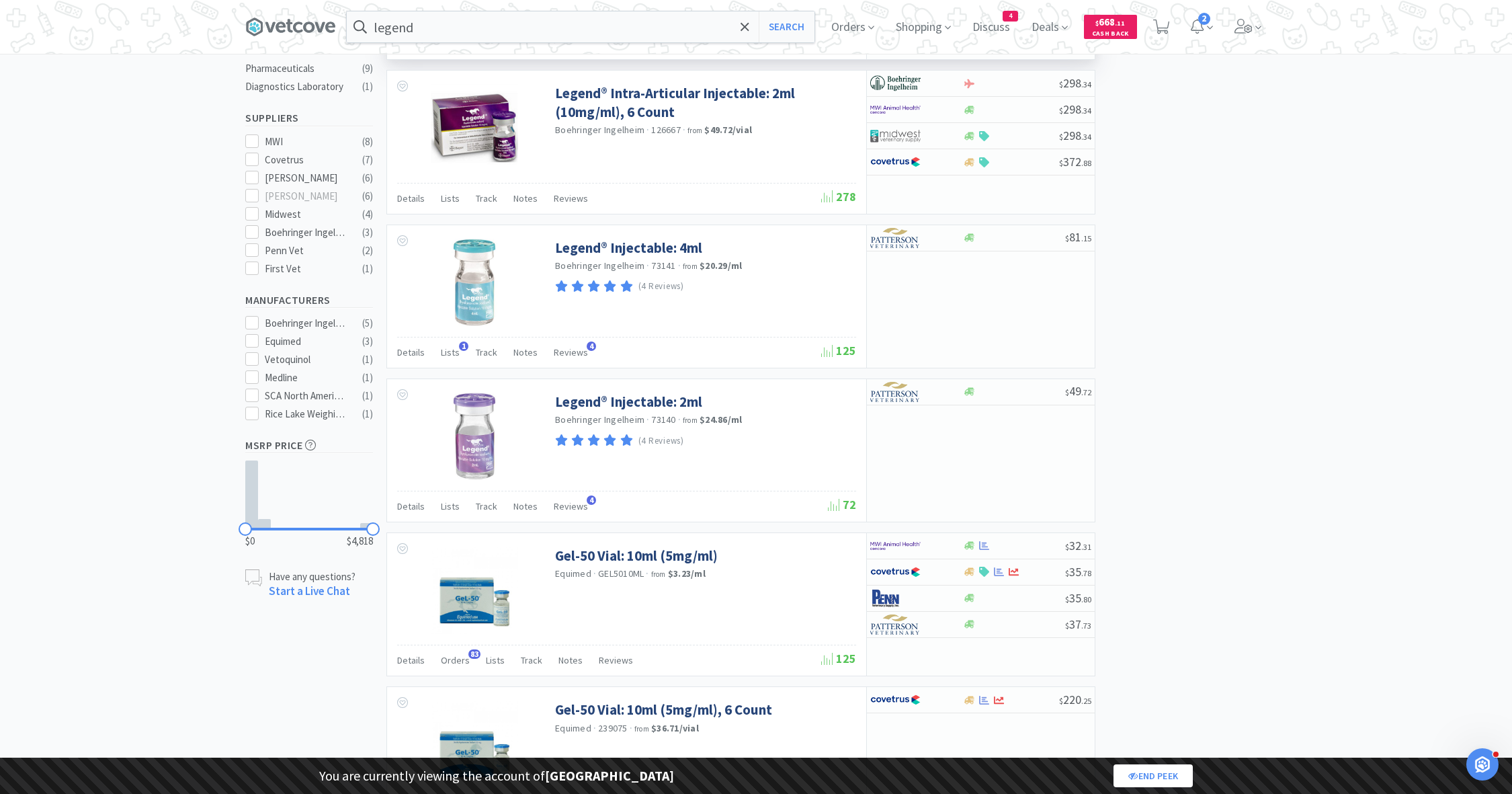
select select "1"
select select "3"
select select "1"
select select "8"
select select "1"
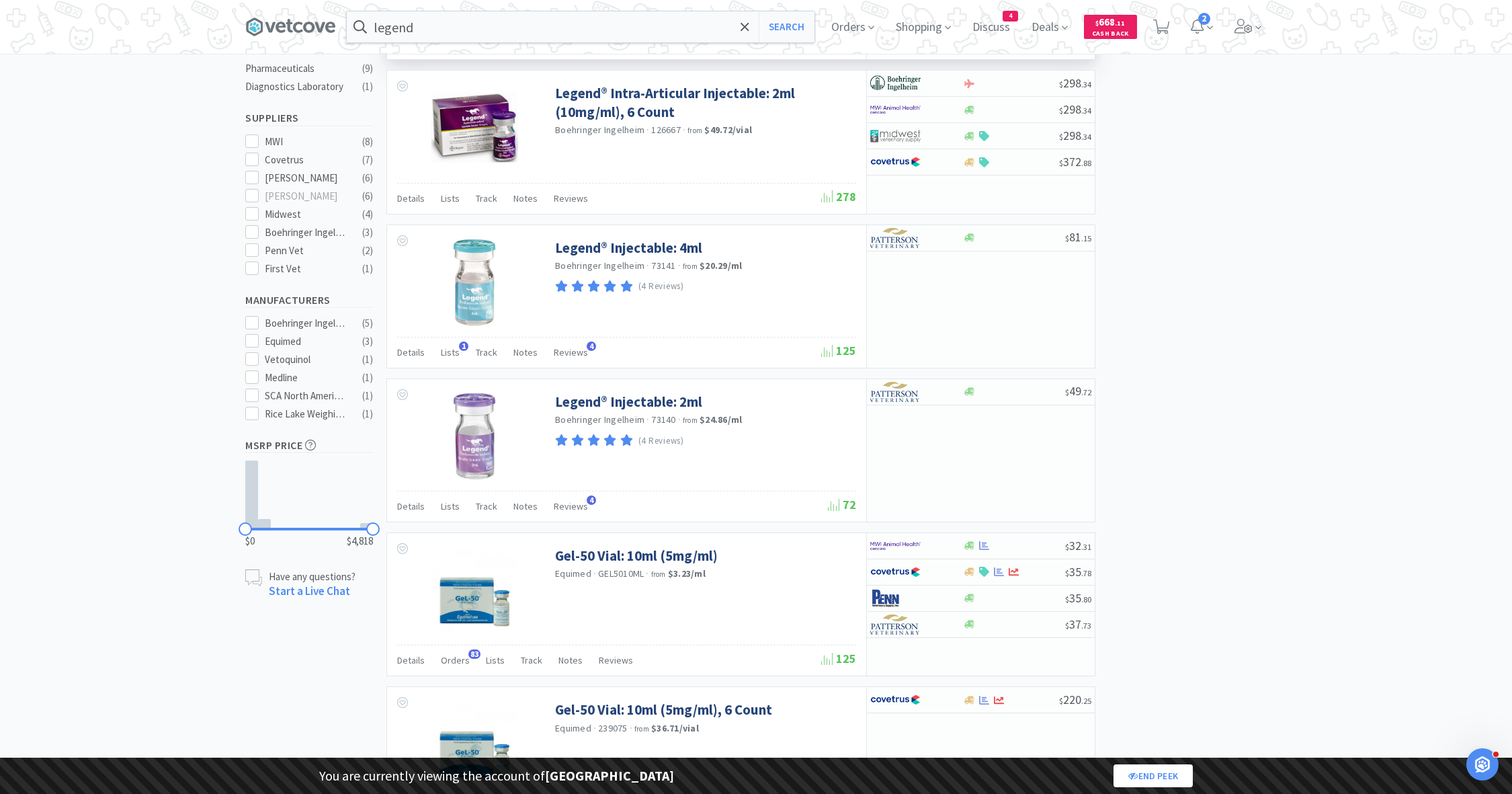
select select "1"
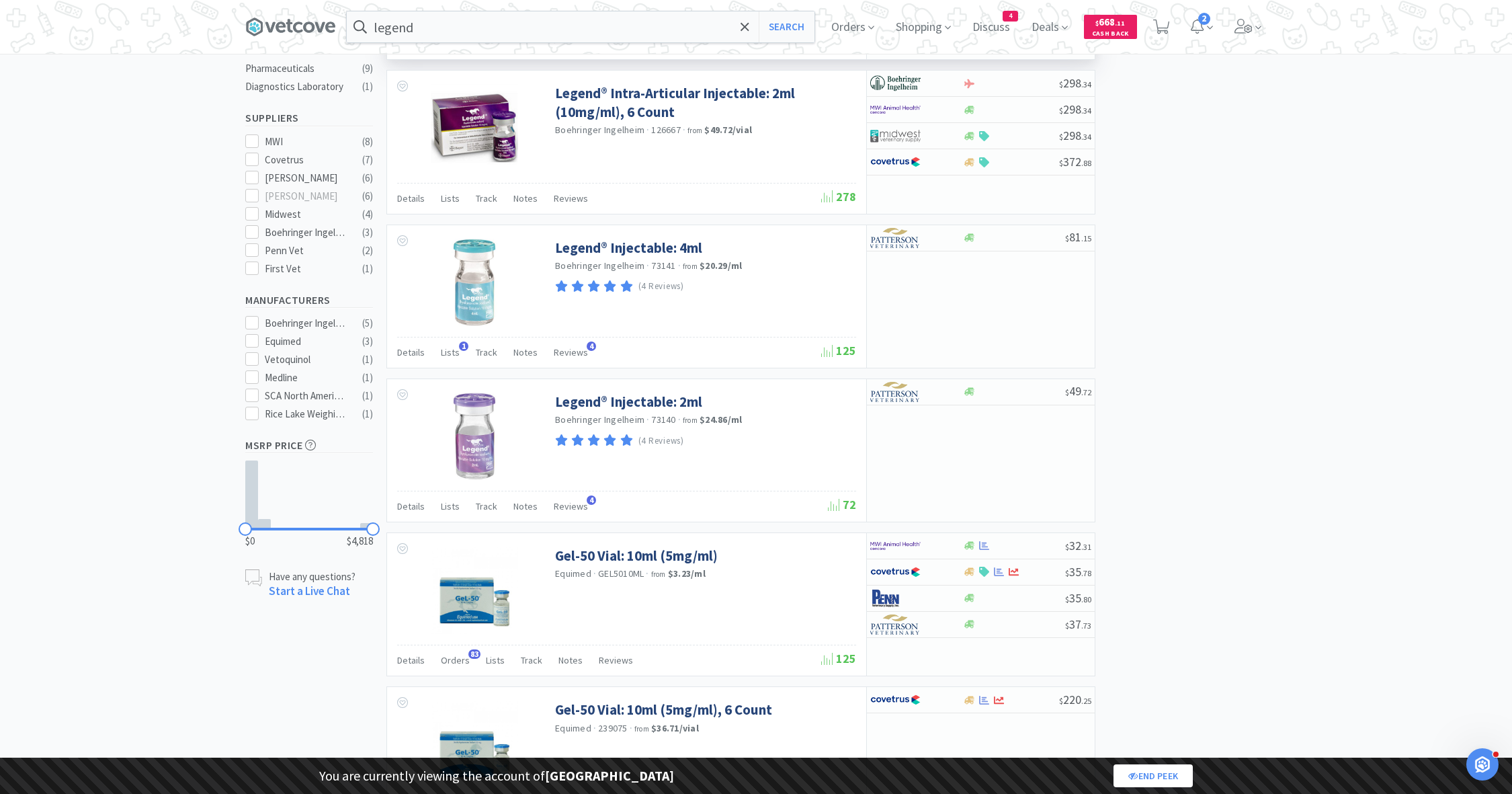
select select "2"
select select "3"
select select "1"
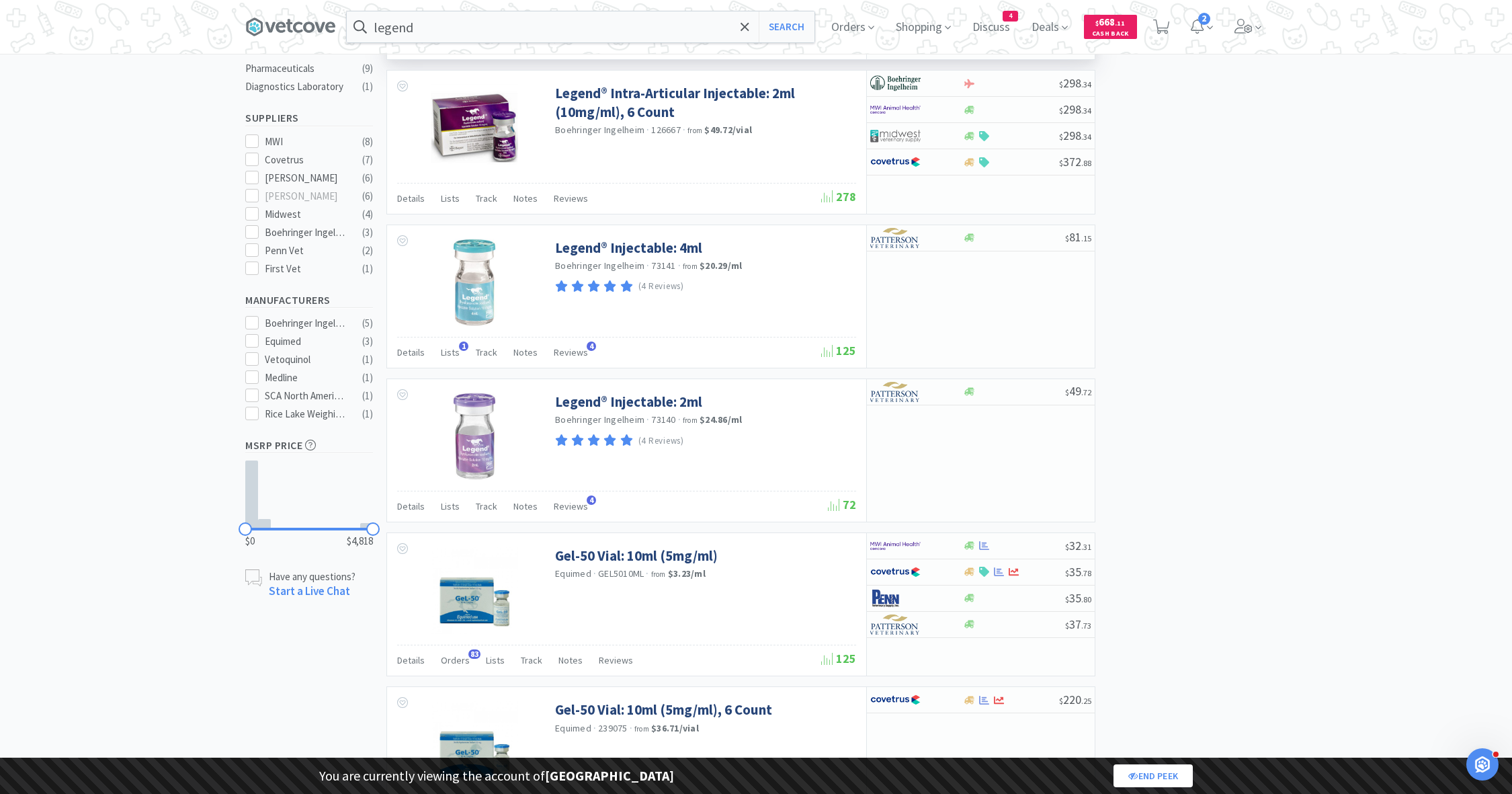
select select "2"
select select "1"
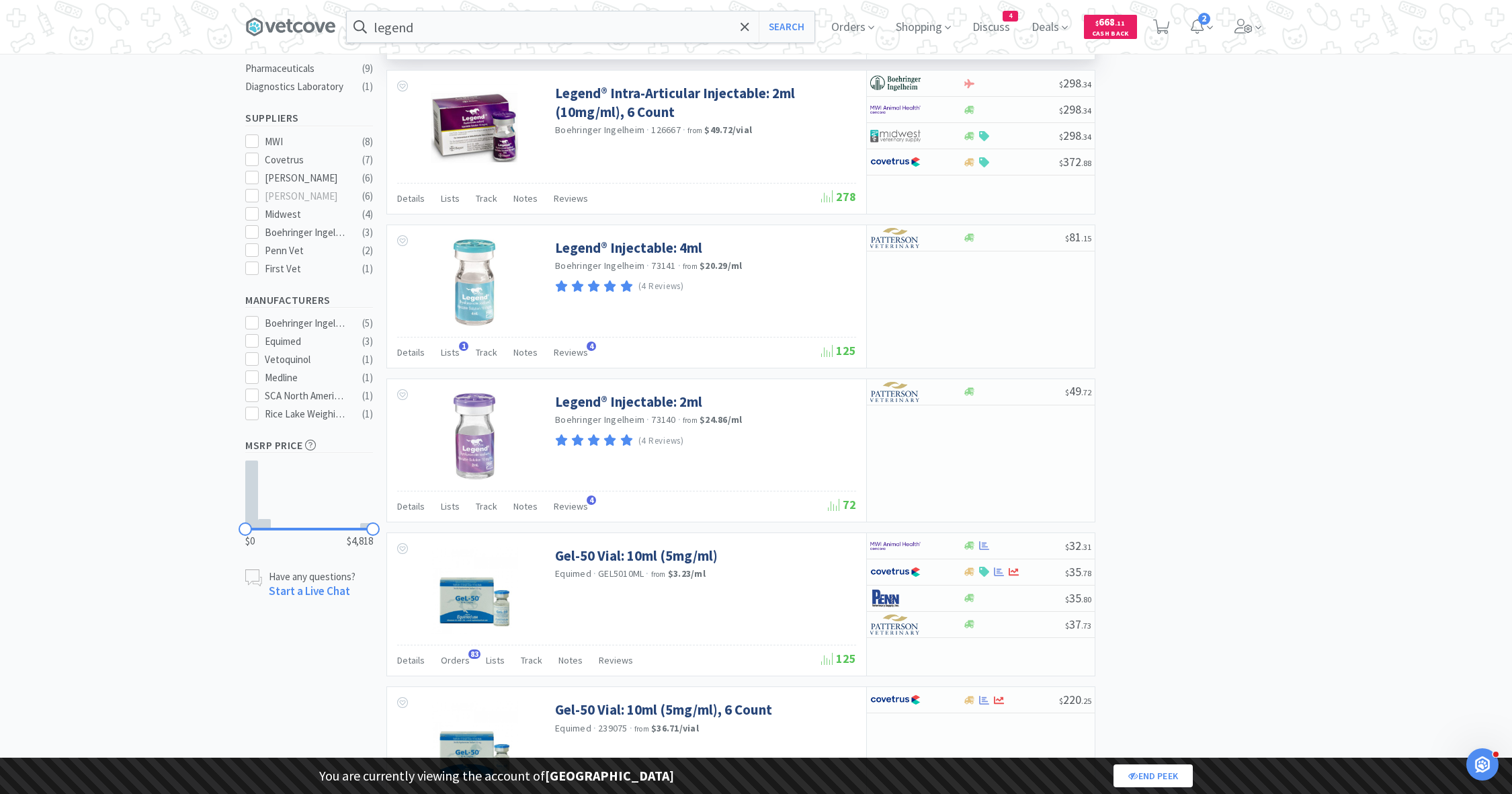
select select "1"
select select "5"
select select "2"
select select "1"
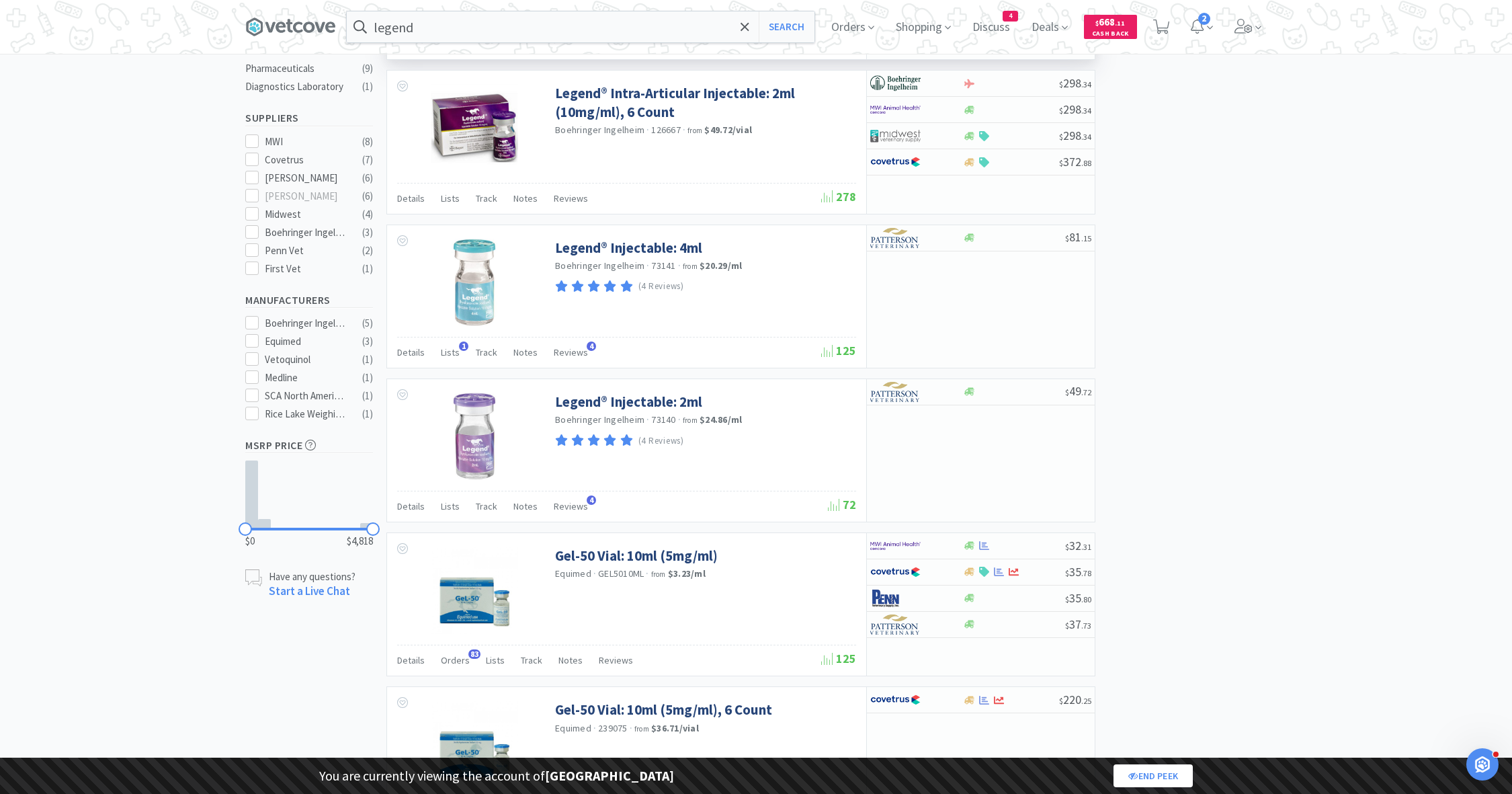
select select "1"
select select "4"
select select "1"
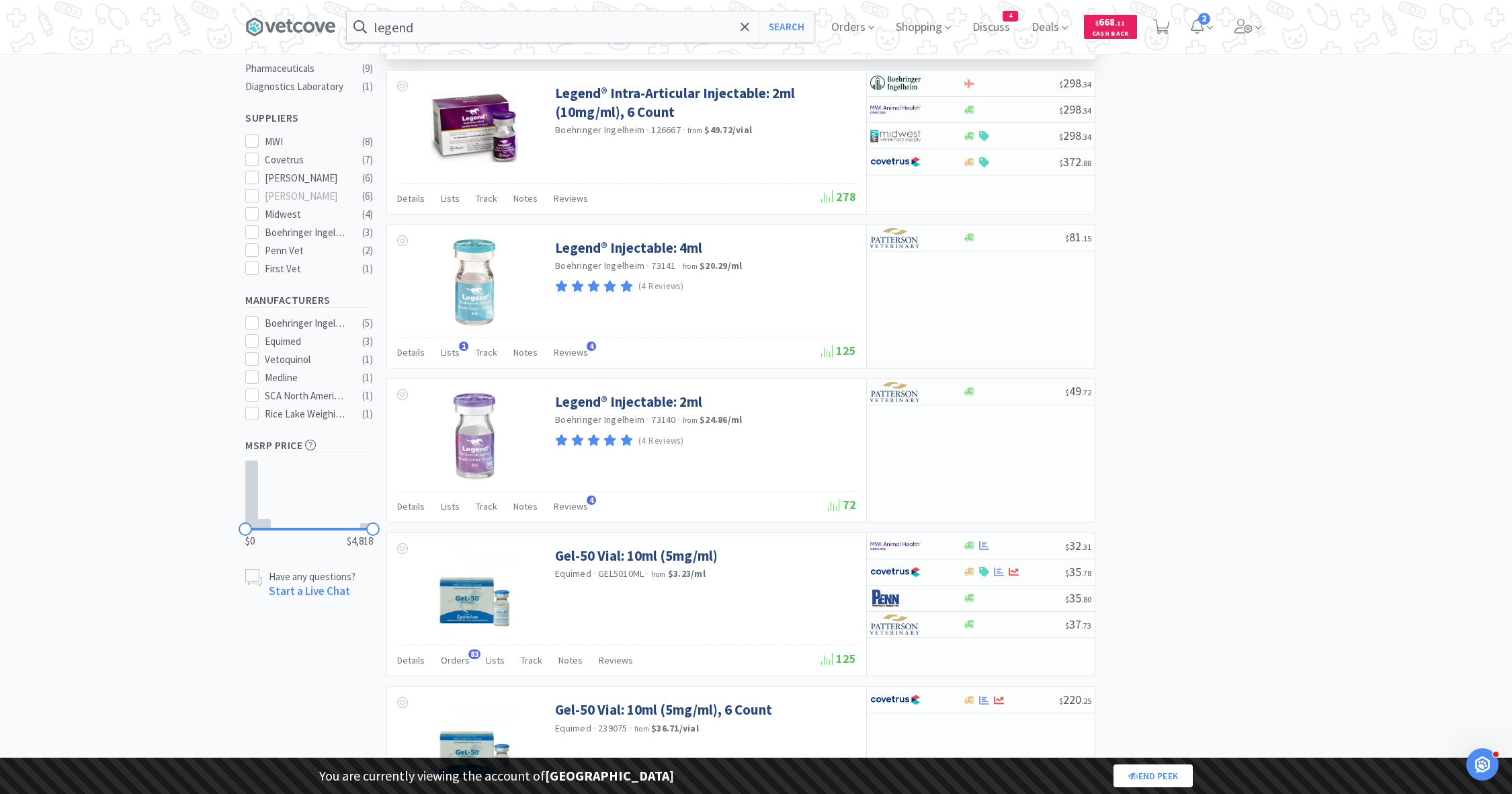
select select "1"
select select "3"
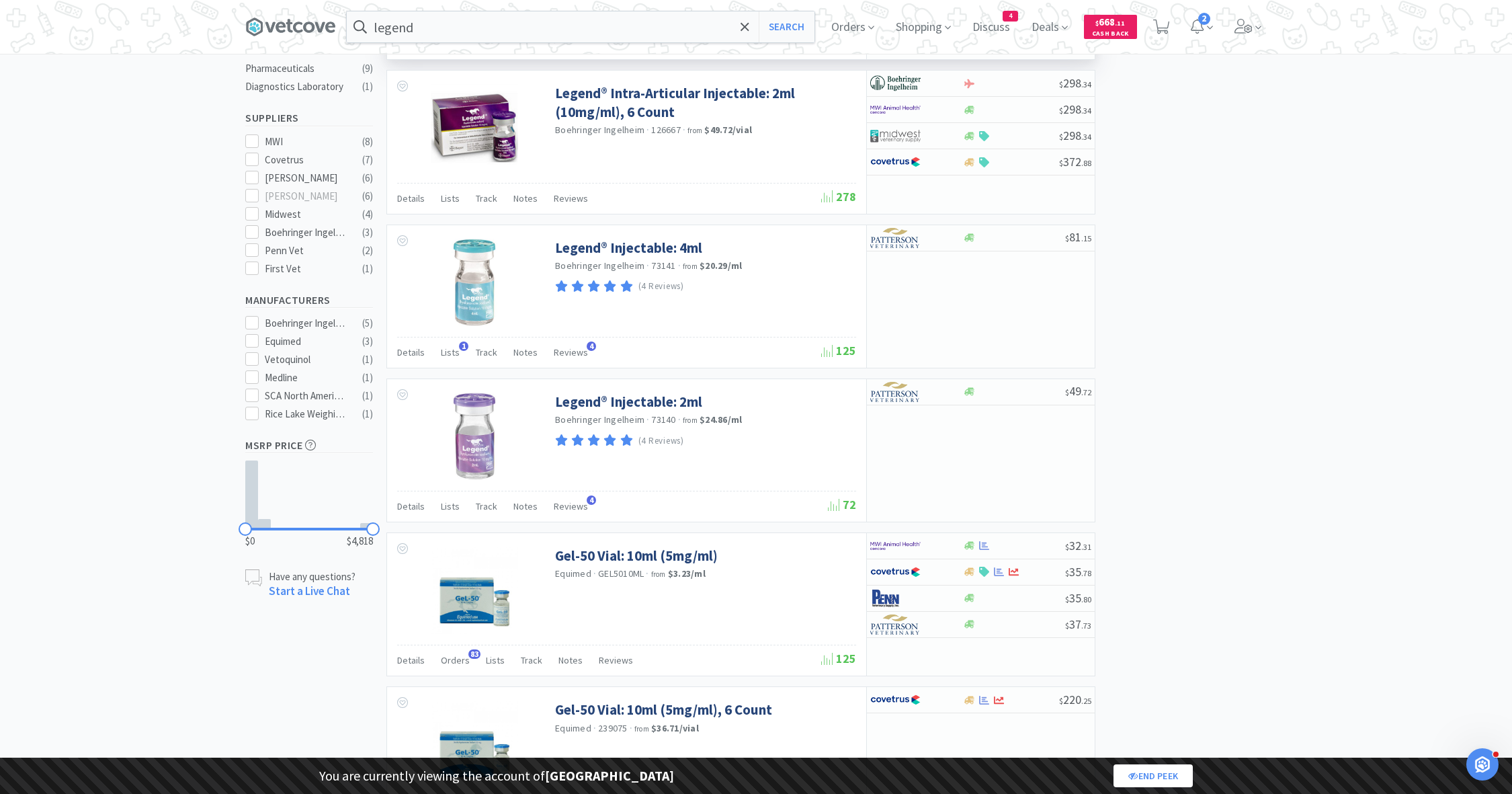
select select "2"
select select "3"
select select "1"
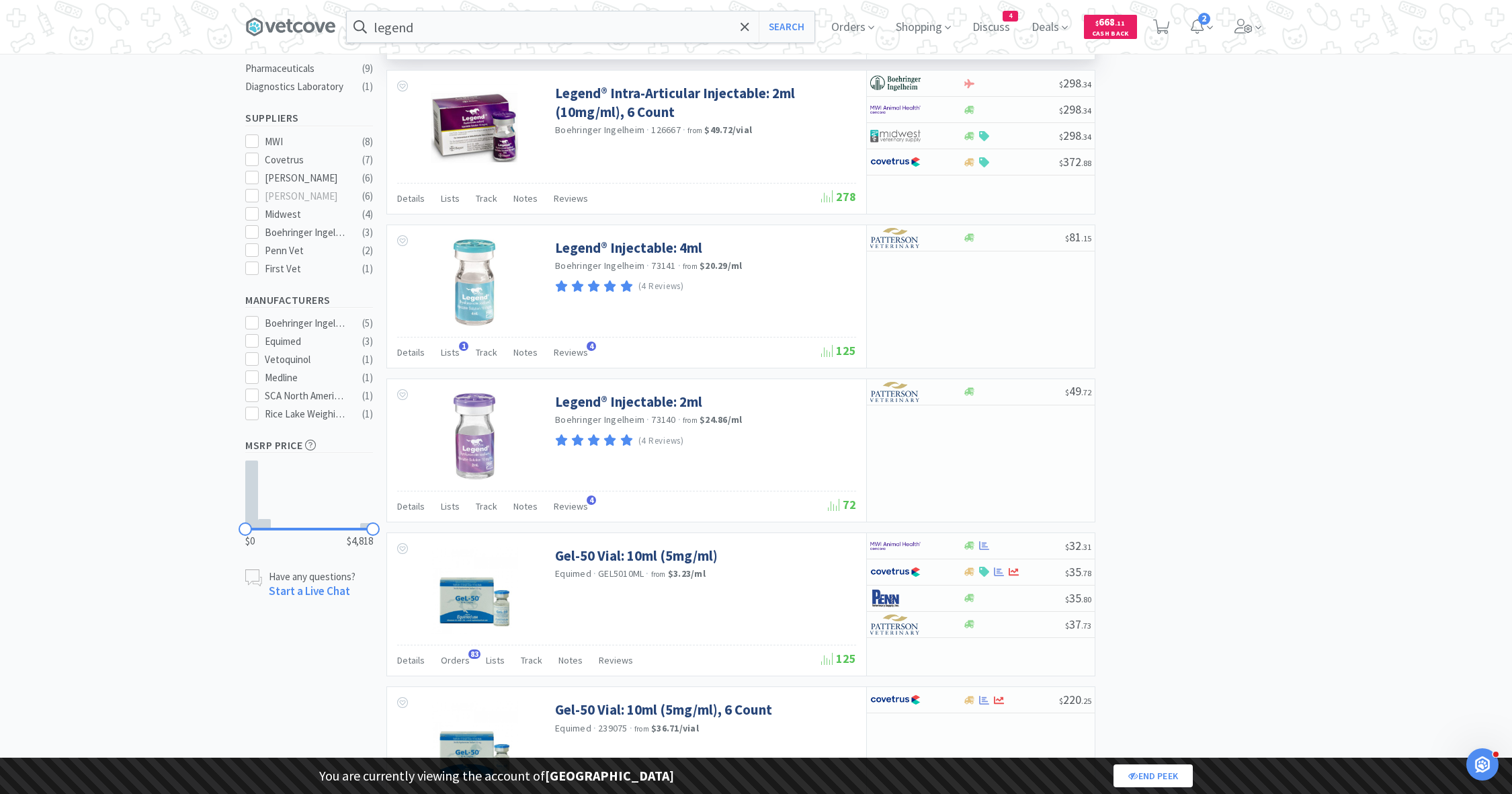
select select "1"
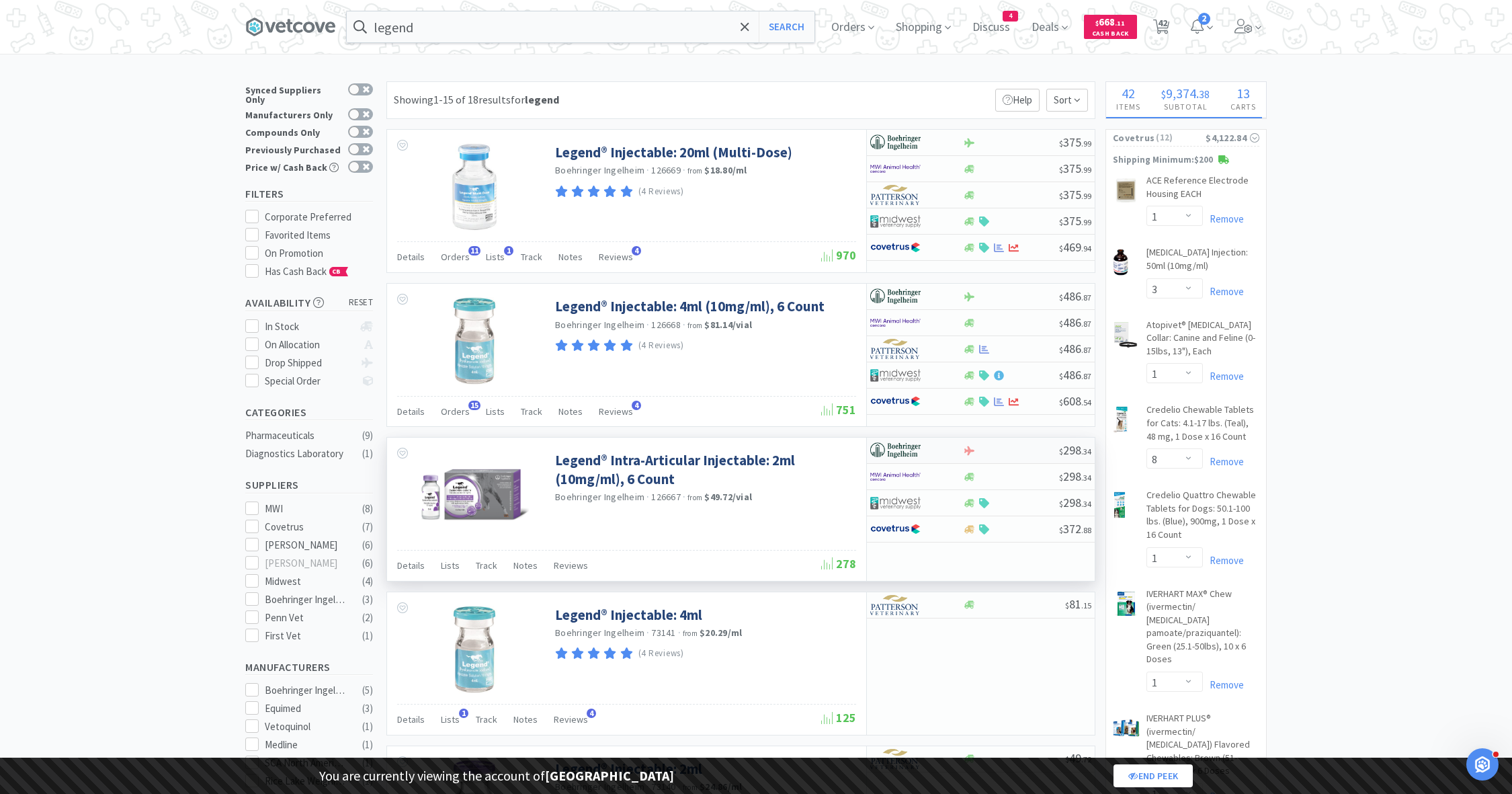
click at [917, 449] on img at bounding box center [896, 451] width 50 height 20
select select "1"
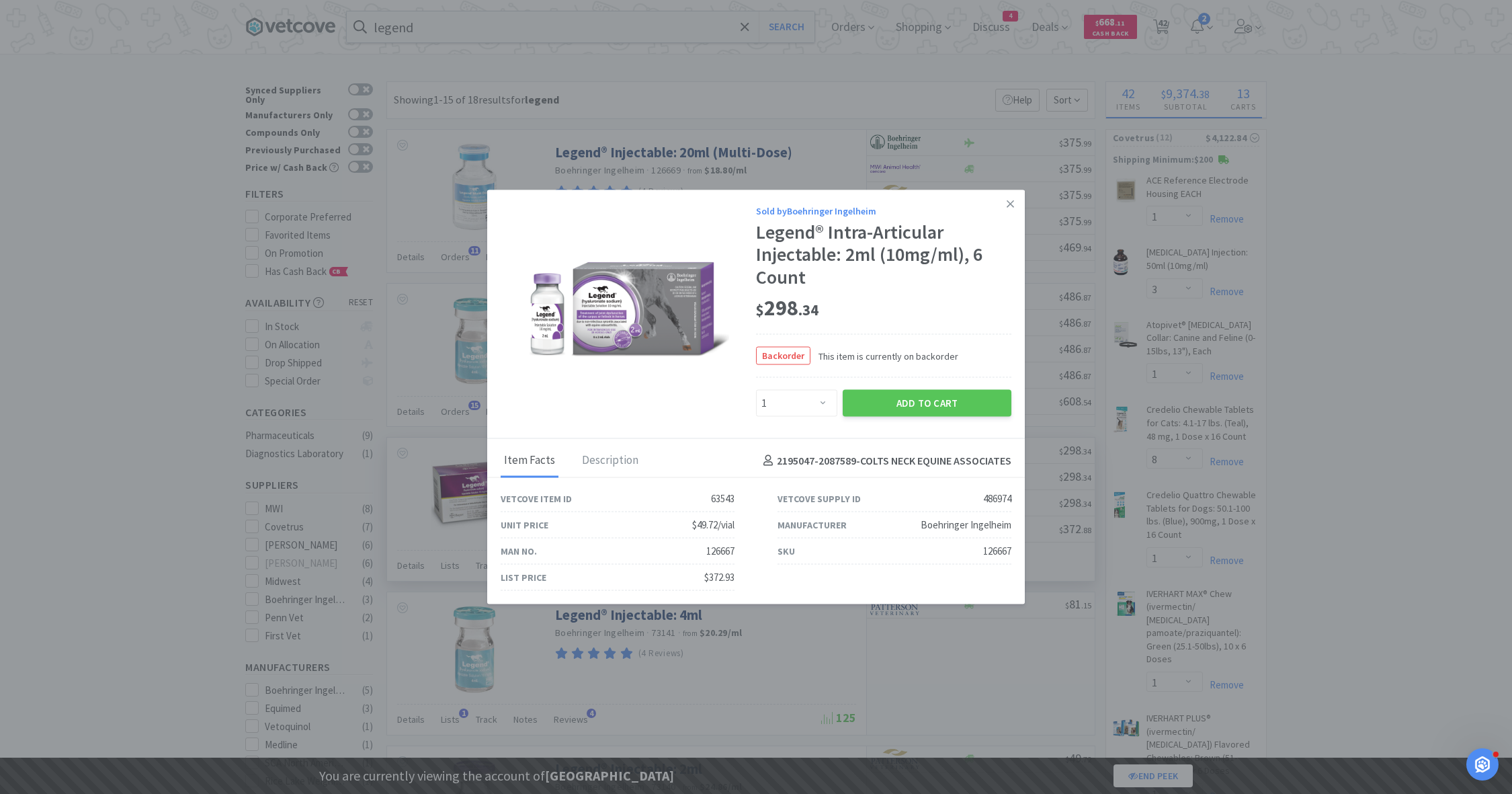
click at [995, 499] on div "486974" at bounding box center [997, 498] width 28 height 16
copy div "486974"
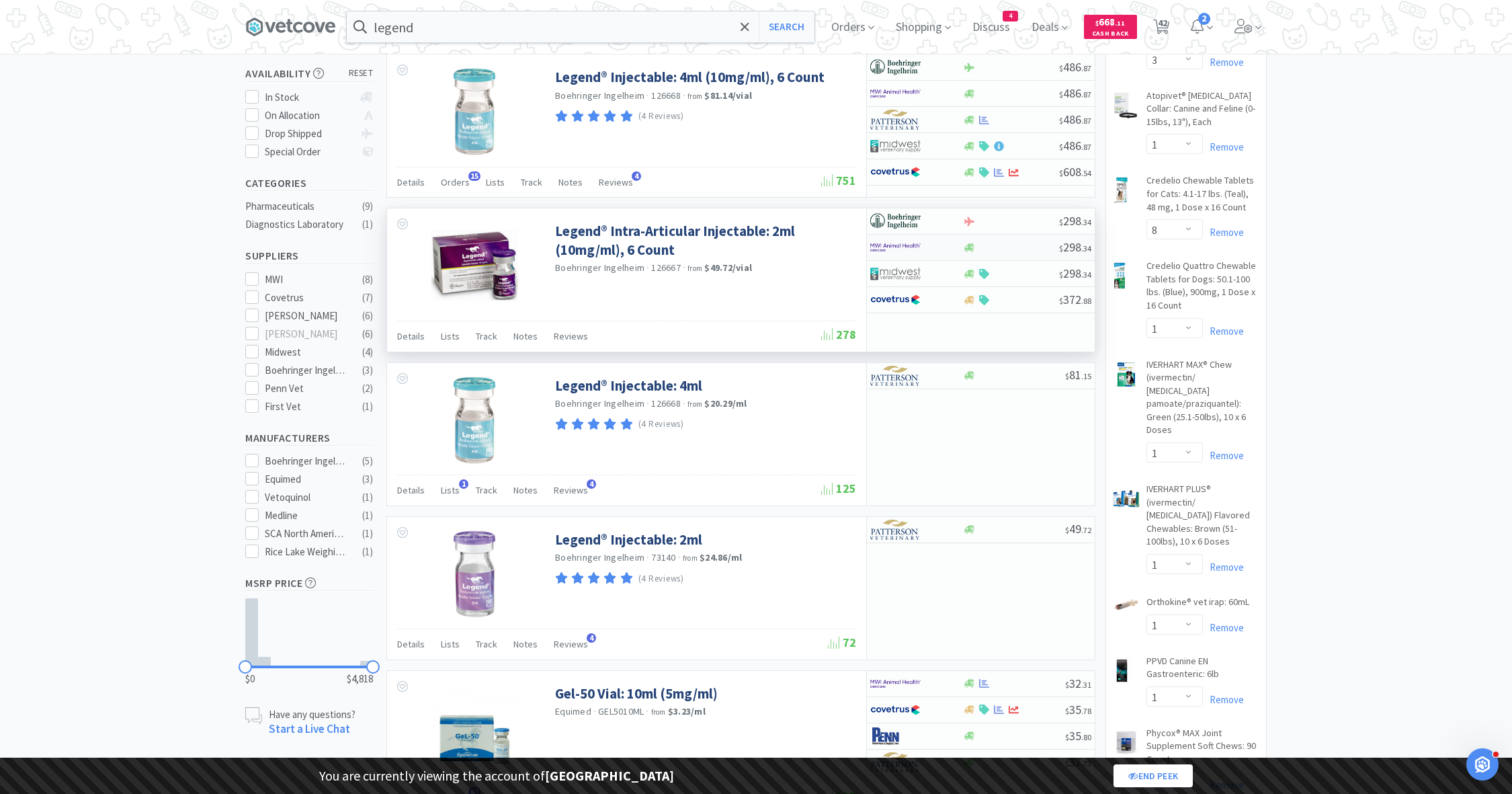
scroll to position [456, 0]
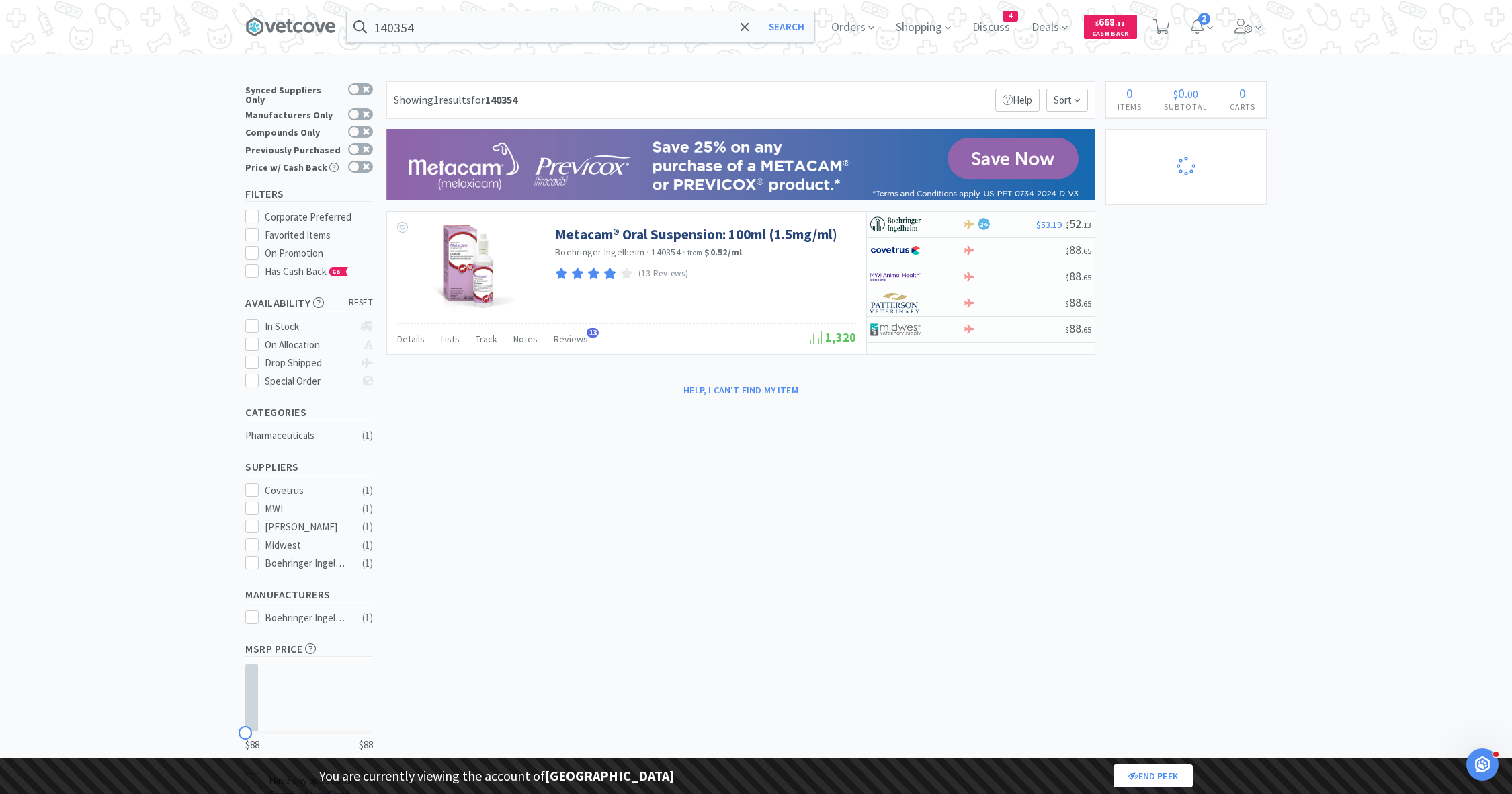
select select "1"
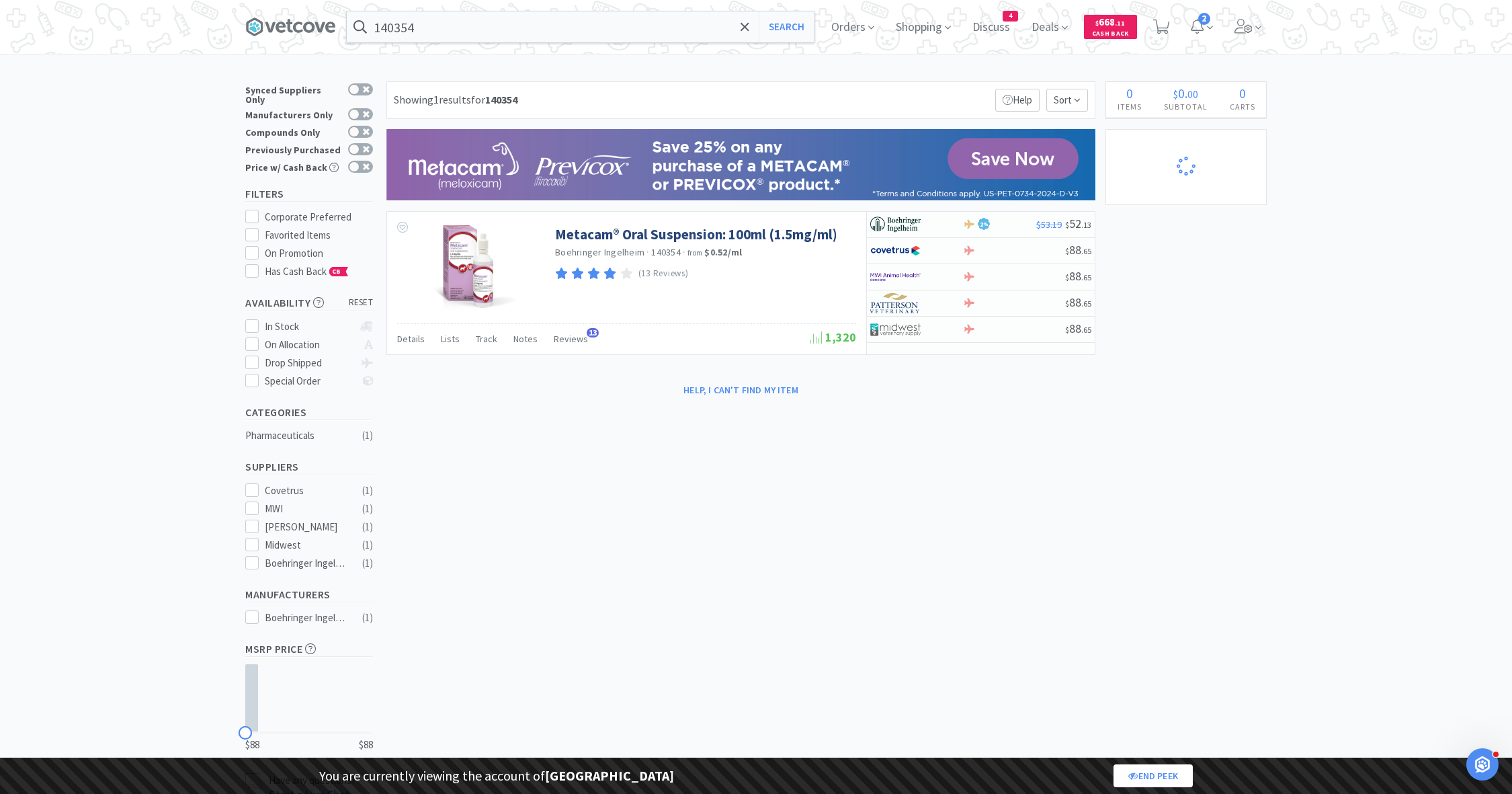
select select "1"
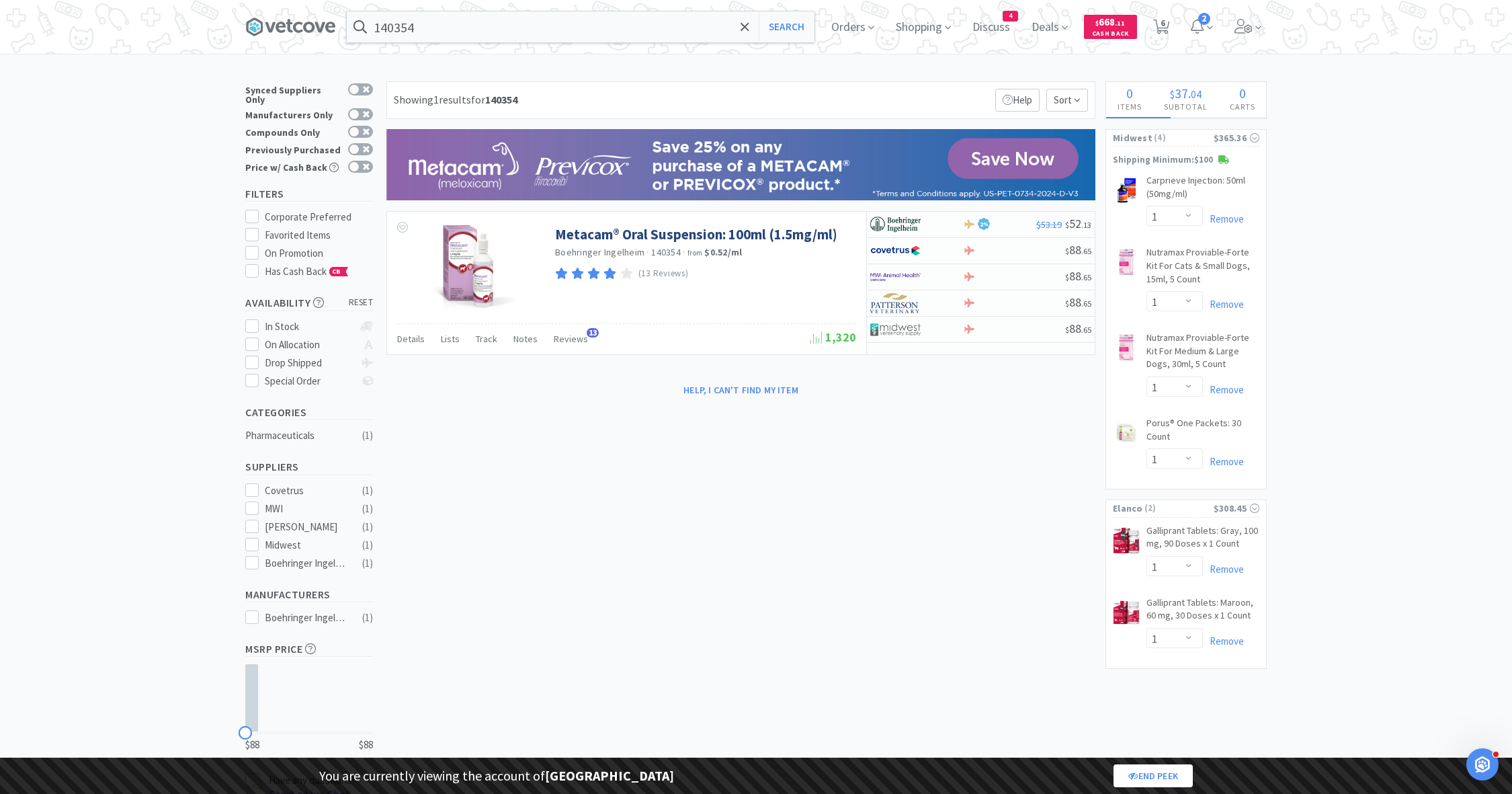
select select "1"
select select "2"
select select "1"
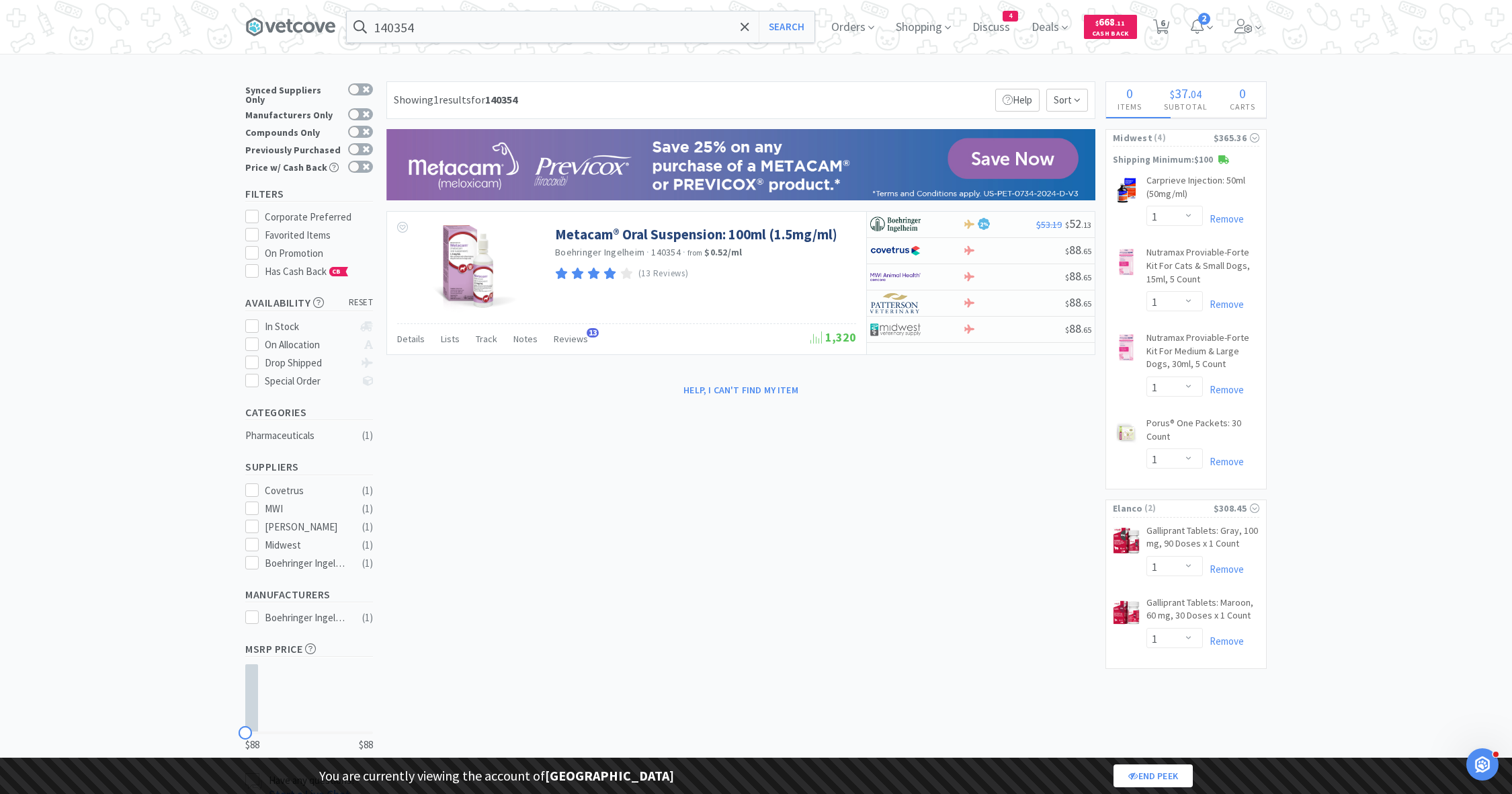
select select "1"
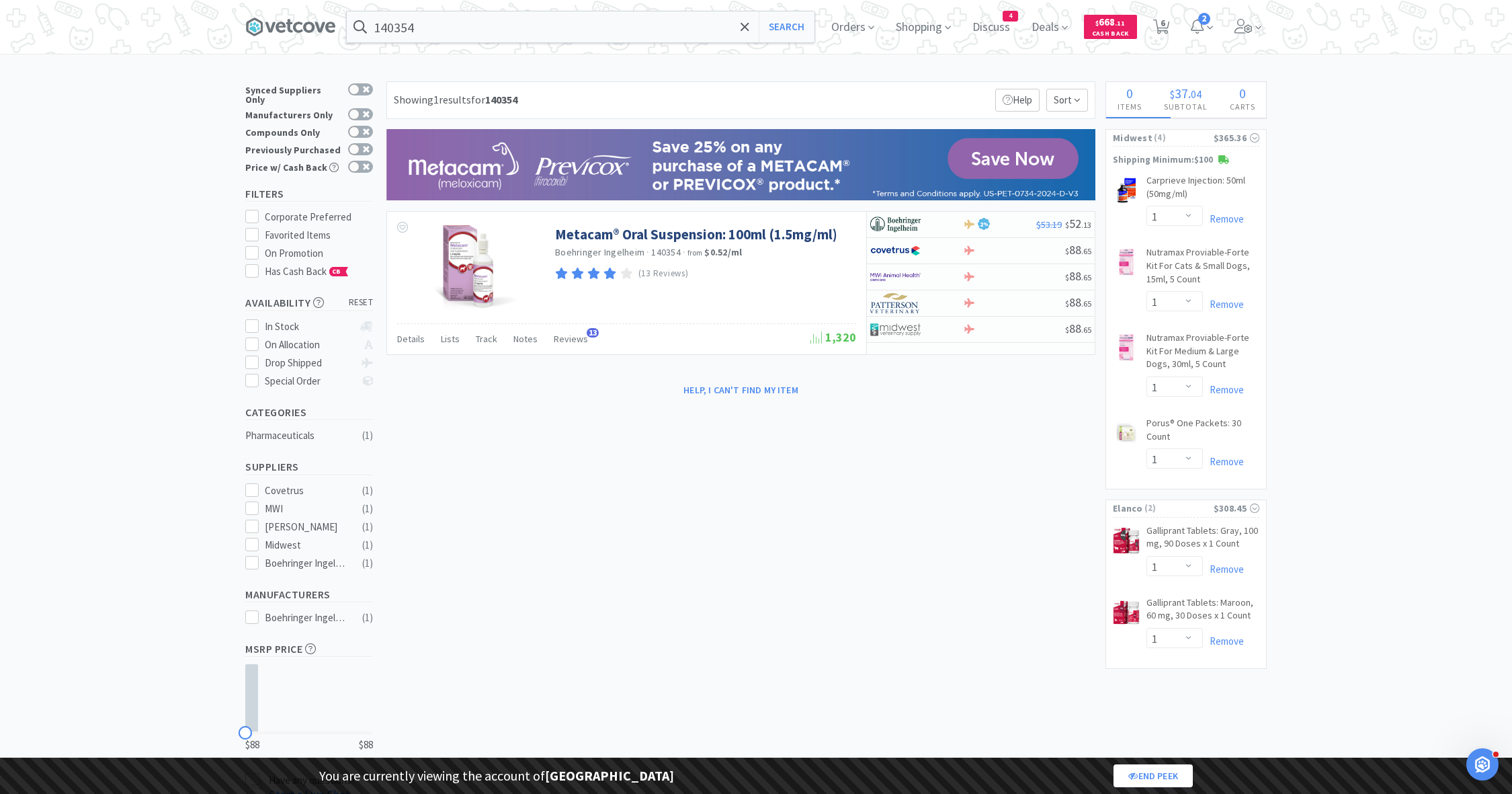
select select "1"
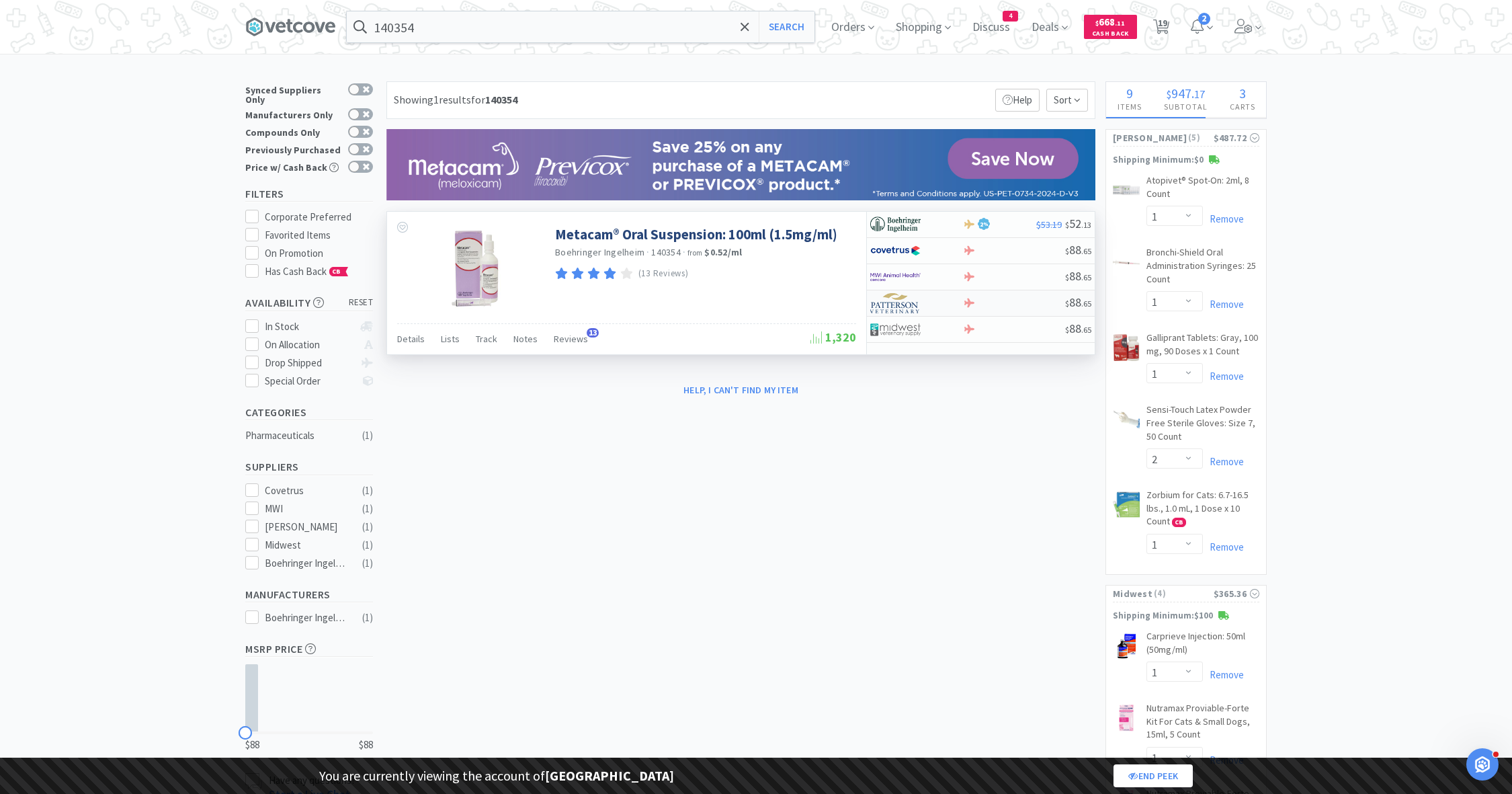
select select "5"
select select "2"
select select "3"
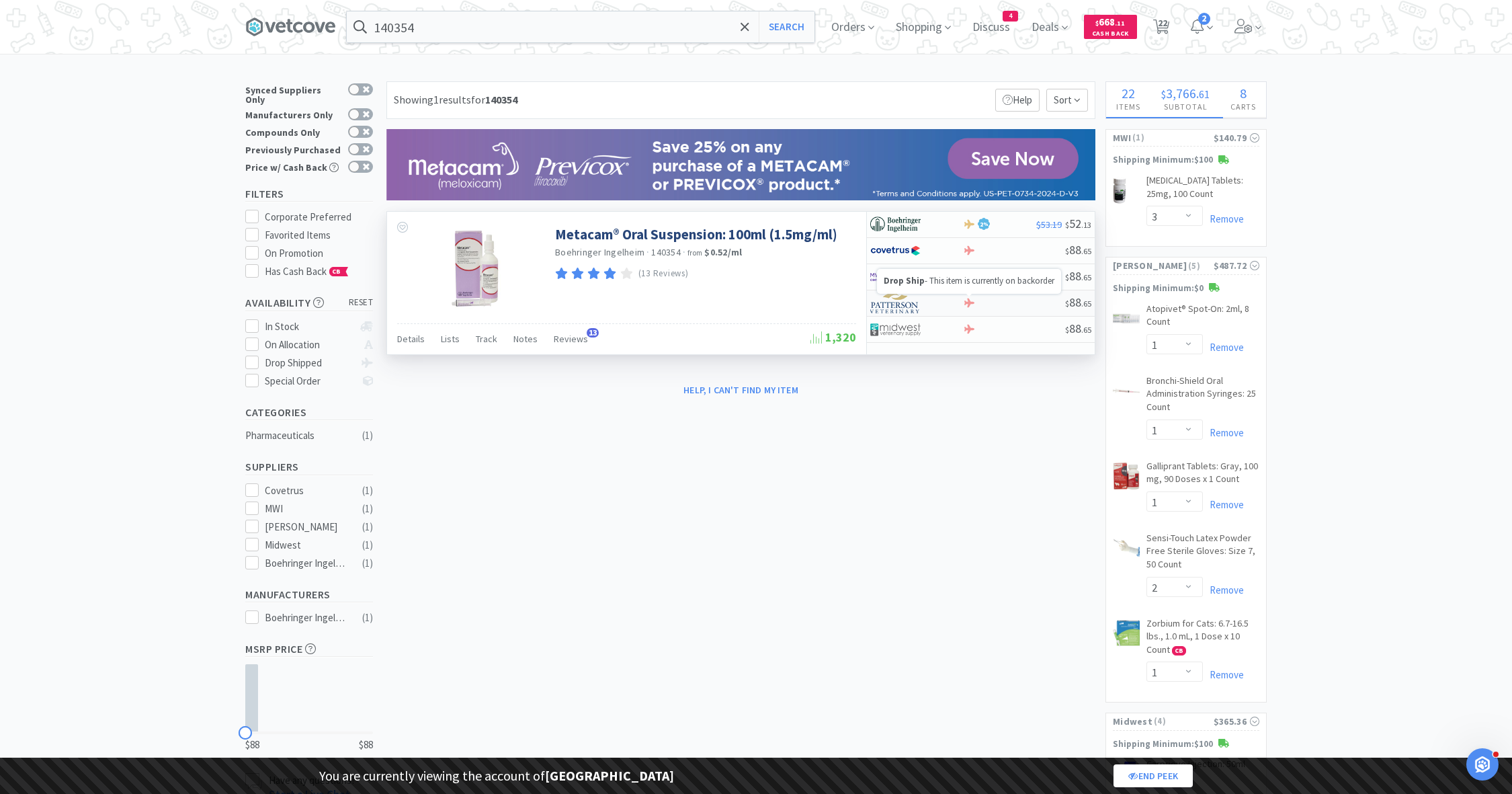
select select "1"
select select "3"
select select "1"
select select "8"
select select "1"
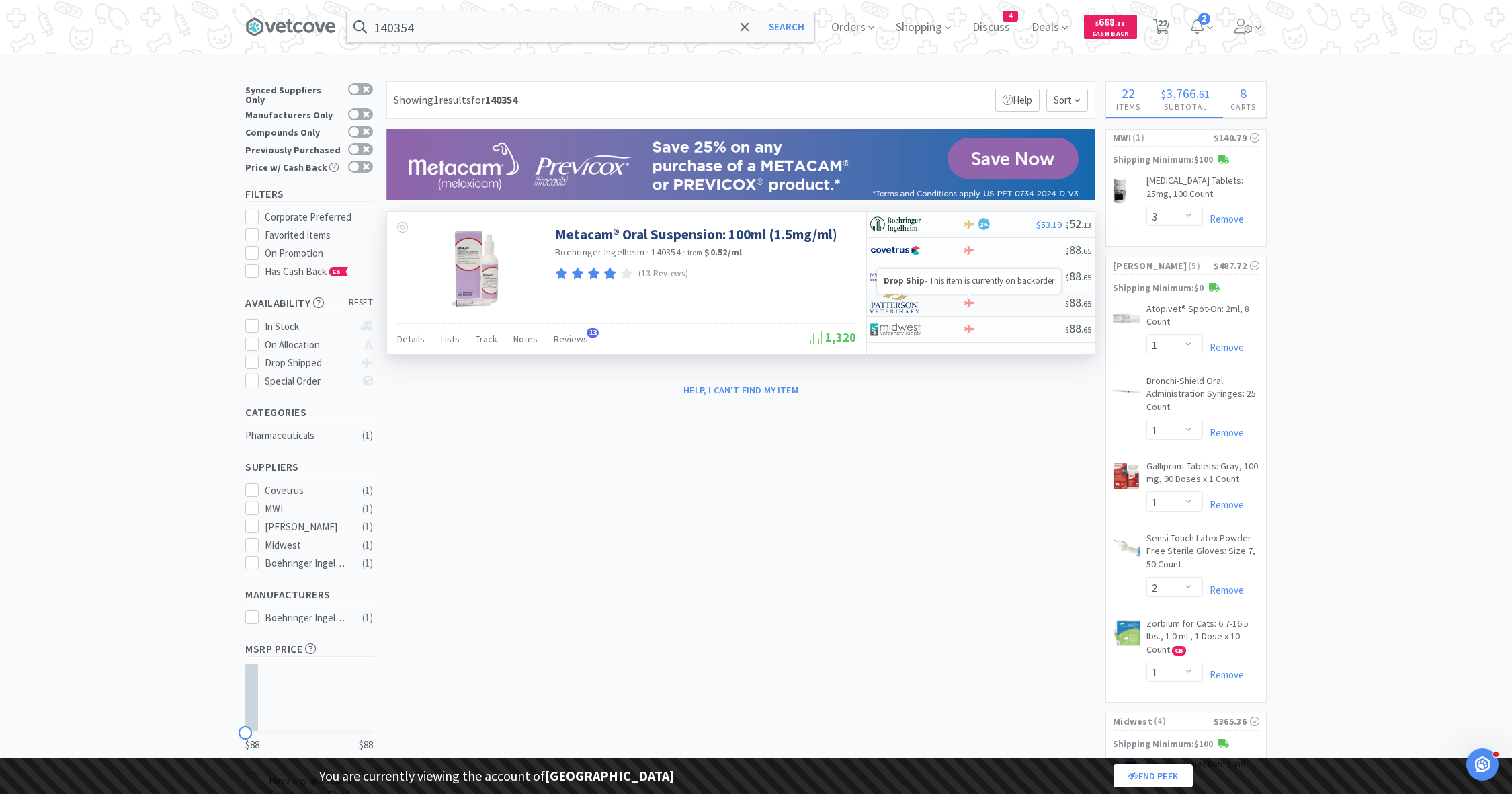
select select "1"
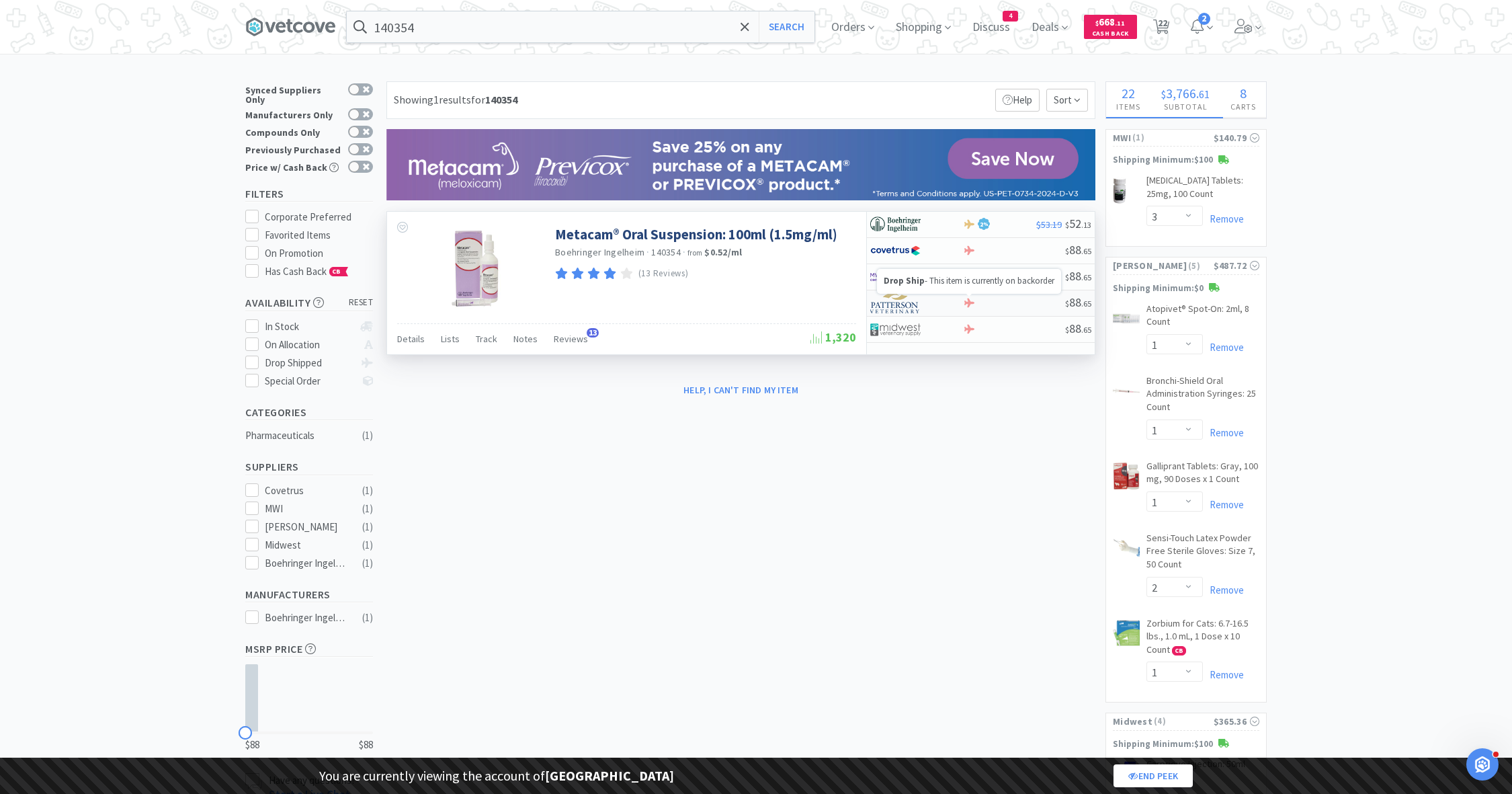
select select "2"
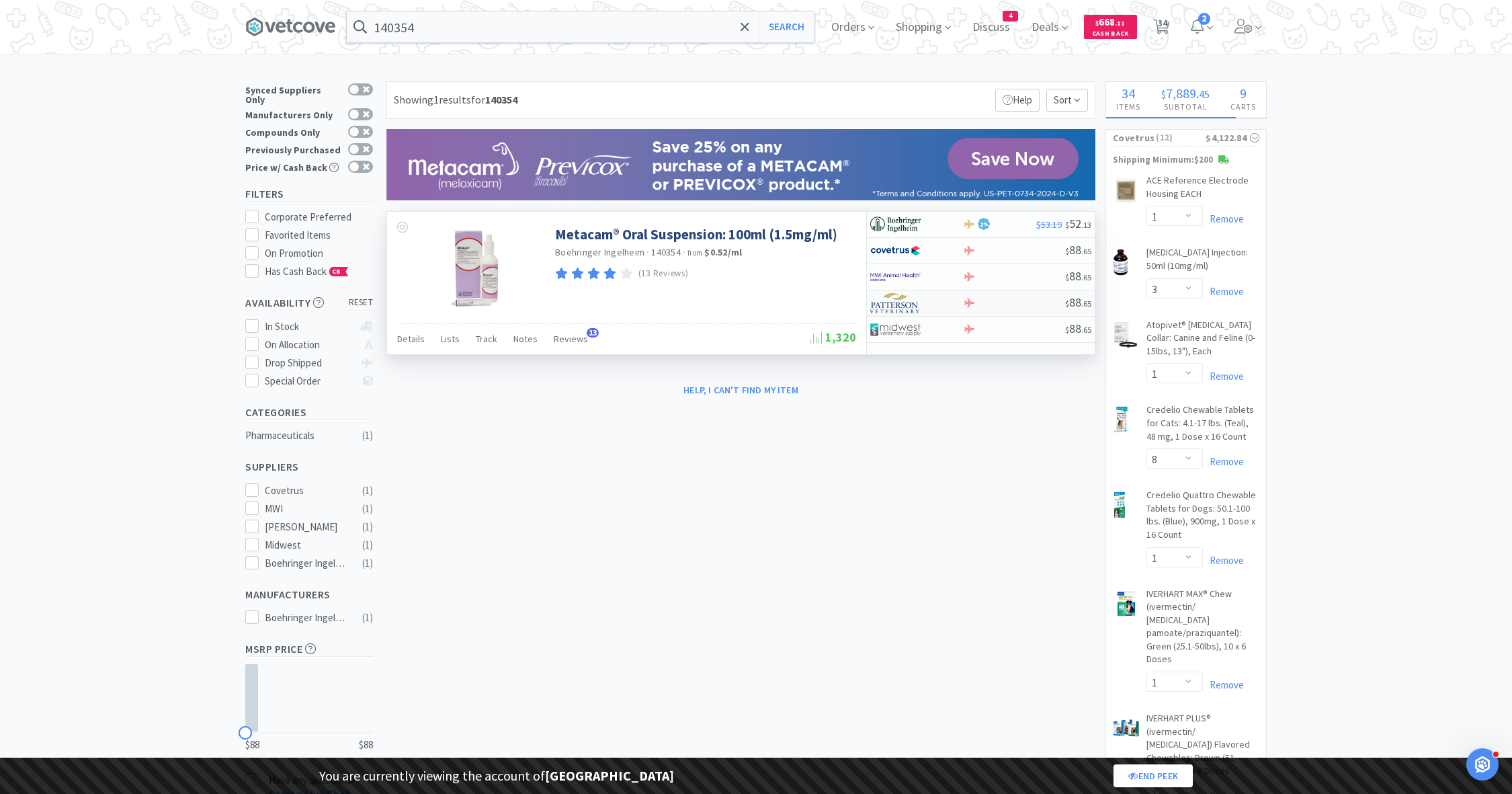
select select "1"
select select "3"
select select "2"
select select "3"
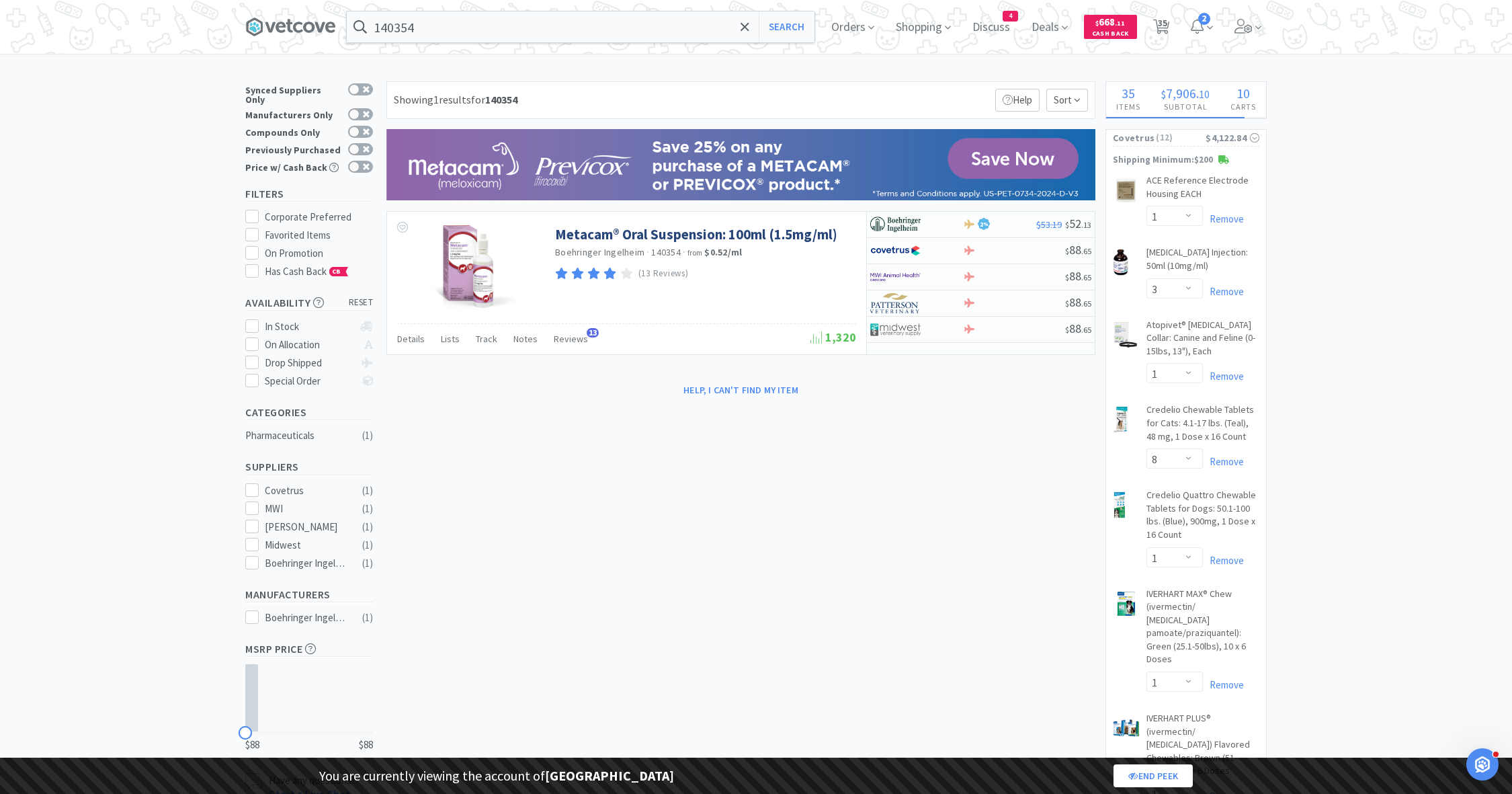
select select "1"
select select "4"
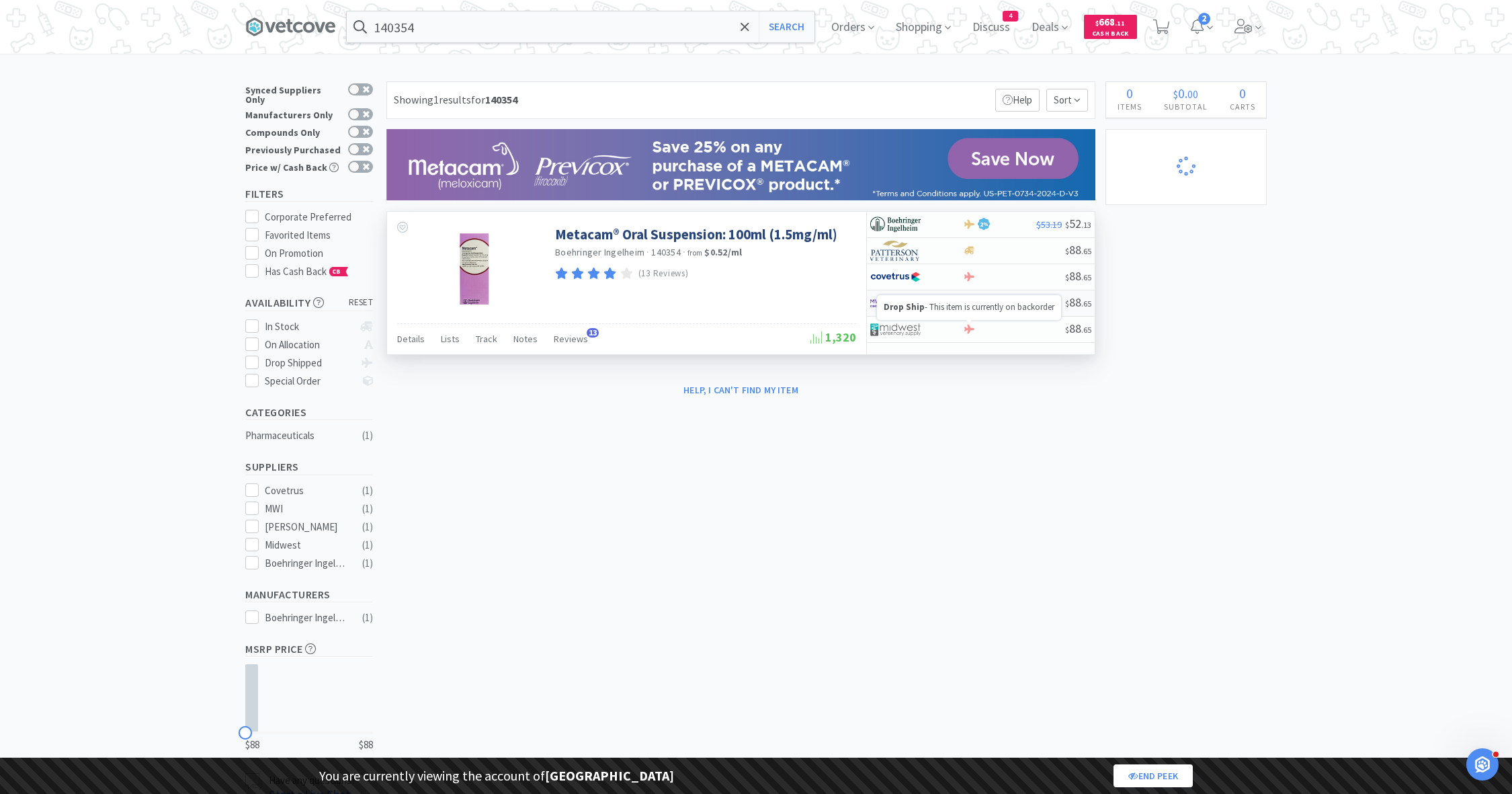
select select "1"
select select "3"
select select "1"
select select "8"
select select "1"
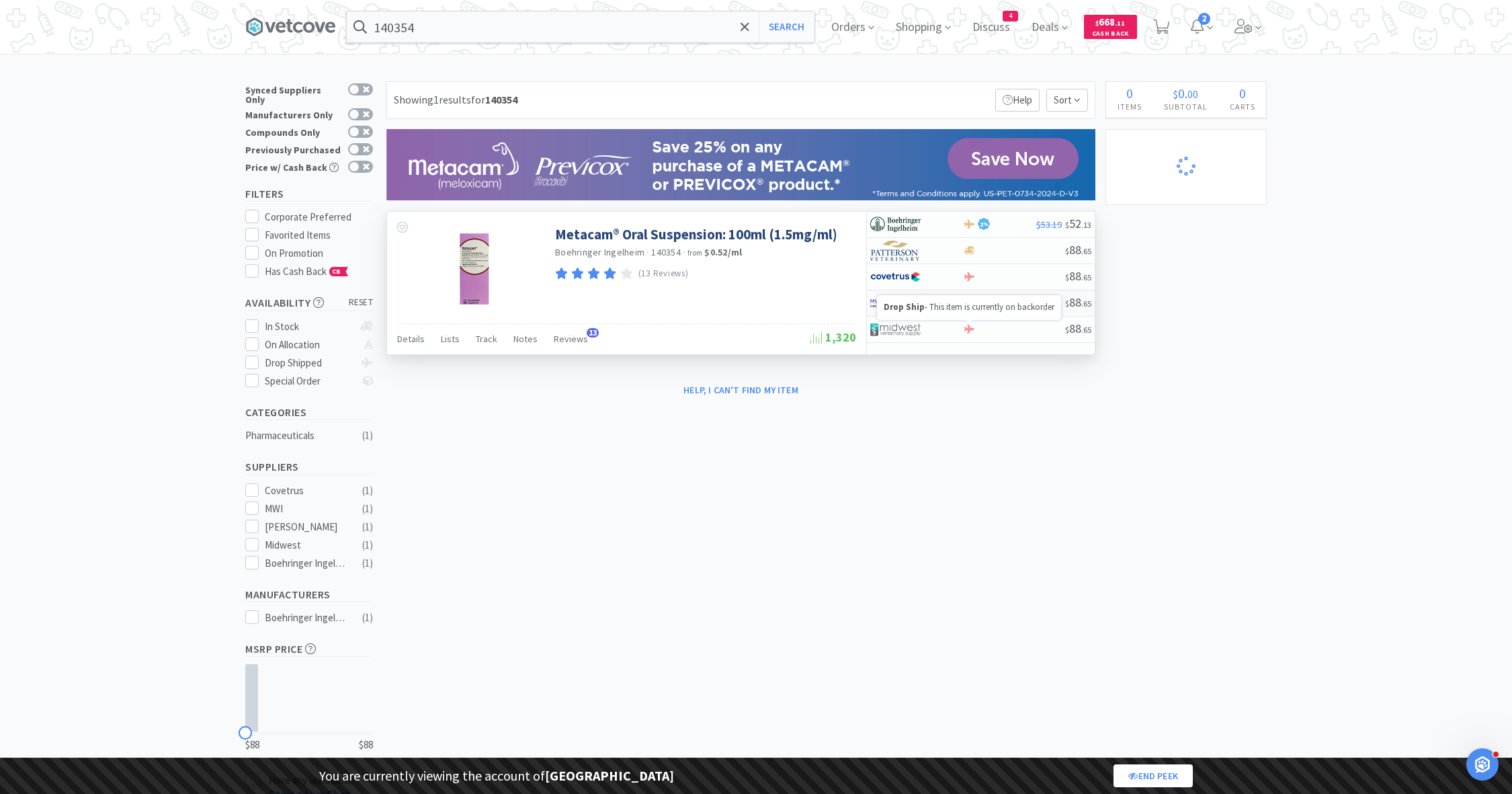
select select "1"
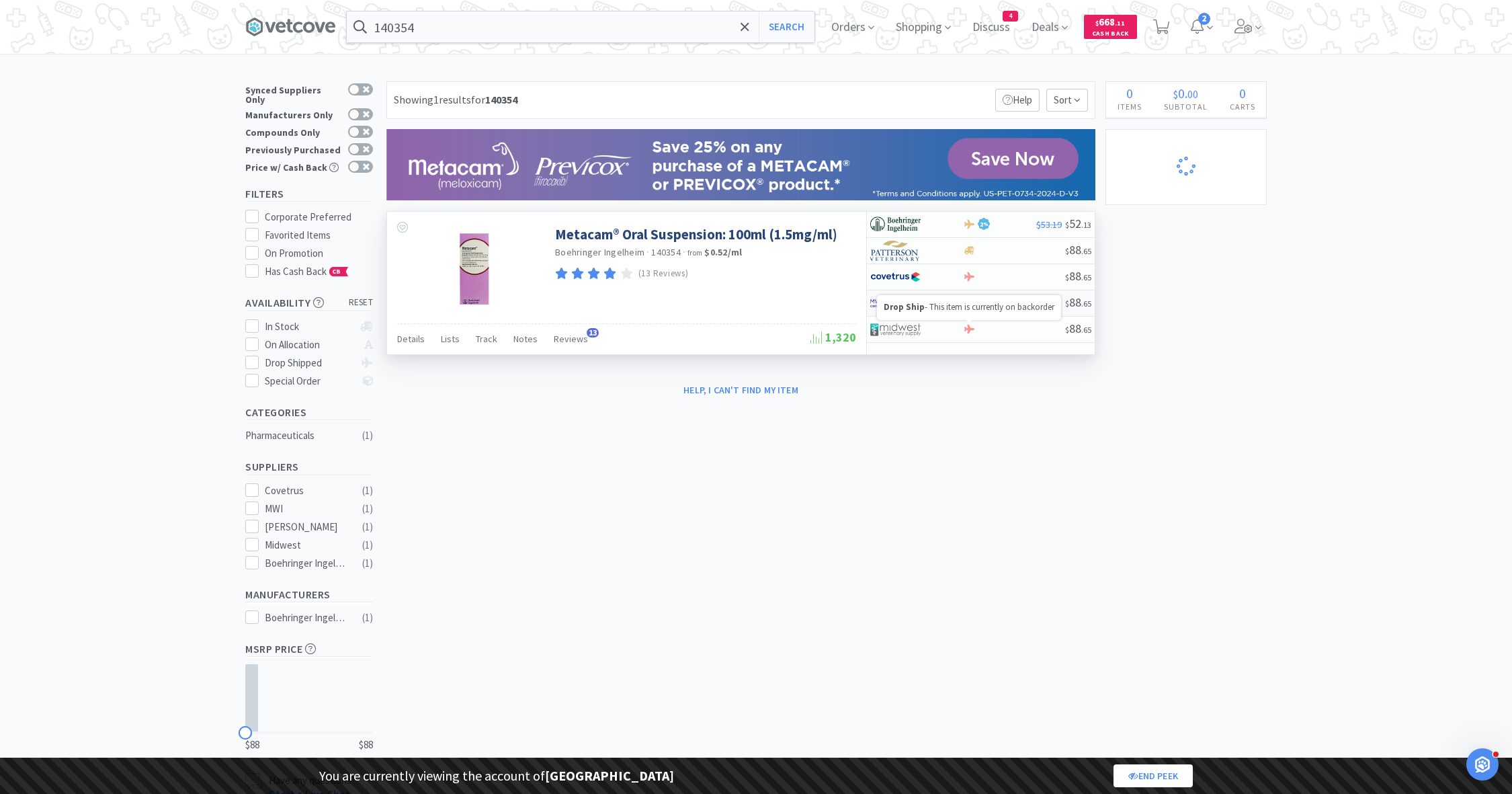
select select "2"
select select "3"
select select "1"
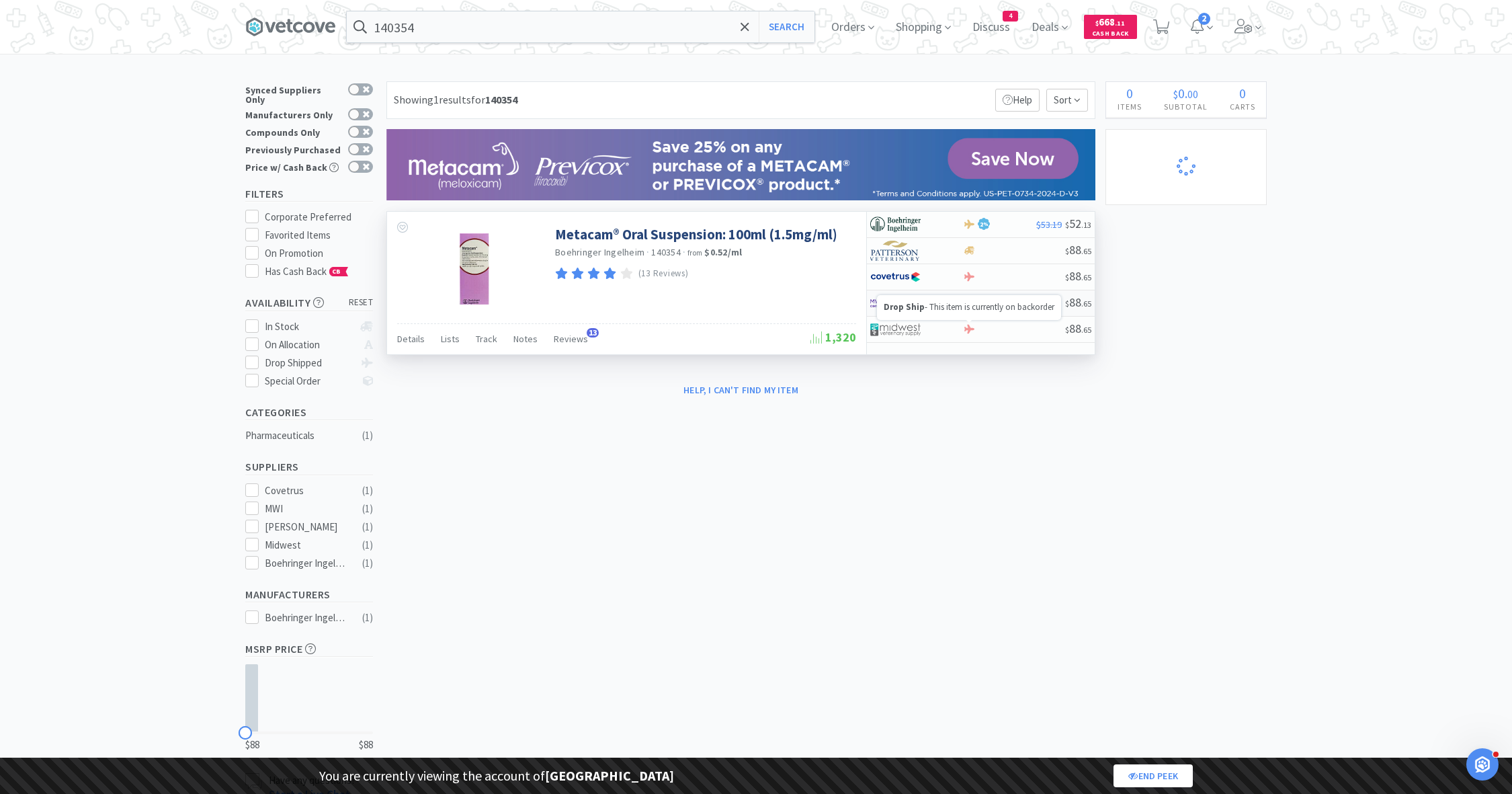
select select "2"
select select "1"
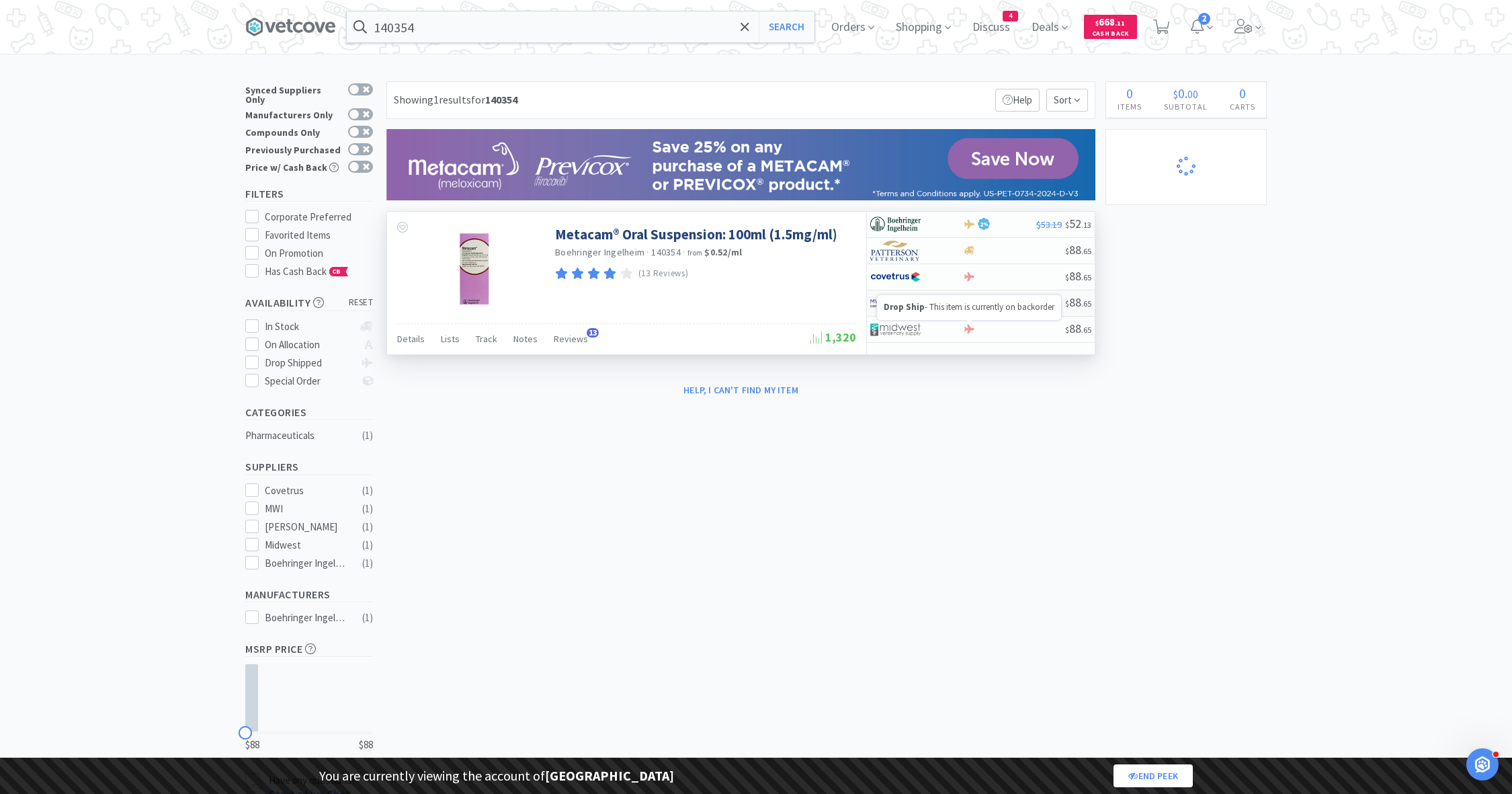
select select "1"
select select "5"
select select "2"
select select "1"
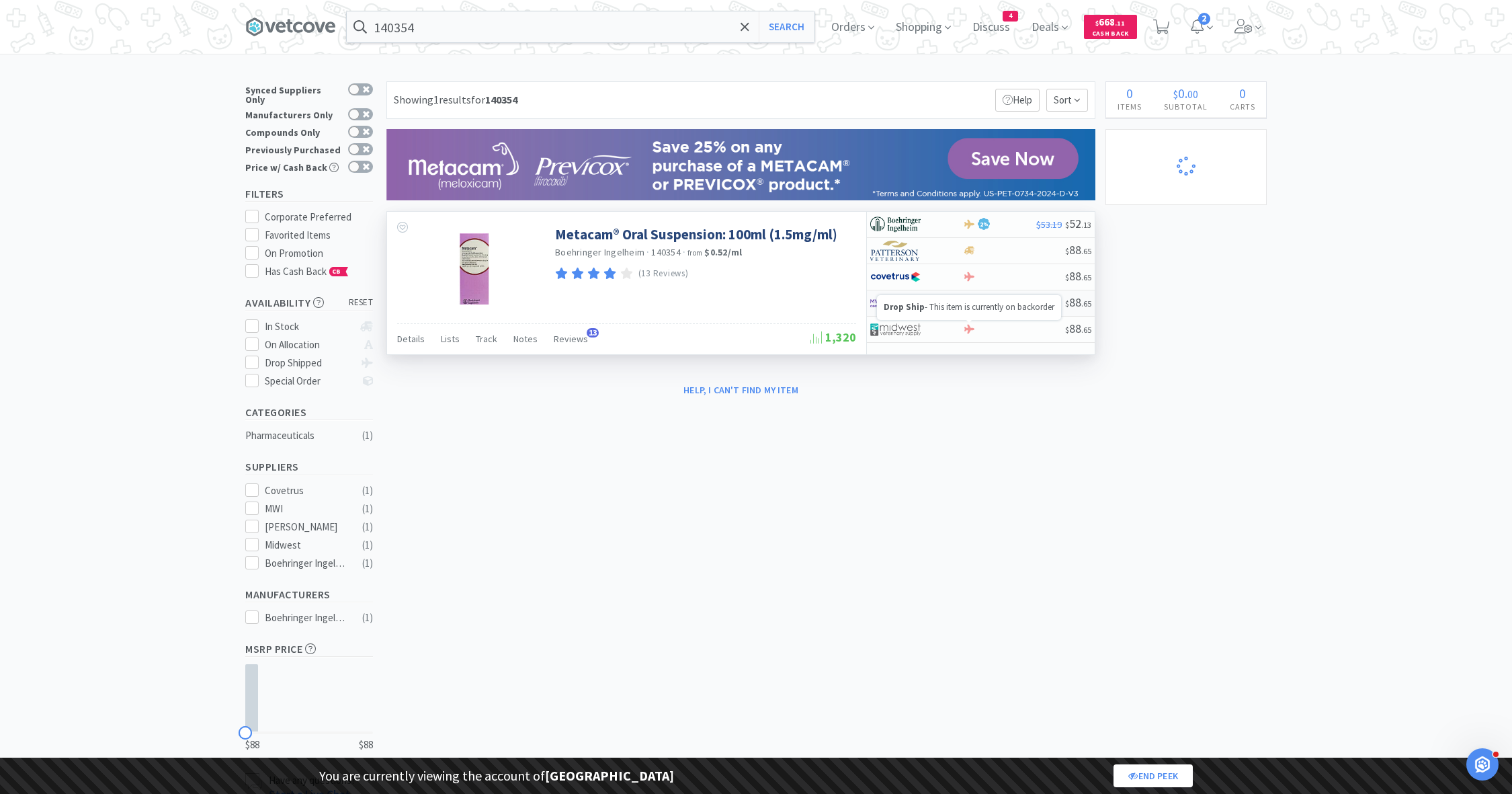
select select "1"
select select "4"
select select "1"
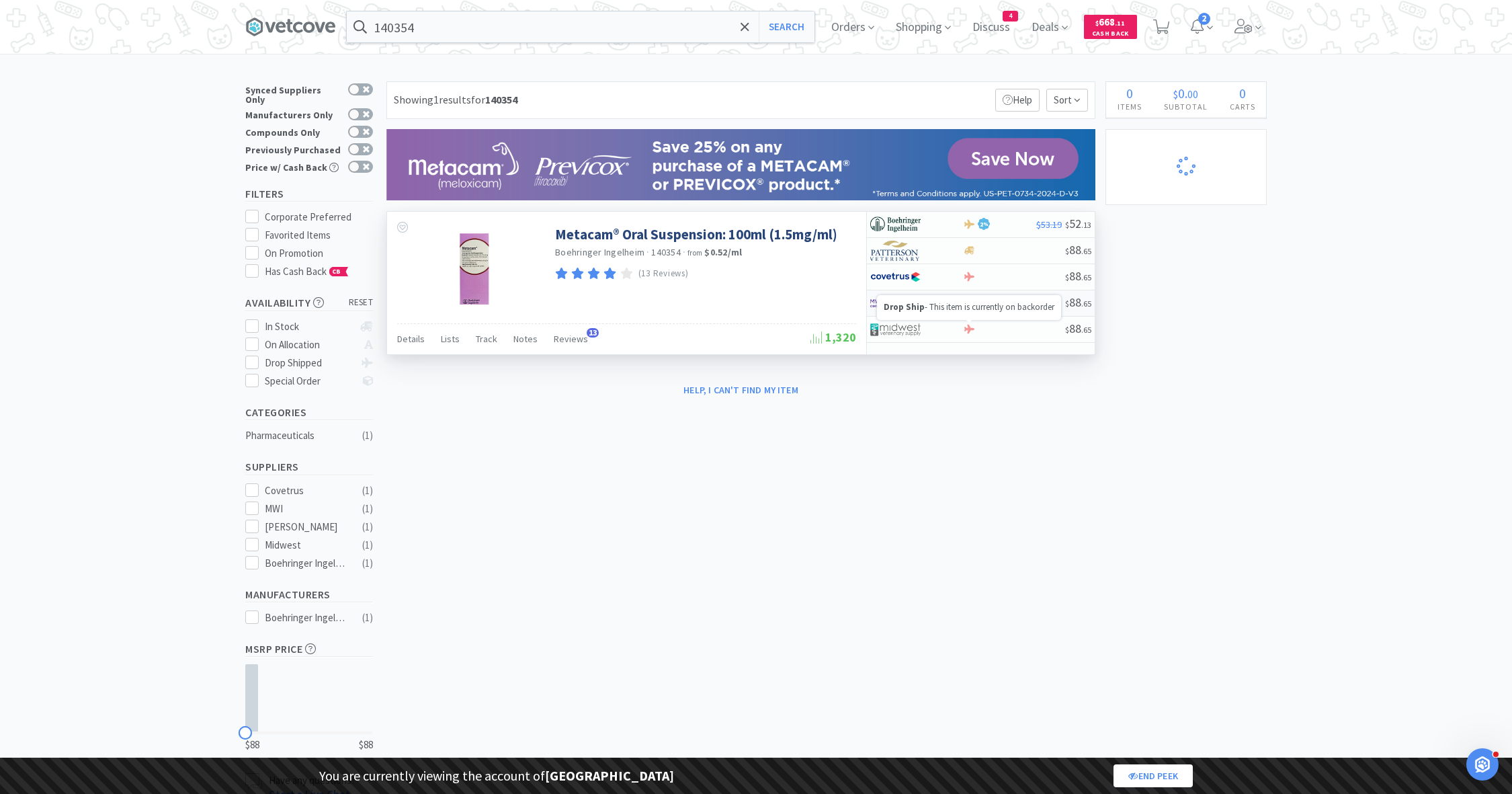
select select "1"
select select "3"
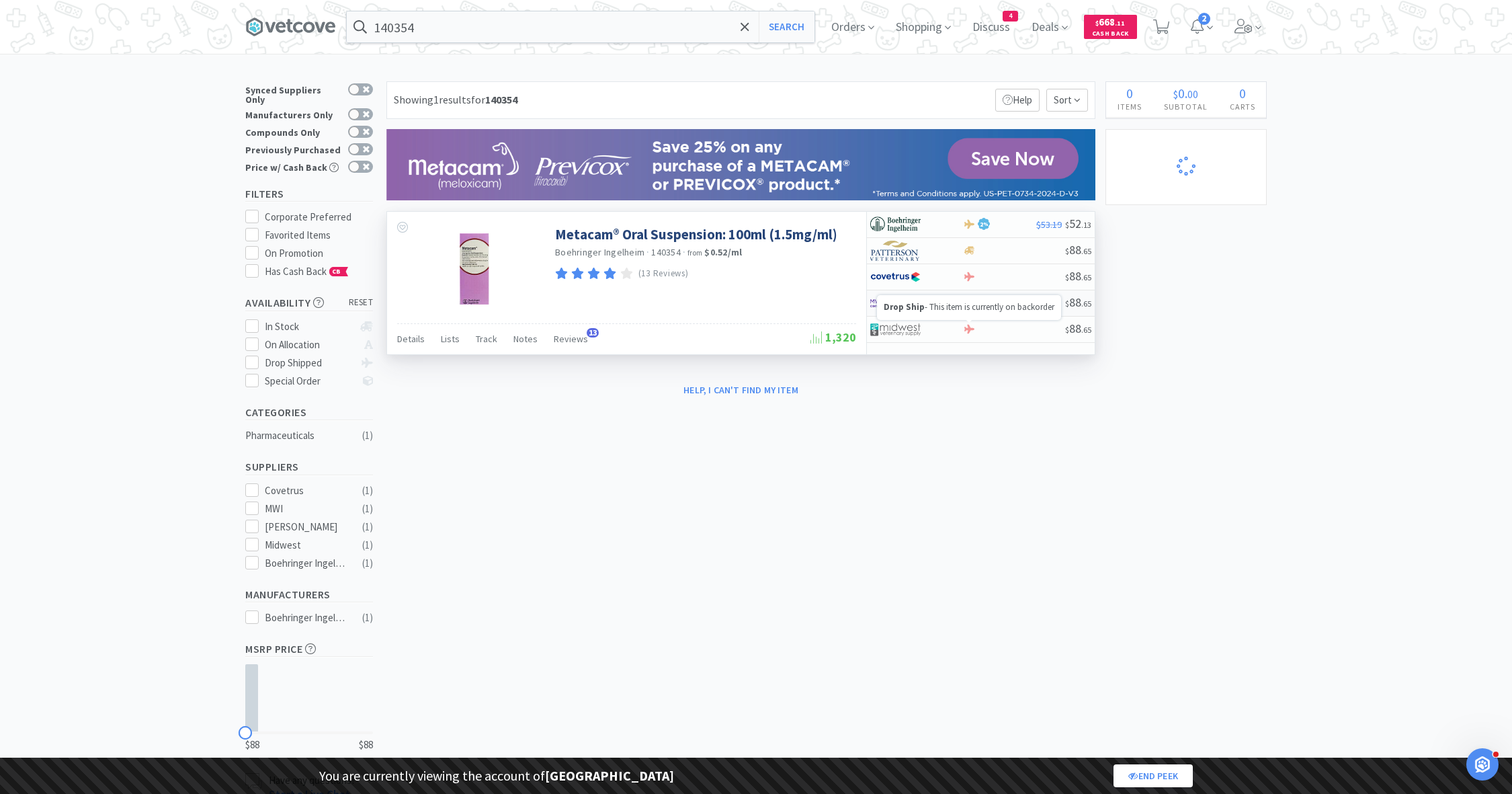
select select "2"
select select "3"
select select "1"
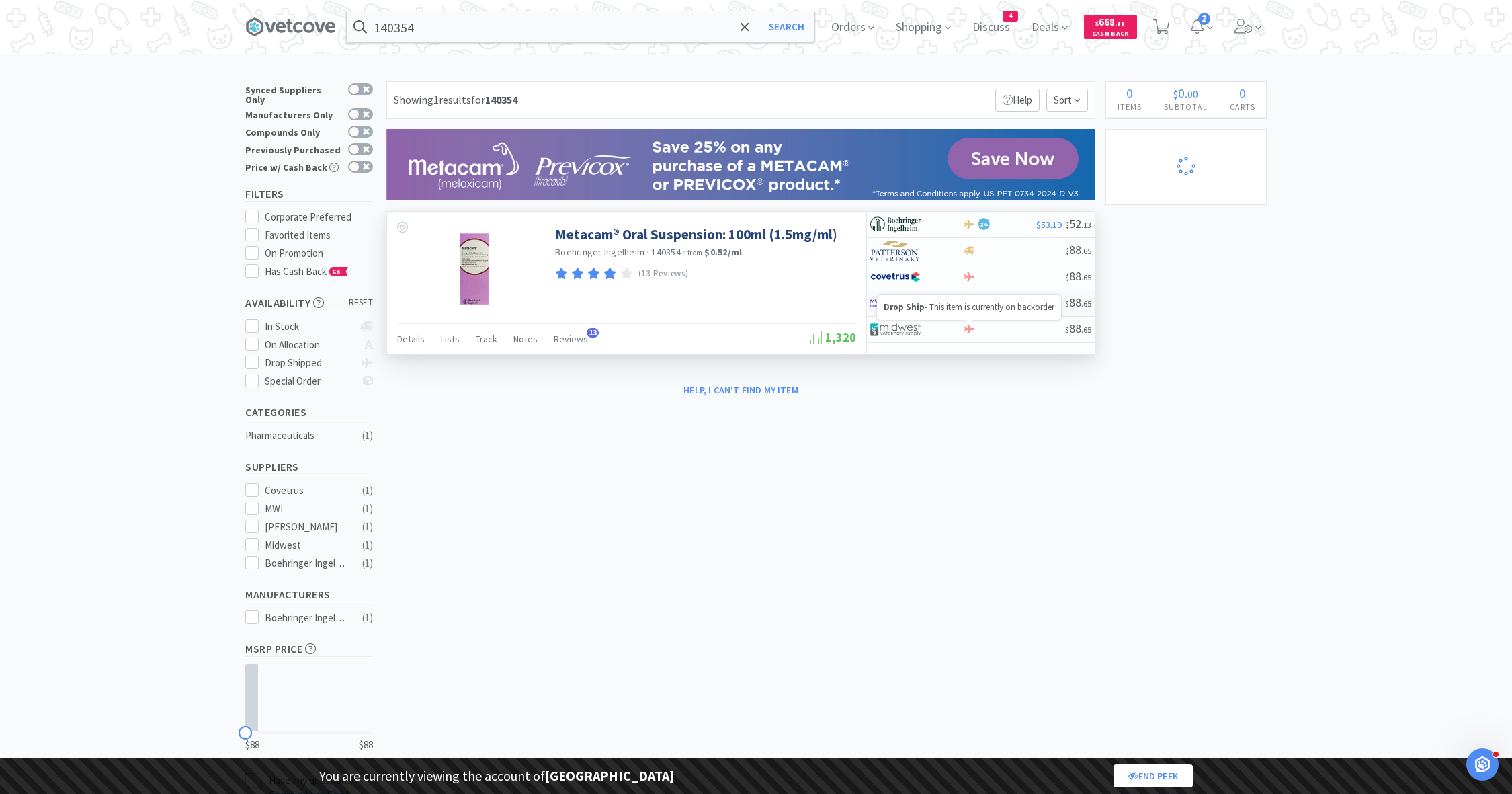
select select "1"
select select "3"
select select "1"
select select "8"
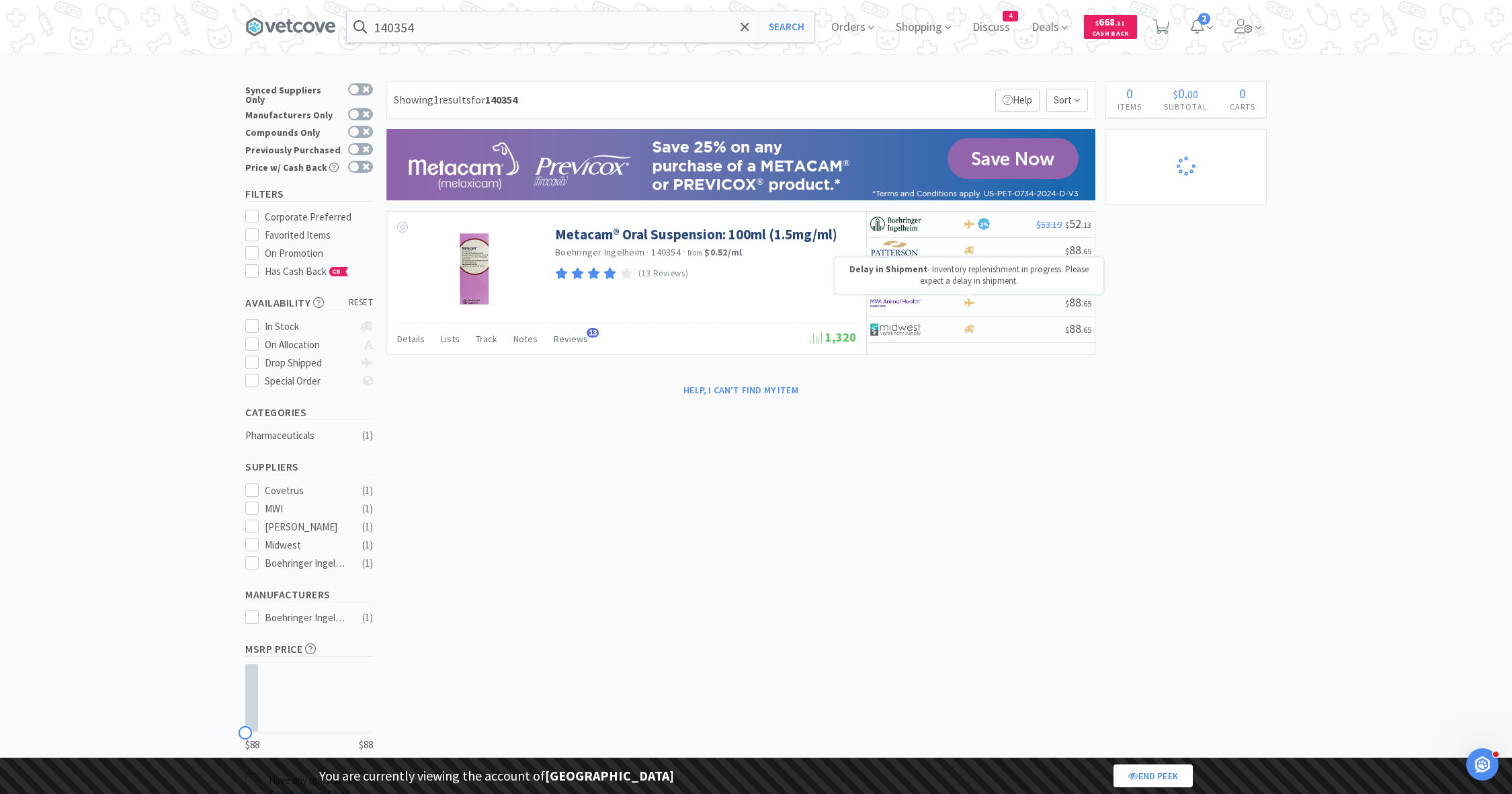
select select "1"
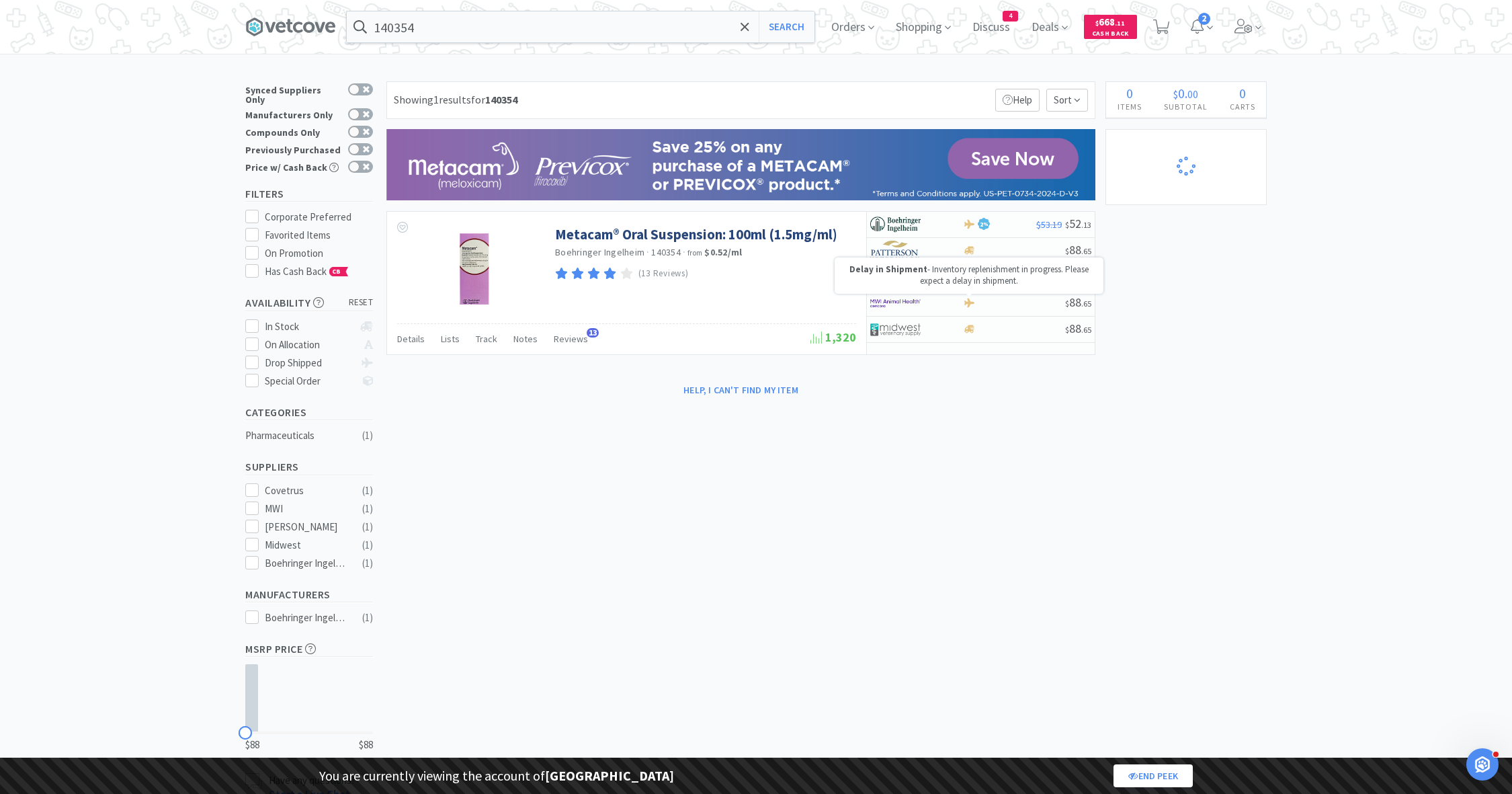
select select "1"
select select "2"
select select "3"
select select "1"
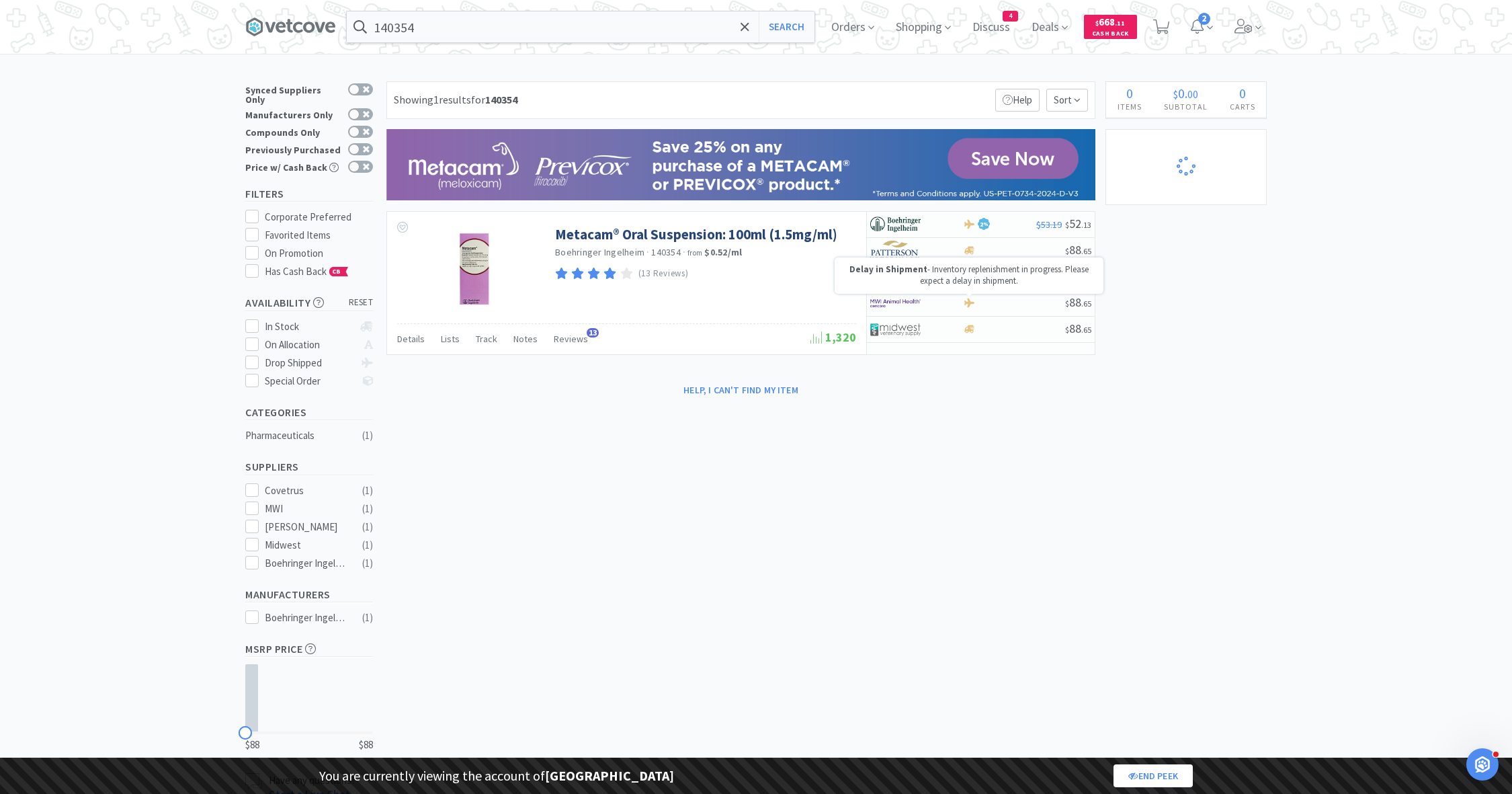
select select "1"
select select "2"
select select "1"
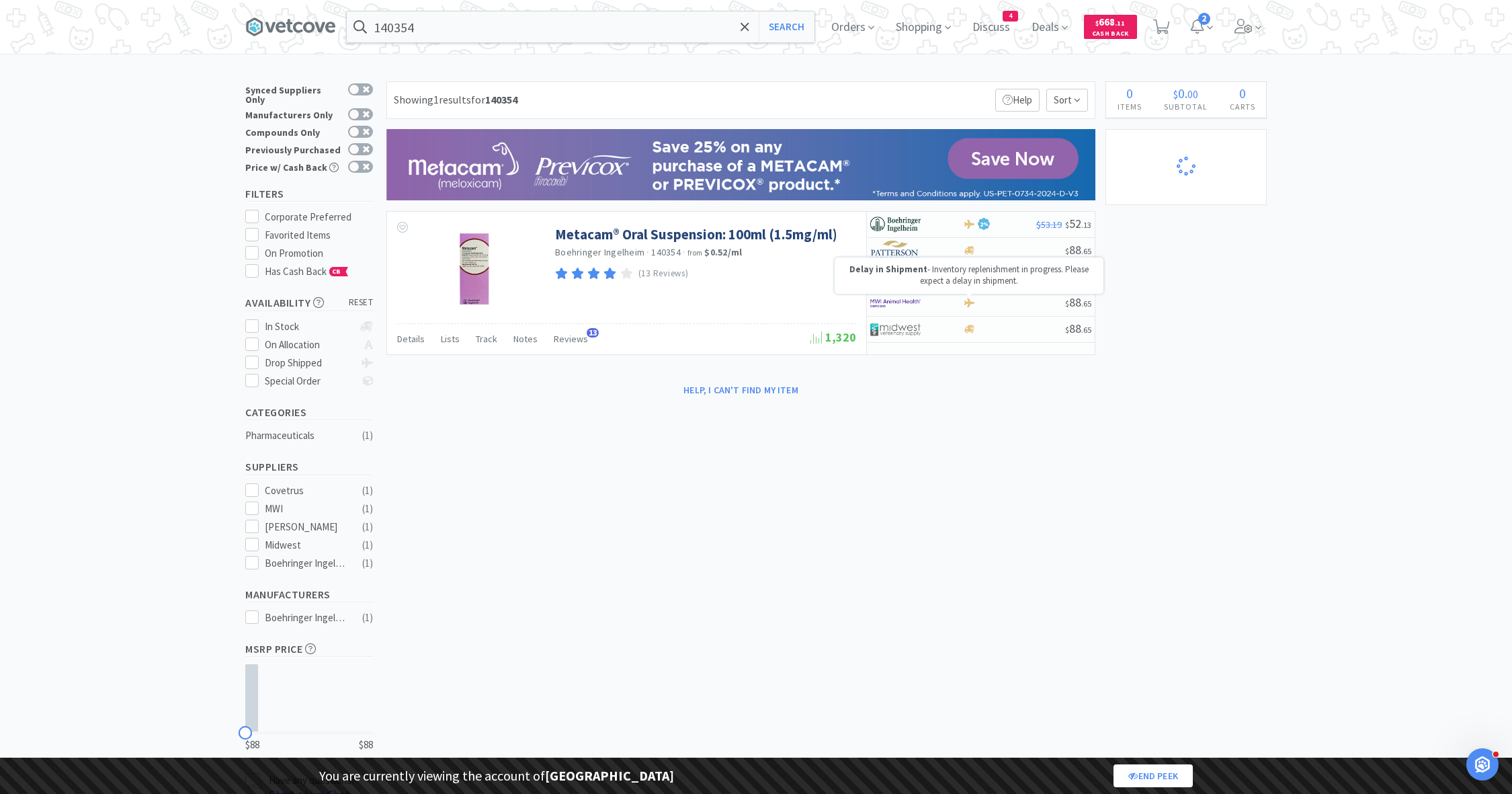
select select "1"
select select "5"
select select "2"
select select "1"
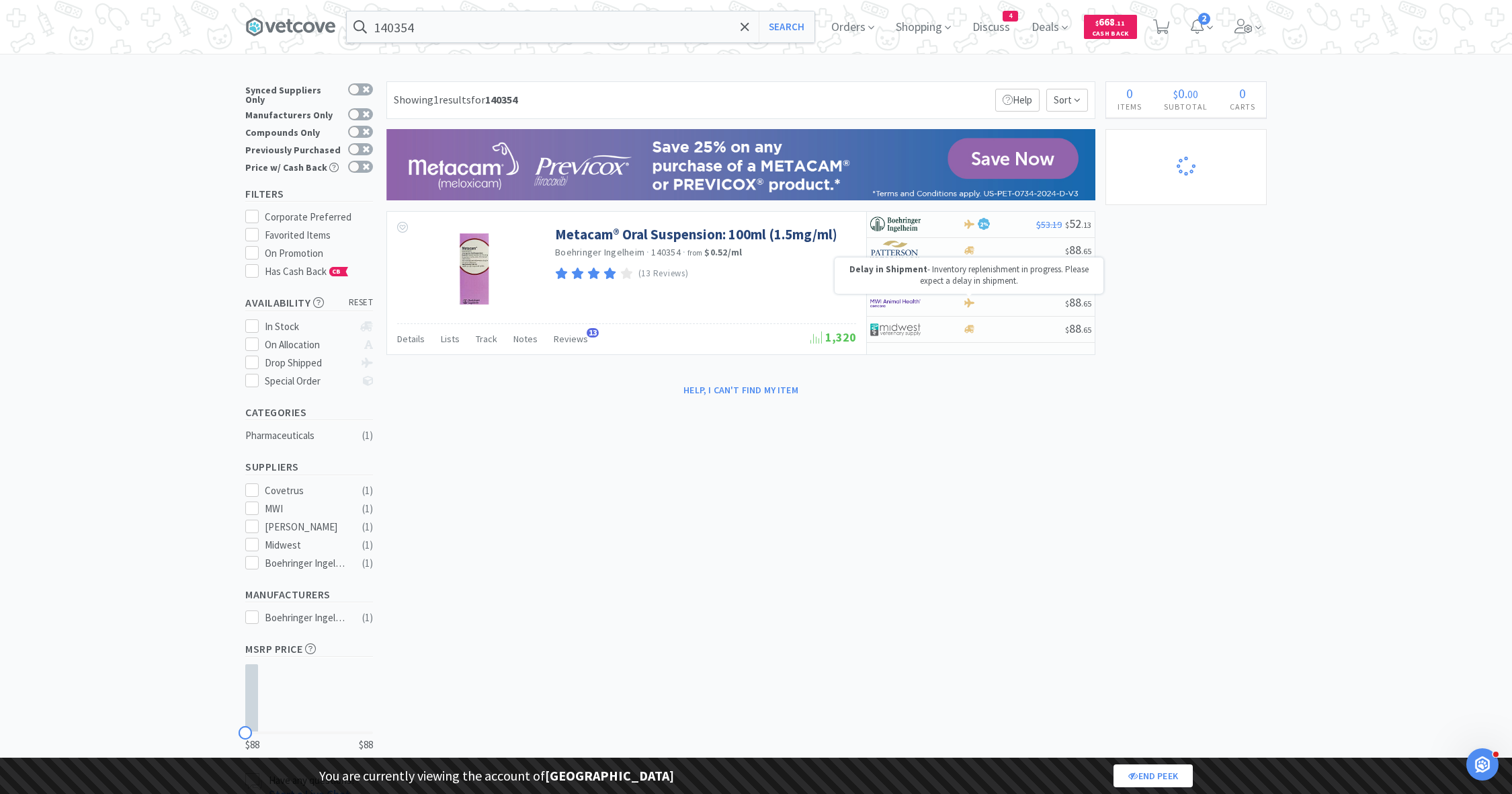
select select "1"
select select "4"
select select "1"
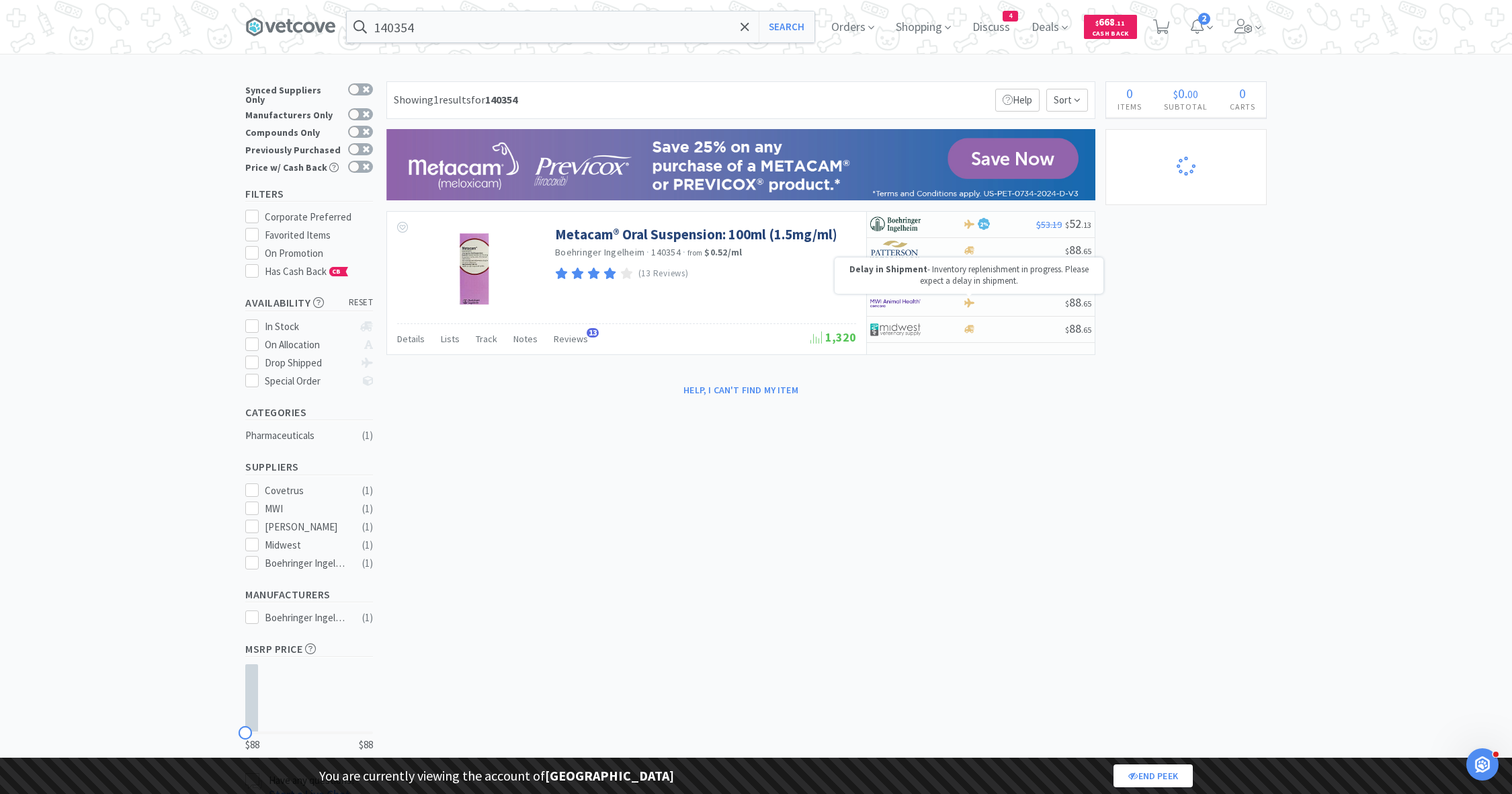
select select "1"
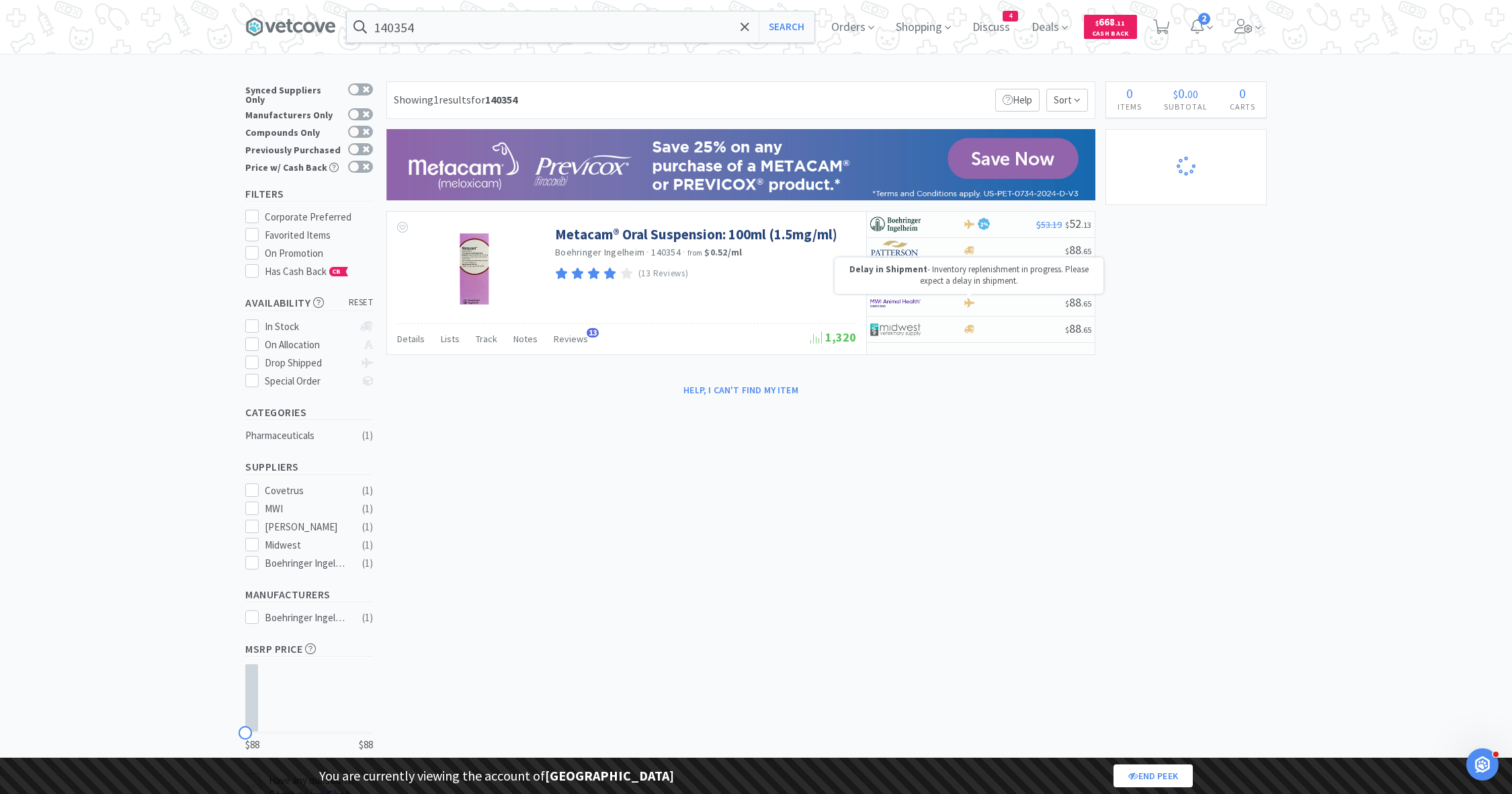
select select "3"
select select "2"
select select "3"
select select "1"
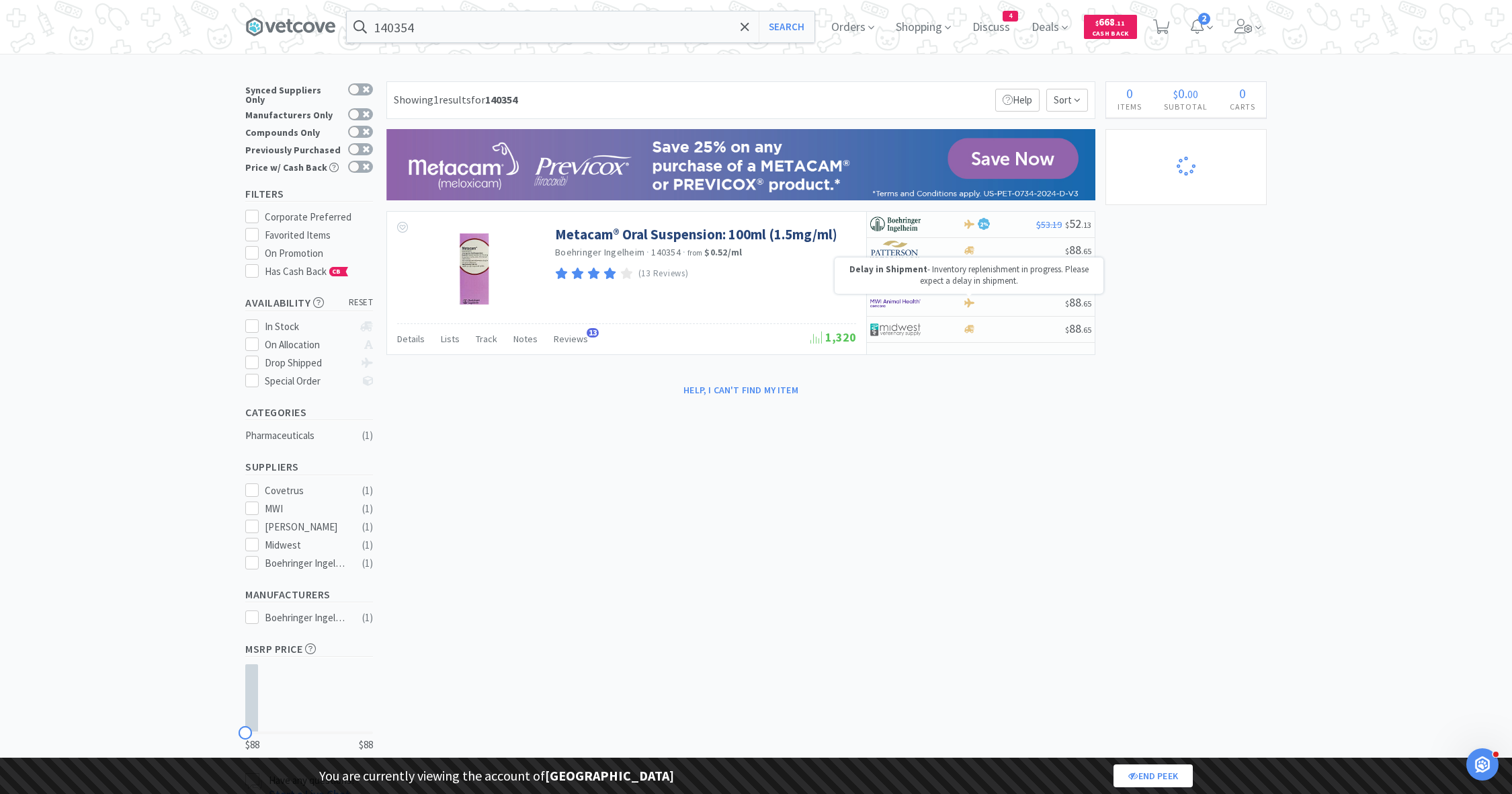
select select "1"
